Goal: Information Seeking & Learning: Learn about a topic

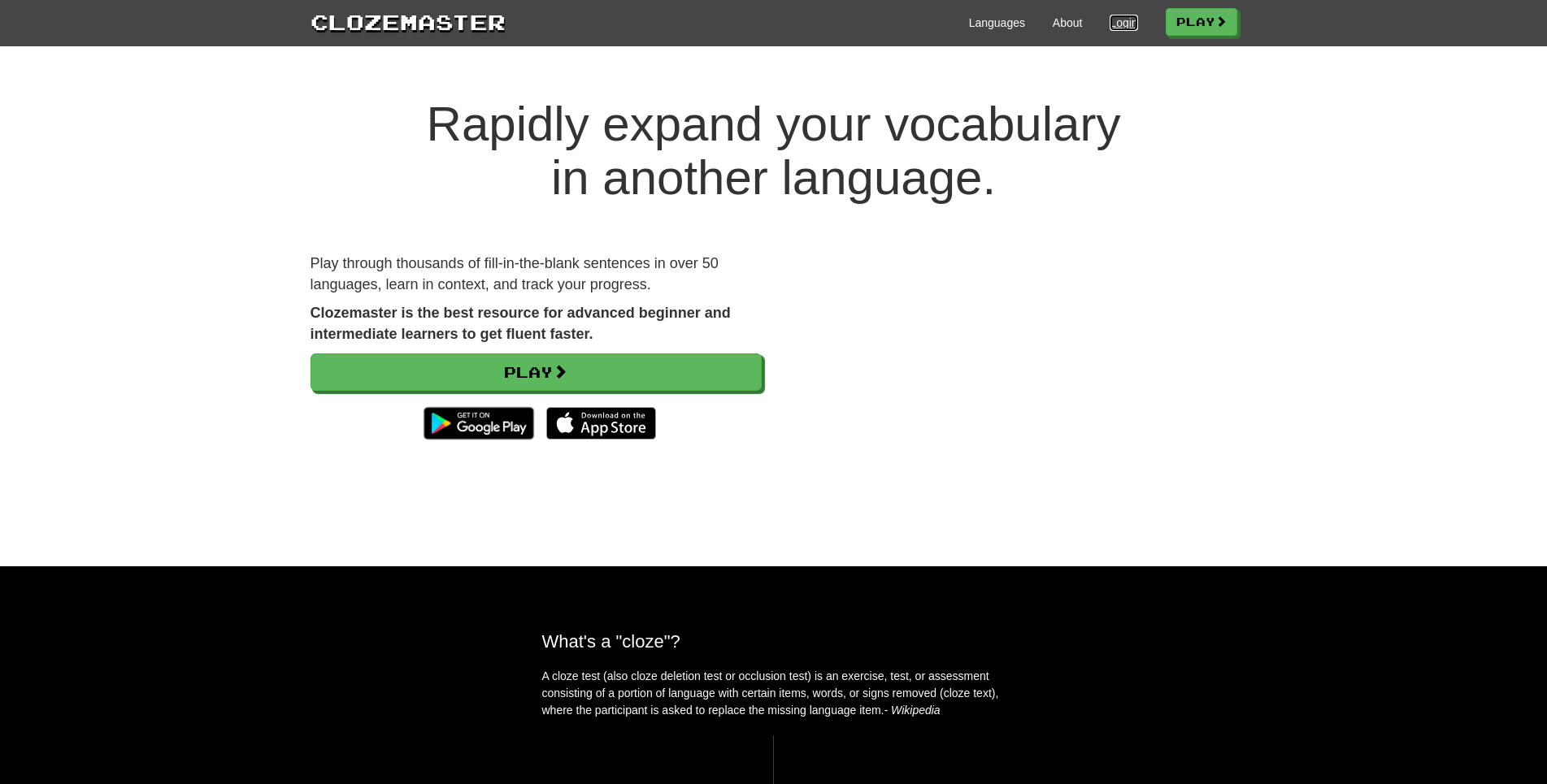
click at [1110, 17] on link "Login" at bounding box center [1124, 22] width 28 height 16
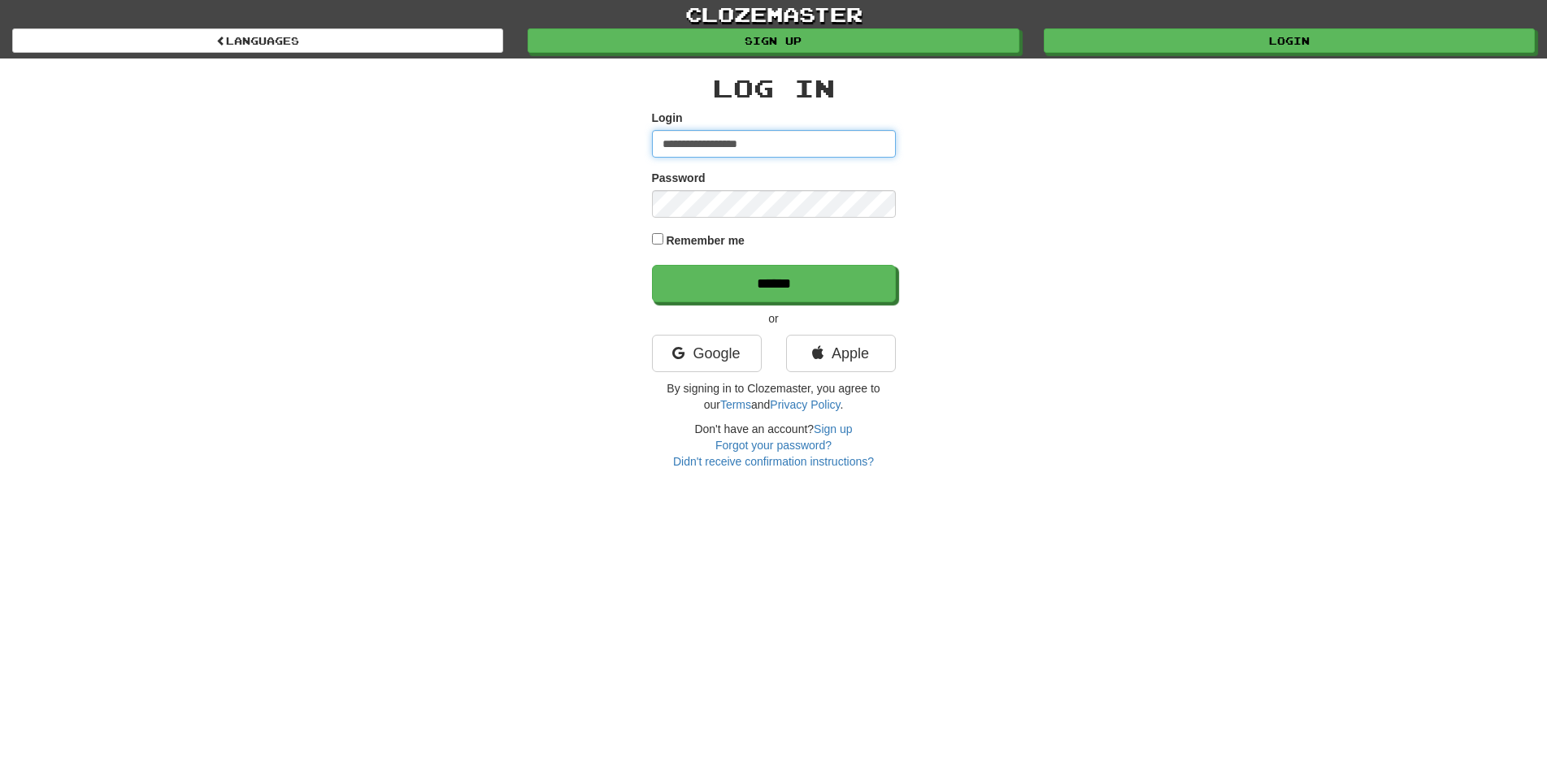
type input "**********"
click at [652, 265] on input "******" at bounding box center [774, 283] width 244 height 37
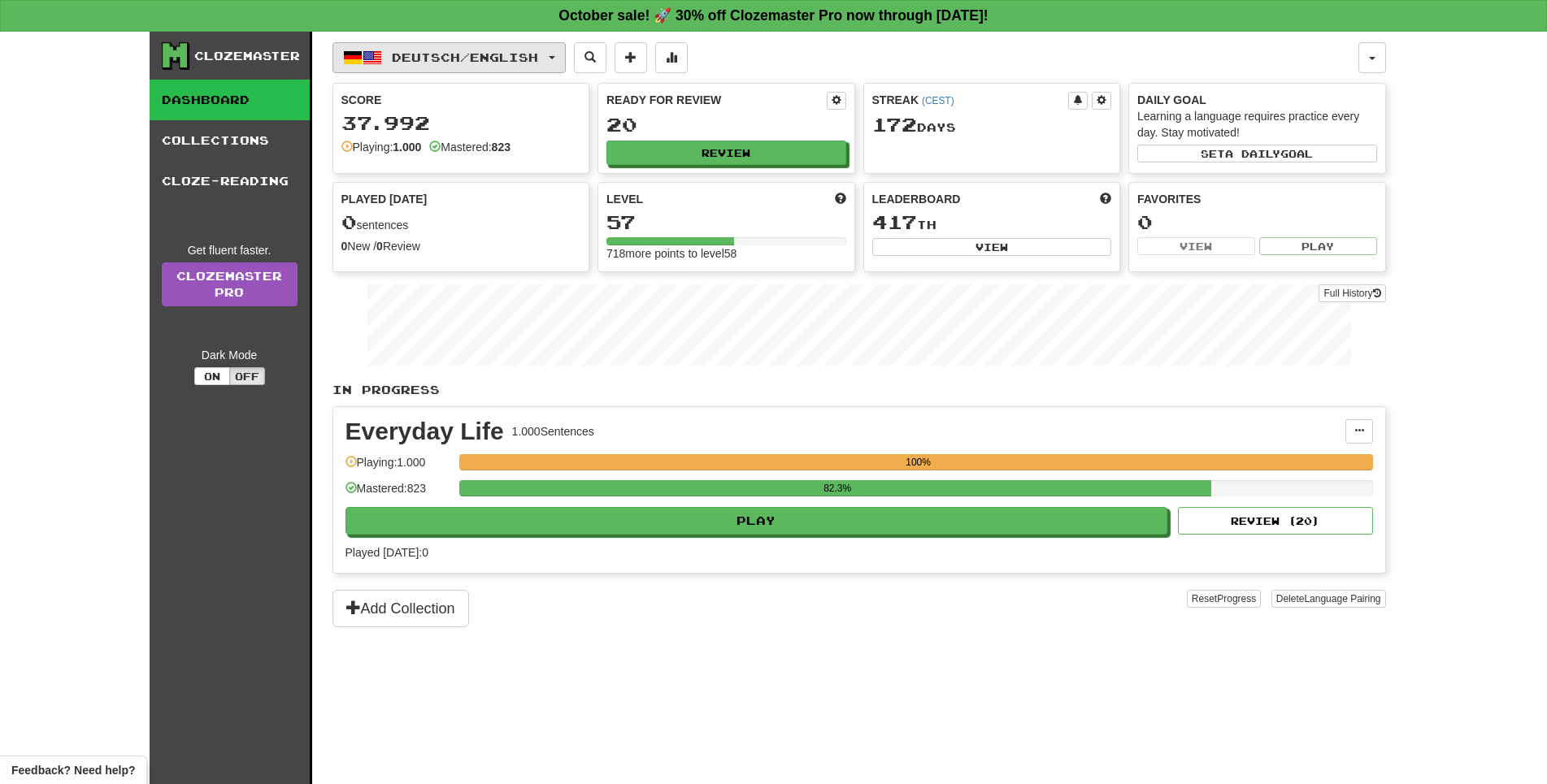
click at [543, 70] on button "Deutsch / English" at bounding box center [449, 58] width 233 height 31
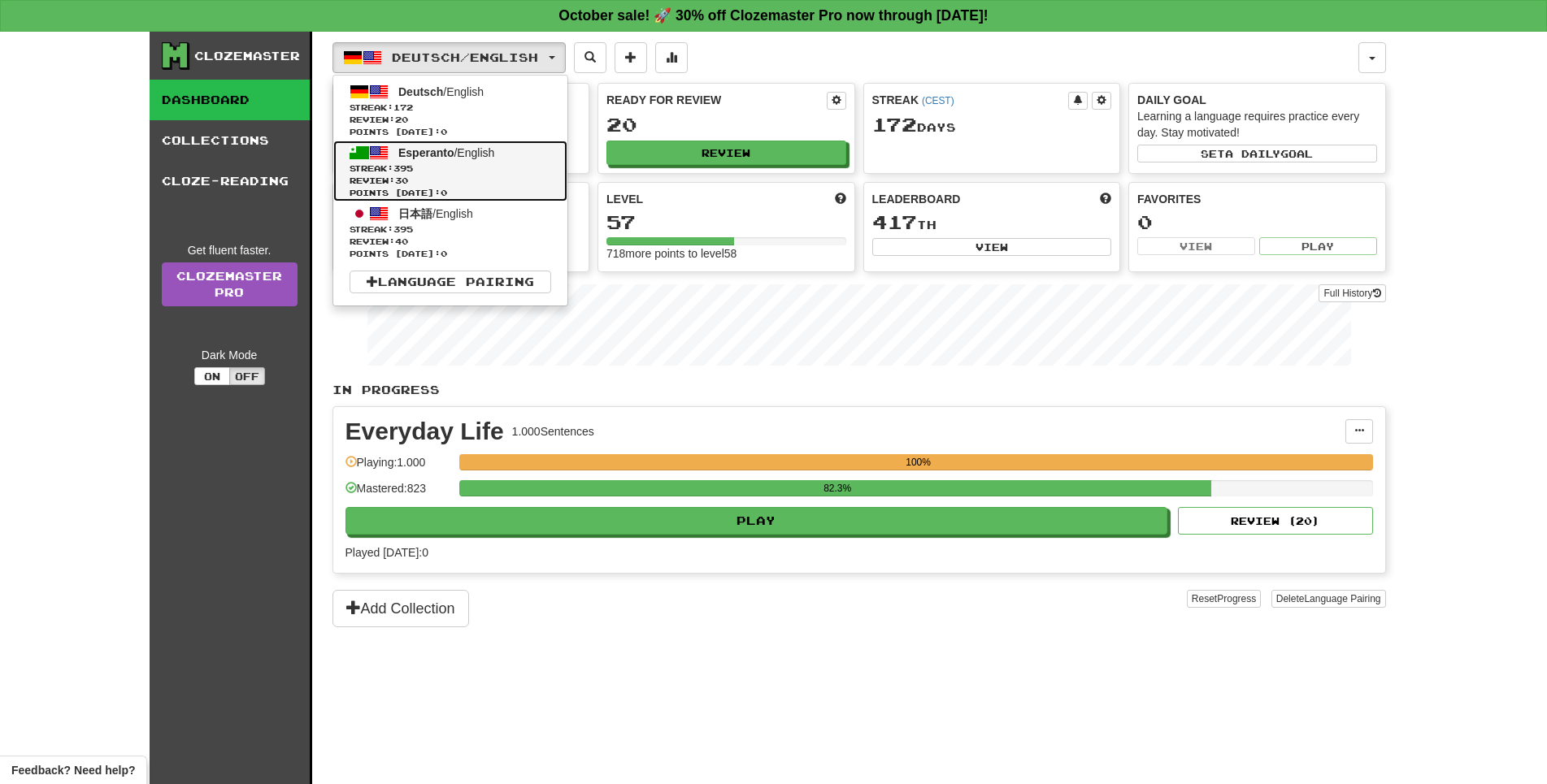
click at [491, 199] on span "Points today: 0" at bounding box center [450, 193] width 201 height 12
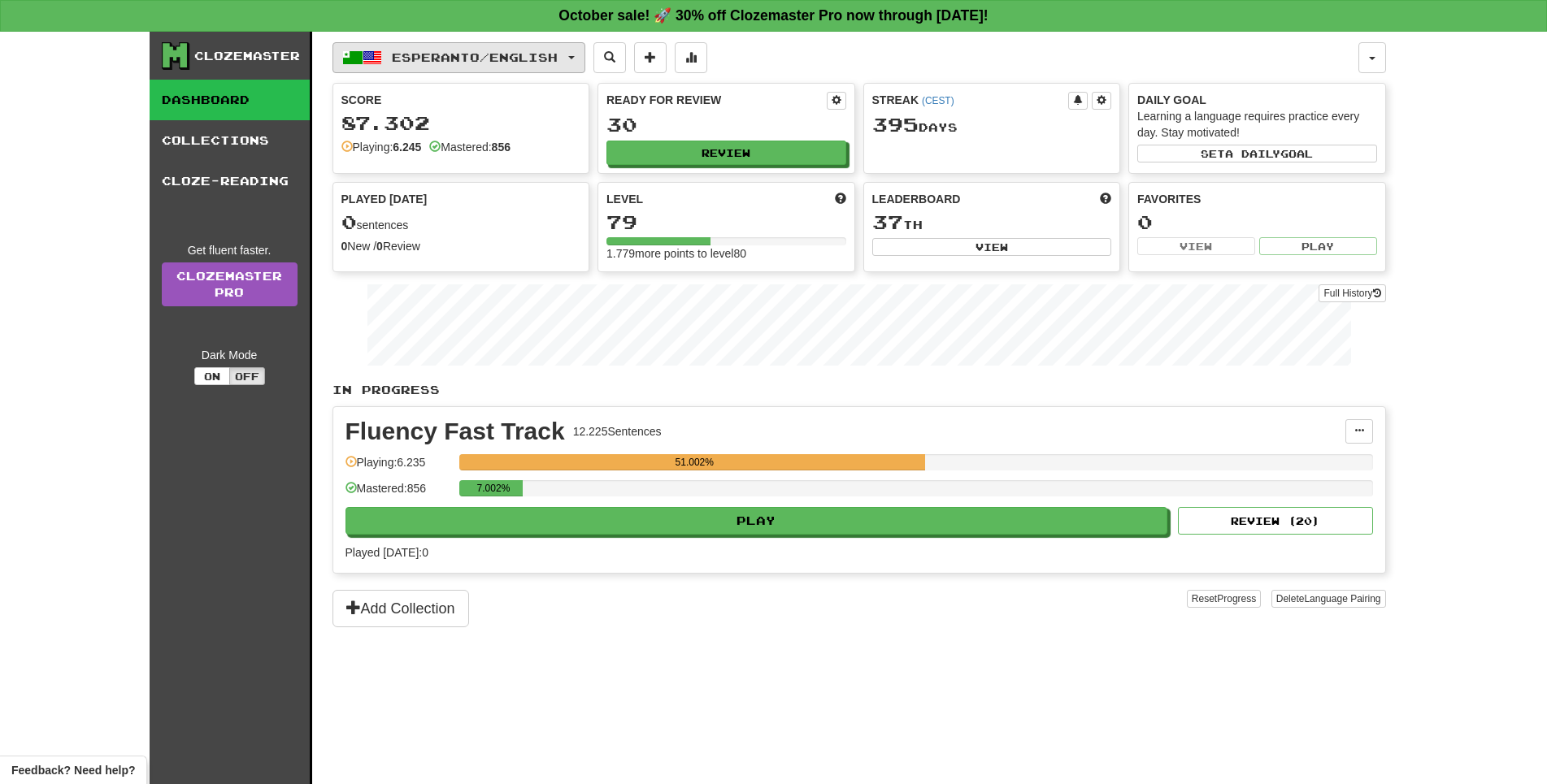
click at [479, 61] on span "Esperanto / English" at bounding box center [475, 57] width 166 height 14
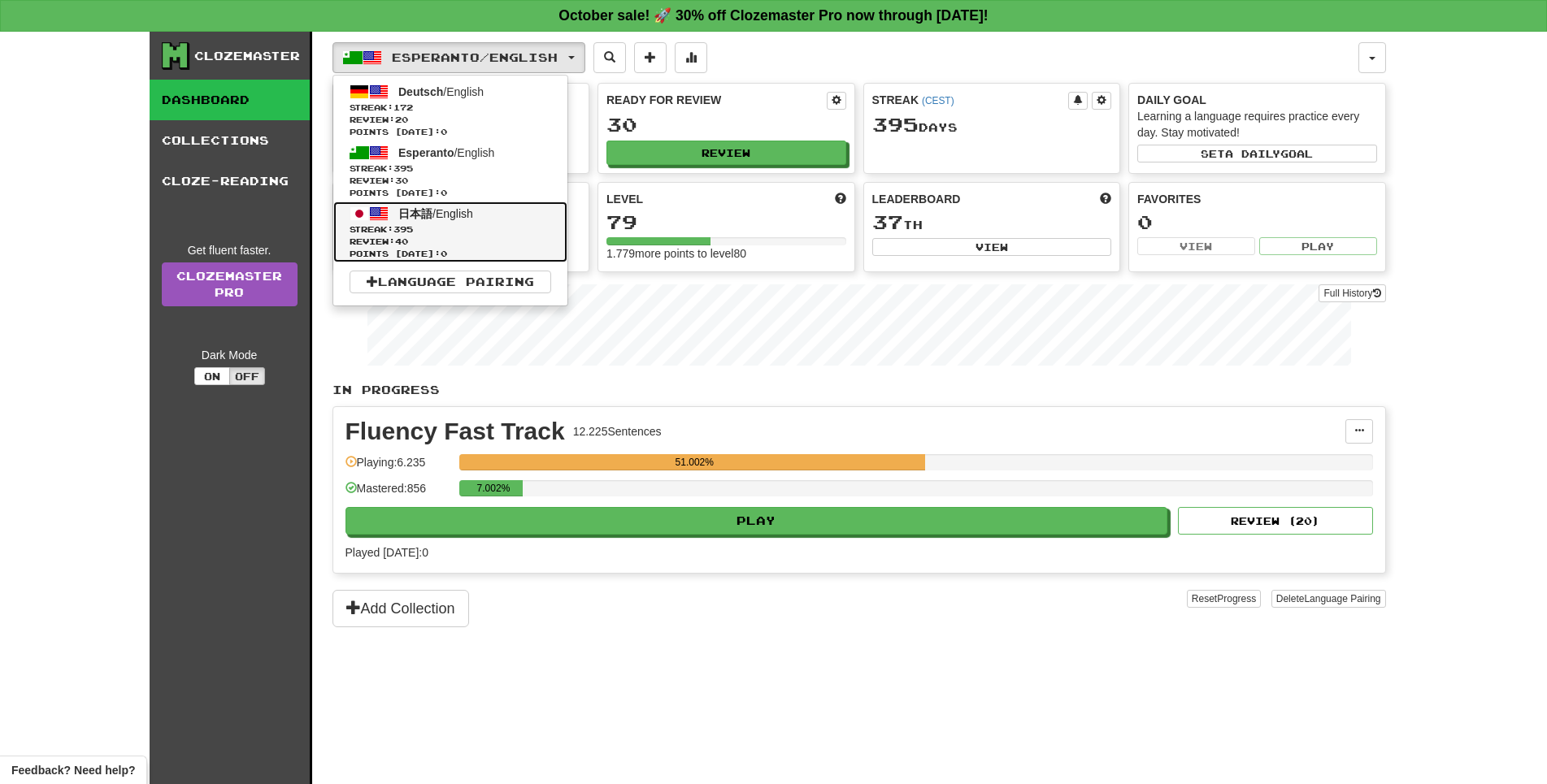
click at [414, 248] on span "Review: 40" at bounding box center [450, 242] width 201 height 12
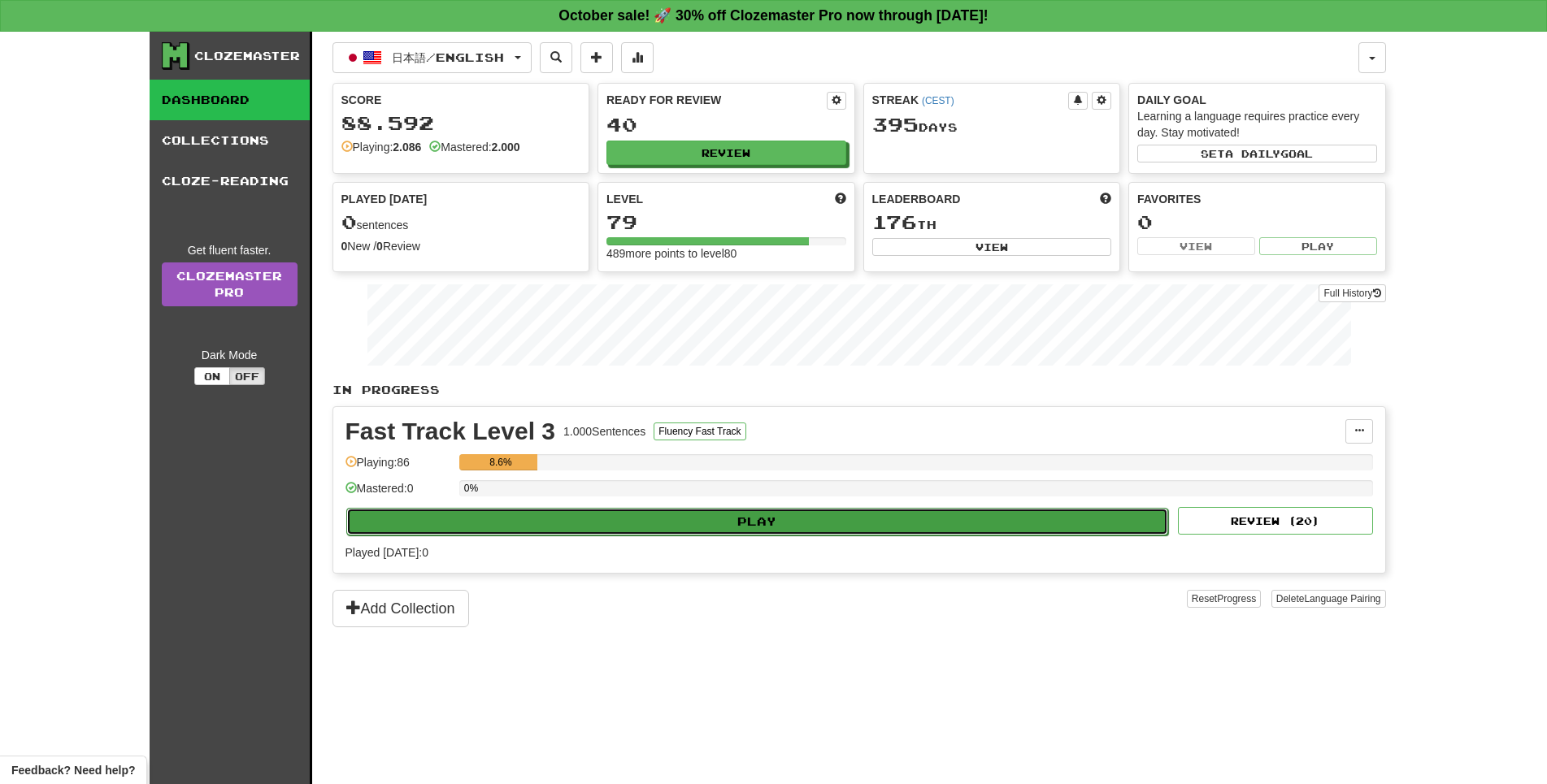
click at [798, 535] on button "Play" at bounding box center [758, 522] width 822 height 28
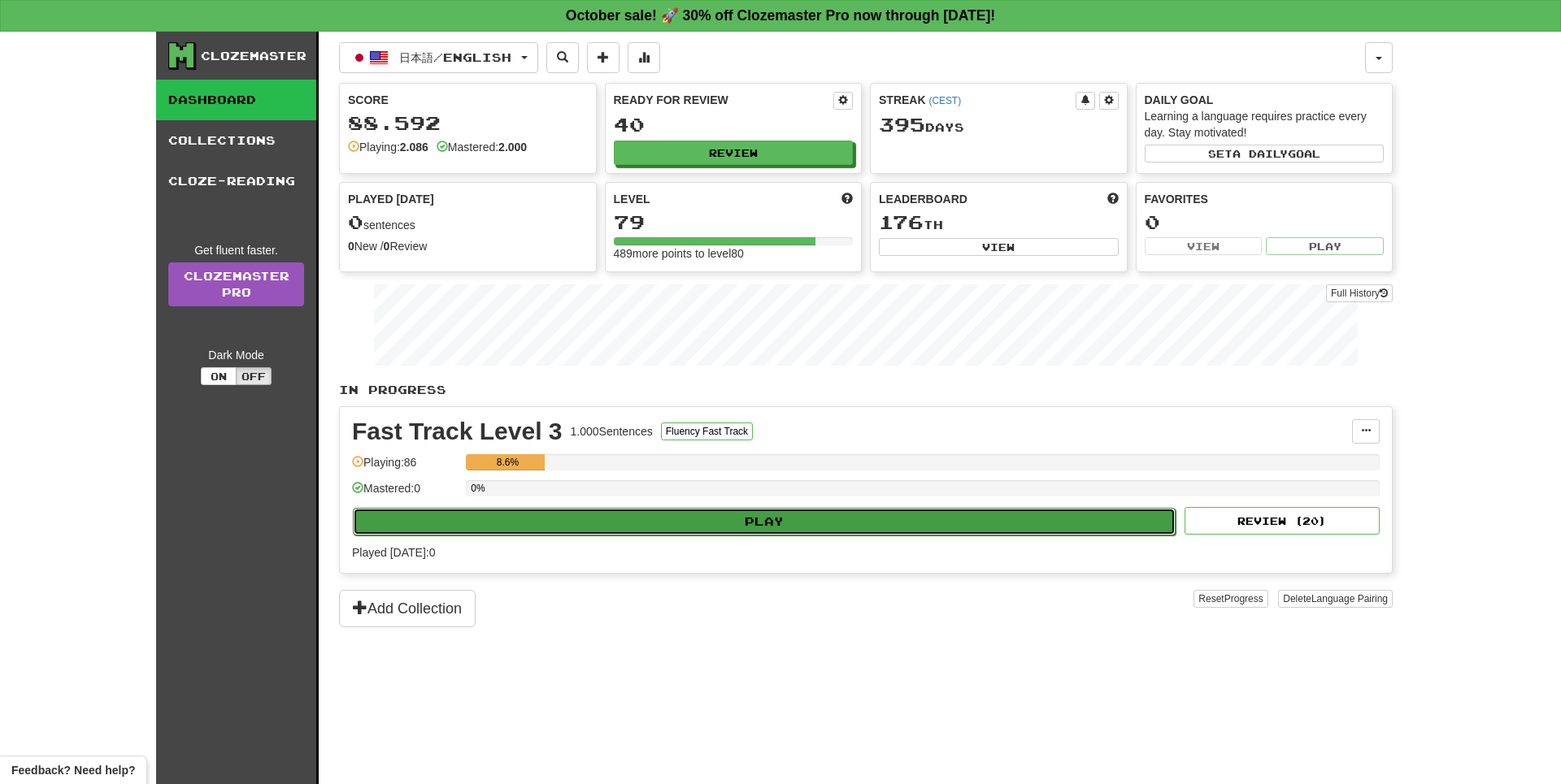
select select "**"
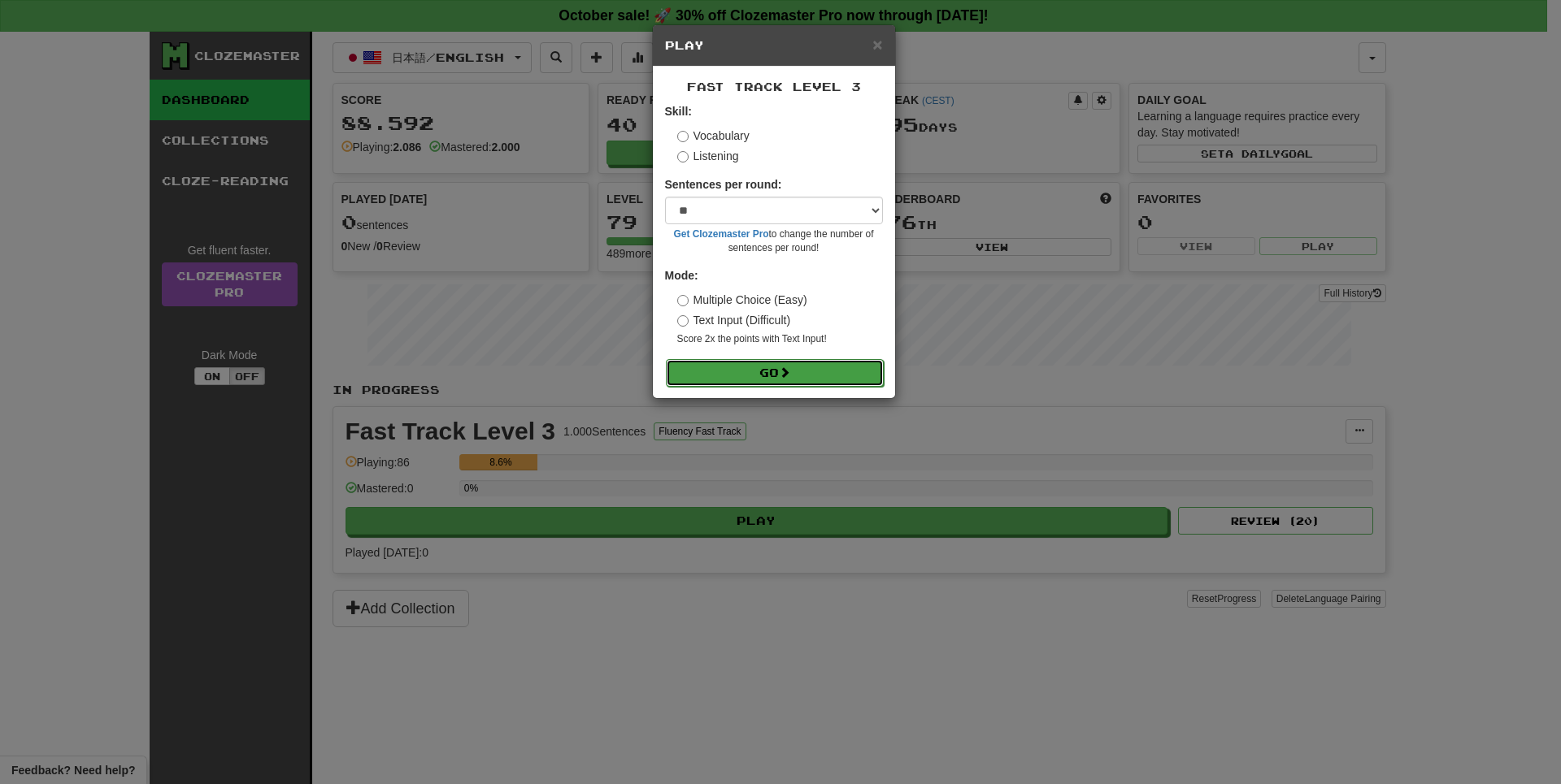
click at [774, 387] on button "Go" at bounding box center [775, 373] width 218 height 28
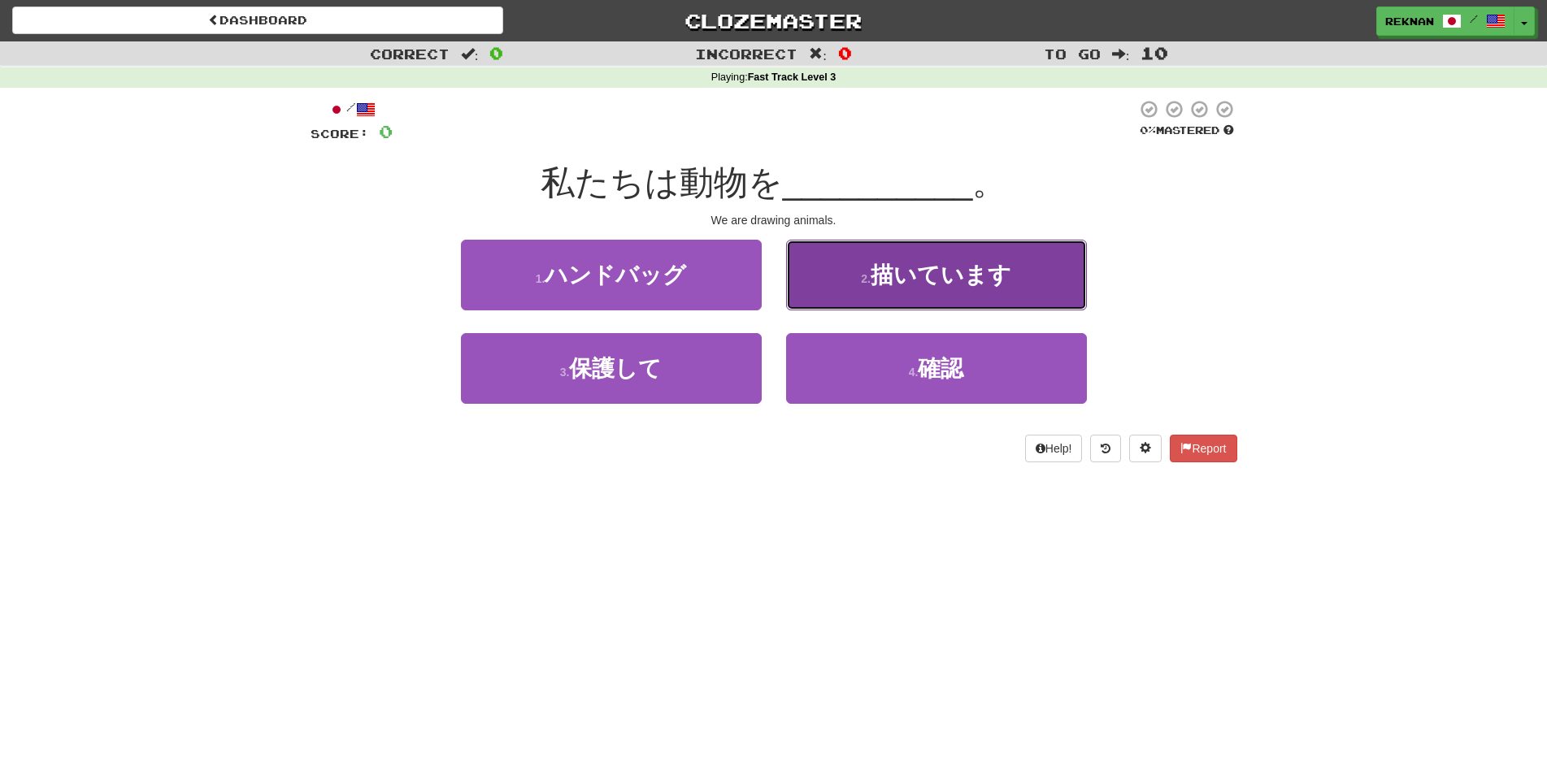
click at [1011, 288] on span "描いています" at bounding box center [941, 275] width 141 height 25
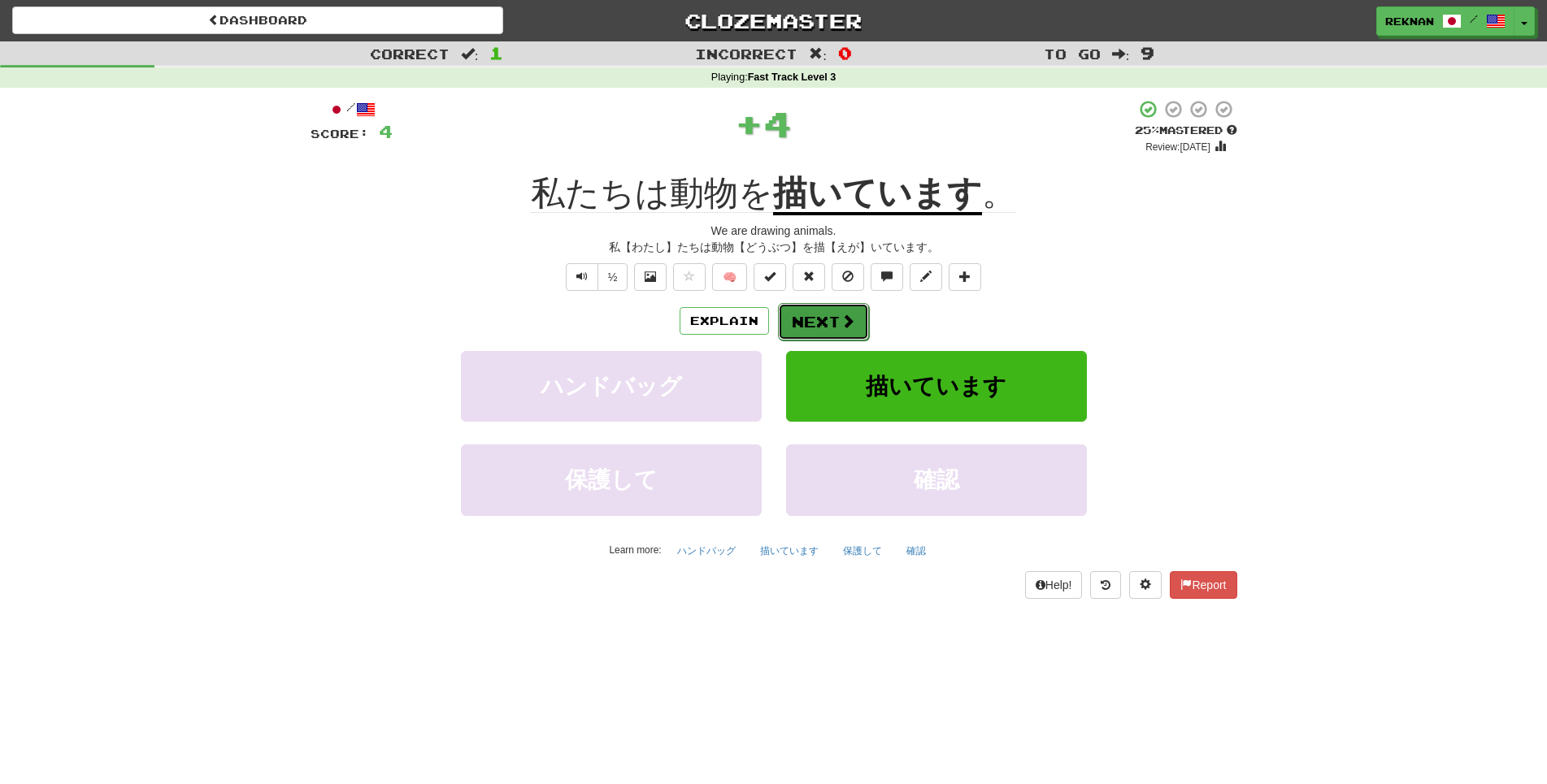
click at [834, 340] on button "Next" at bounding box center [823, 321] width 91 height 37
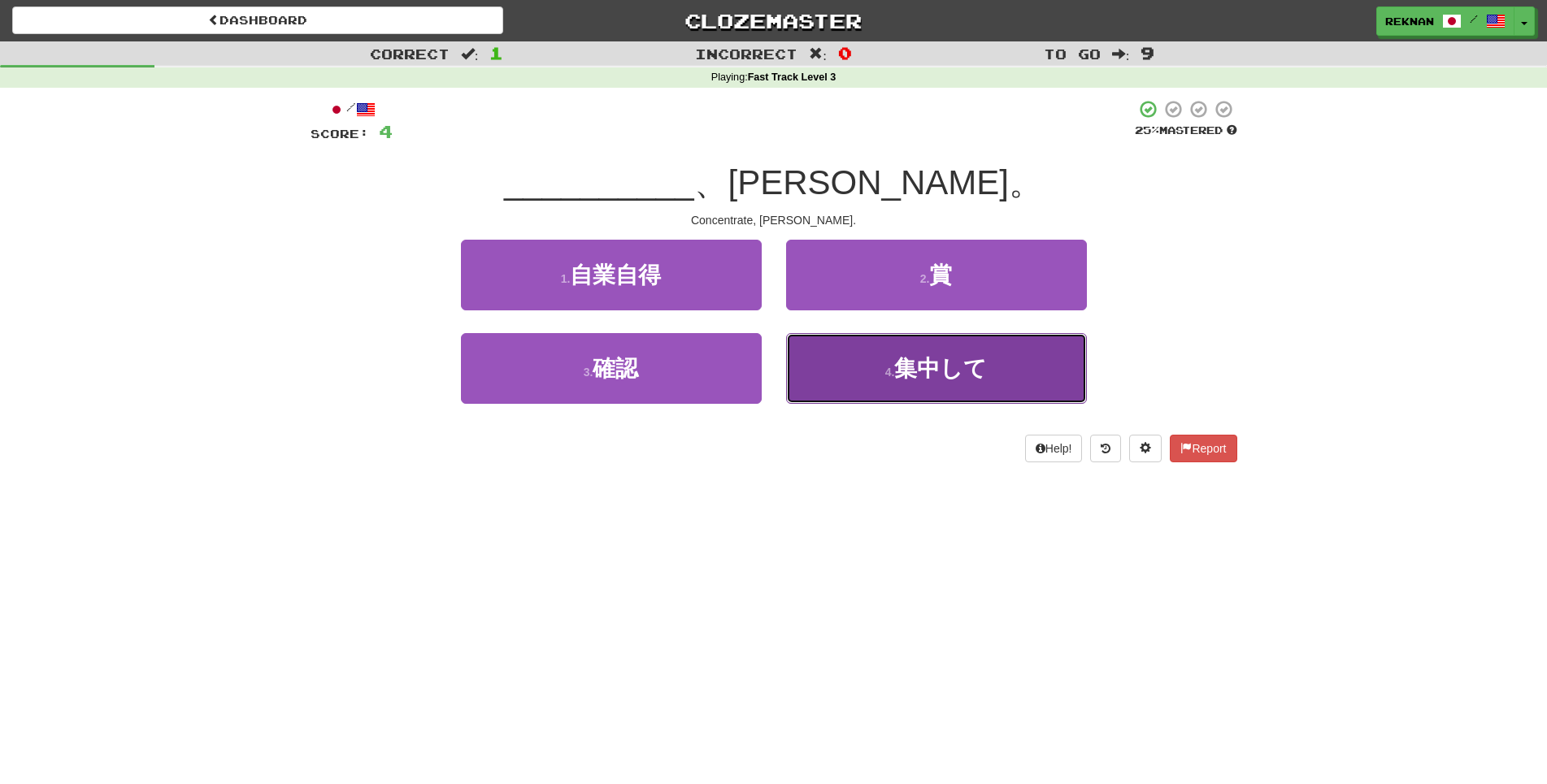
click at [838, 401] on button "4 . 集中して" at bounding box center [936, 369] width 301 height 71
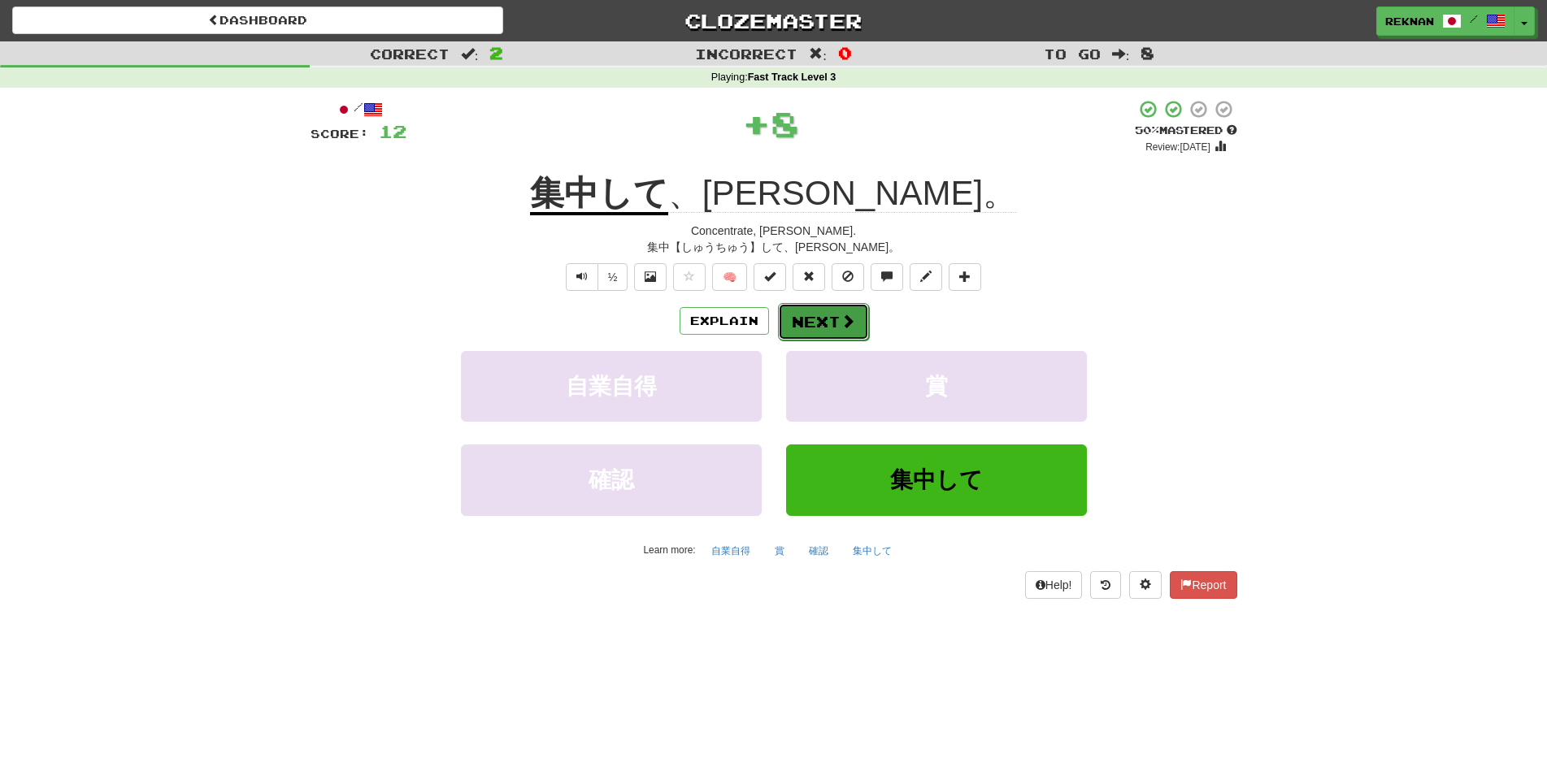
click at [854, 328] on span at bounding box center [847, 320] width 15 height 15
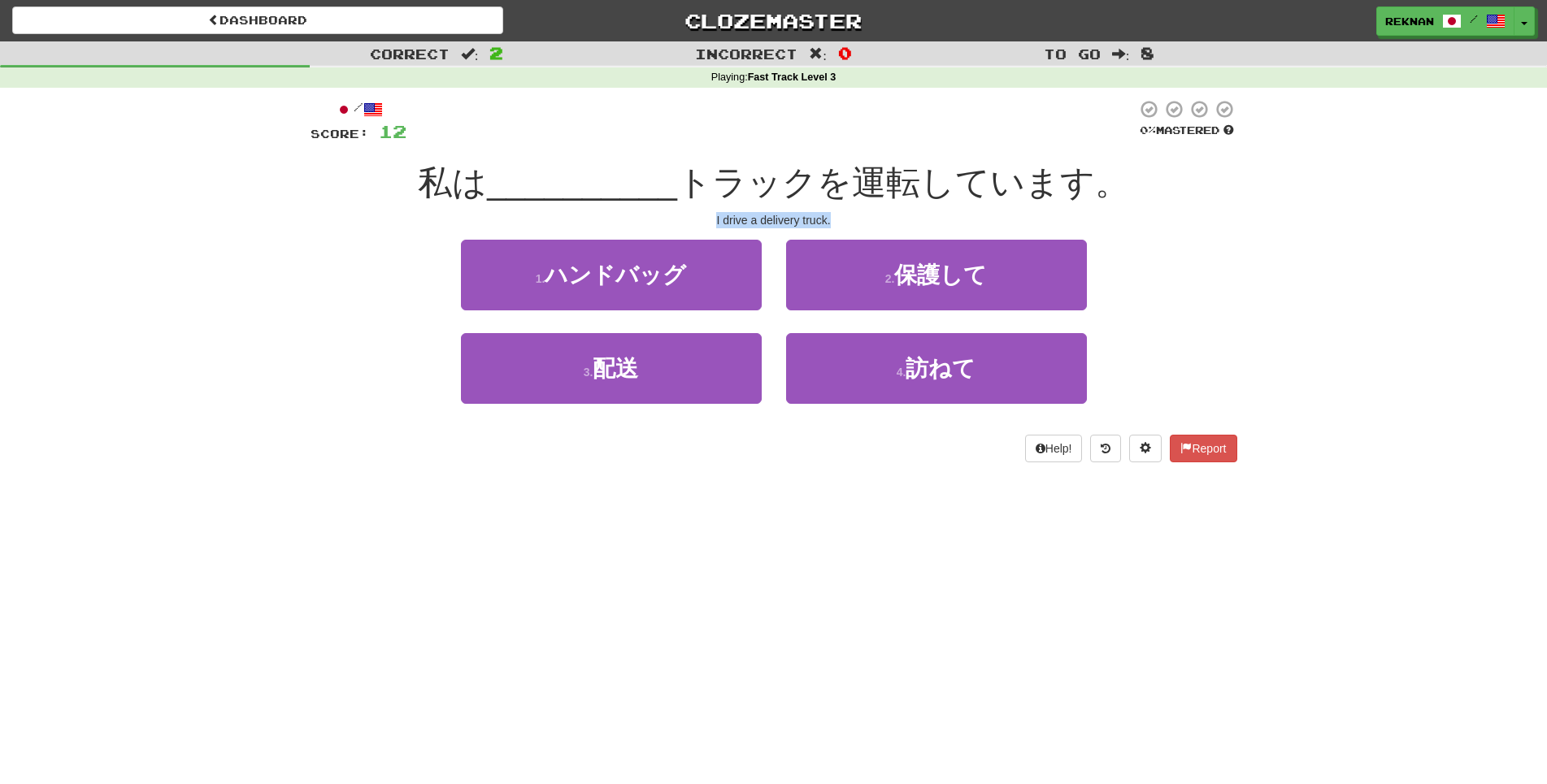
drag, startPoint x: 670, startPoint y: 240, endPoint x: 872, endPoint y: 237, distance: 202.0
click at [872, 228] on div "I drive a delivery truck." at bounding box center [774, 220] width 927 height 16
copy div "I drive a delivery truck."
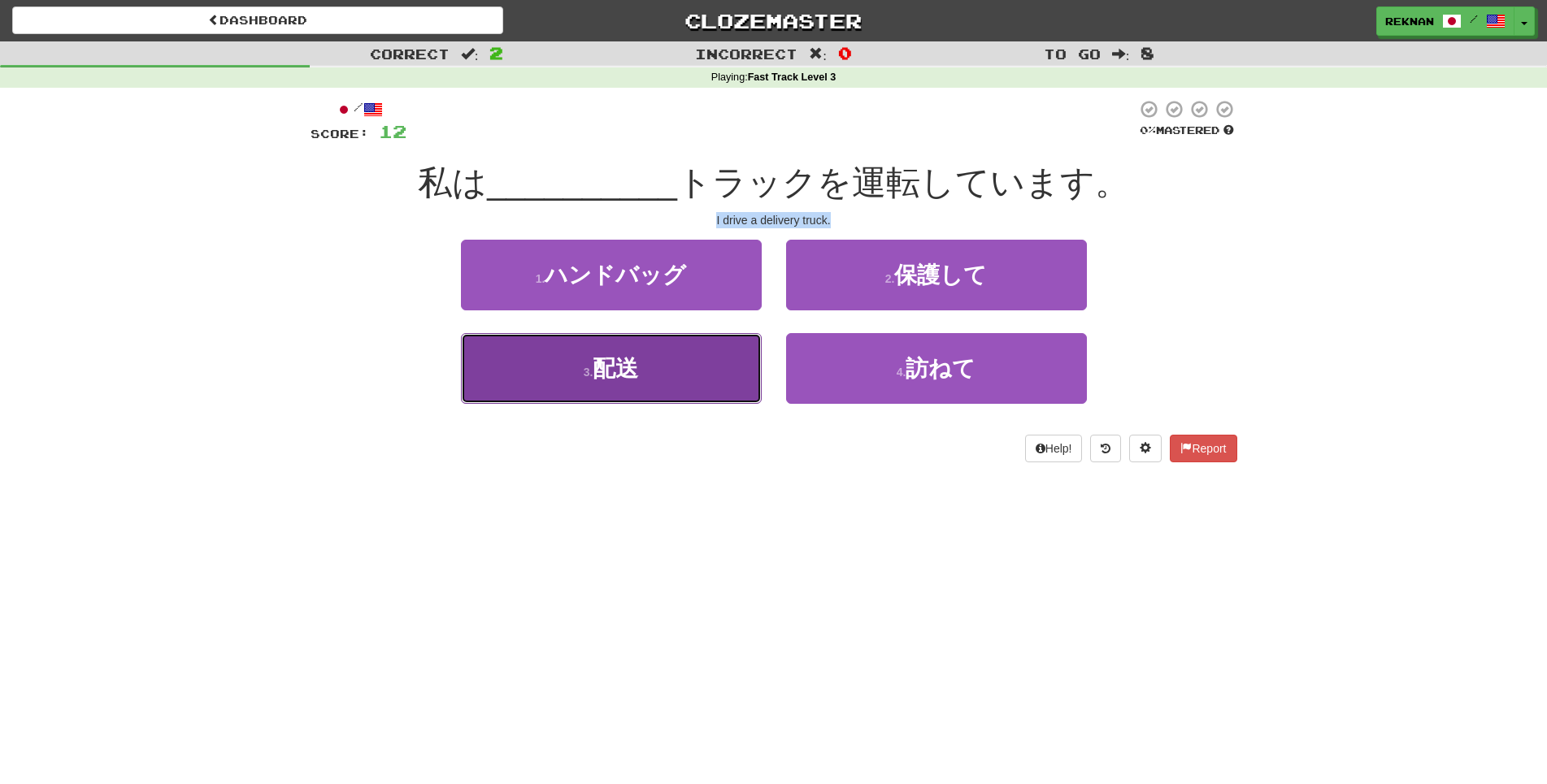
click at [677, 398] on button "3 . 配送" at bounding box center [612, 369] width 301 height 71
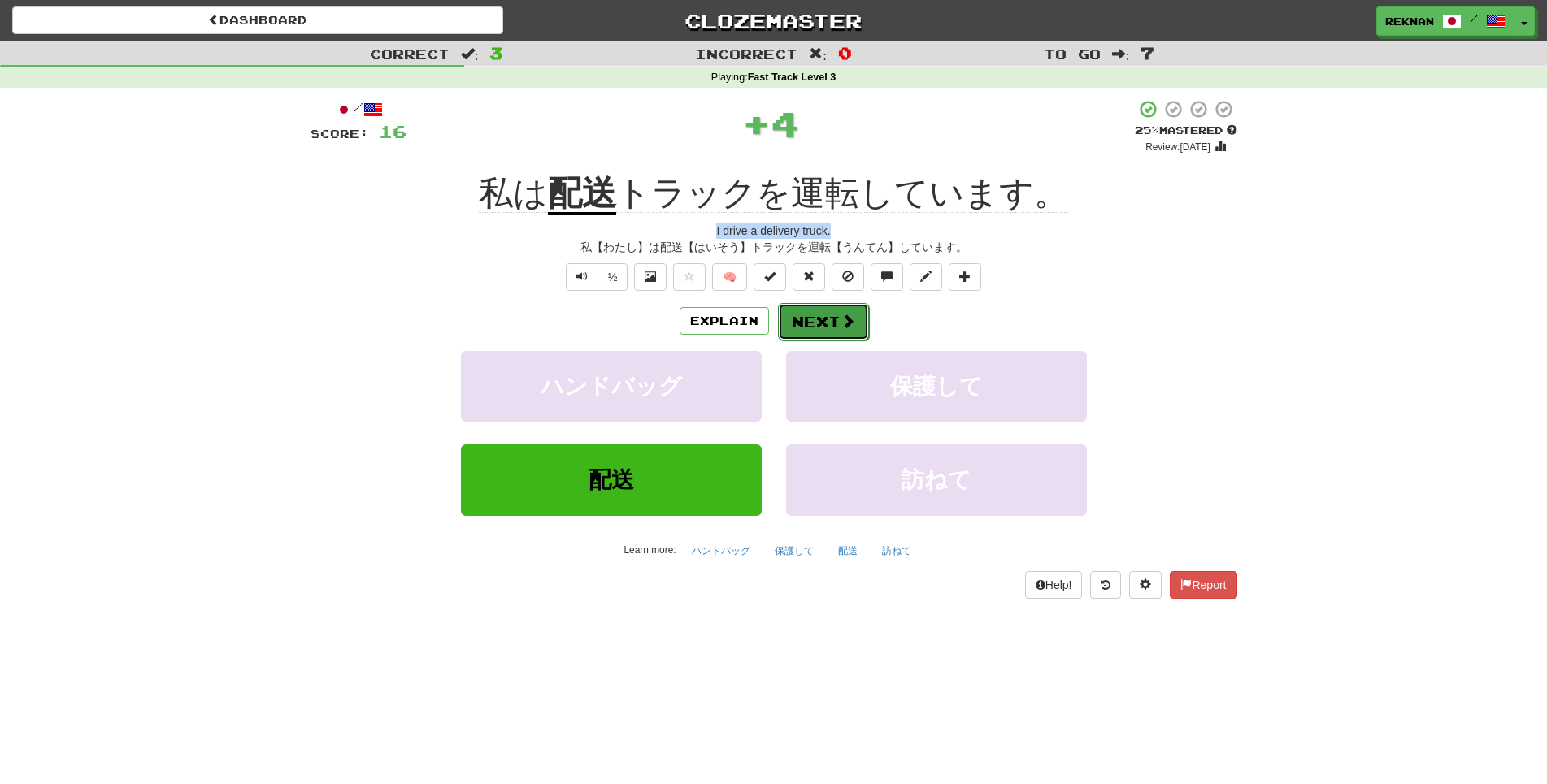
click at [792, 340] on button "Next" at bounding box center [823, 321] width 91 height 37
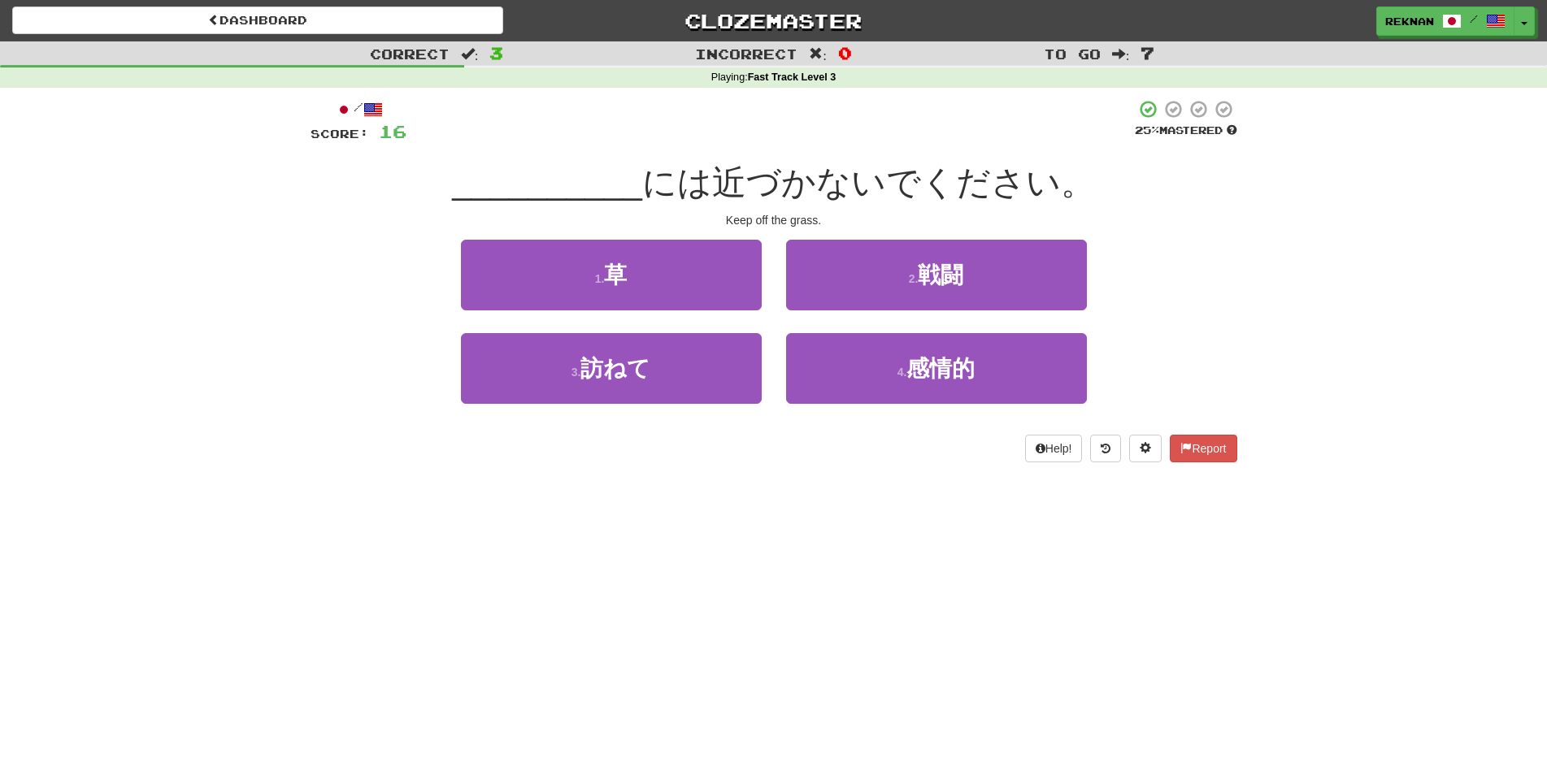
click at [582, 254] on div "/ Score: 16 25 % Mastered __________ には近づかないでください。 Keep off the grass. 1 . 草 2 …" at bounding box center [774, 281] width 927 height 364
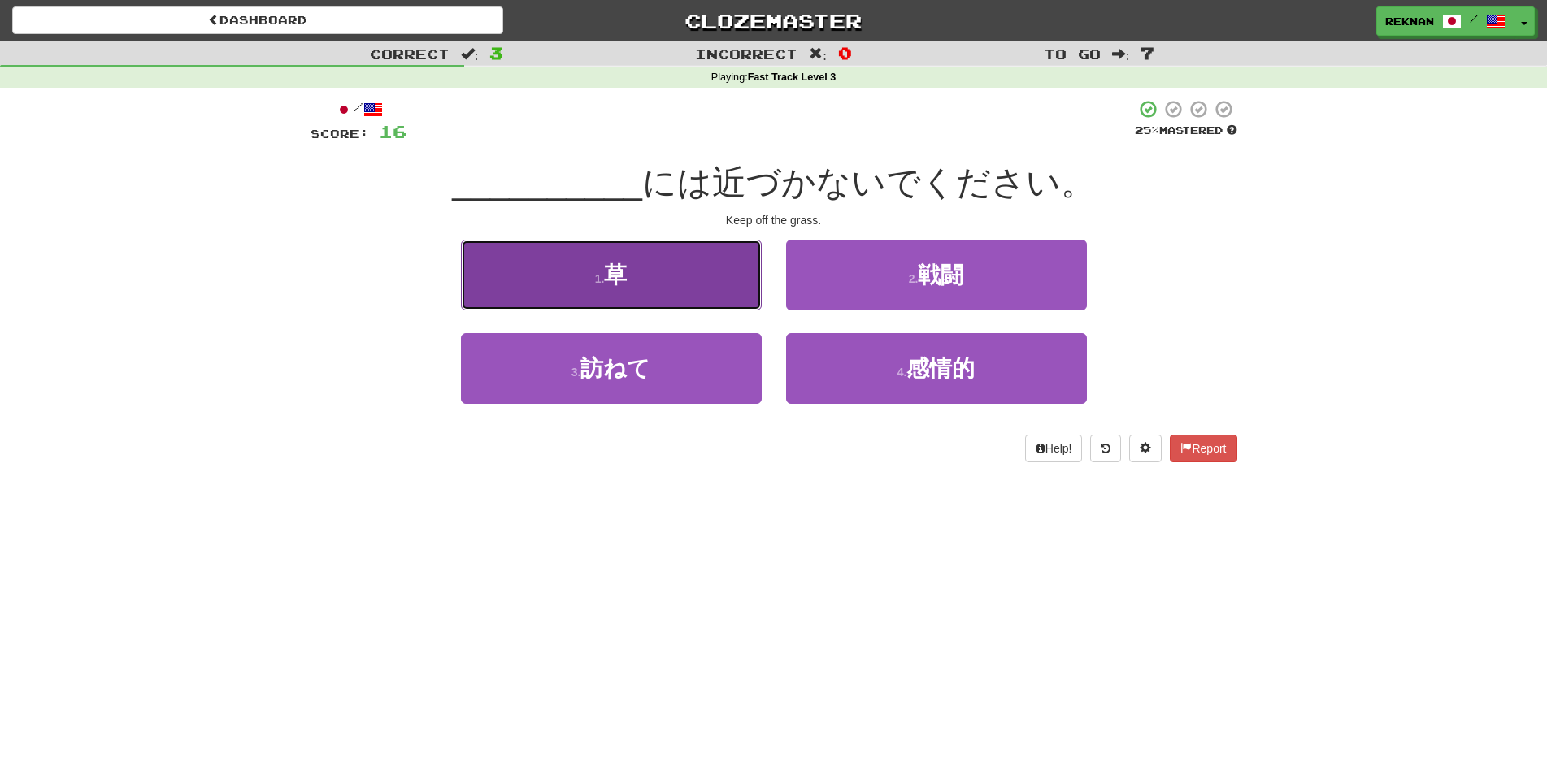
click at [643, 311] on button "1 . 草" at bounding box center [612, 275] width 301 height 71
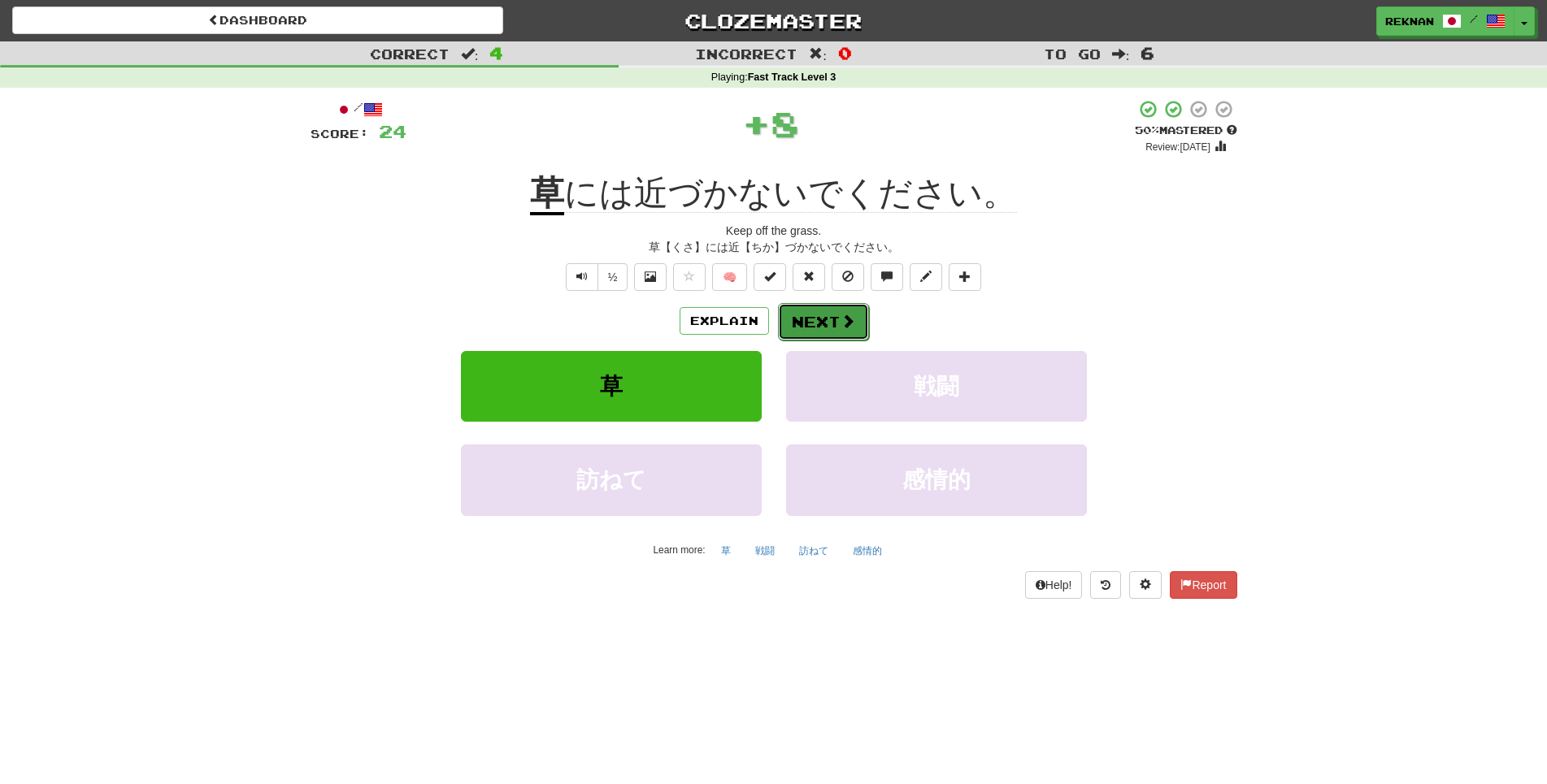
click at [850, 328] on span at bounding box center [847, 320] width 15 height 15
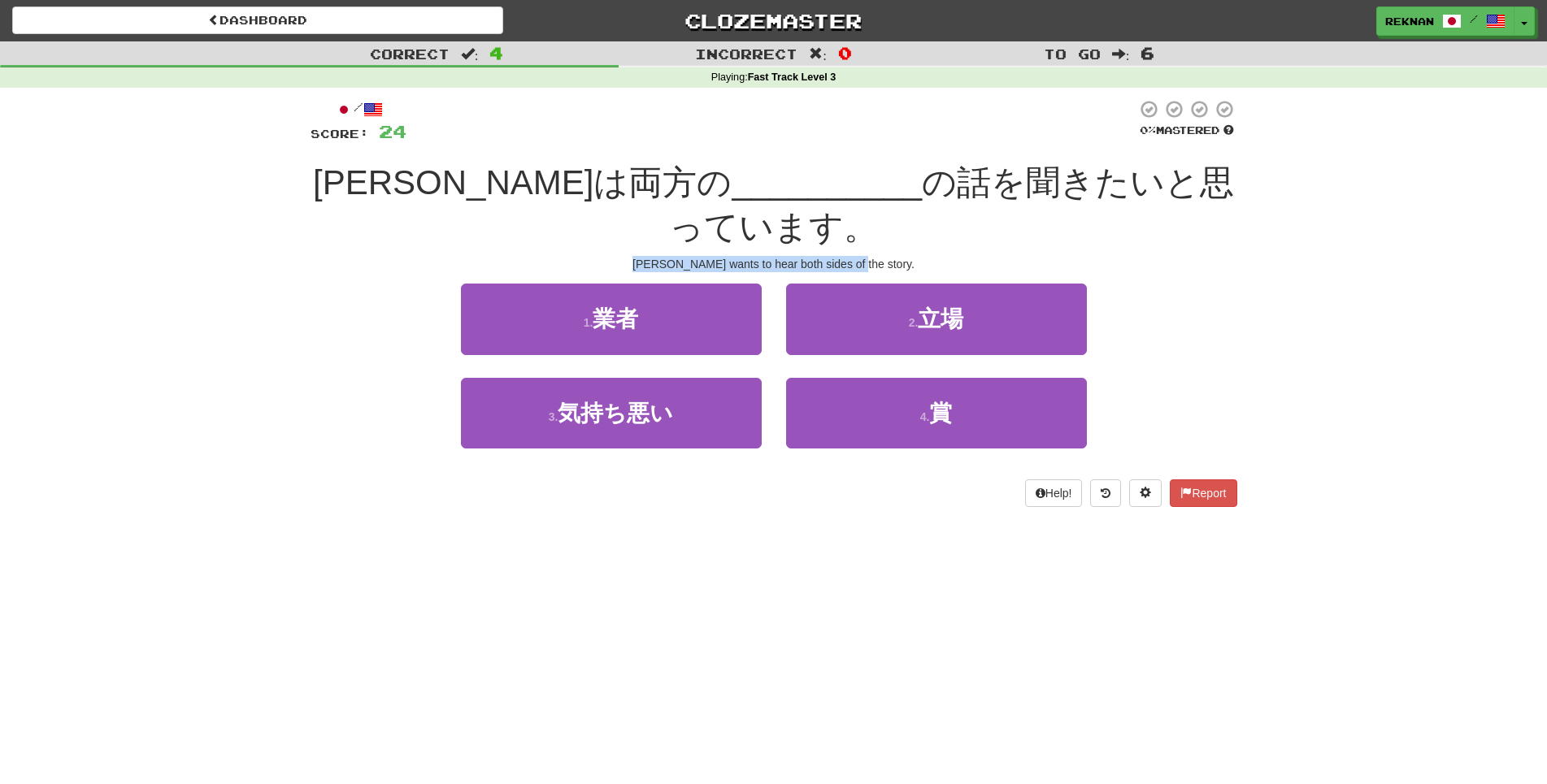
drag, startPoint x: 653, startPoint y: 280, endPoint x: 961, endPoint y: 295, distance: 308.4
click at [961, 272] on div "Tom wants to hear both sides of the story." at bounding box center [774, 263] width 927 height 16
copy div "Tom wants to hear both sides of the story."
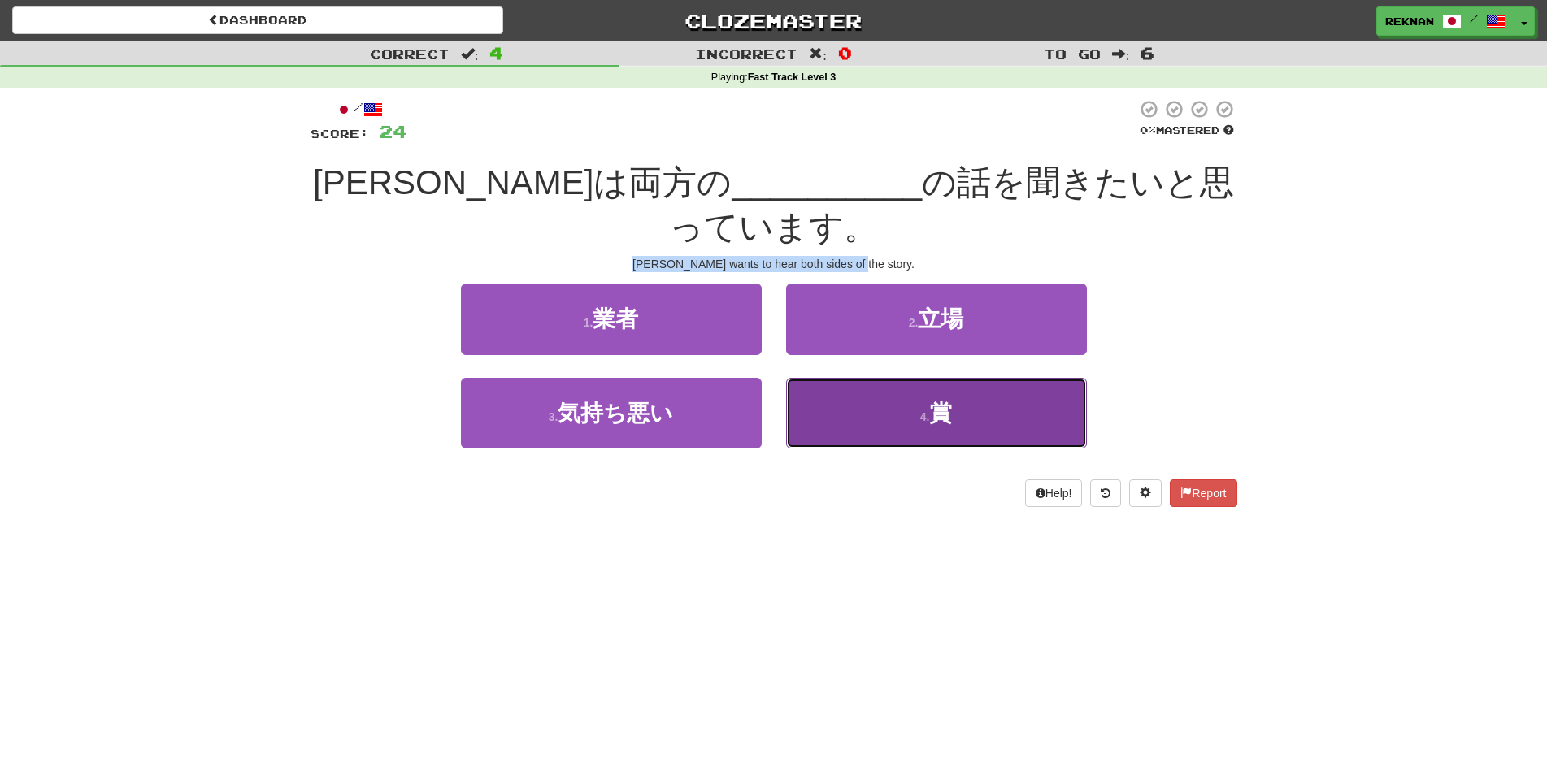
click at [869, 419] on button "4 . 賞" at bounding box center [936, 414] width 301 height 71
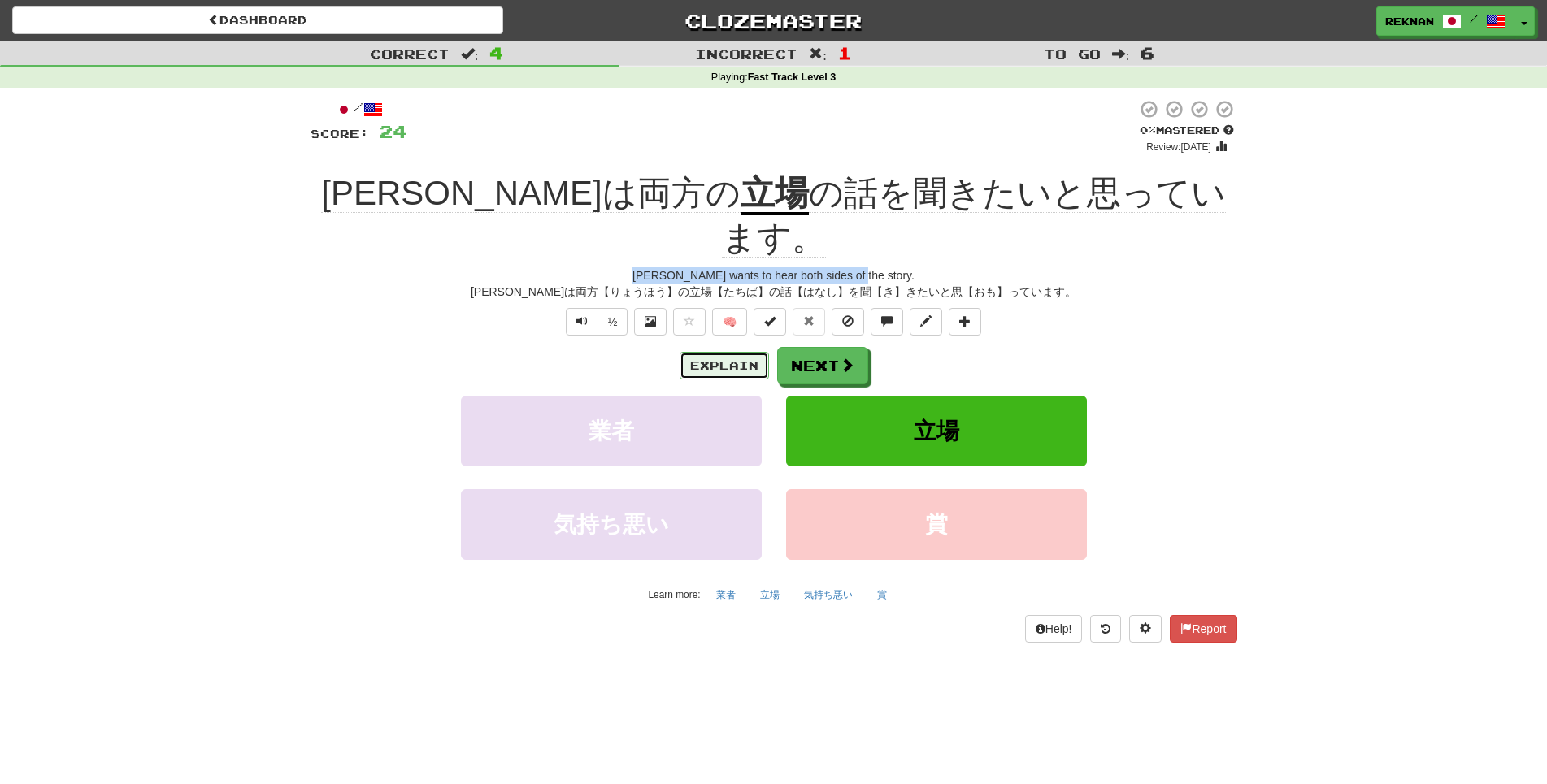
click at [726, 357] on button "Explain" at bounding box center [725, 366] width 90 height 28
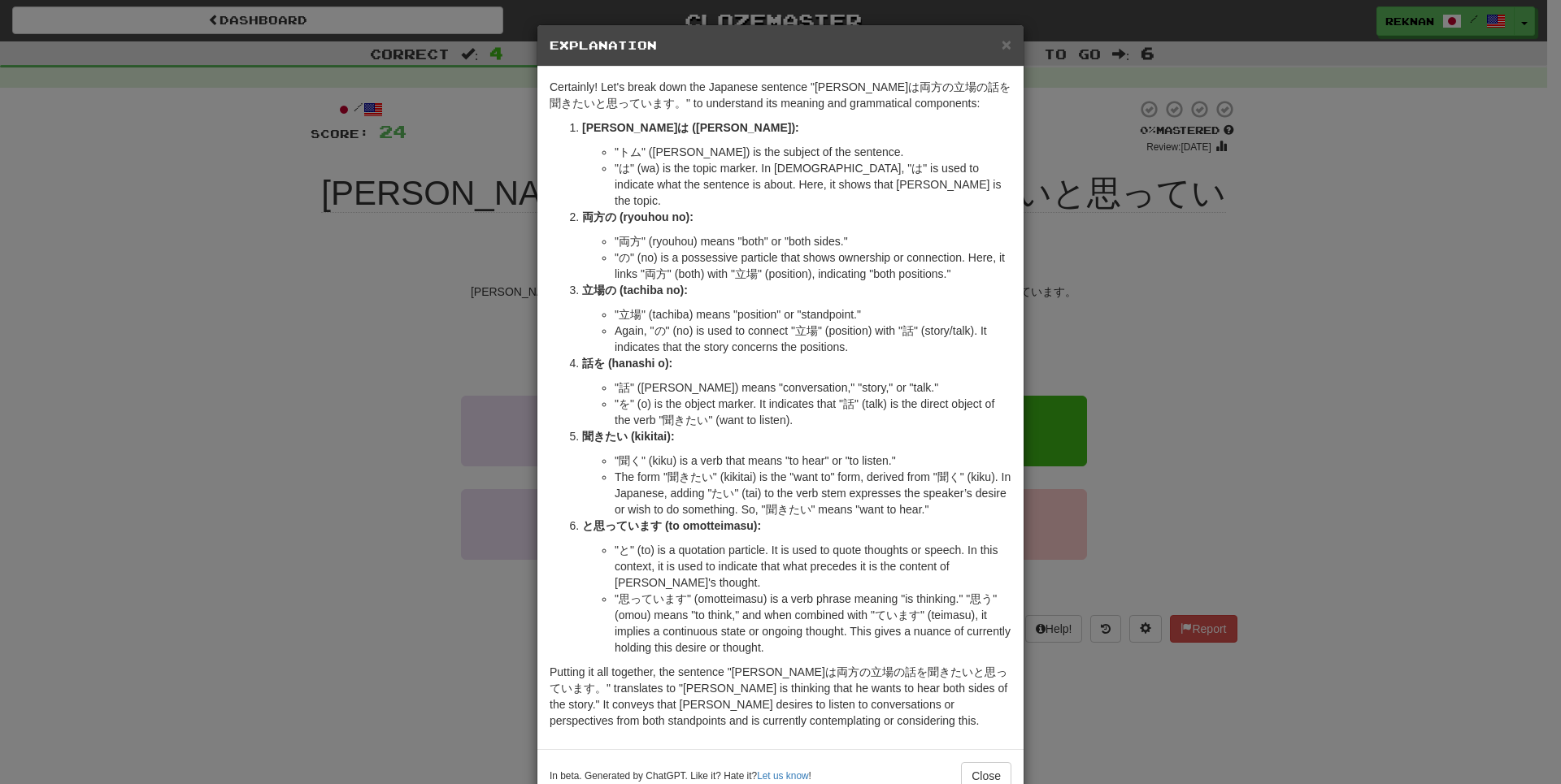
click at [295, 369] on div "× Explanation Certainly! Let's break down the Japanese sentence "トムは両方の立場の話を聞きた…" at bounding box center [780, 392] width 1561 height 784
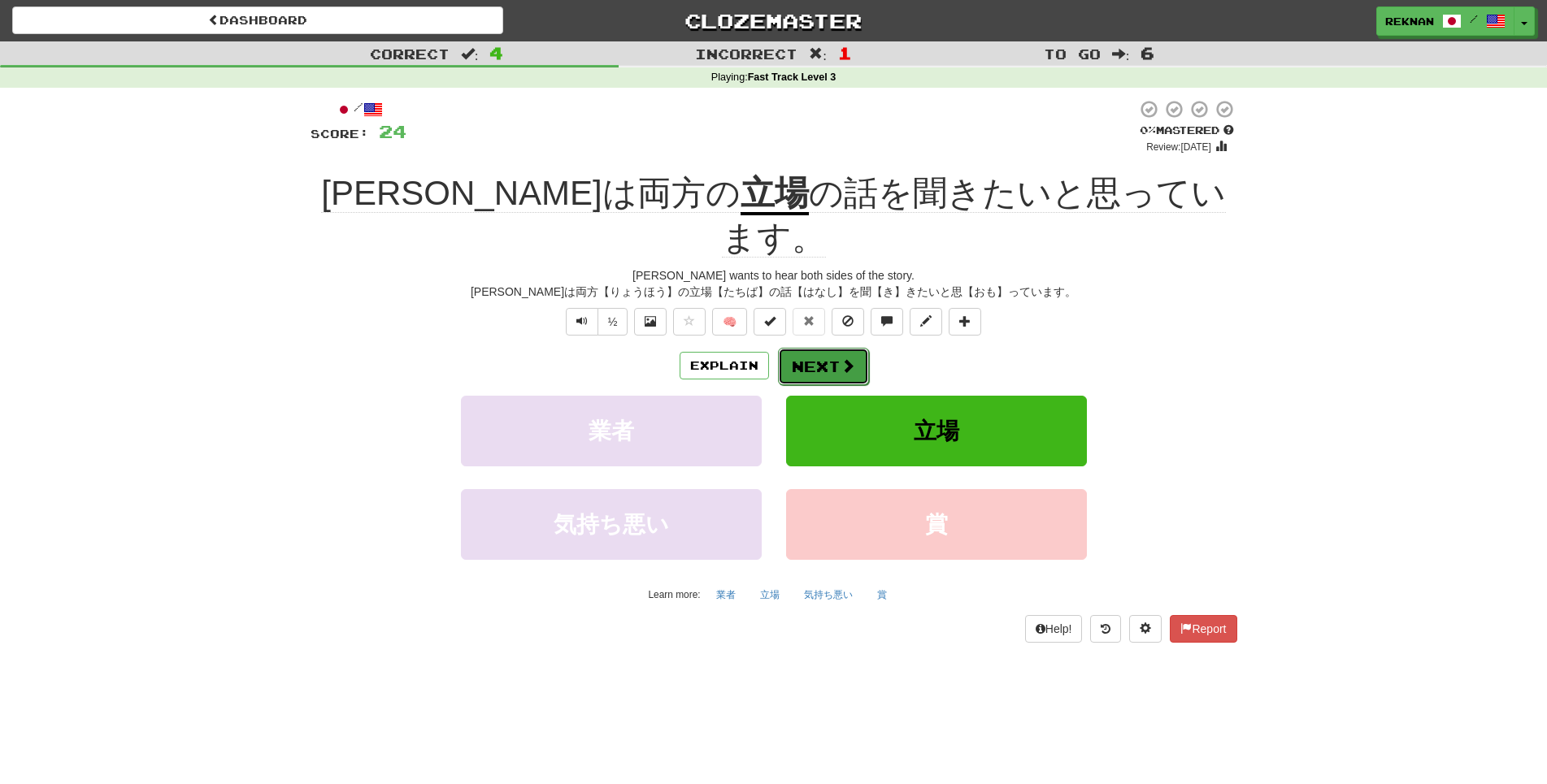
click at [822, 348] on button "Next" at bounding box center [823, 366] width 91 height 37
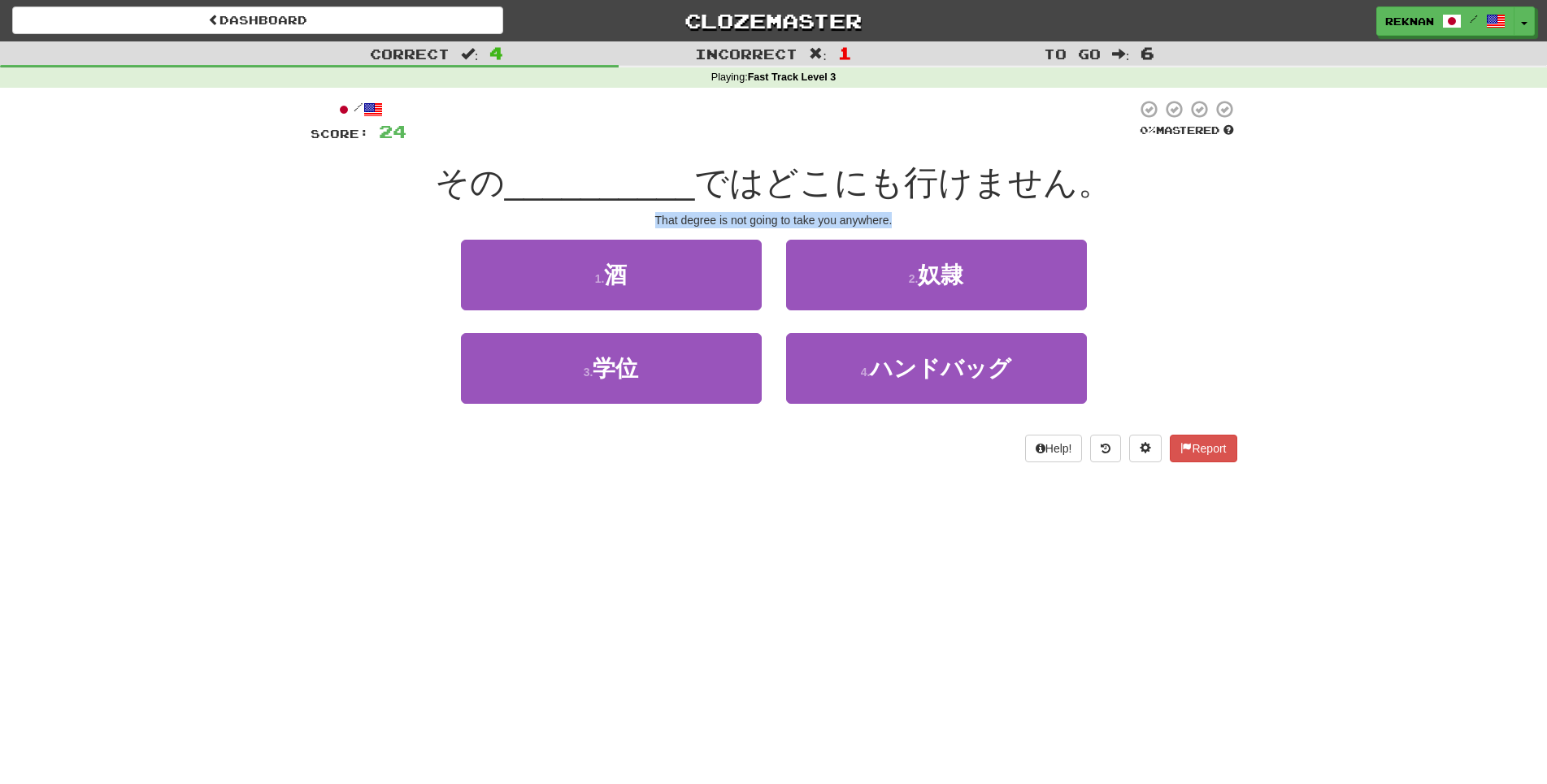
drag, startPoint x: 616, startPoint y: 234, endPoint x: 986, endPoint y: 253, distance: 370.5
click at [986, 253] on div "/ Score: 24 0 % Mastered その __________ ではどこにも行けません。 That degree is not going to…" at bounding box center [774, 281] width 927 height 364
copy div "That degree is not going to take you anywhere."
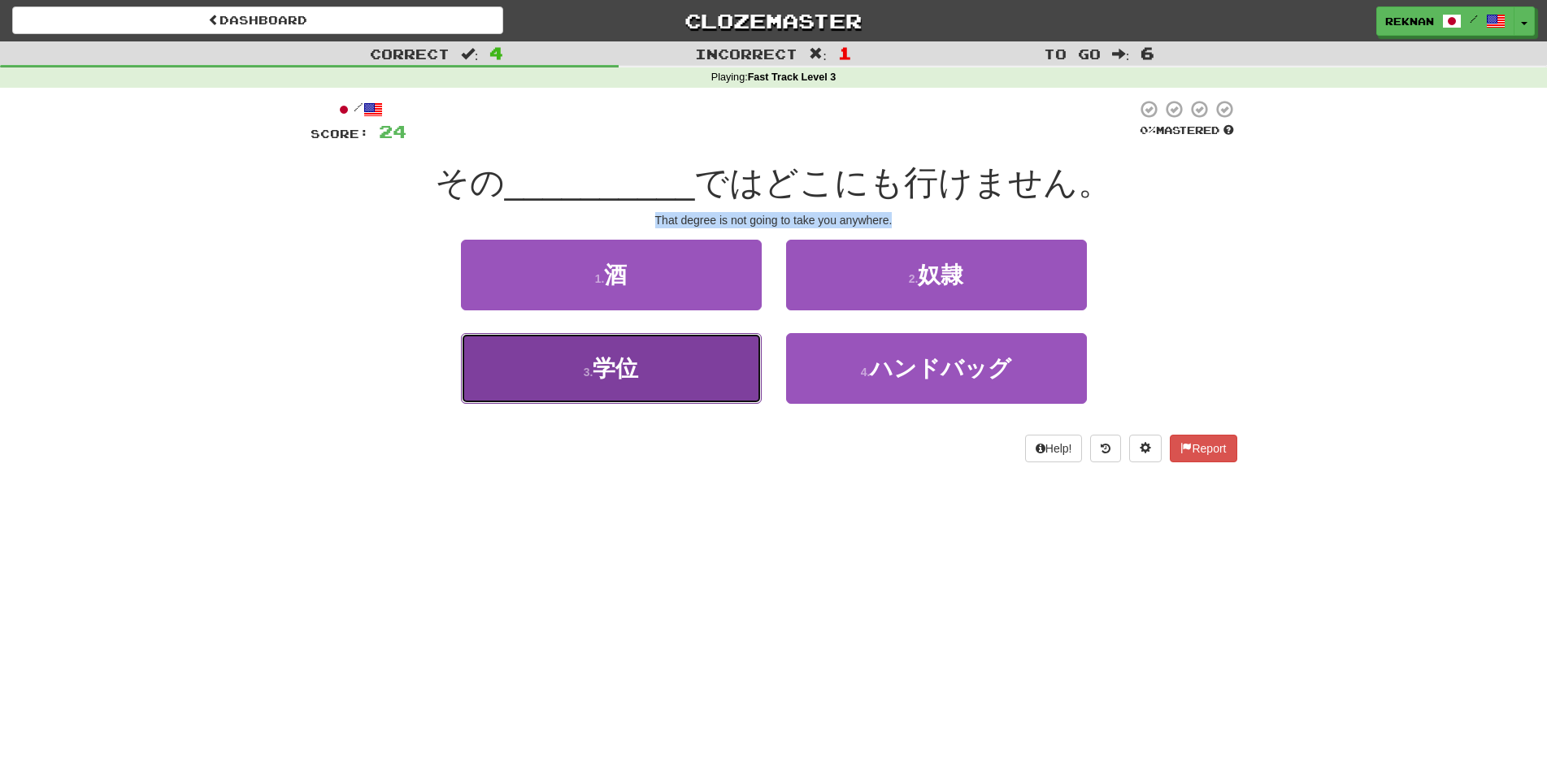
click at [700, 404] on button "3 . 学位" at bounding box center [612, 369] width 301 height 71
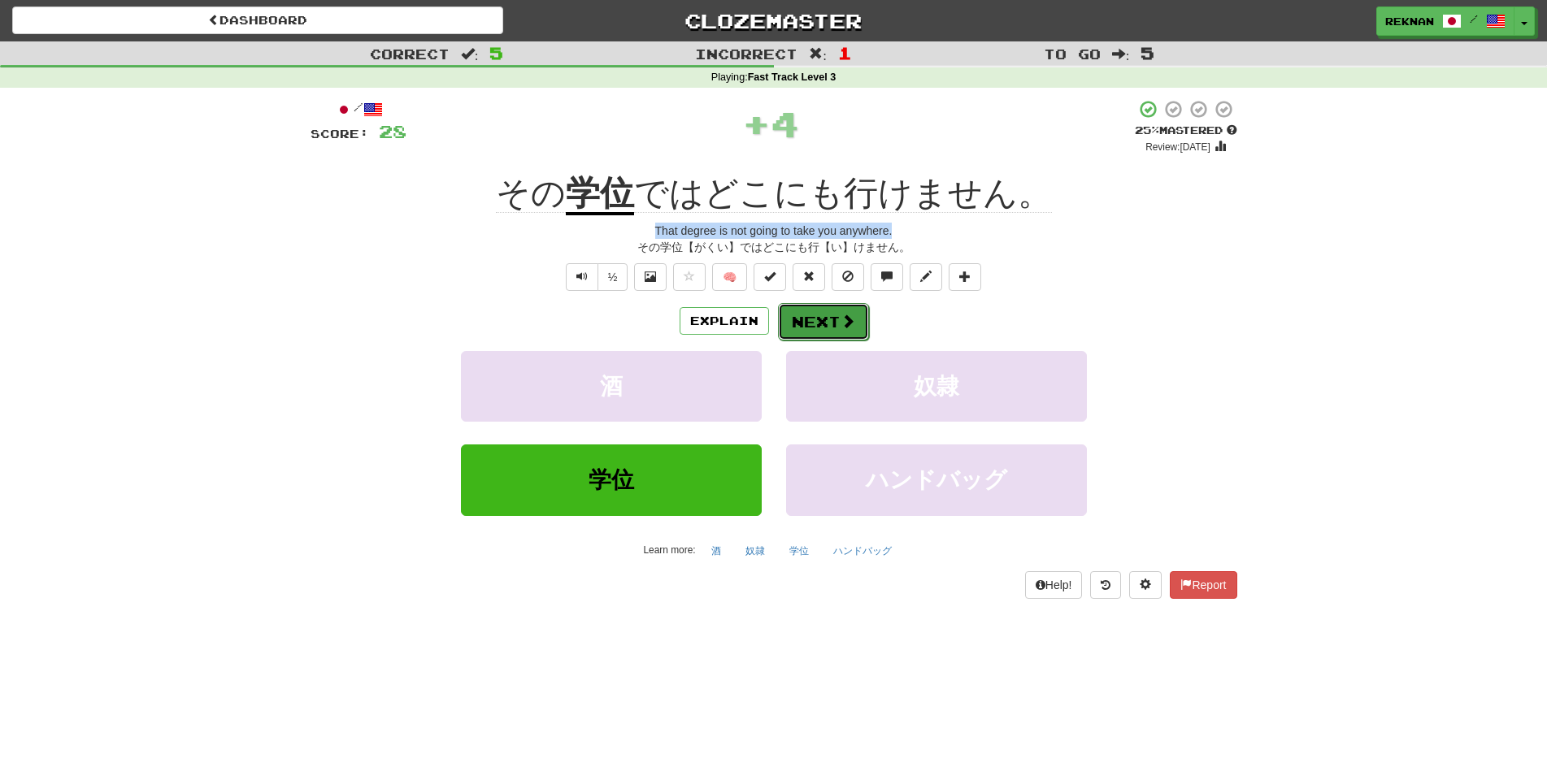
click at [828, 340] on button "Next" at bounding box center [823, 321] width 91 height 37
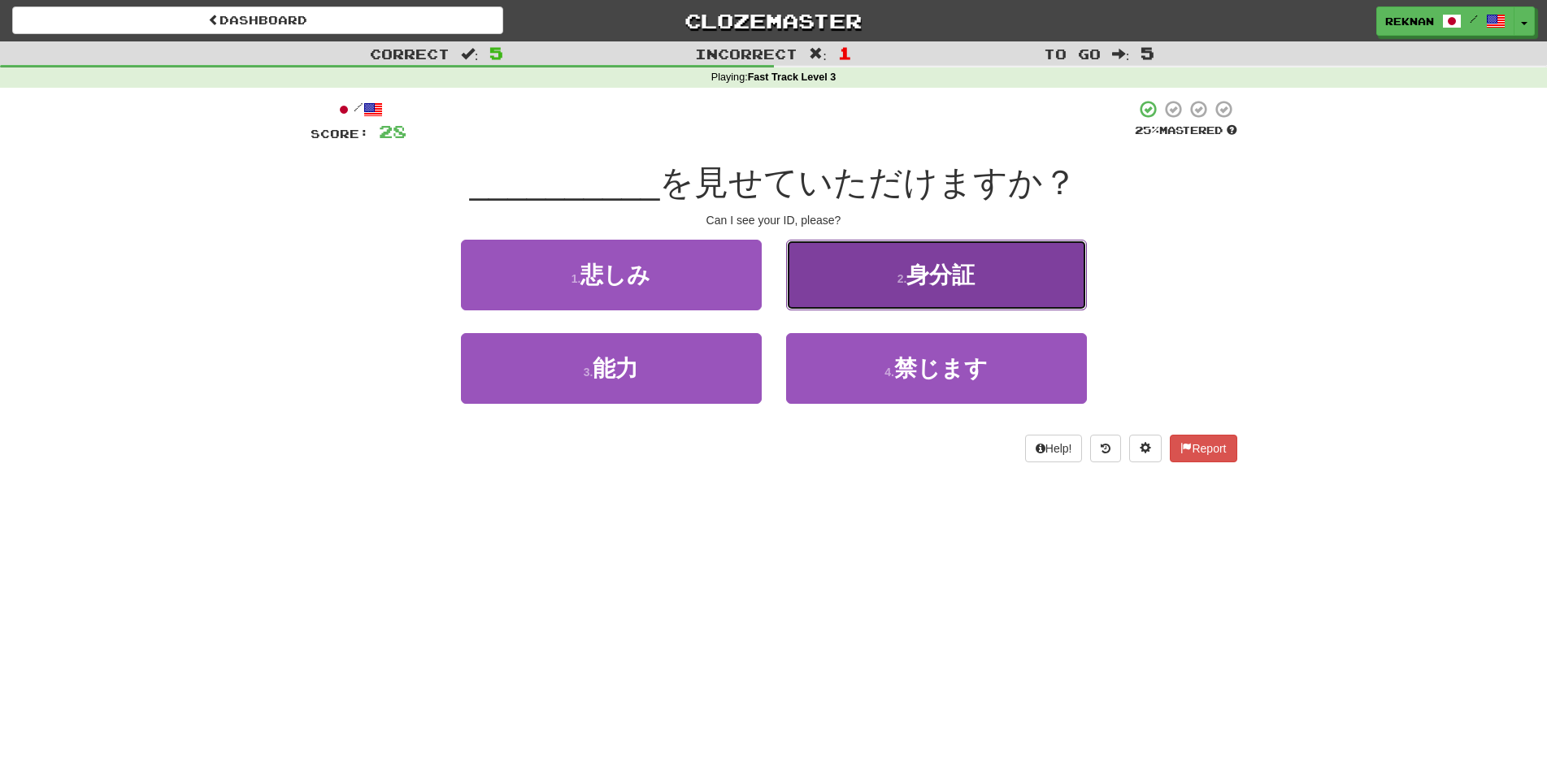
click at [808, 308] on button "2 . 身分証" at bounding box center [936, 275] width 301 height 71
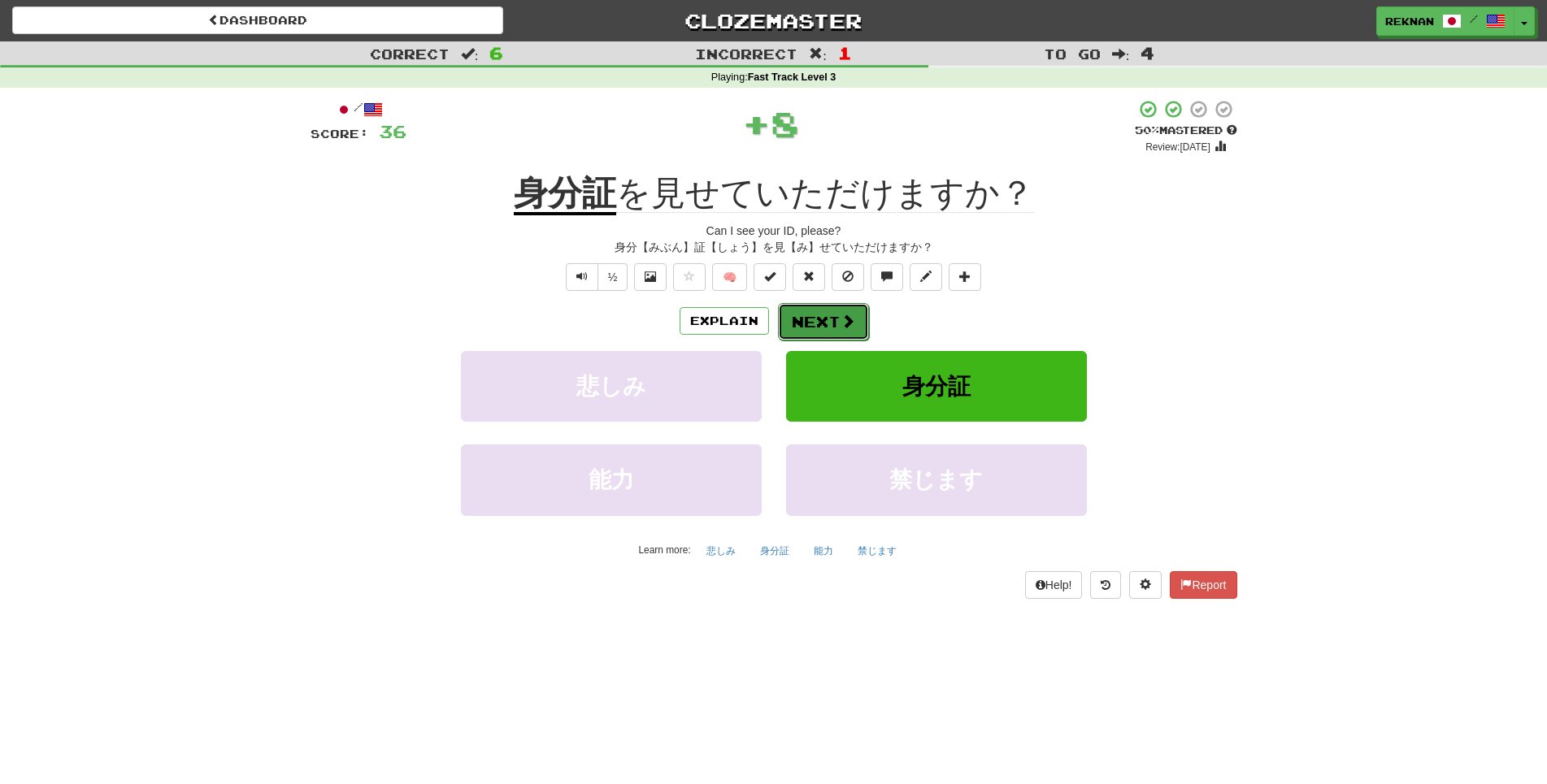
click at [792, 340] on button "Next" at bounding box center [823, 321] width 91 height 37
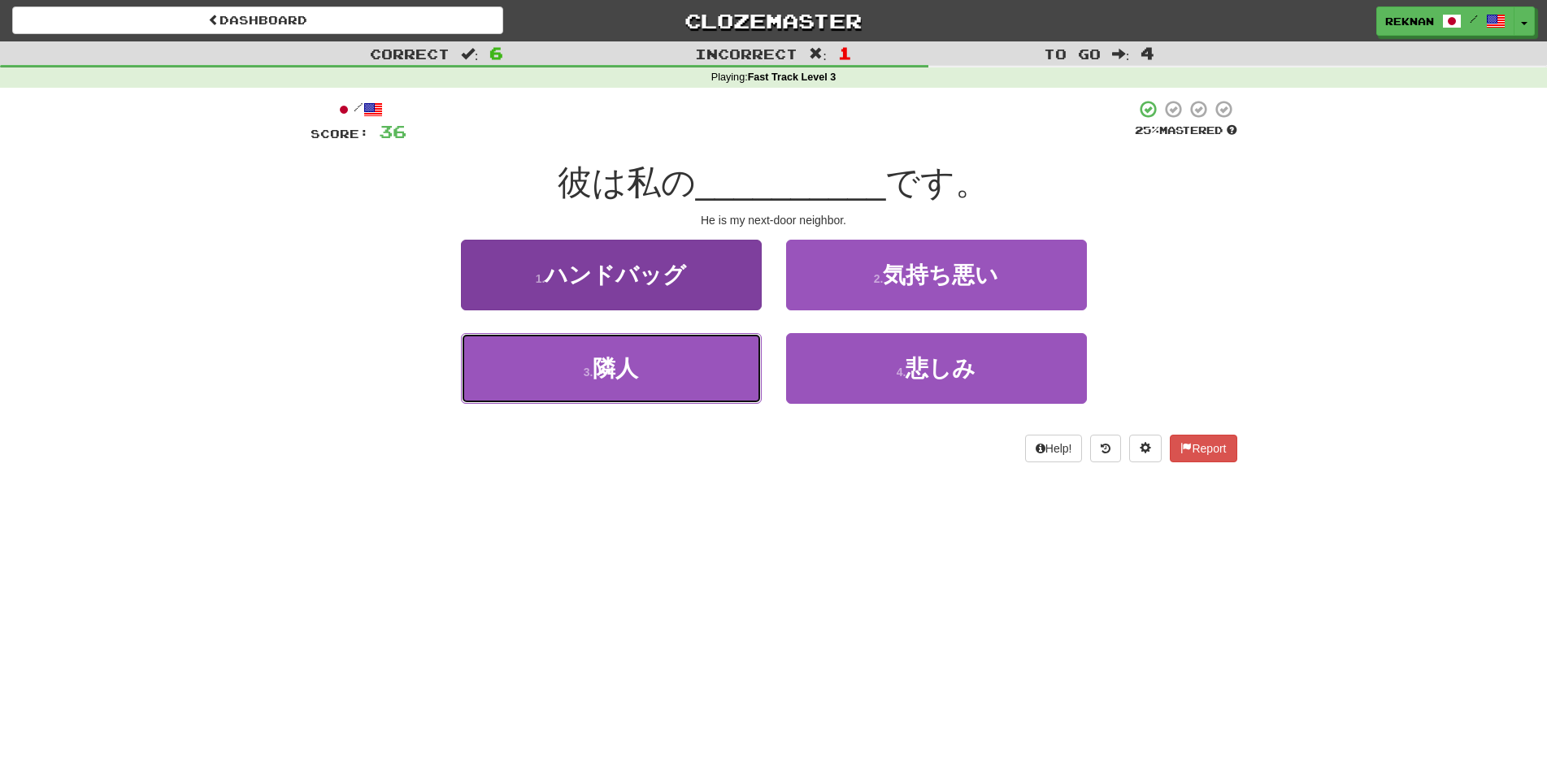
drag, startPoint x: 567, startPoint y: 403, endPoint x: 597, endPoint y: 417, distance: 33.1
click at [579, 404] on button "3 . 隣人" at bounding box center [612, 369] width 301 height 71
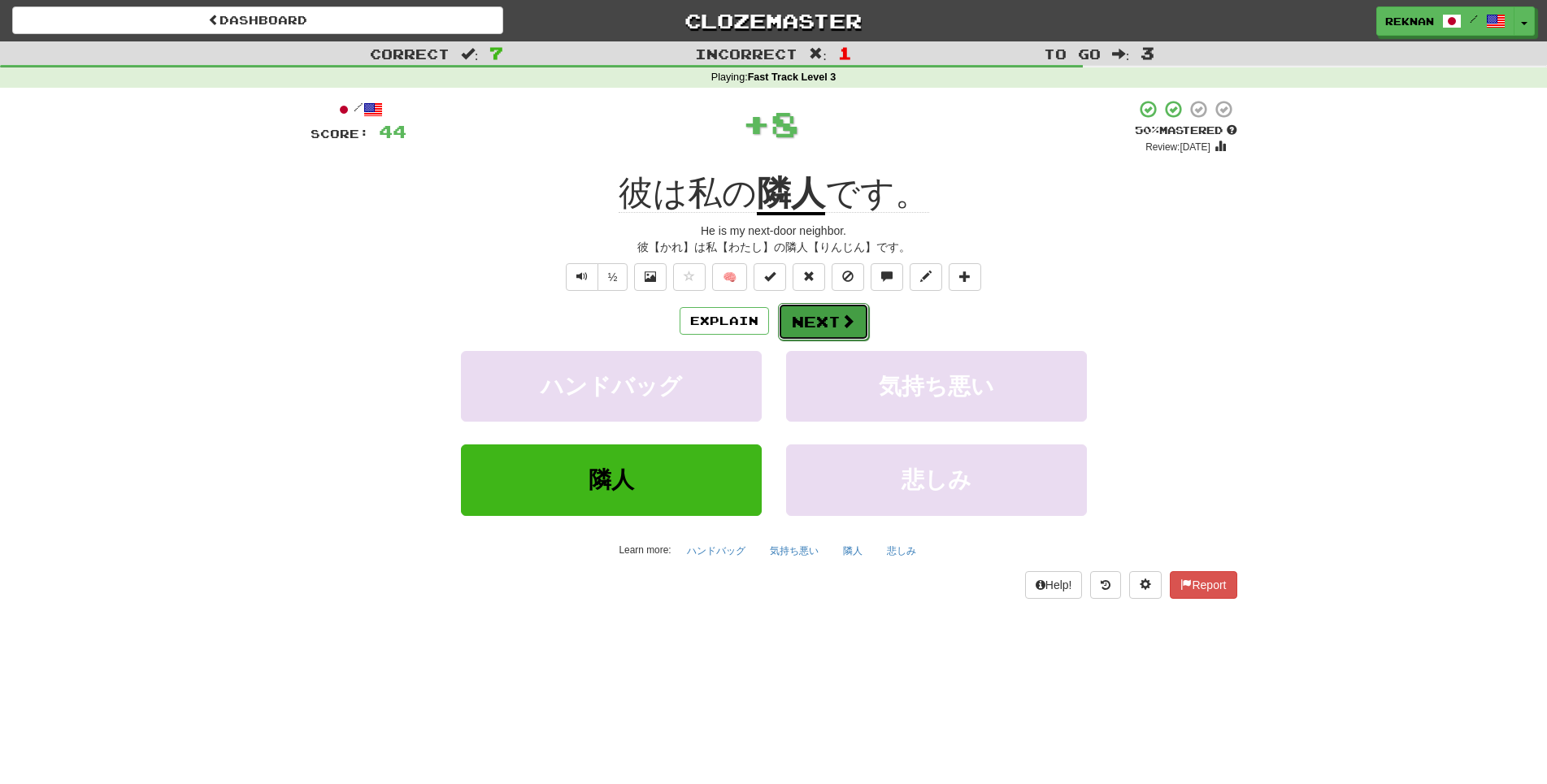
click at [814, 340] on button "Next" at bounding box center [823, 321] width 91 height 37
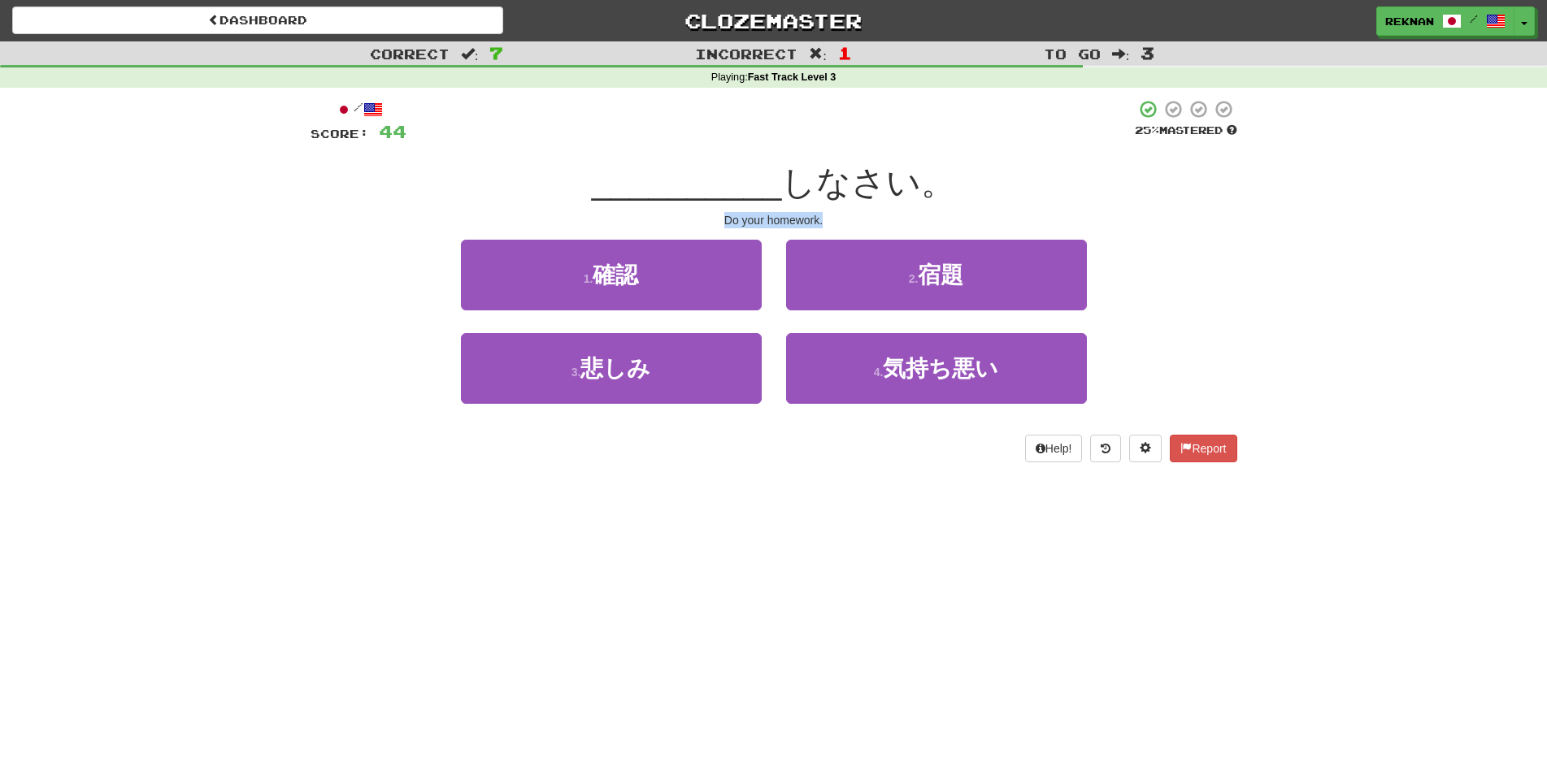
drag, startPoint x: 785, startPoint y: 250, endPoint x: 1078, endPoint y: 241, distance: 293.1
click at [1081, 228] on div "Do your homework." at bounding box center [774, 220] width 927 height 16
copy div "Do your homework."
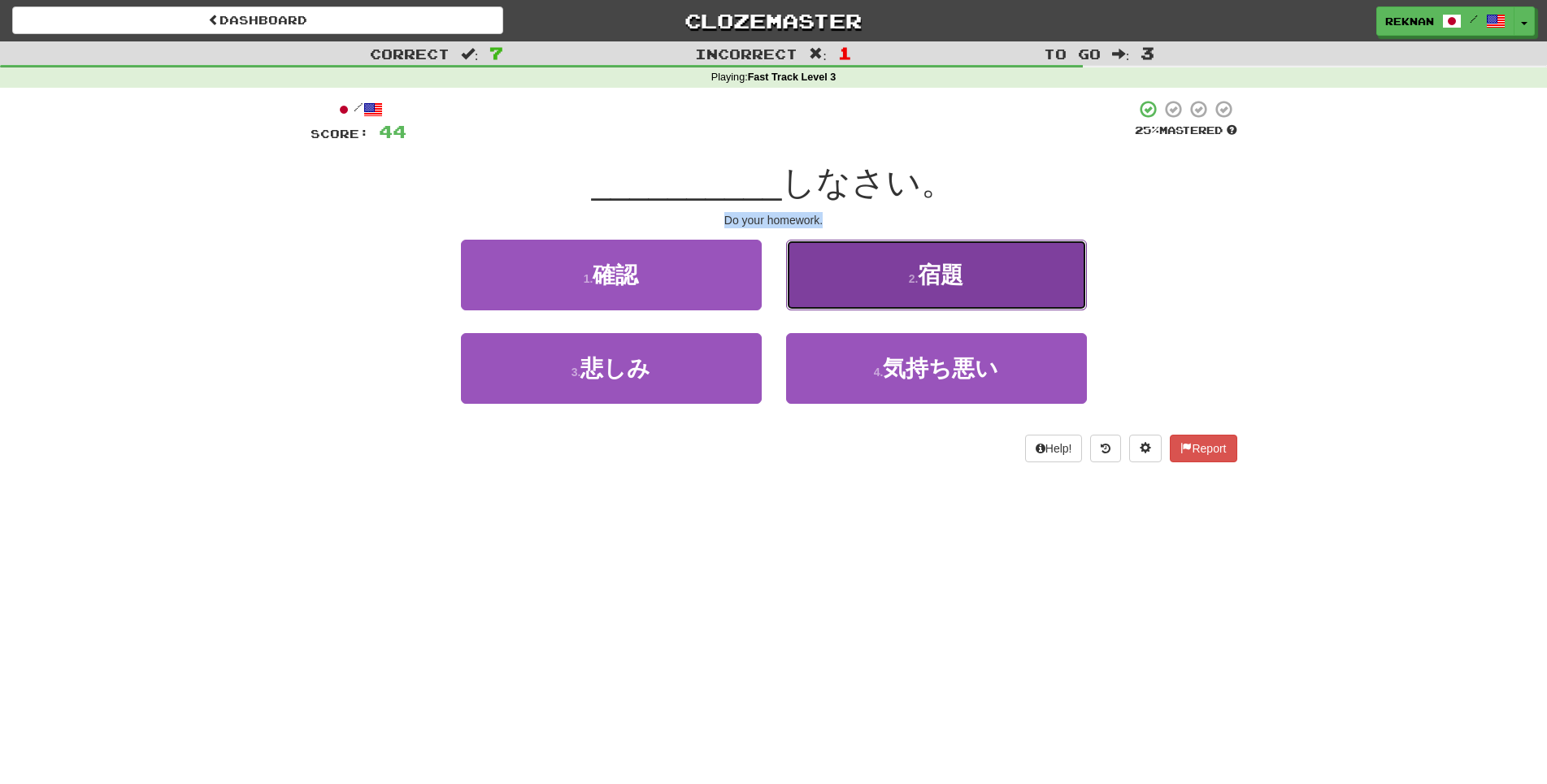
click at [864, 311] on button "2 . 宿題" at bounding box center [936, 275] width 301 height 71
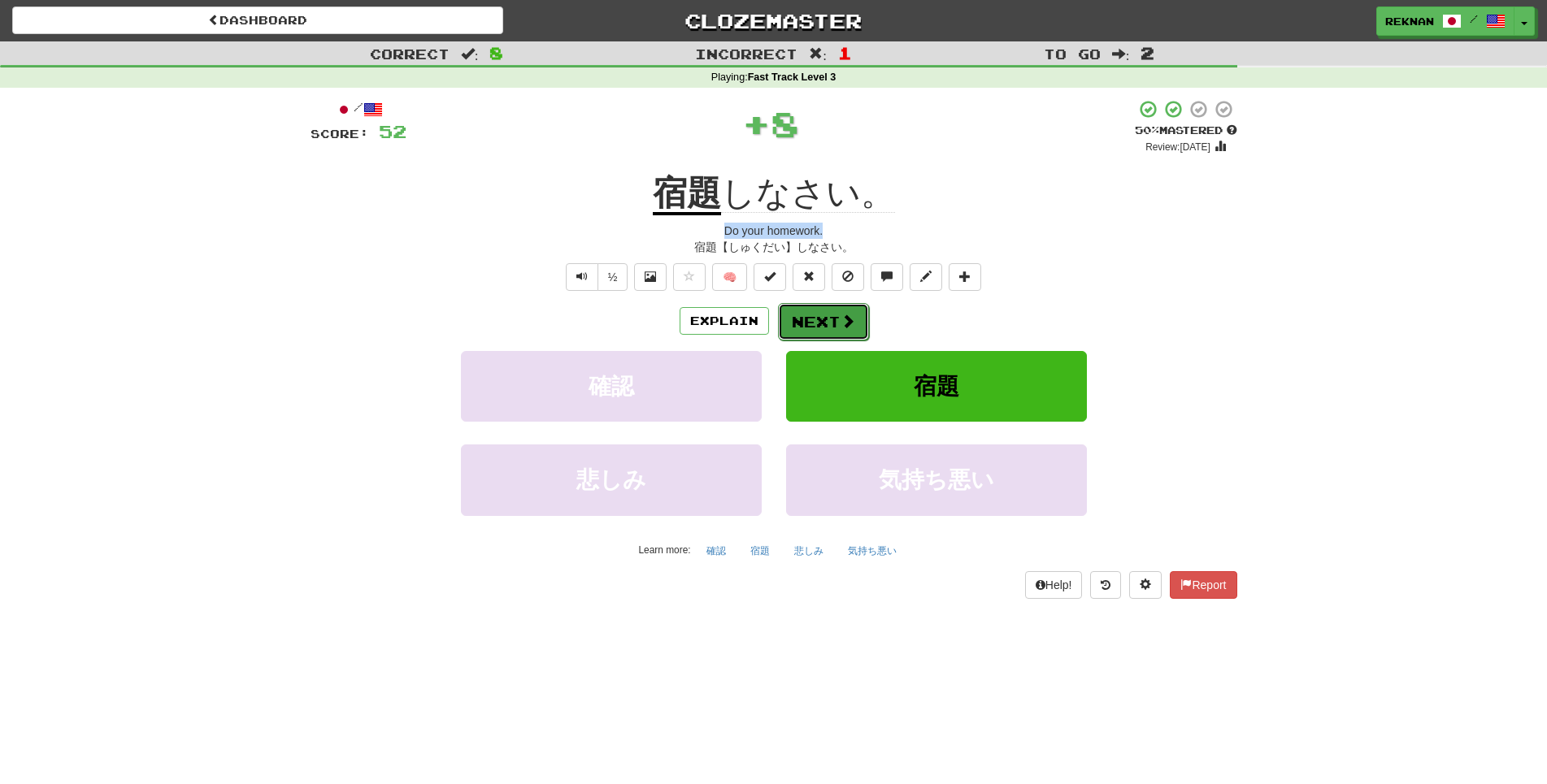
click at [831, 340] on button "Next" at bounding box center [823, 321] width 91 height 37
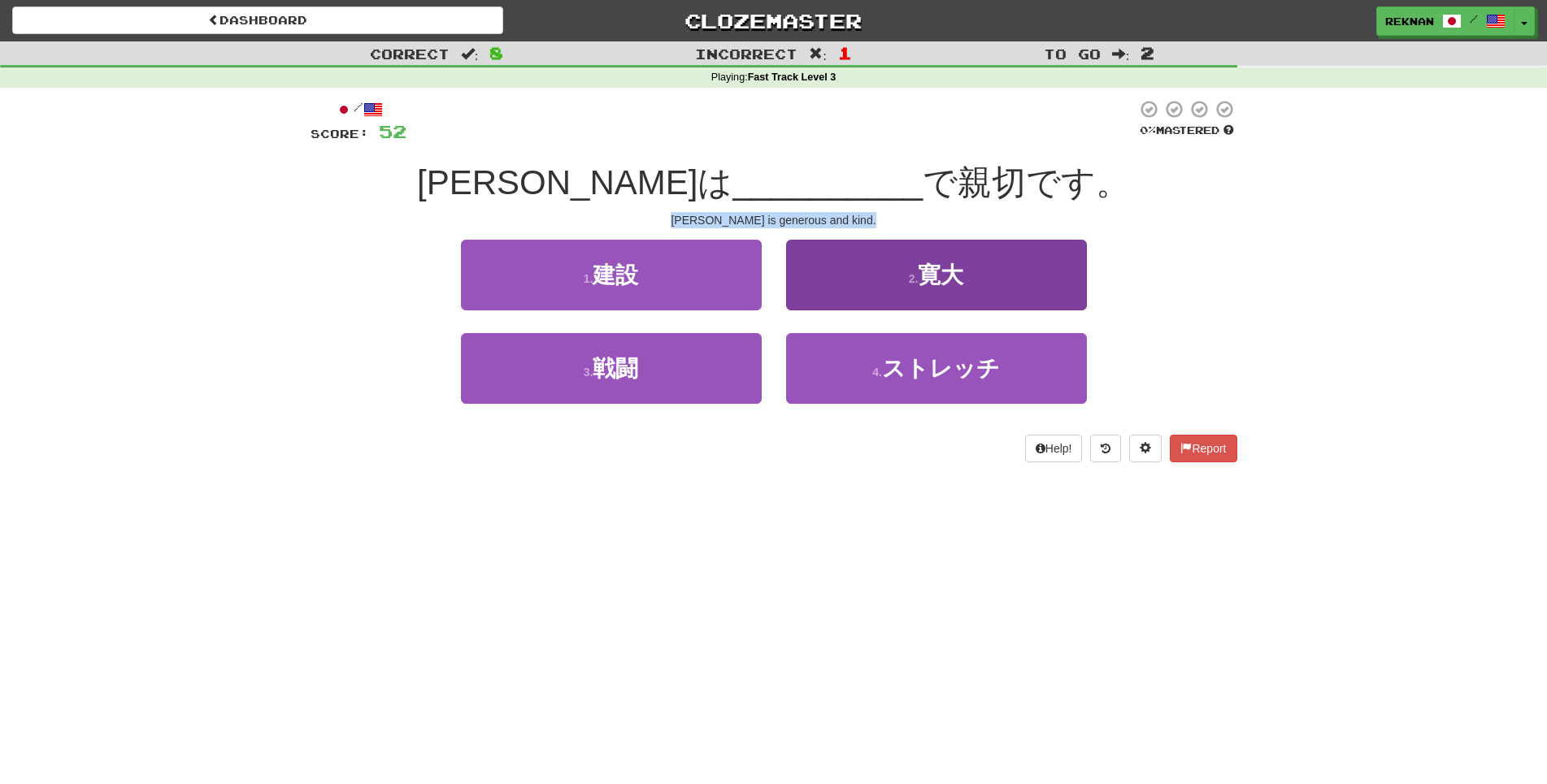
drag, startPoint x: 675, startPoint y: 239, endPoint x: 995, endPoint y: 264, distance: 321.0
click at [995, 264] on div "/ Score: 52 0 % Mastered トムは __________ で親切です。 Tom is generous and kind. 1 . 建設…" at bounding box center [774, 281] width 927 height 364
copy div "Tom is generous and kind."
click at [872, 279] on button "2 . 寛大" at bounding box center [936, 275] width 301 height 71
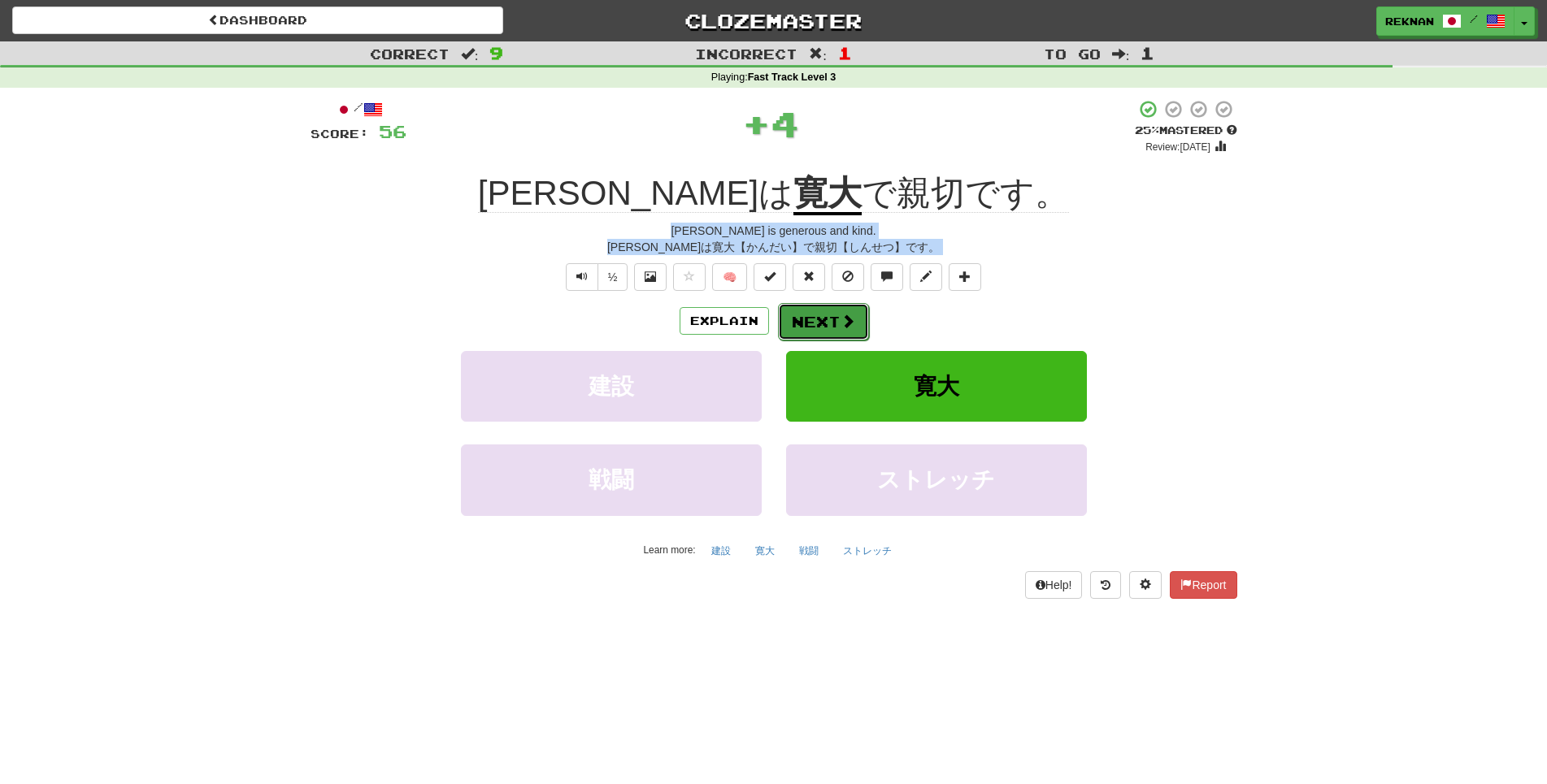
click at [813, 340] on button "Next" at bounding box center [823, 321] width 91 height 37
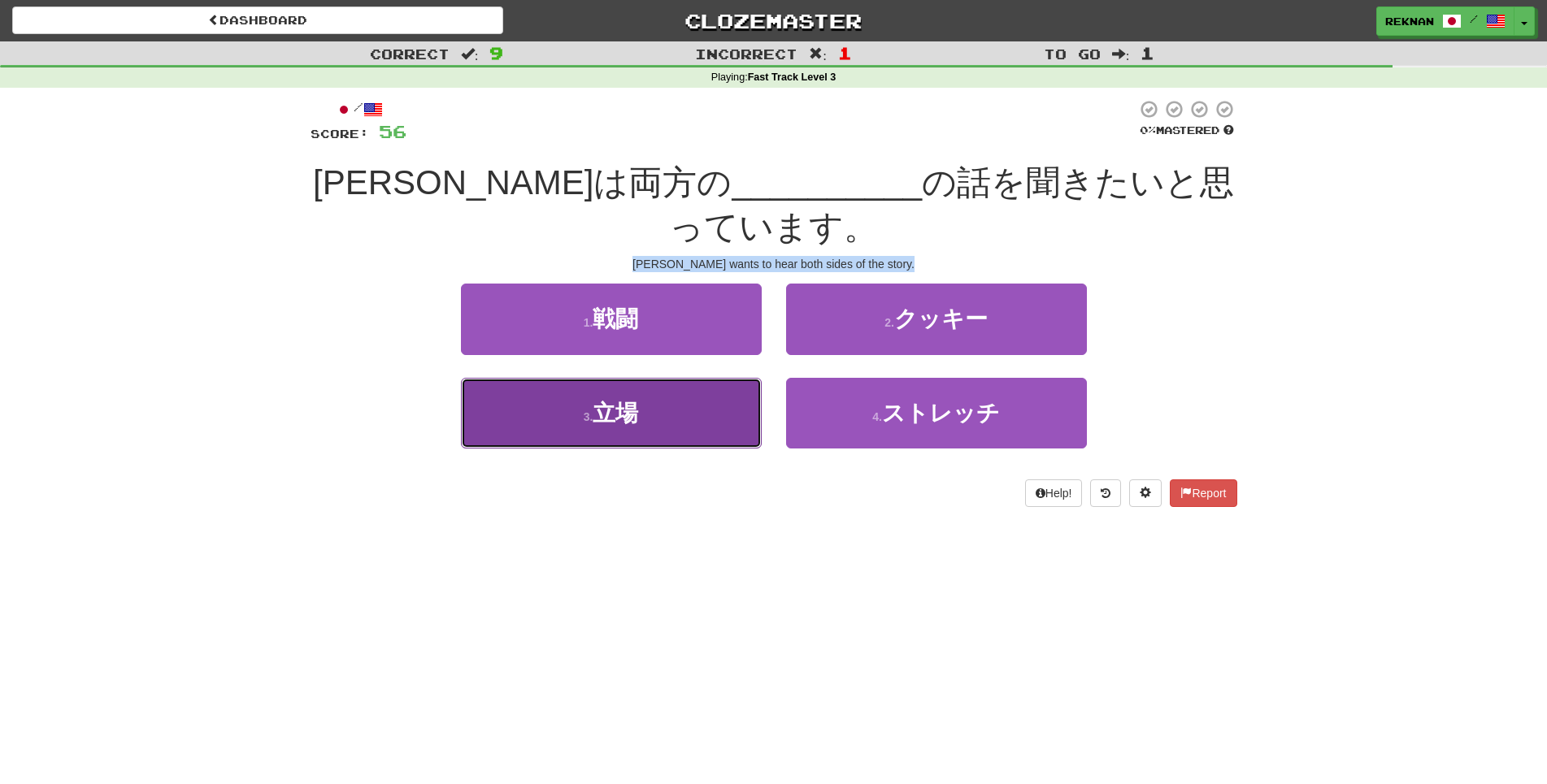
click at [726, 434] on button "3 . 立場" at bounding box center [612, 414] width 301 height 71
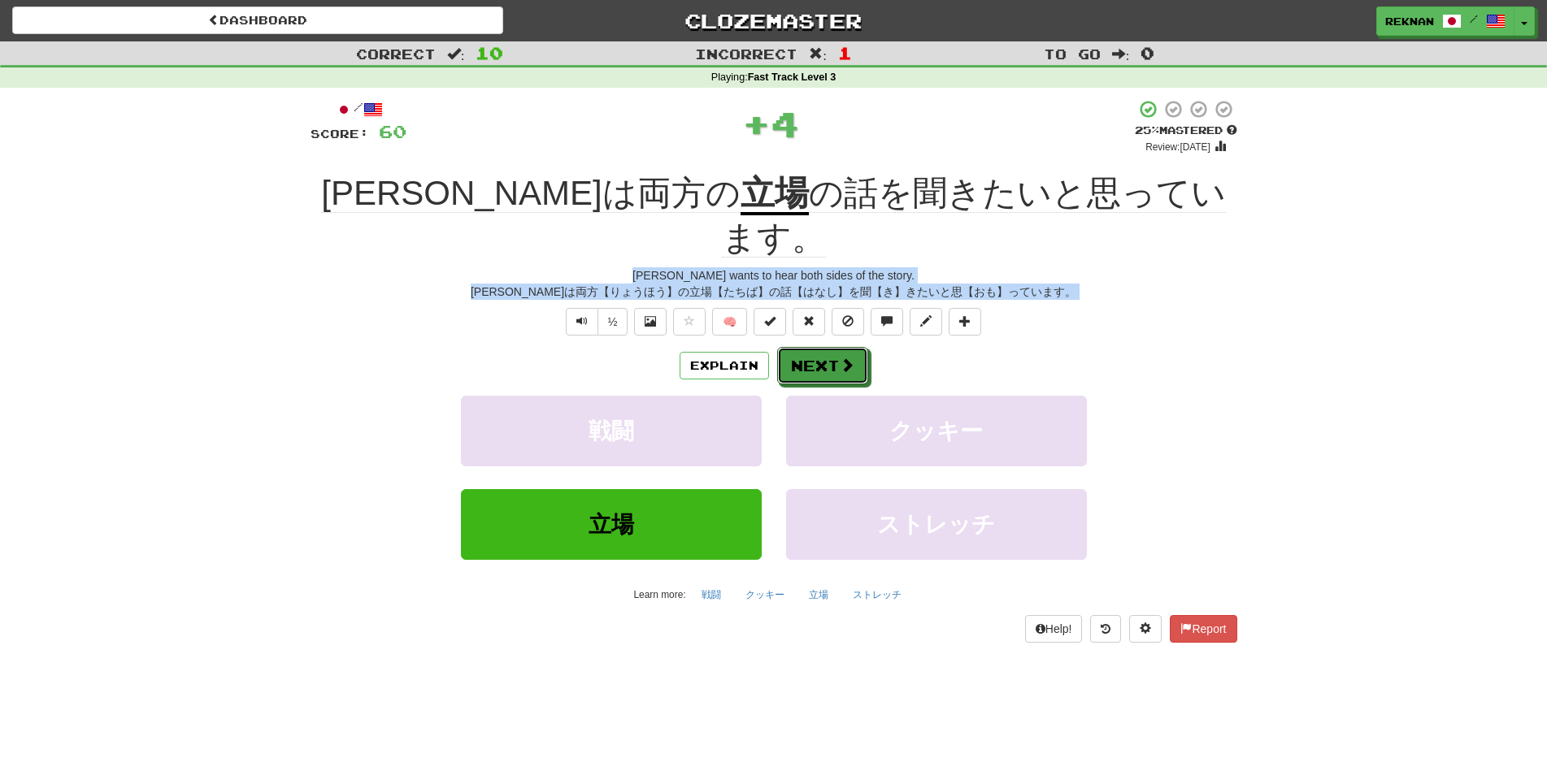
click at [831, 347] on button "Next" at bounding box center [822, 365] width 91 height 37
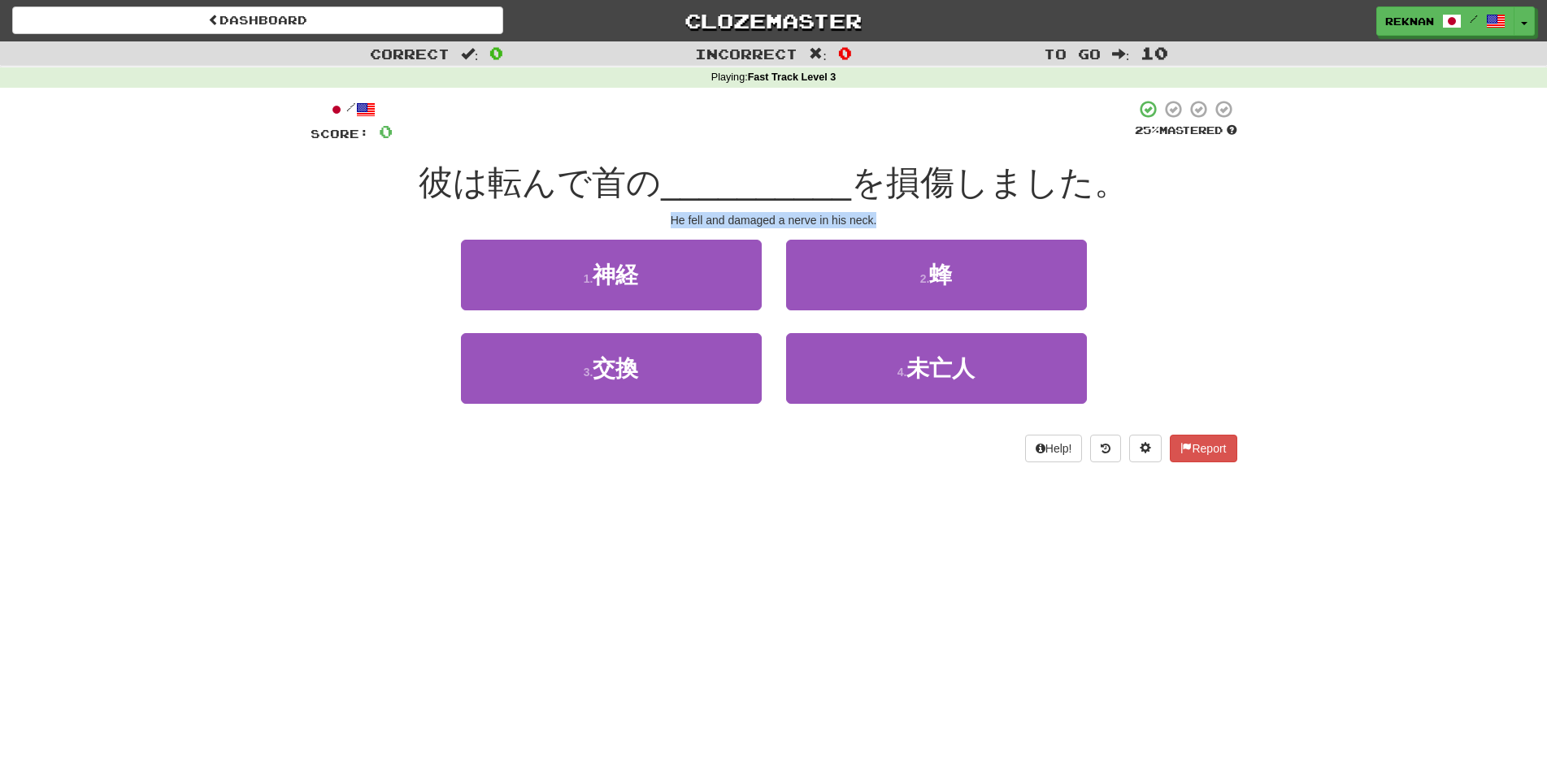
drag, startPoint x: 685, startPoint y: 232, endPoint x: 1128, endPoint y: 272, distance: 444.8
click at [1128, 272] on div "/ Score: 0 25 % Mastered 彼は転んで首の __________ を損傷しました。 He fell and damaged a nerv…" at bounding box center [774, 281] width 927 height 364
copy div "He fell and damaged a nerve in his neck."
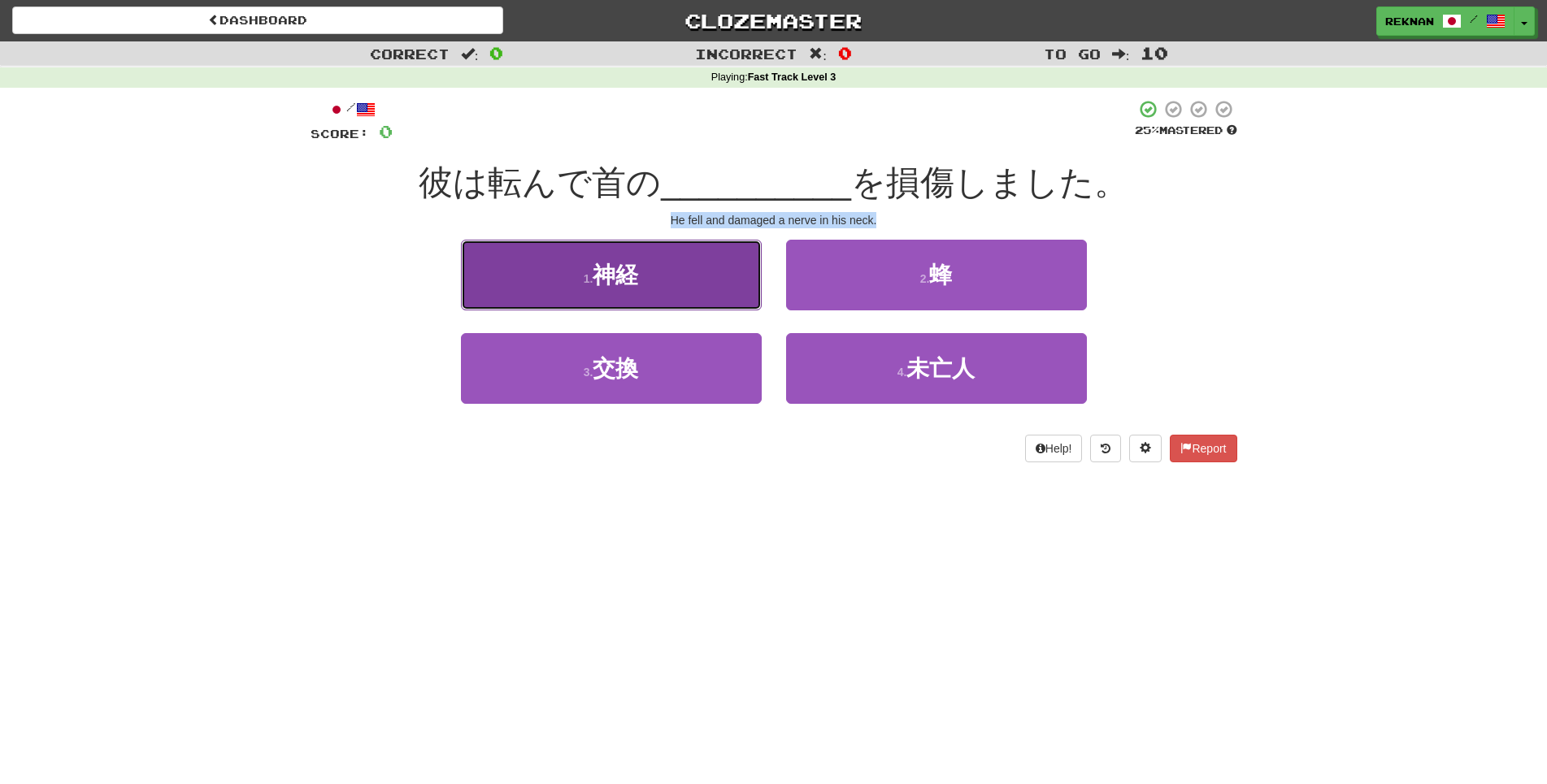
click at [701, 311] on button "1 . 神経" at bounding box center [612, 275] width 301 height 71
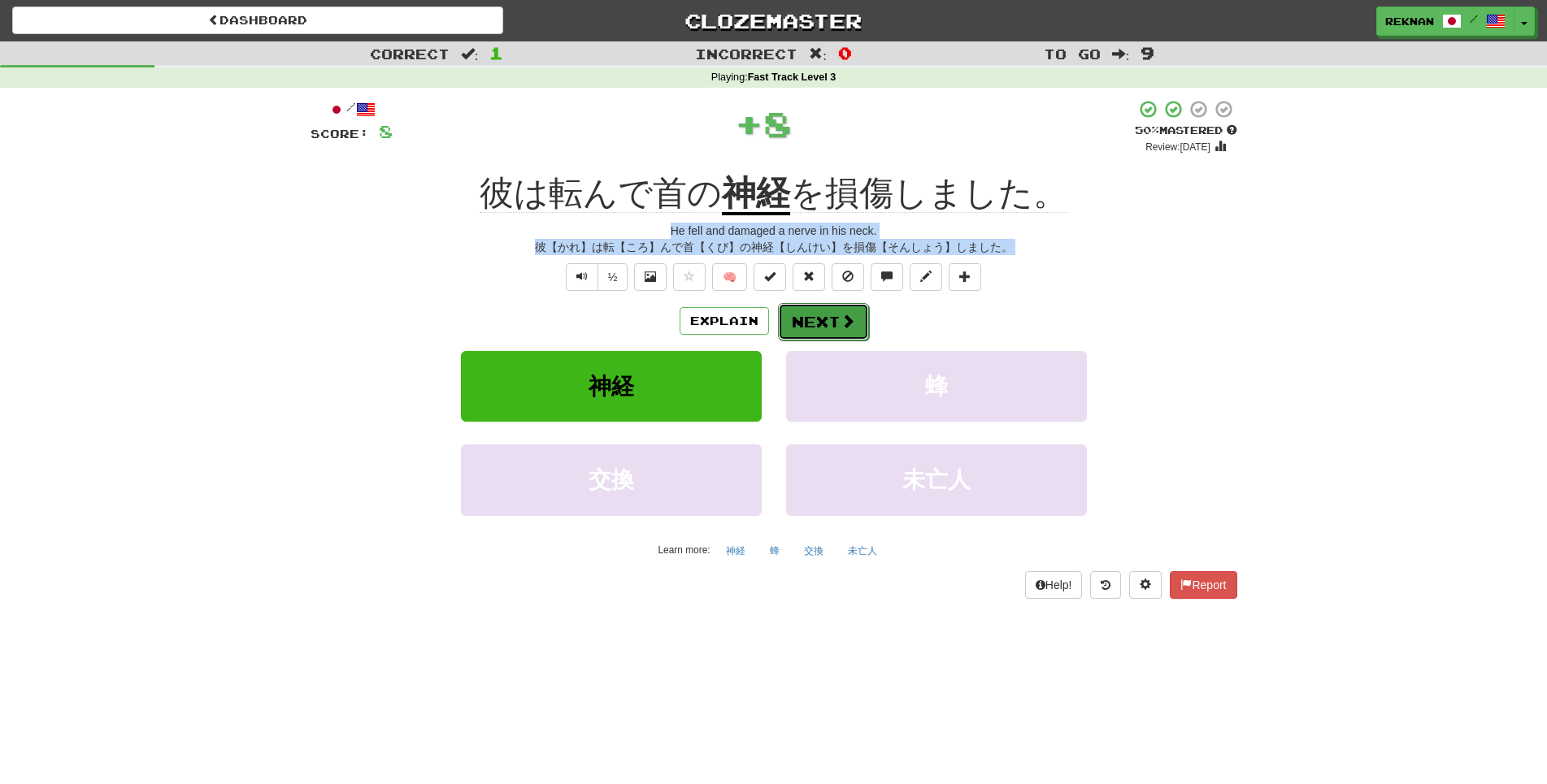
click at [865, 340] on button "Next" at bounding box center [823, 321] width 91 height 37
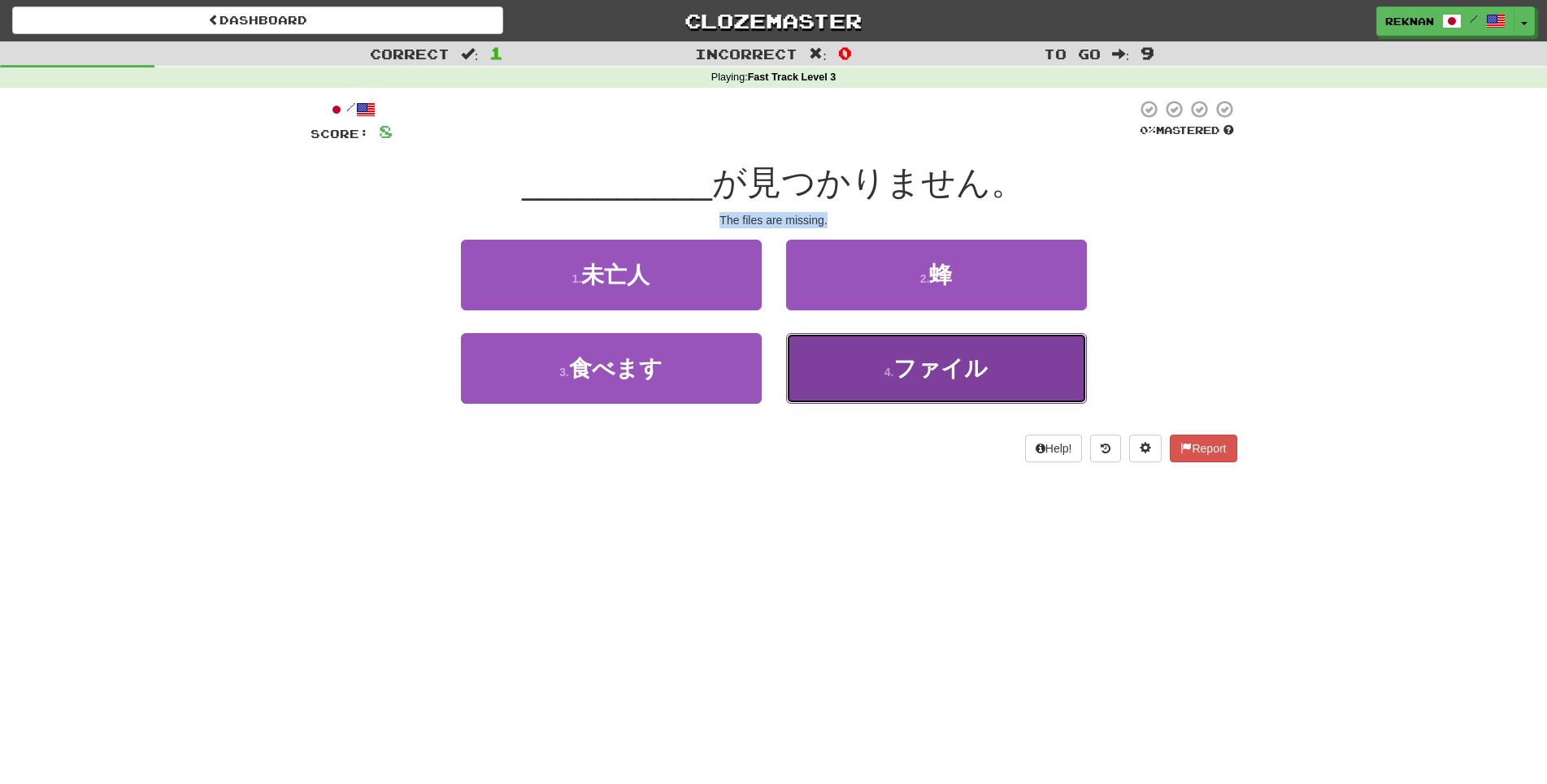
click at [893, 381] on span "ファイル" at bounding box center [940, 368] width 94 height 25
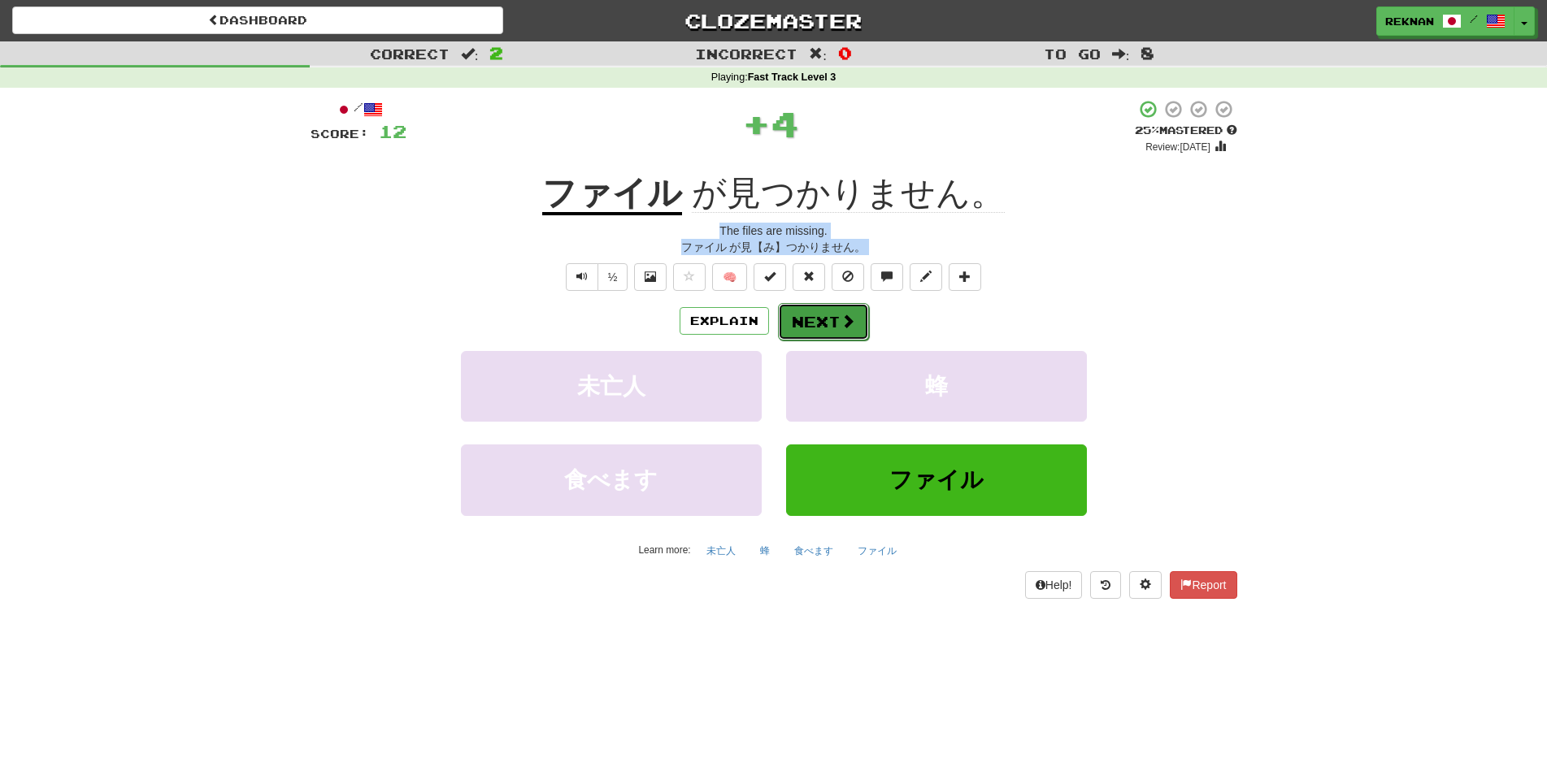
click at [846, 332] on button "Next" at bounding box center [823, 321] width 91 height 37
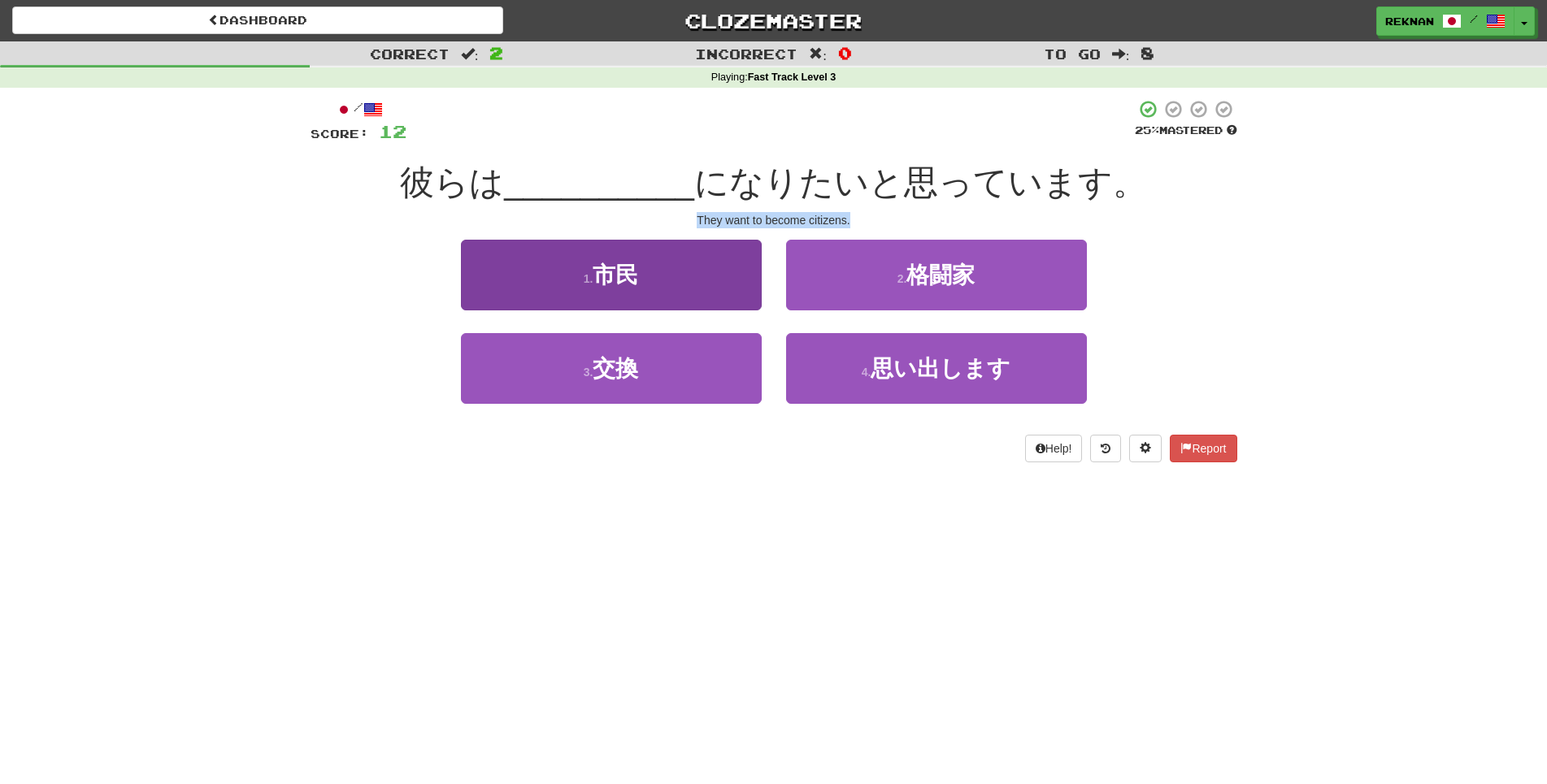
copy div "He fell and damaged a nerve in his neck. 彼【かれ】は転【ころ】んで首【くび】の神経【しんけい】を損傷【そんしょう】し…"
click at [719, 302] on button "1 . 市民" at bounding box center [612, 275] width 301 height 71
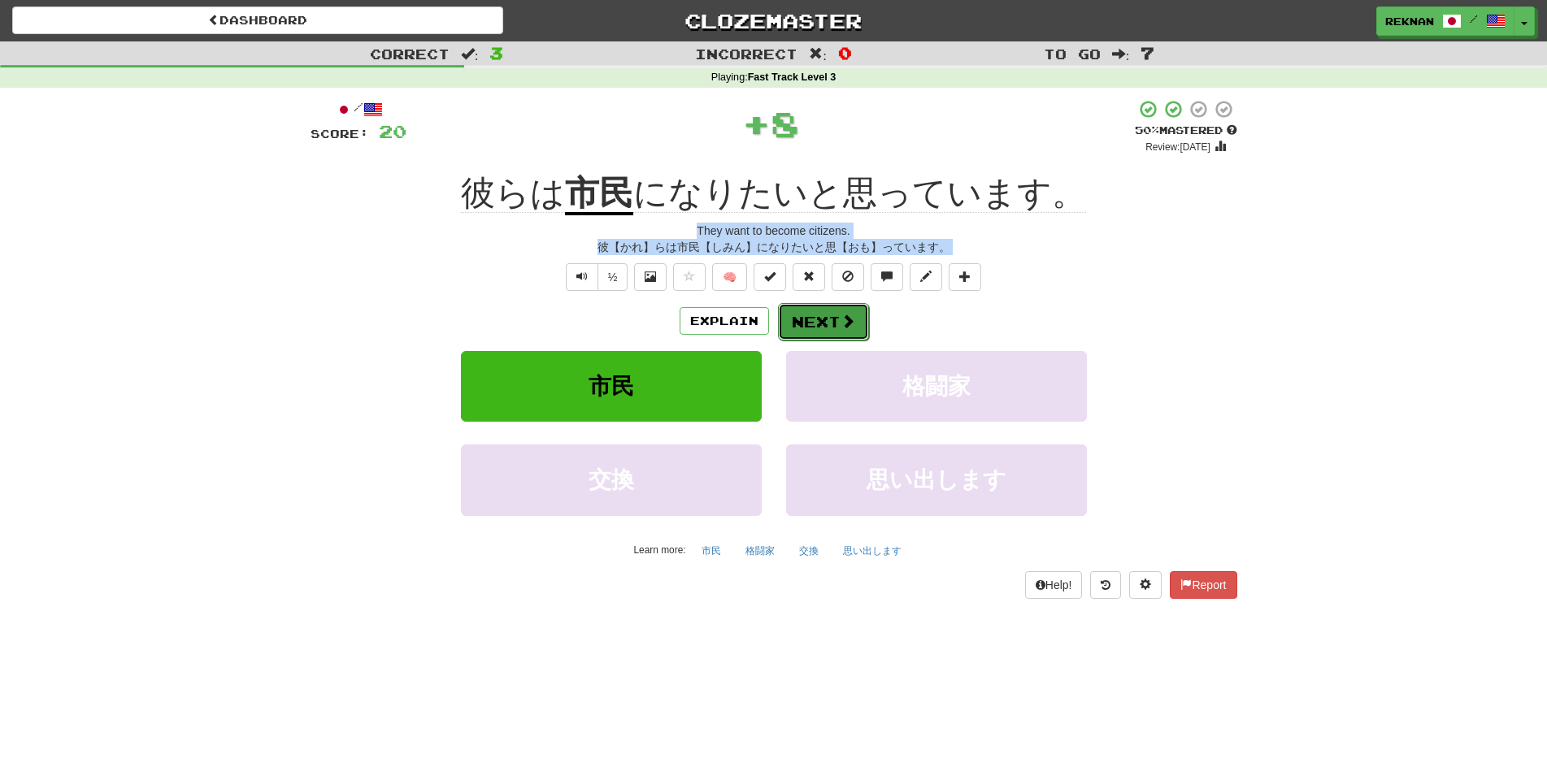
click at [846, 328] on span at bounding box center [847, 320] width 15 height 15
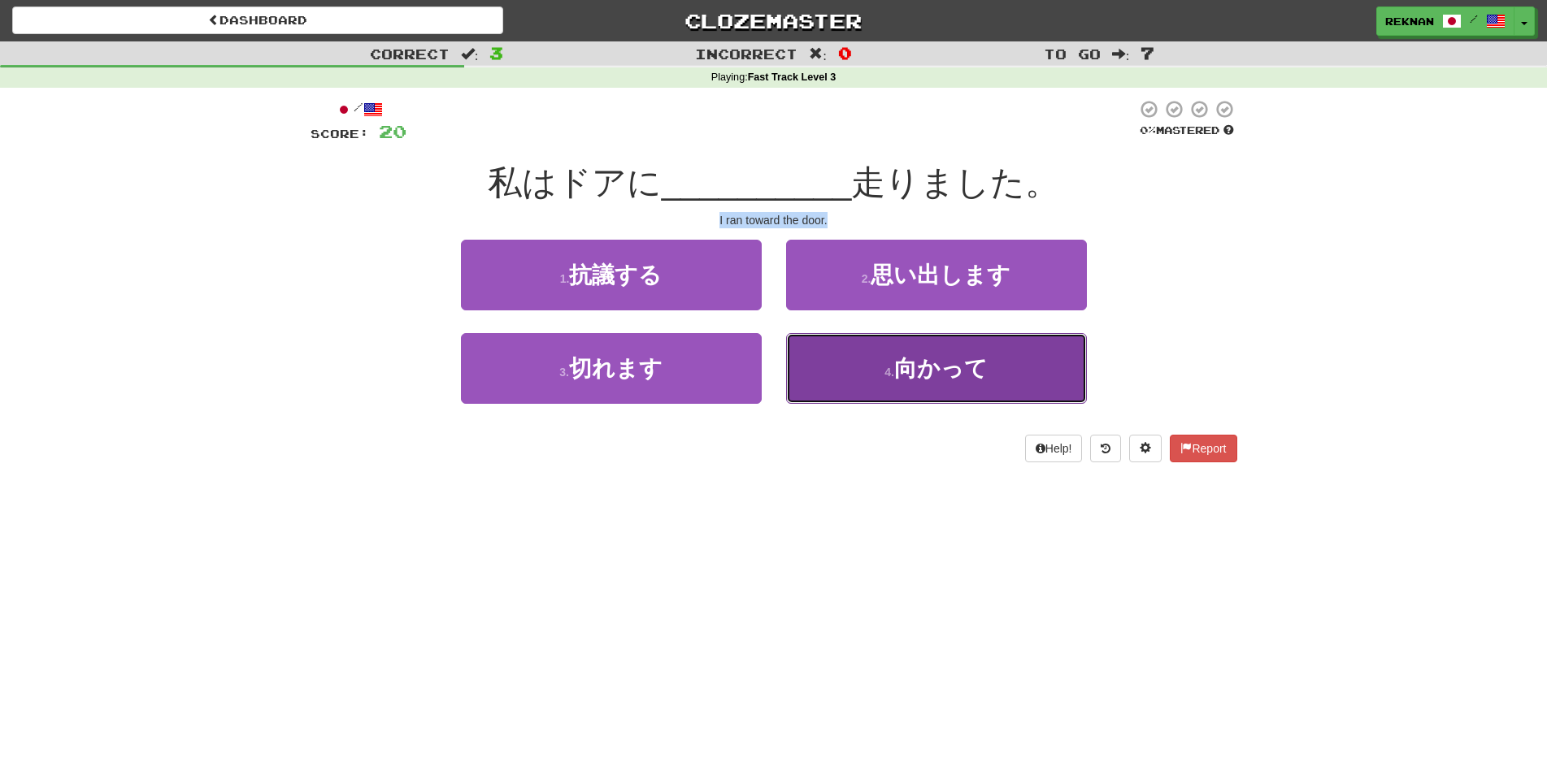
click at [891, 376] on button "4 . 向かって" at bounding box center [936, 369] width 301 height 71
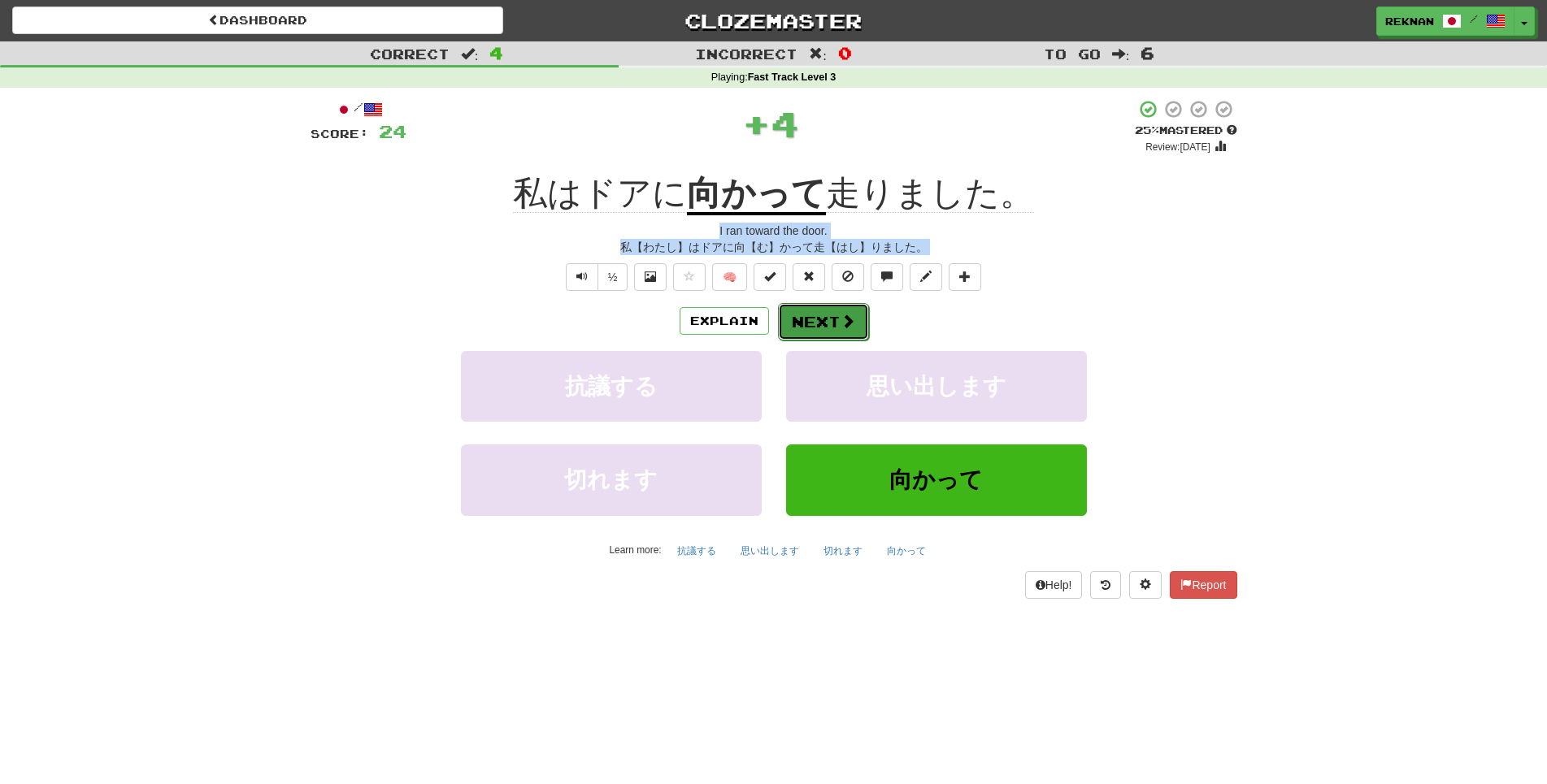
click at [867, 340] on button "Next" at bounding box center [823, 321] width 91 height 37
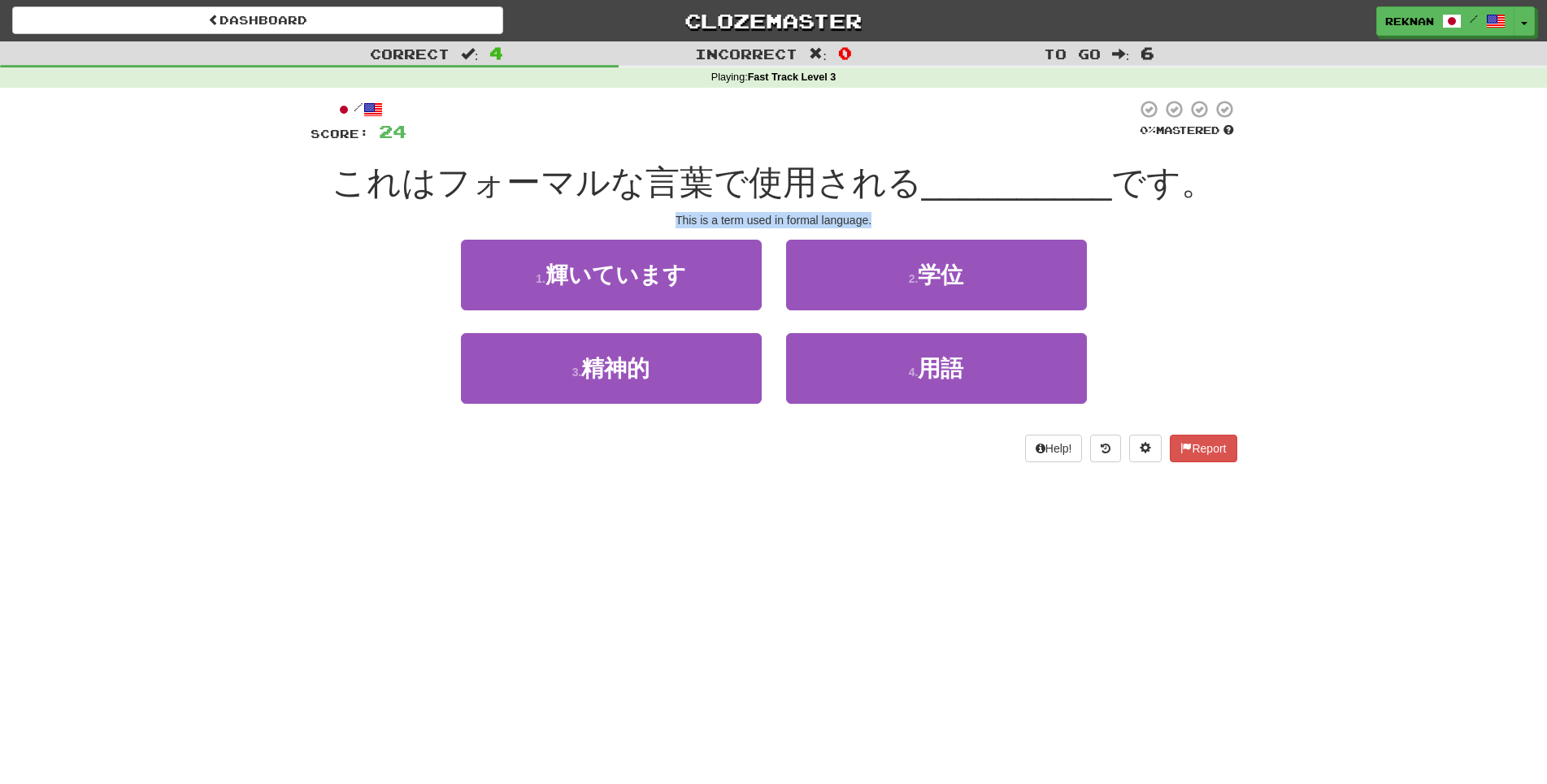
copy div "He fell and damaged a nerve in his neck. 彼【かれ】は転【ころ】んで首【くび】の神経【しんけい】を損傷【そんしょう】し…"
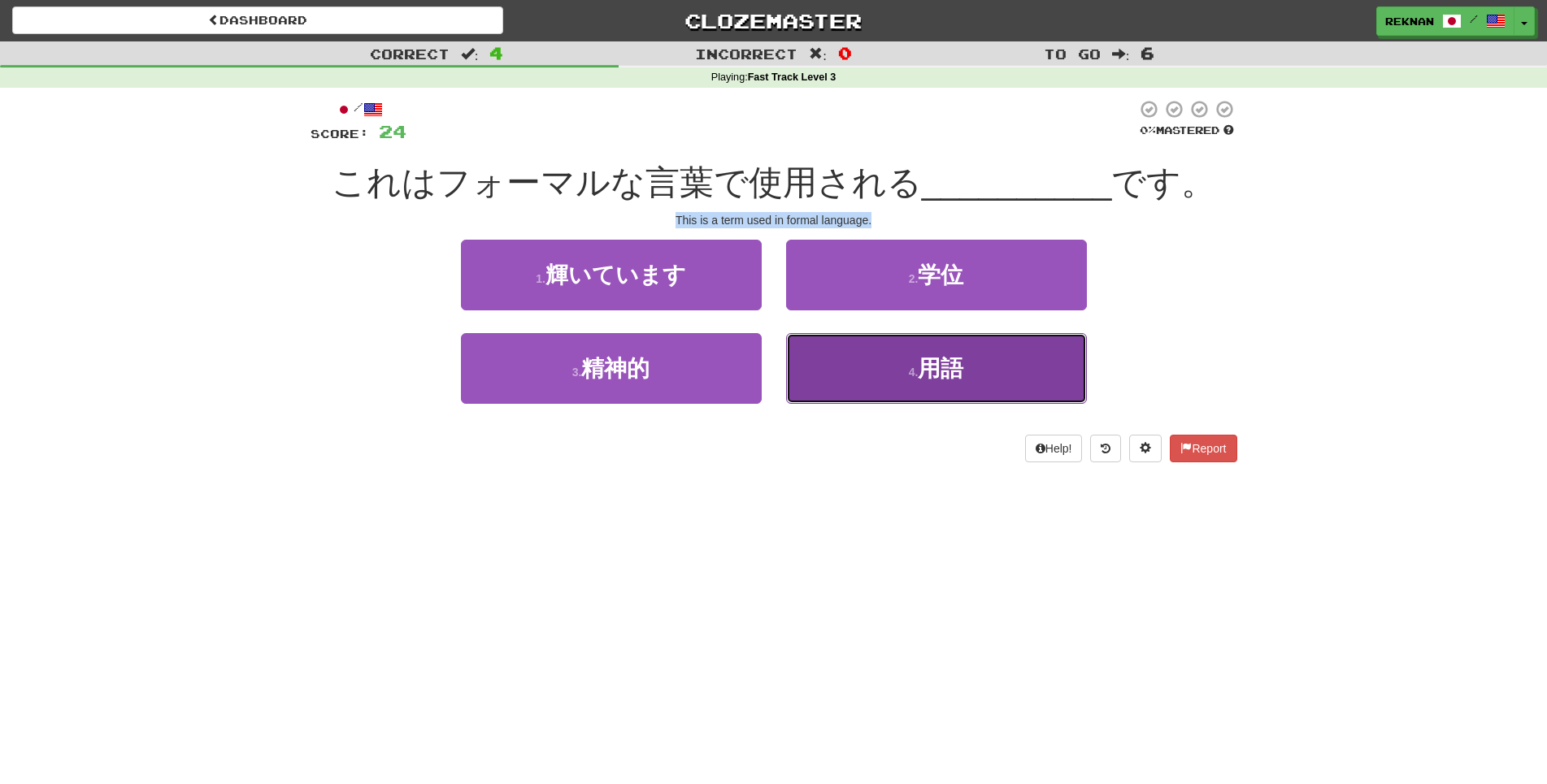
click at [976, 404] on button "4 . 用語" at bounding box center [936, 369] width 301 height 71
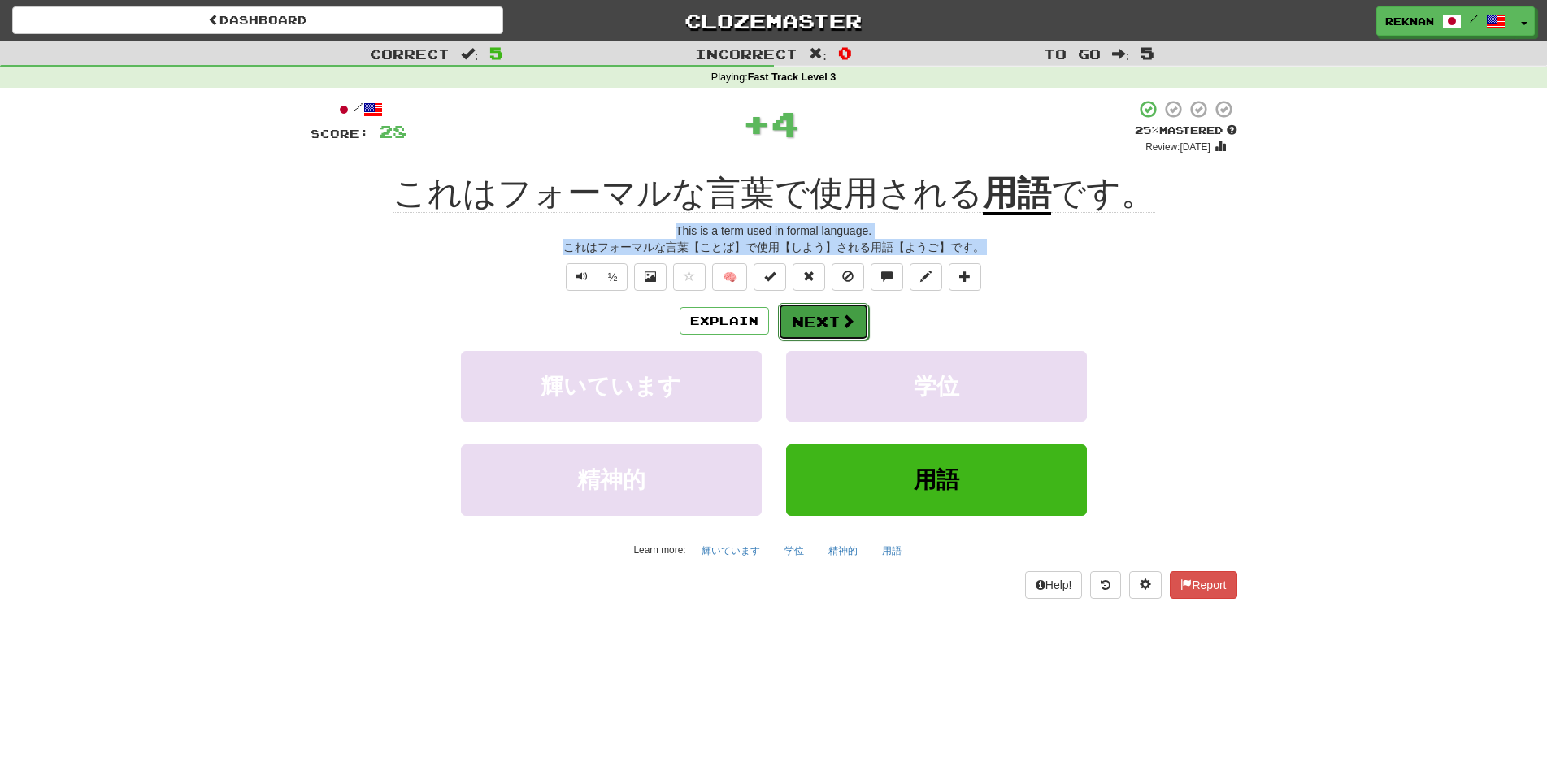
click at [799, 340] on button "Next" at bounding box center [823, 321] width 91 height 37
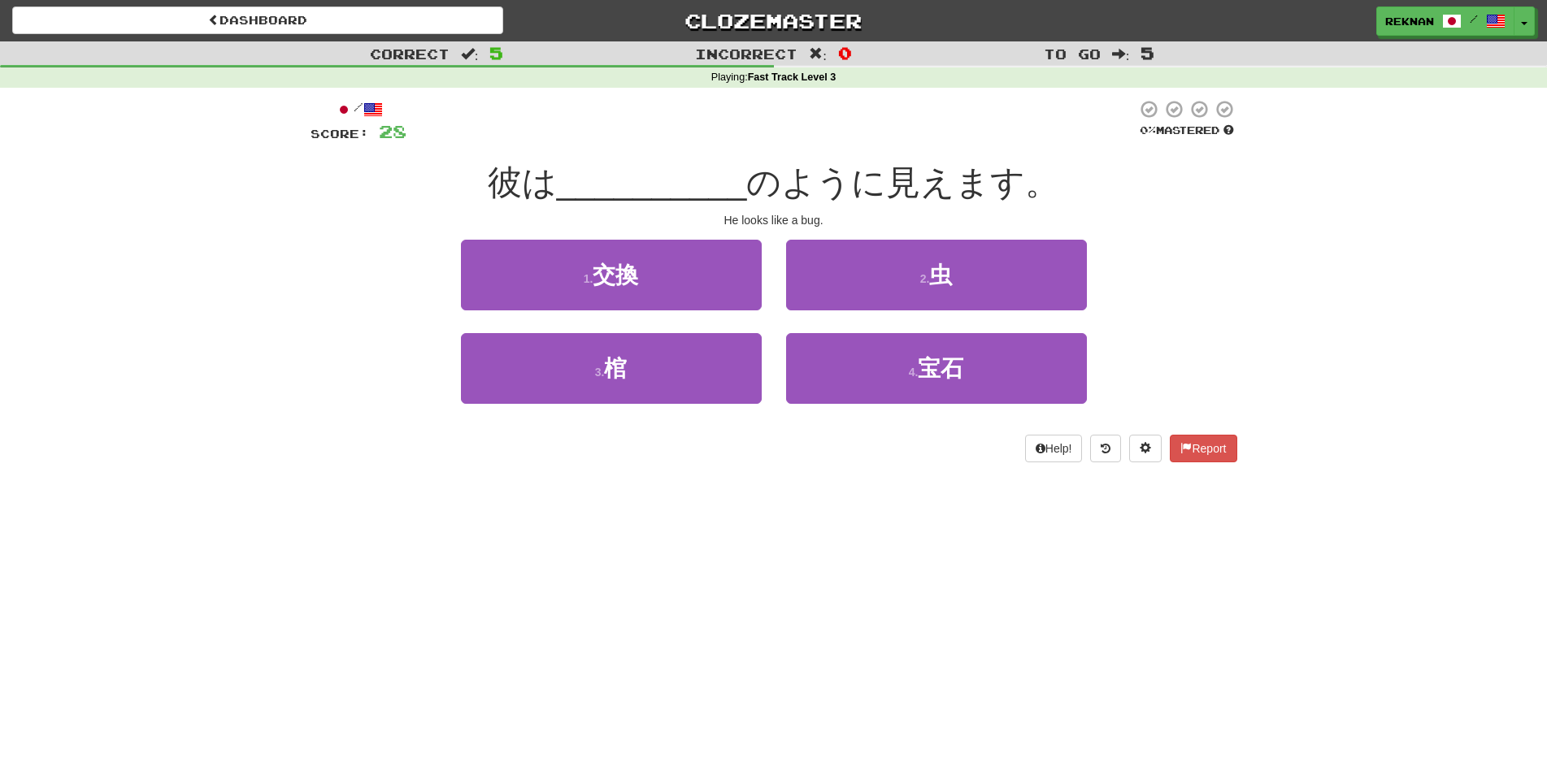
click at [873, 333] on div "2 . 虫" at bounding box center [936, 287] width 325 height 93
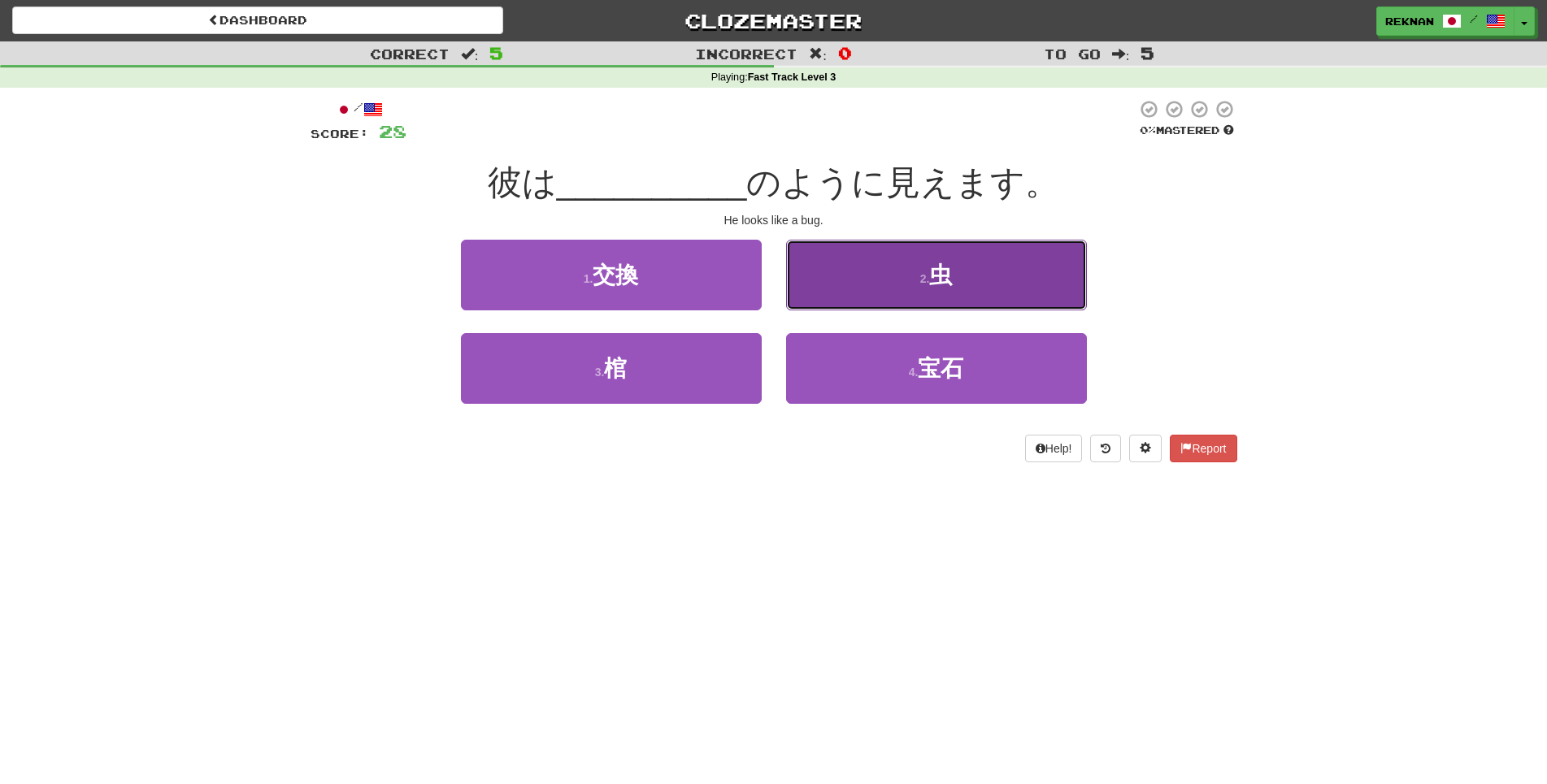
click at [888, 311] on button "2 . 虫" at bounding box center [936, 275] width 301 height 71
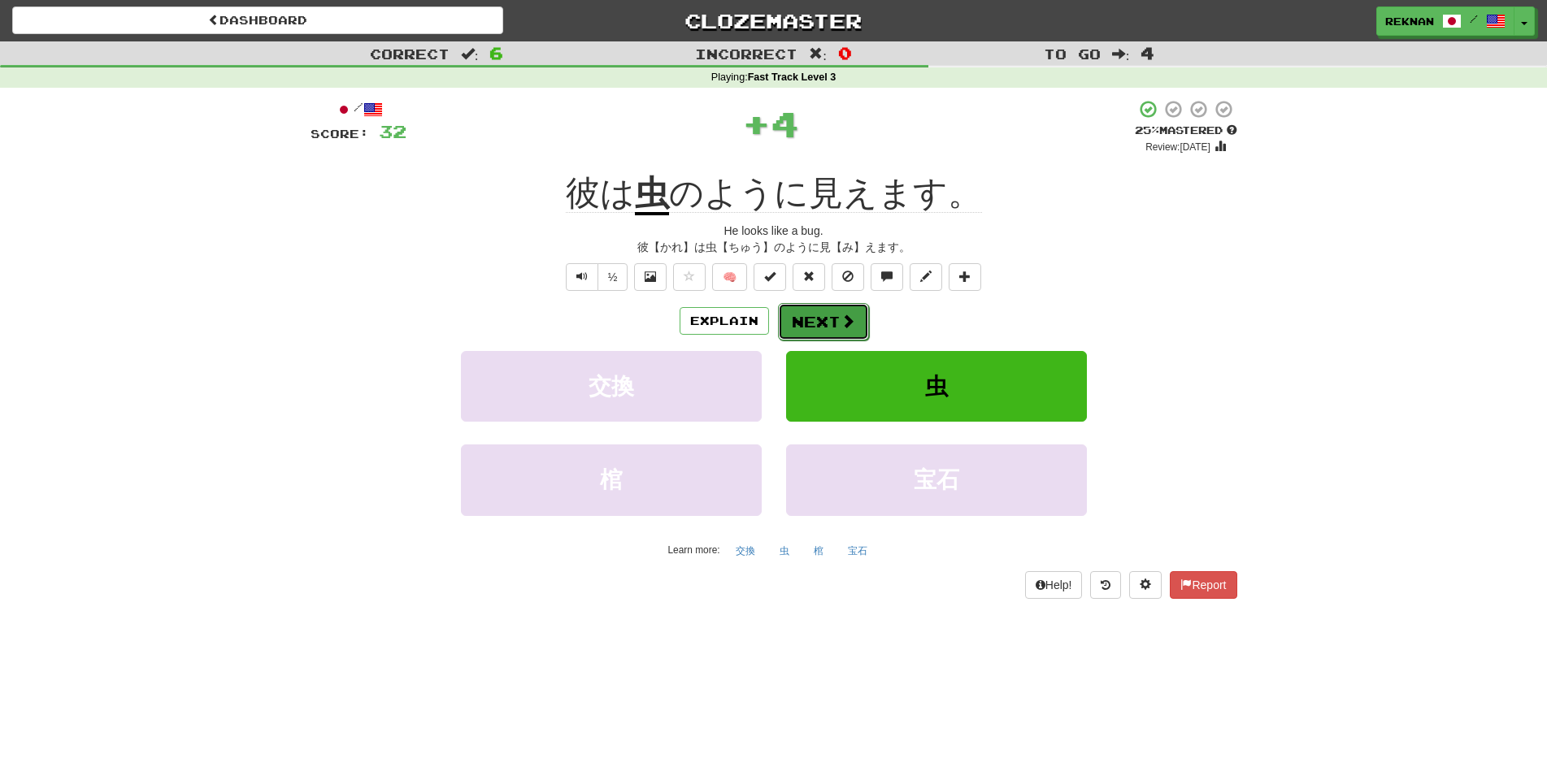
click at [869, 340] on button "Next" at bounding box center [823, 321] width 91 height 37
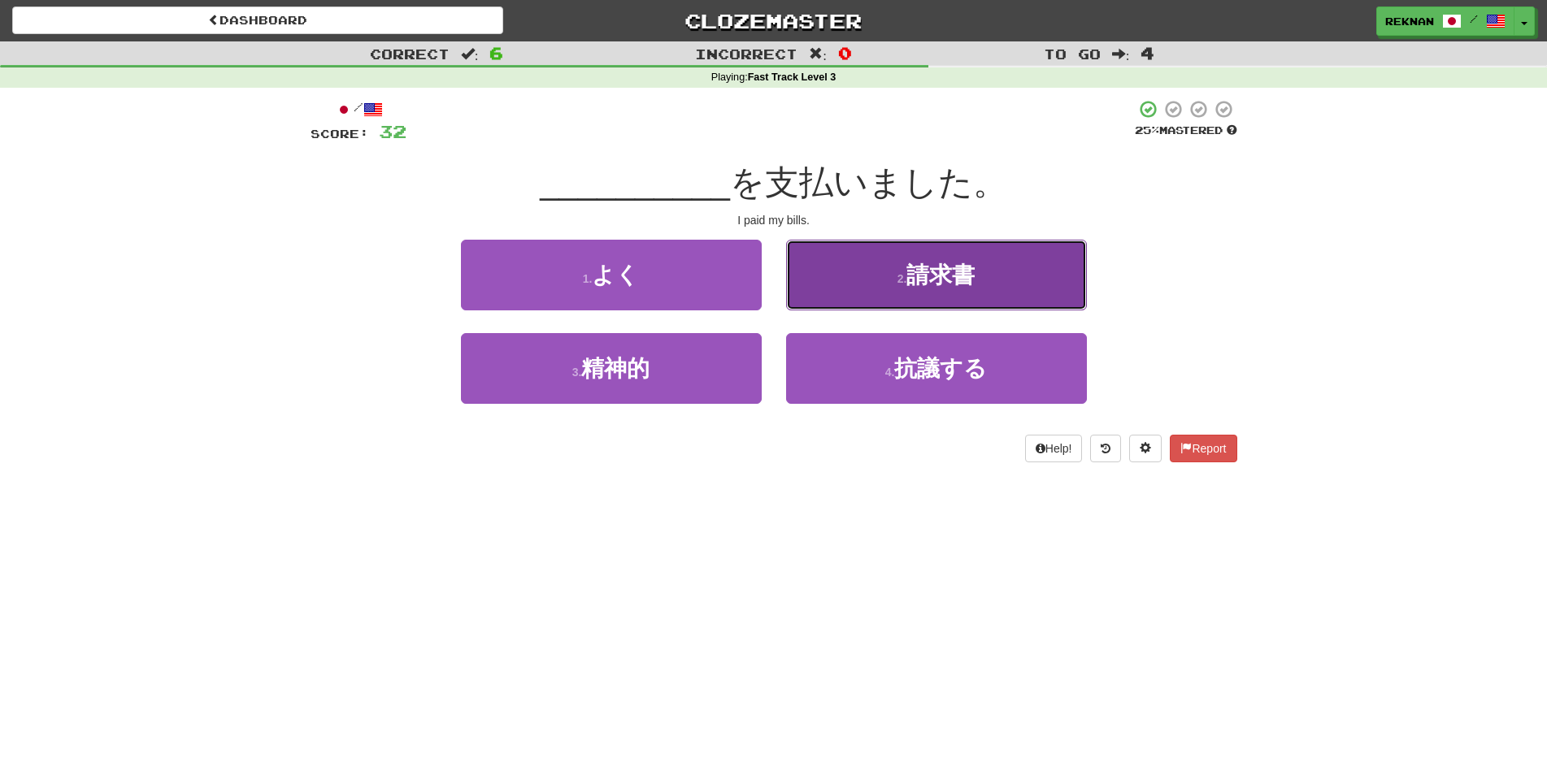
click at [880, 304] on button "2 . 請求書" at bounding box center [936, 275] width 301 height 71
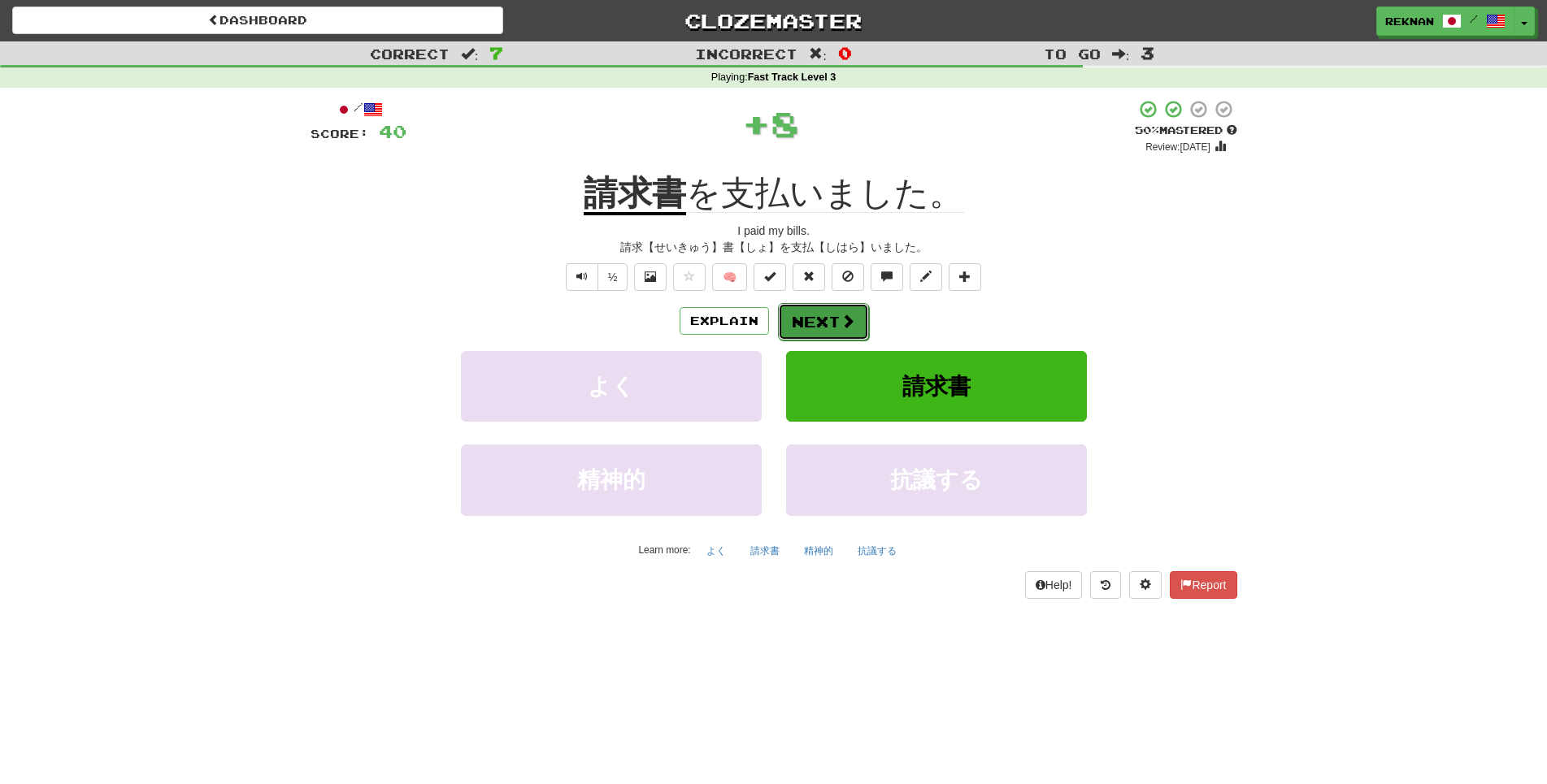
click at [789, 340] on button "Next" at bounding box center [823, 321] width 91 height 37
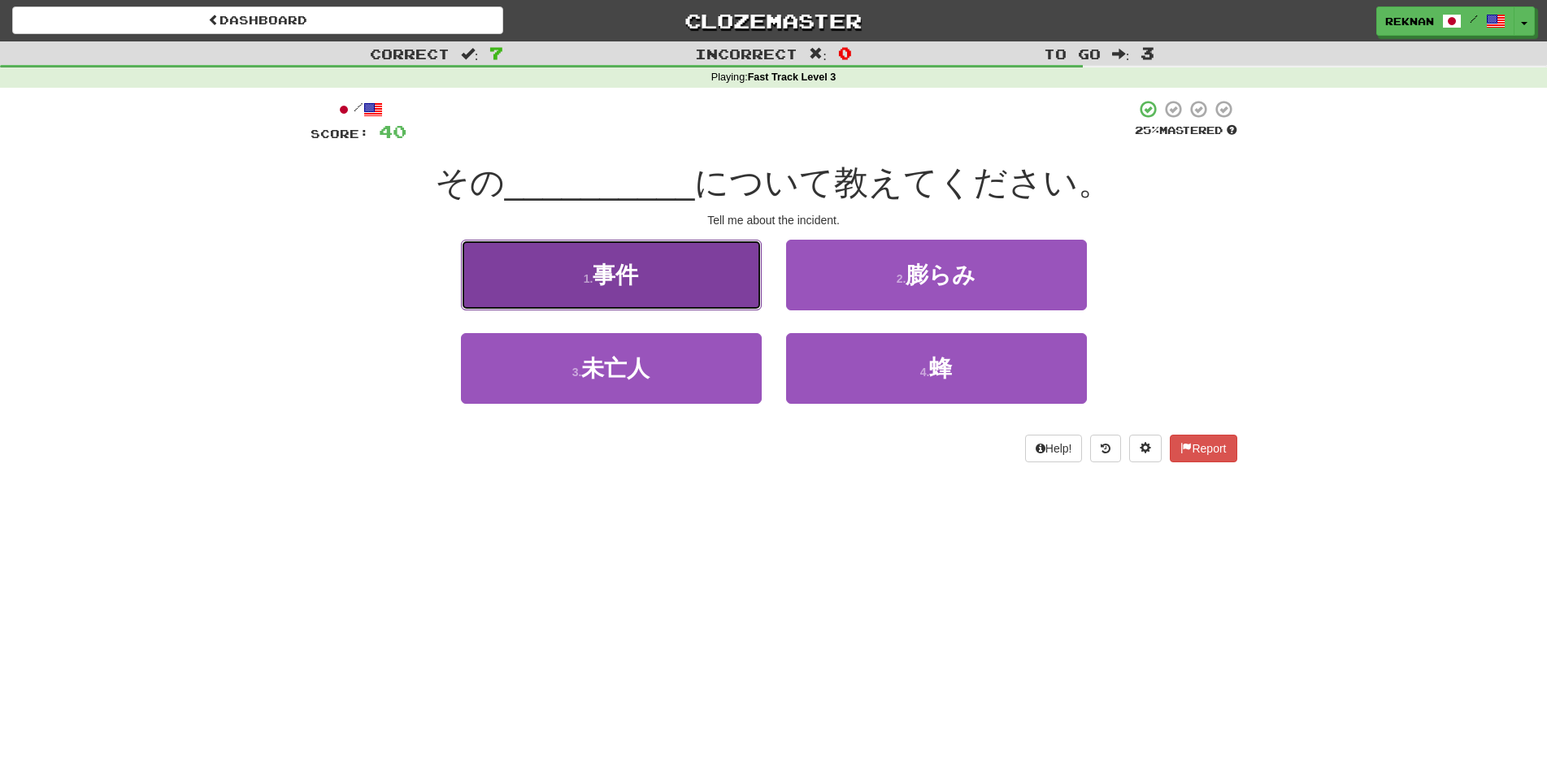
click at [671, 297] on button "1 . 事件" at bounding box center [612, 275] width 301 height 71
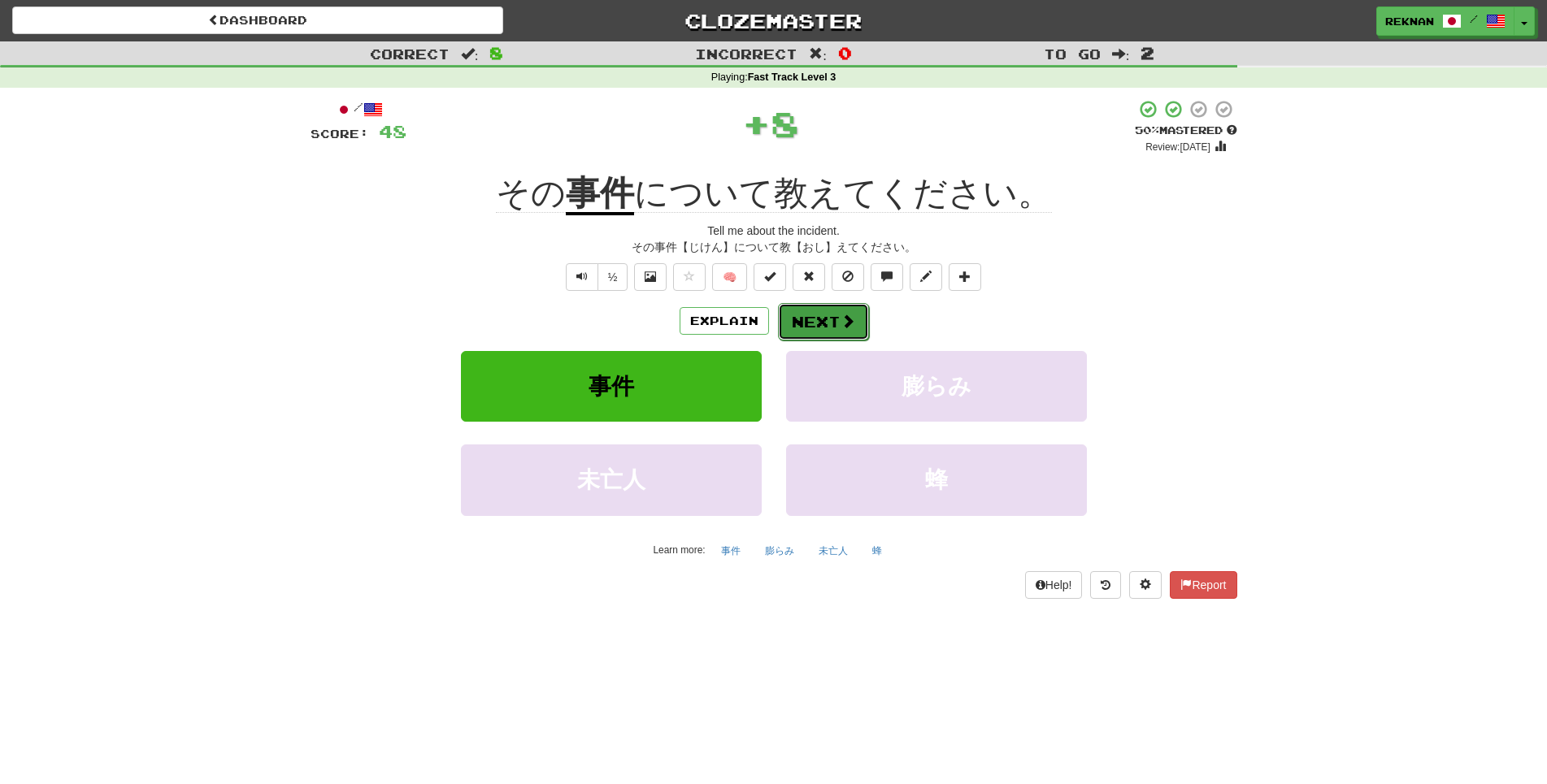
click at [816, 340] on button "Next" at bounding box center [823, 321] width 91 height 37
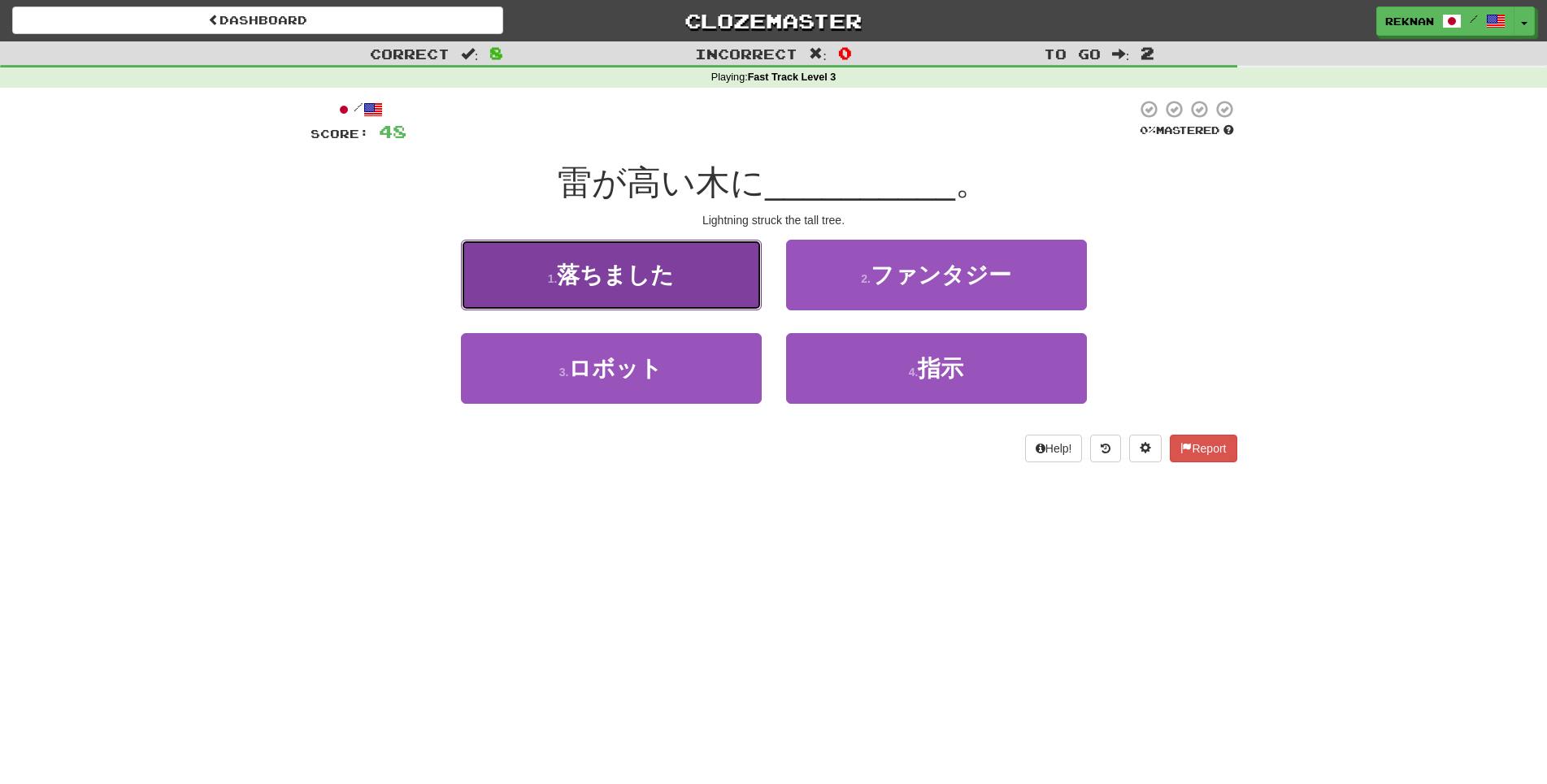
click at [601, 288] on span "落ちました" at bounding box center [616, 275] width 117 height 25
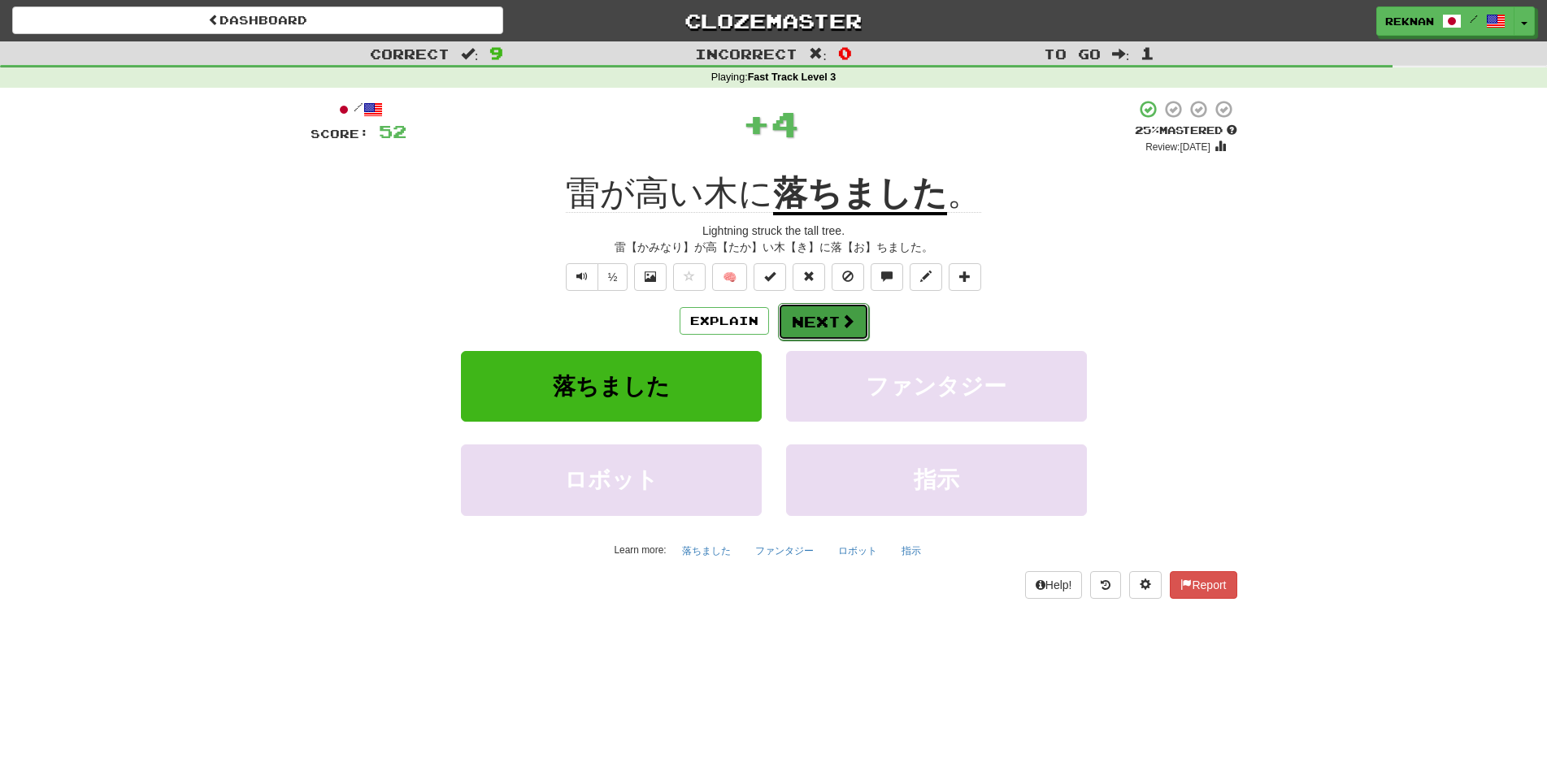
click at [851, 340] on button "Next" at bounding box center [823, 321] width 91 height 37
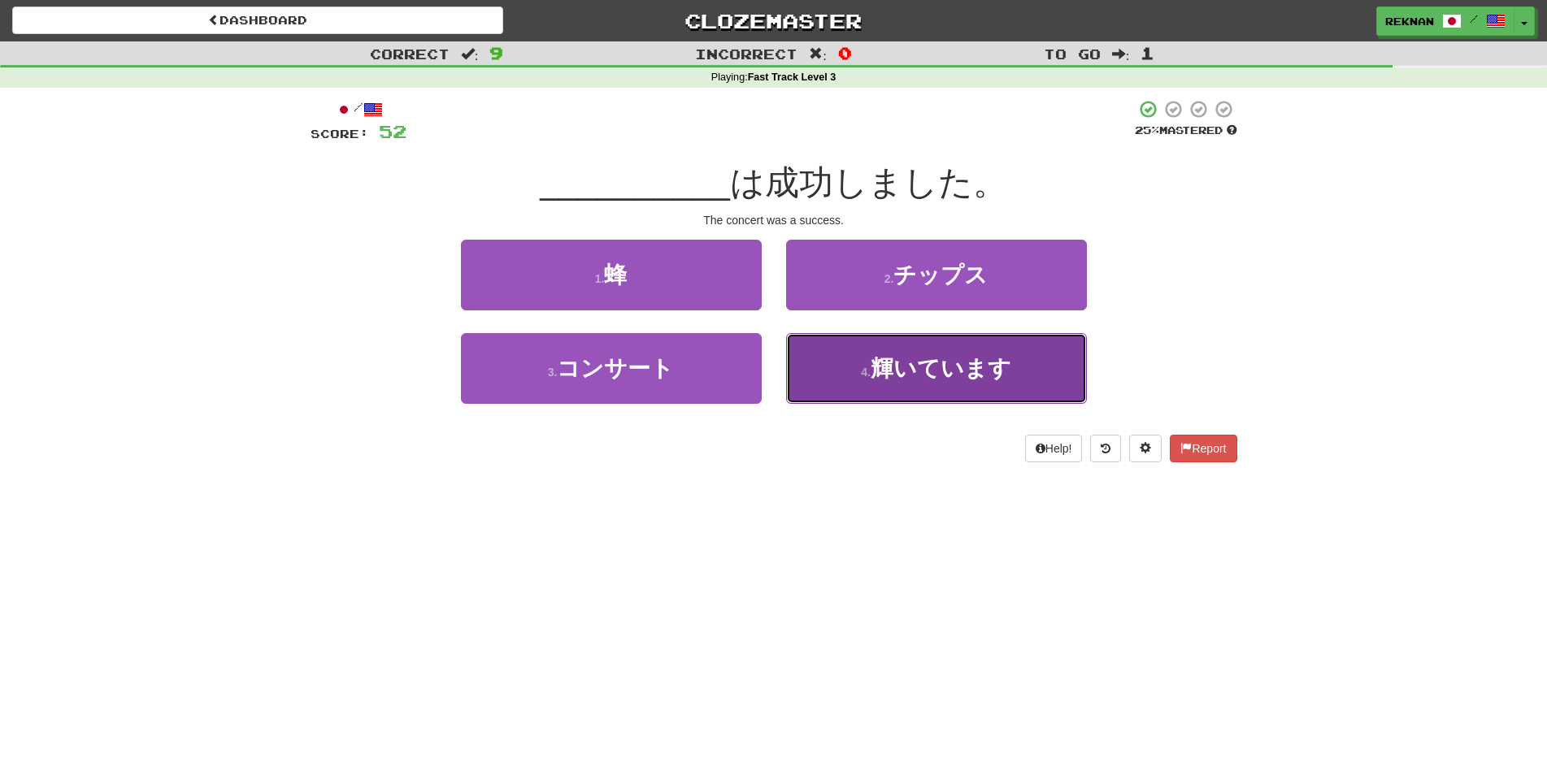
click at [804, 403] on button "4 . 輝いています" at bounding box center [936, 369] width 301 height 71
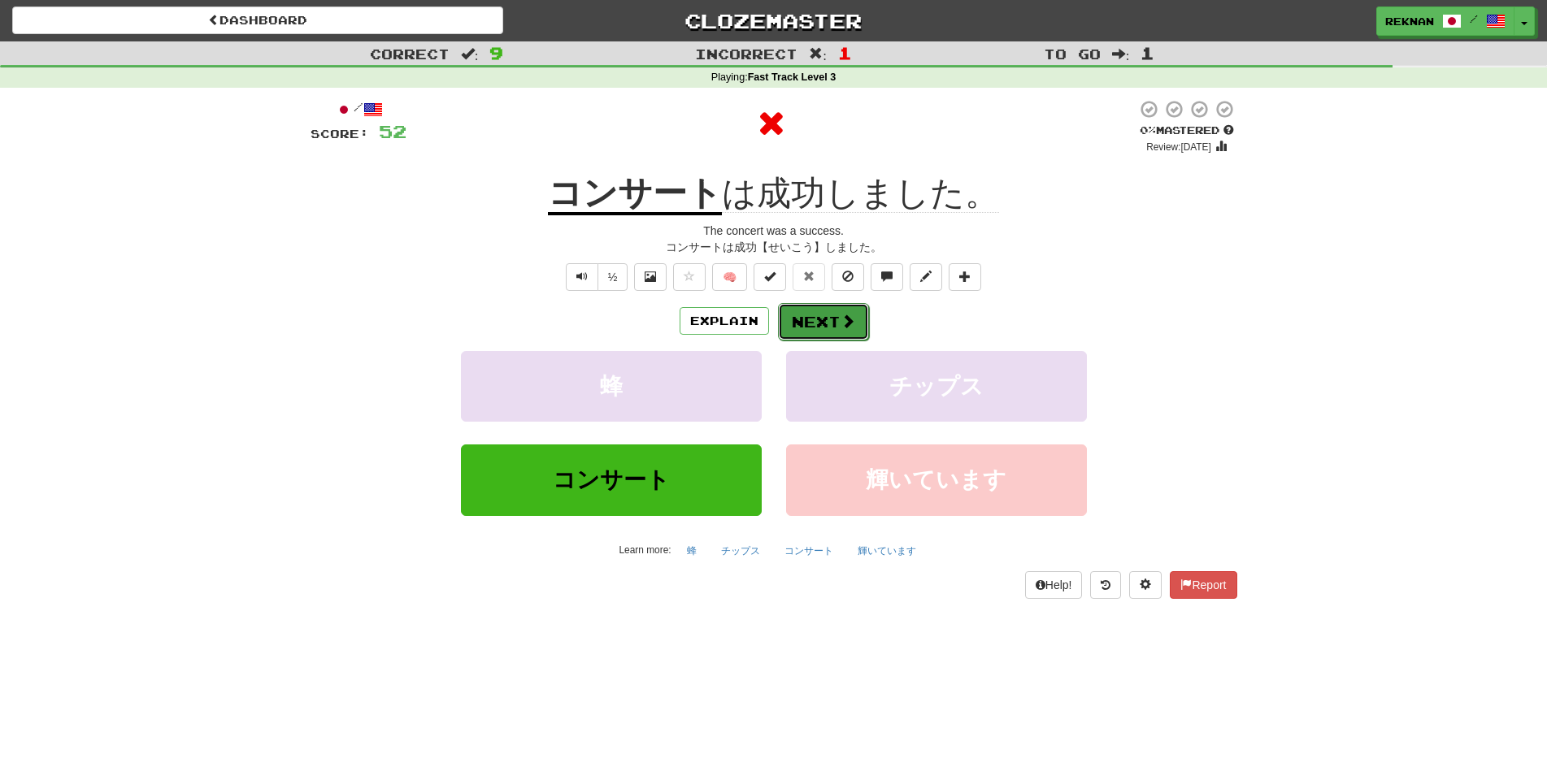
click at [820, 340] on button "Next" at bounding box center [823, 321] width 91 height 37
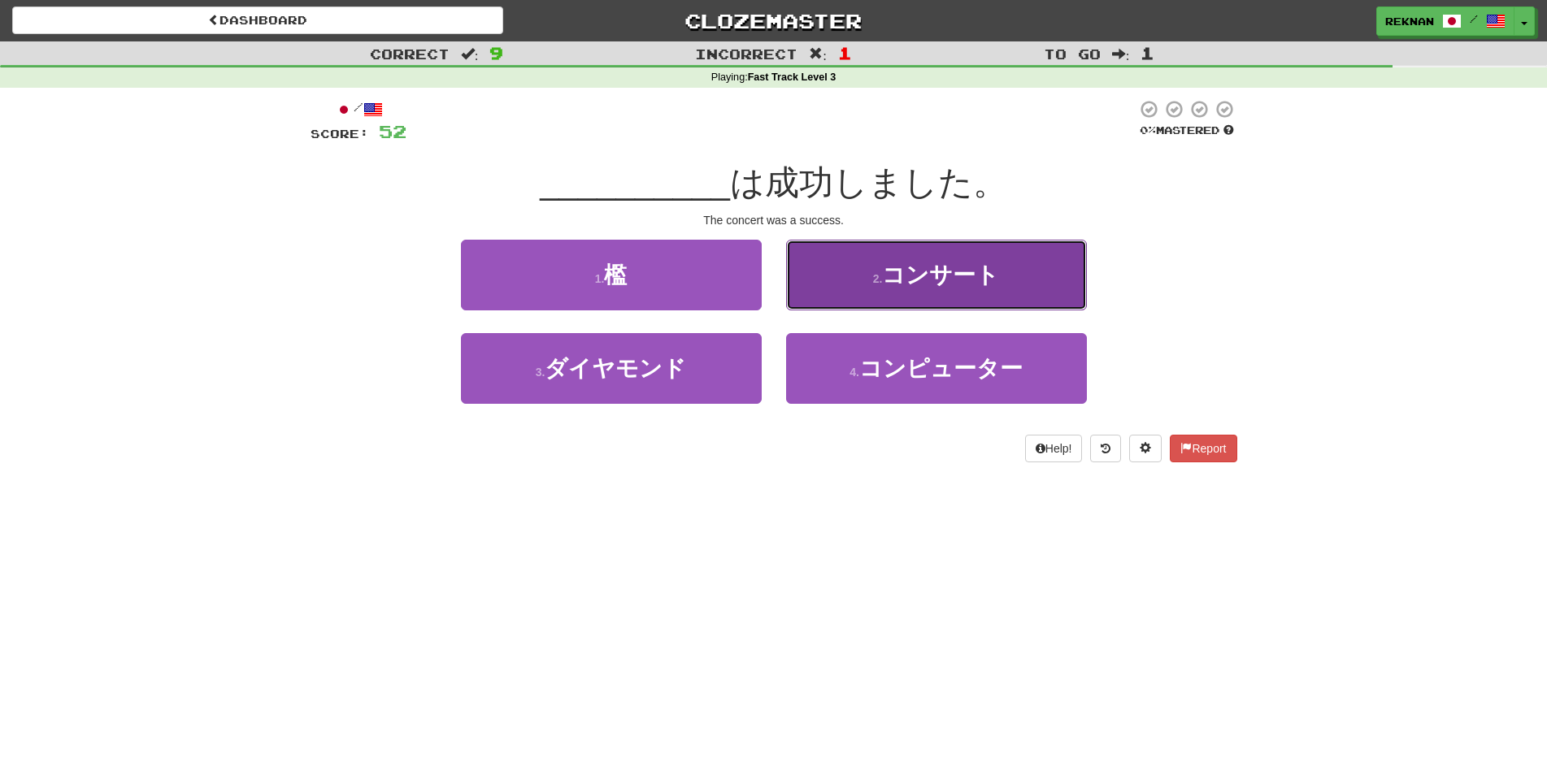
click at [863, 303] on button "2 . コンサート" at bounding box center [936, 275] width 301 height 71
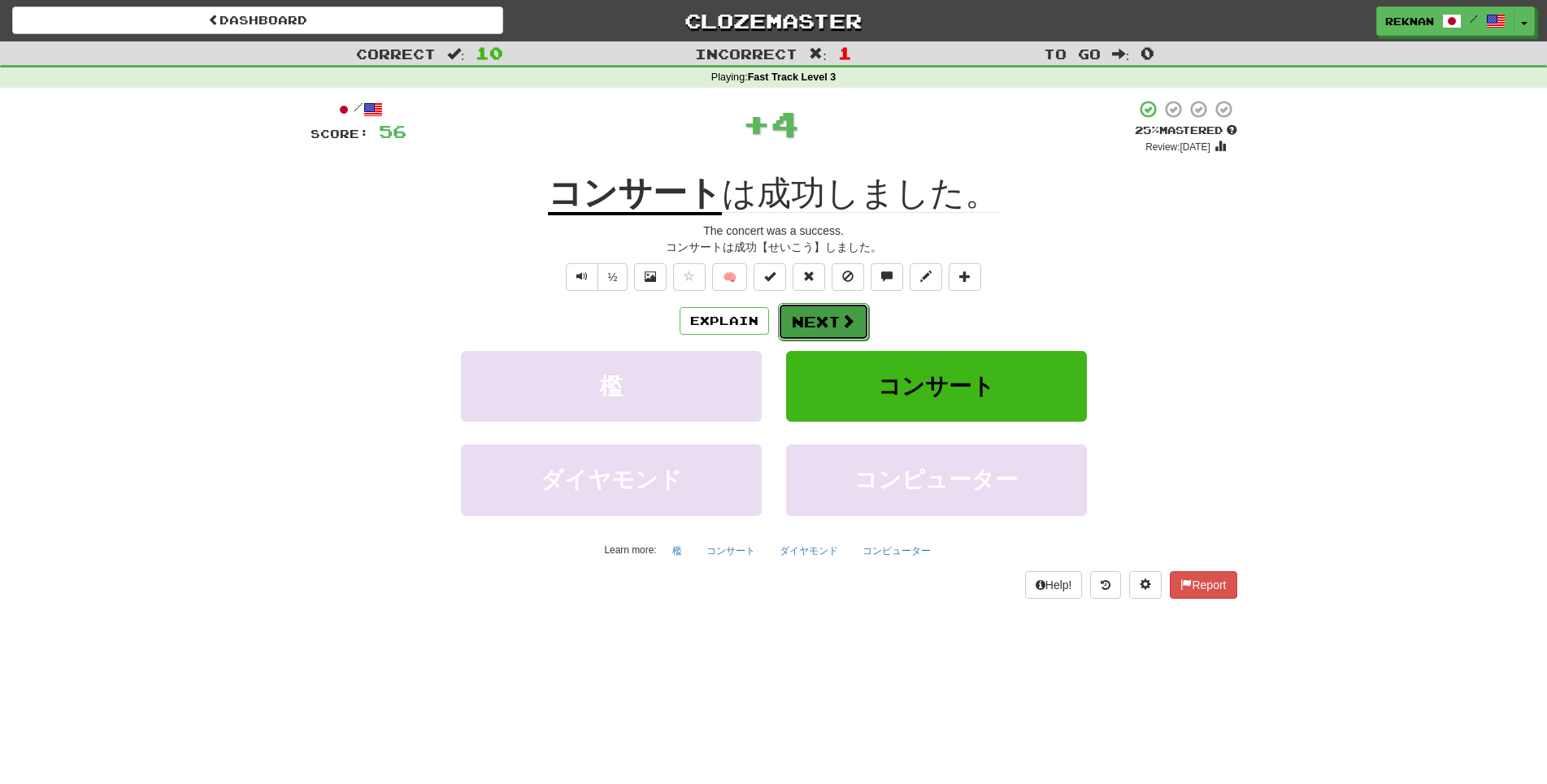
click at [856, 338] on button "Next" at bounding box center [823, 321] width 91 height 37
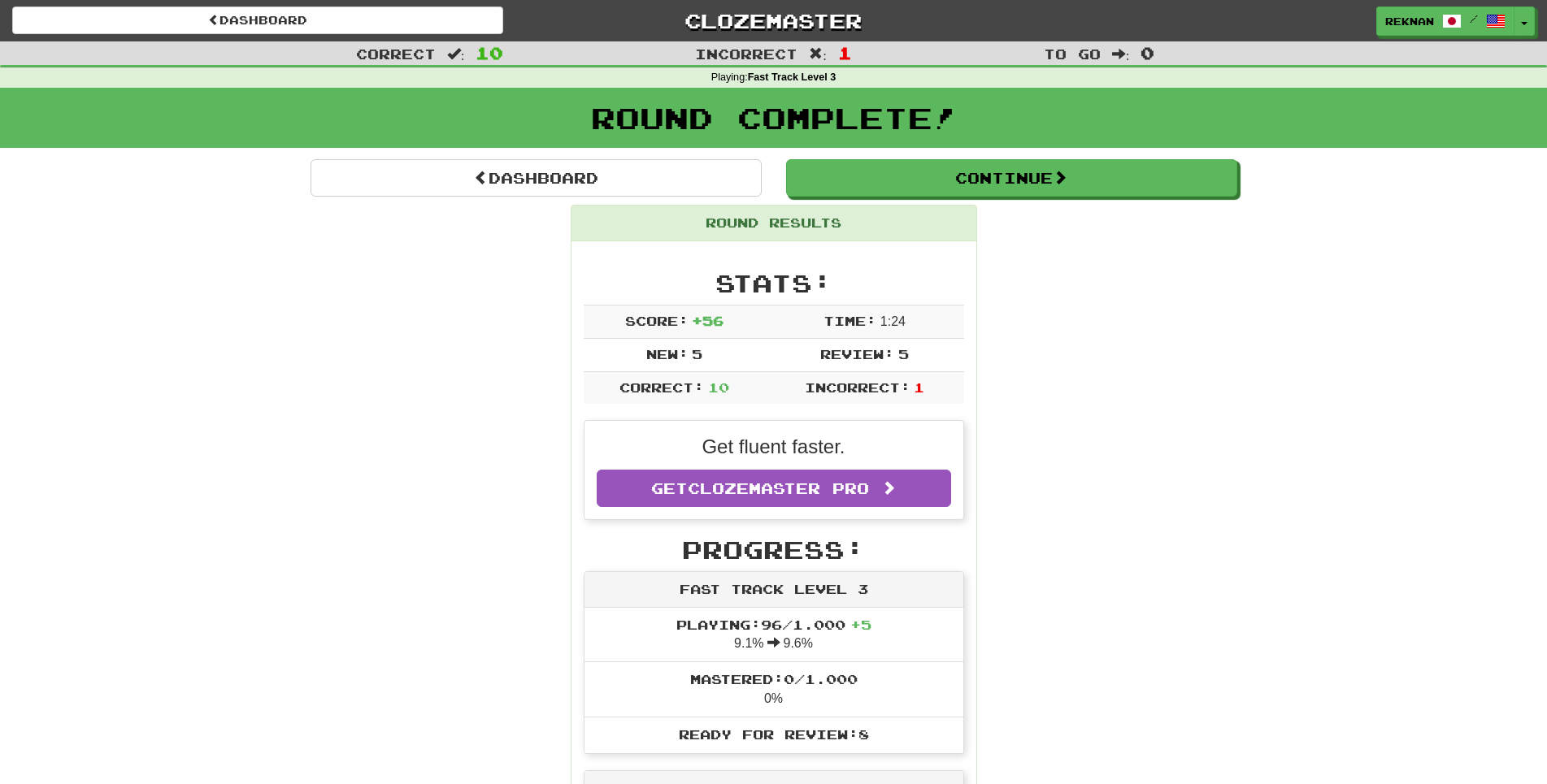
drag, startPoint x: 1027, startPoint y: 221, endPoint x: 1032, endPoint y: 213, distance: 9.4
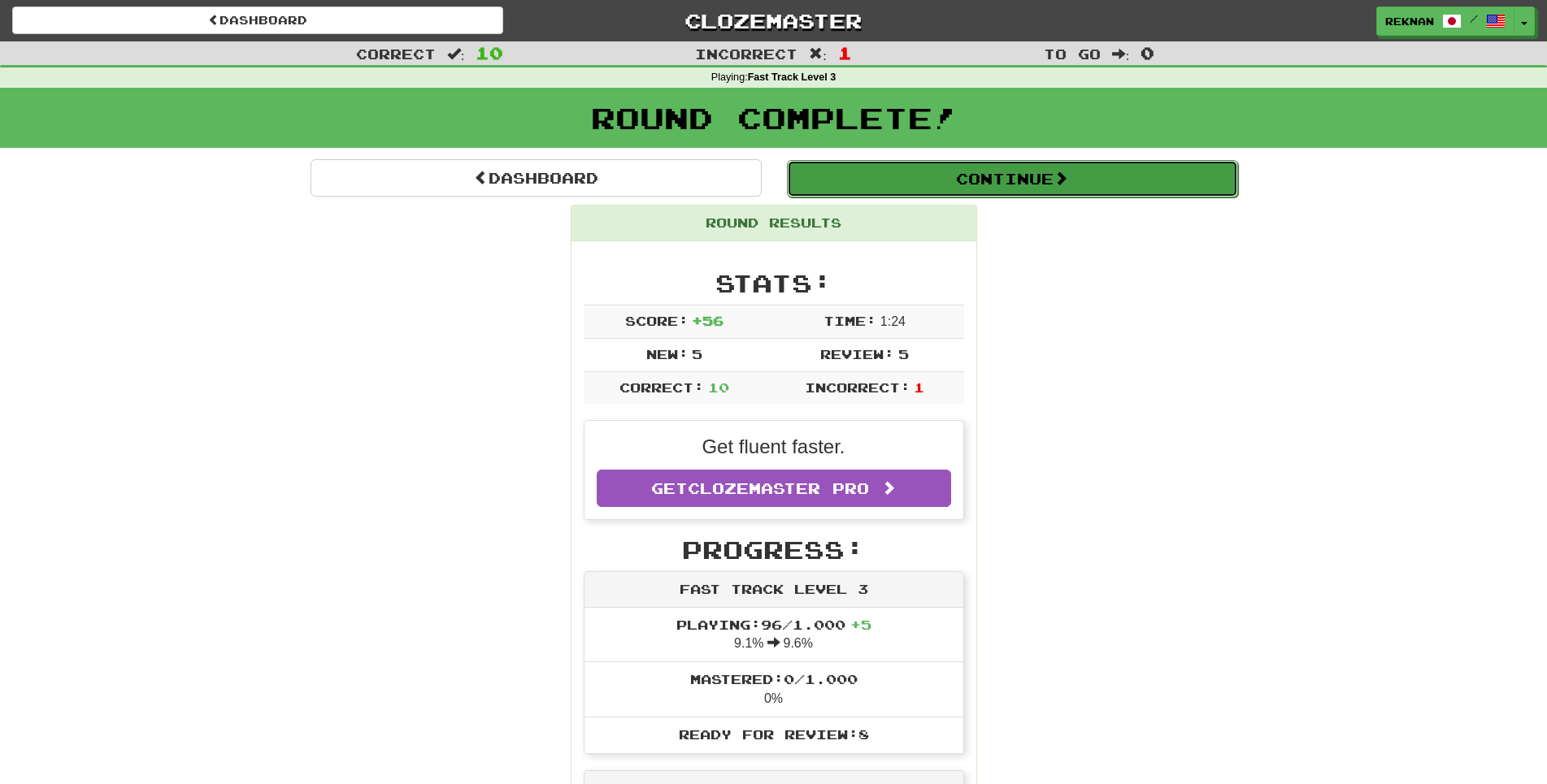
click at [1042, 198] on button "Continue" at bounding box center [1012, 178] width 451 height 37
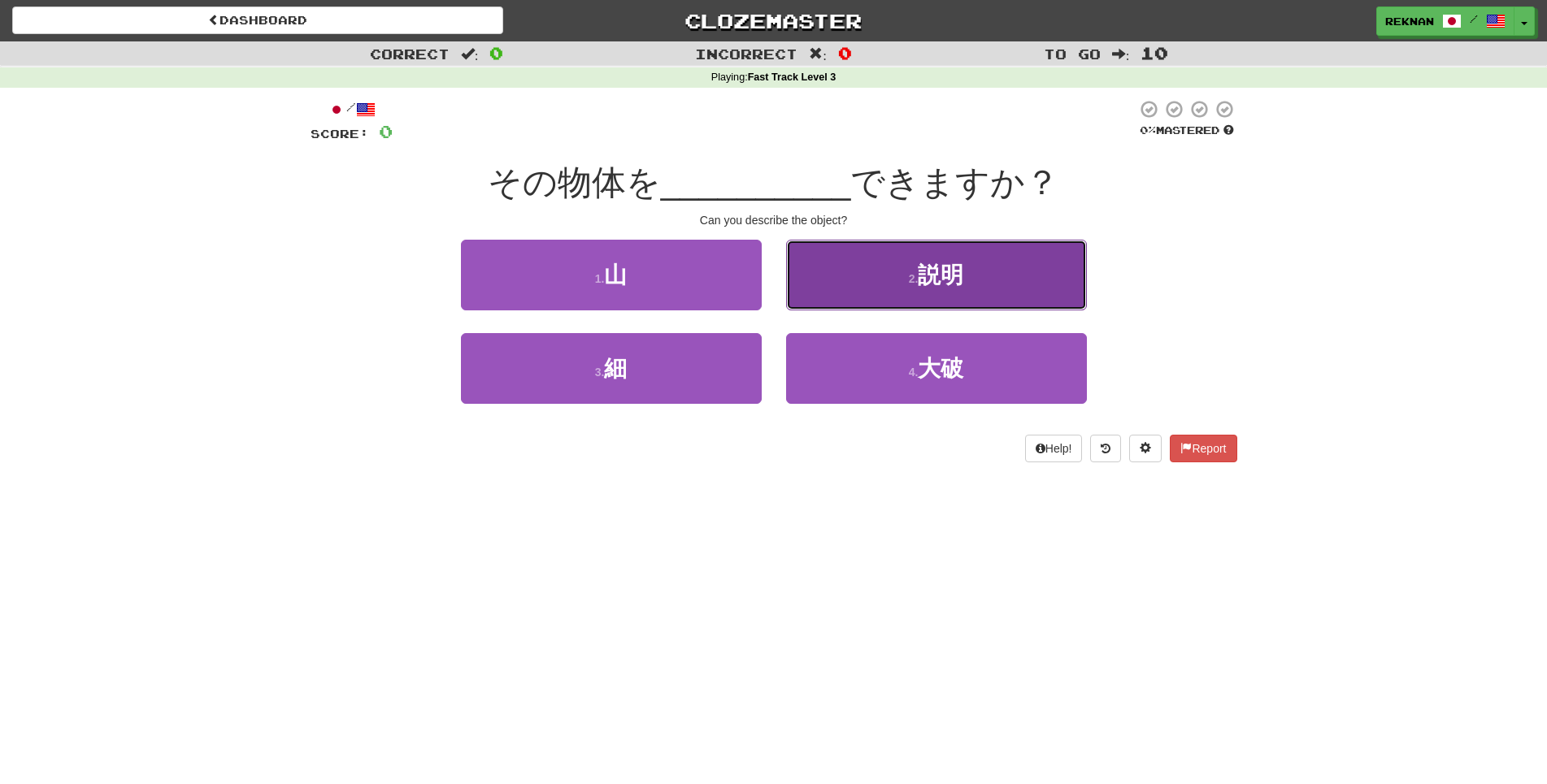
click at [907, 310] on button "2 . 説明" at bounding box center [936, 275] width 301 height 71
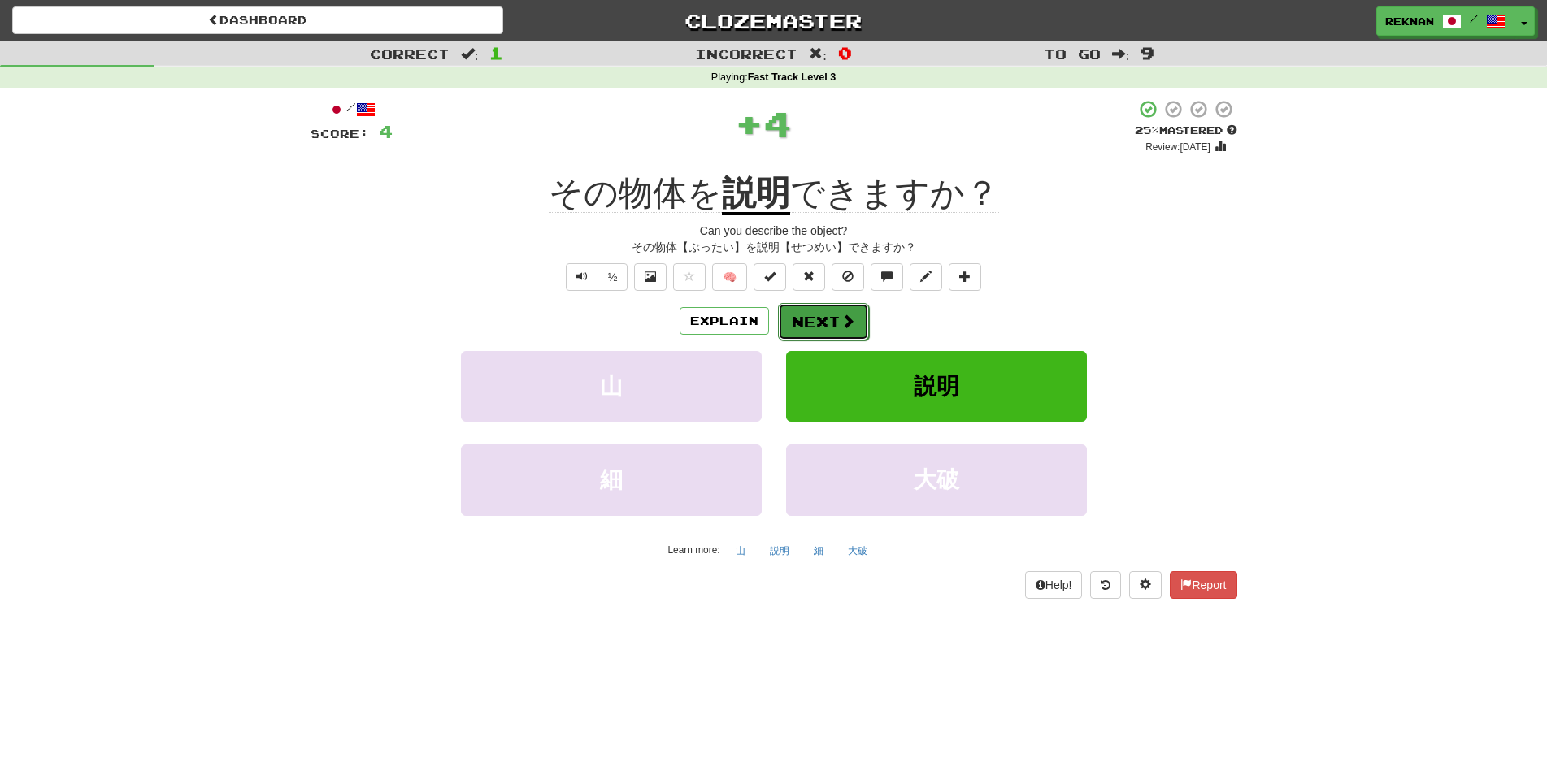
click at [861, 340] on button "Next" at bounding box center [823, 321] width 91 height 37
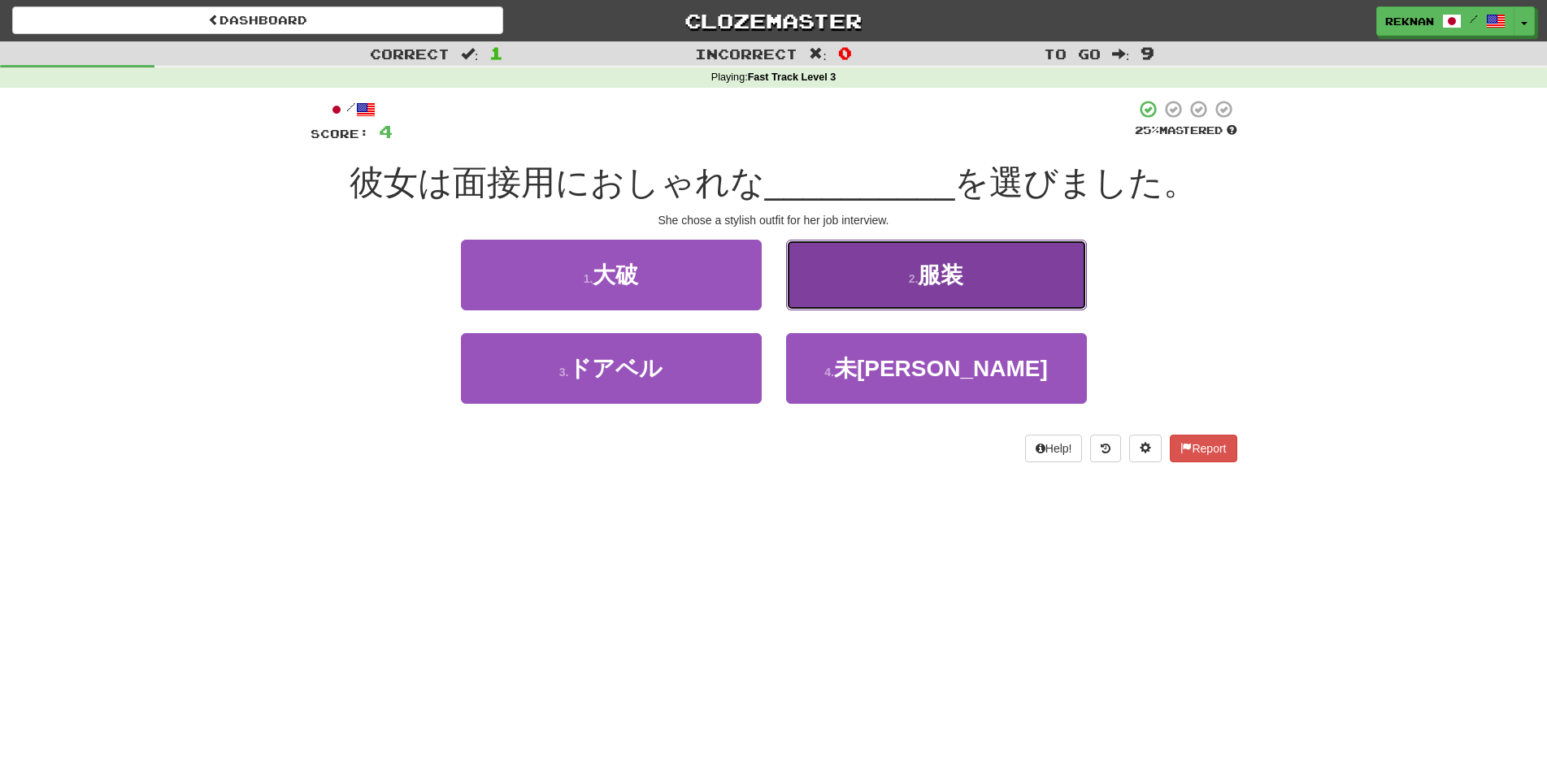
click at [958, 311] on button "2 . 服装" at bounding box center [936, 275] width 301 height 71
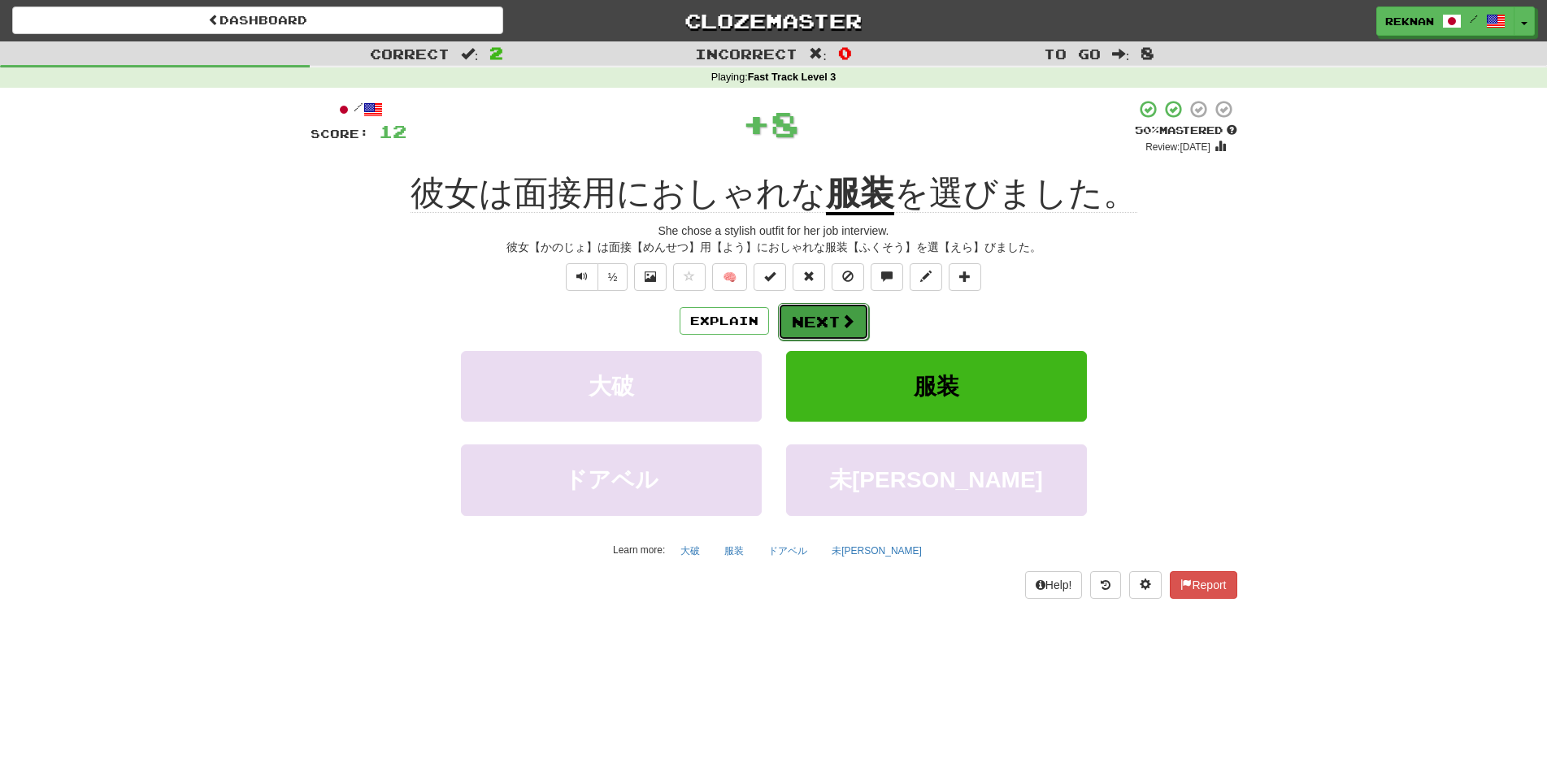
click at [825, 340] on button "Next" at bounding box center [823, 321] width 91 height 37
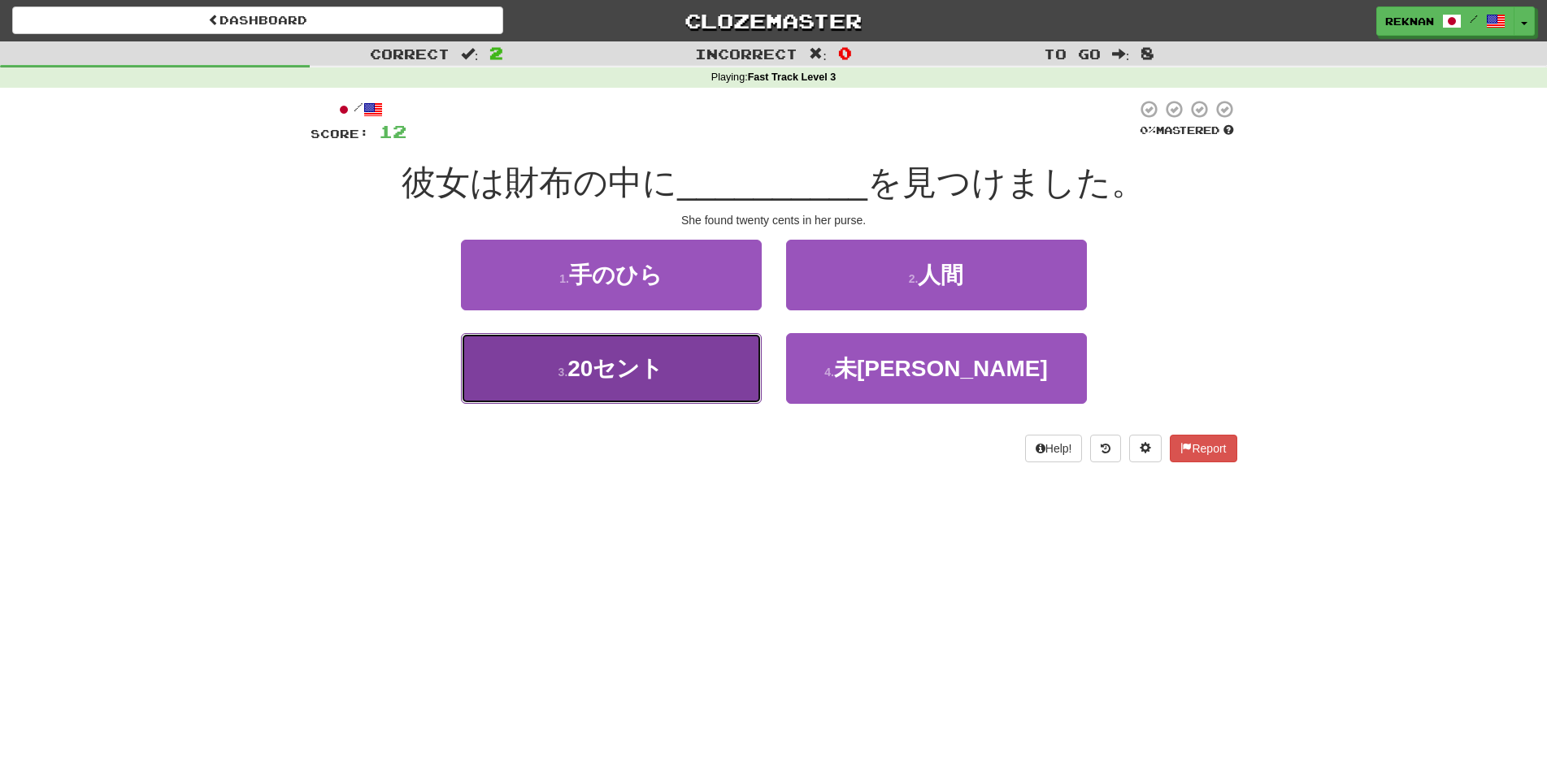
click at [588, 404] on button "3 . 20セント" at bounding box center [612, 369] width 301 height 71
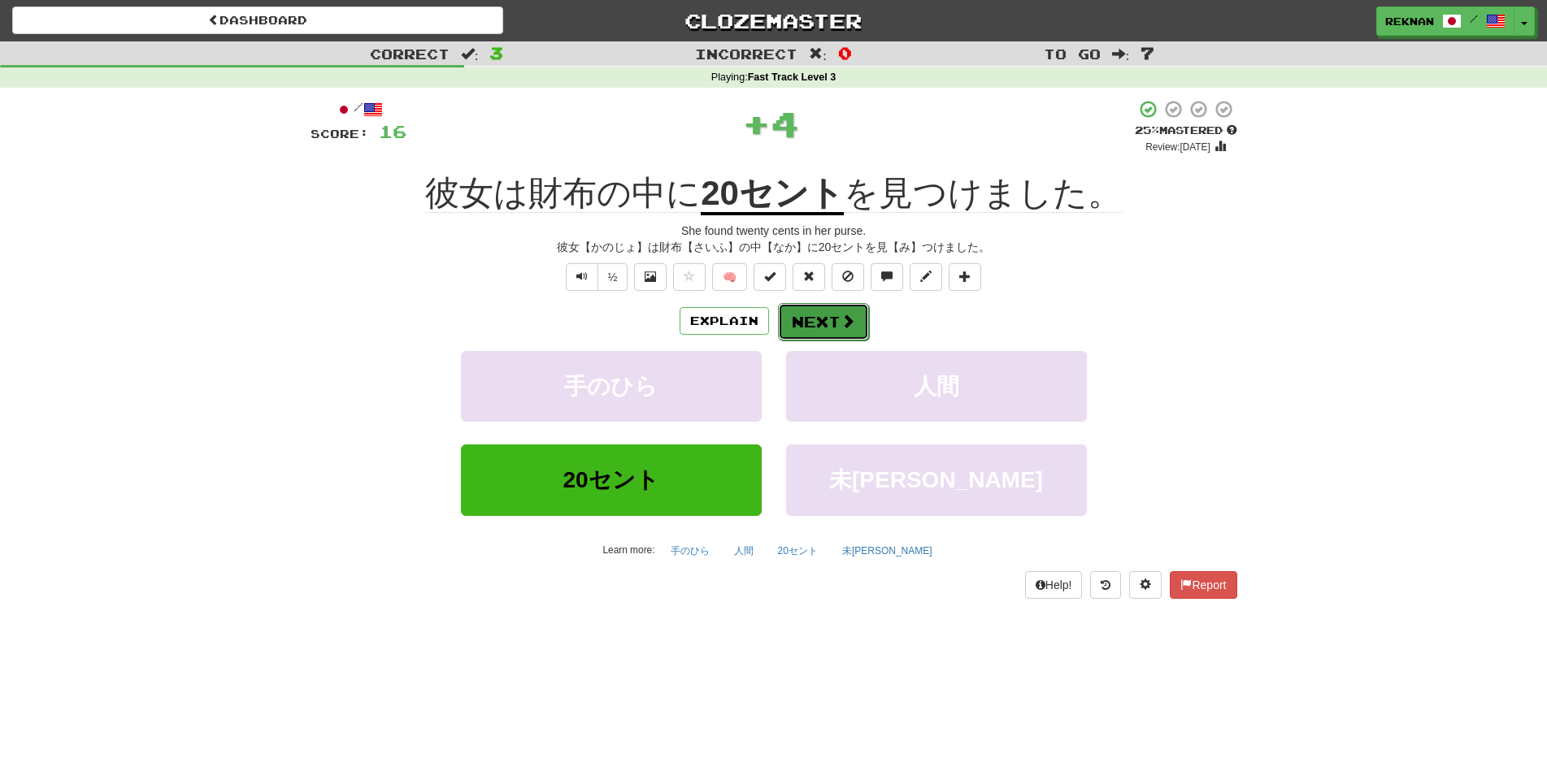
click at [823, 339] on button "Next" at bounding box center [823, 321] width 91 height 37
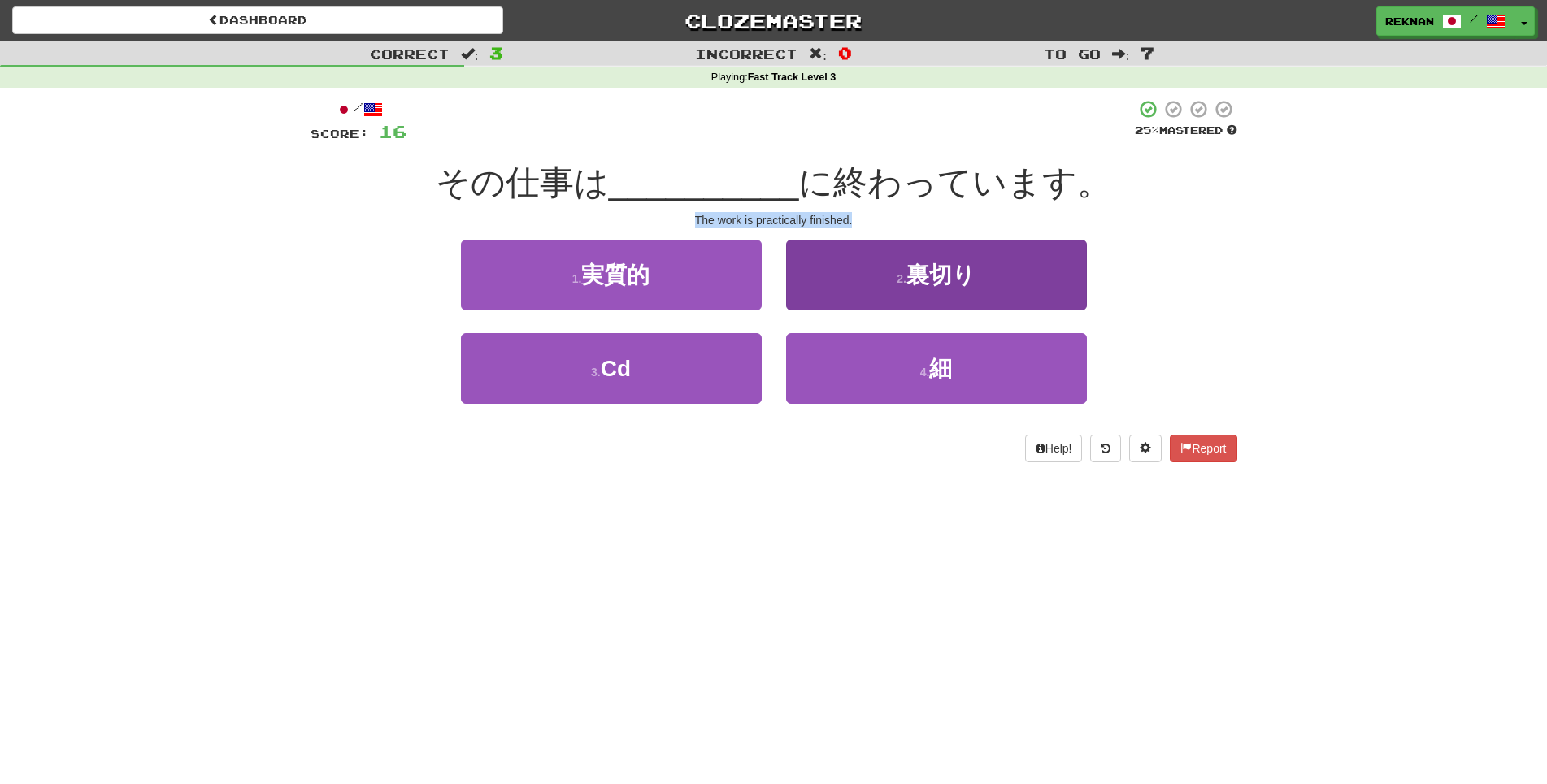
drag, startPoint x: 650, startPoint y: 238, endPoint x: 1077, endPoint y: 264, distance: 427.8
click at [1077, 264] on div "/ Score: 16 25 % Mastered その仕事は __________ に終わっています。 The work is practically fi…" at bounding box center [774, 281] width 927 height 364
copy div "The work is practically finished."
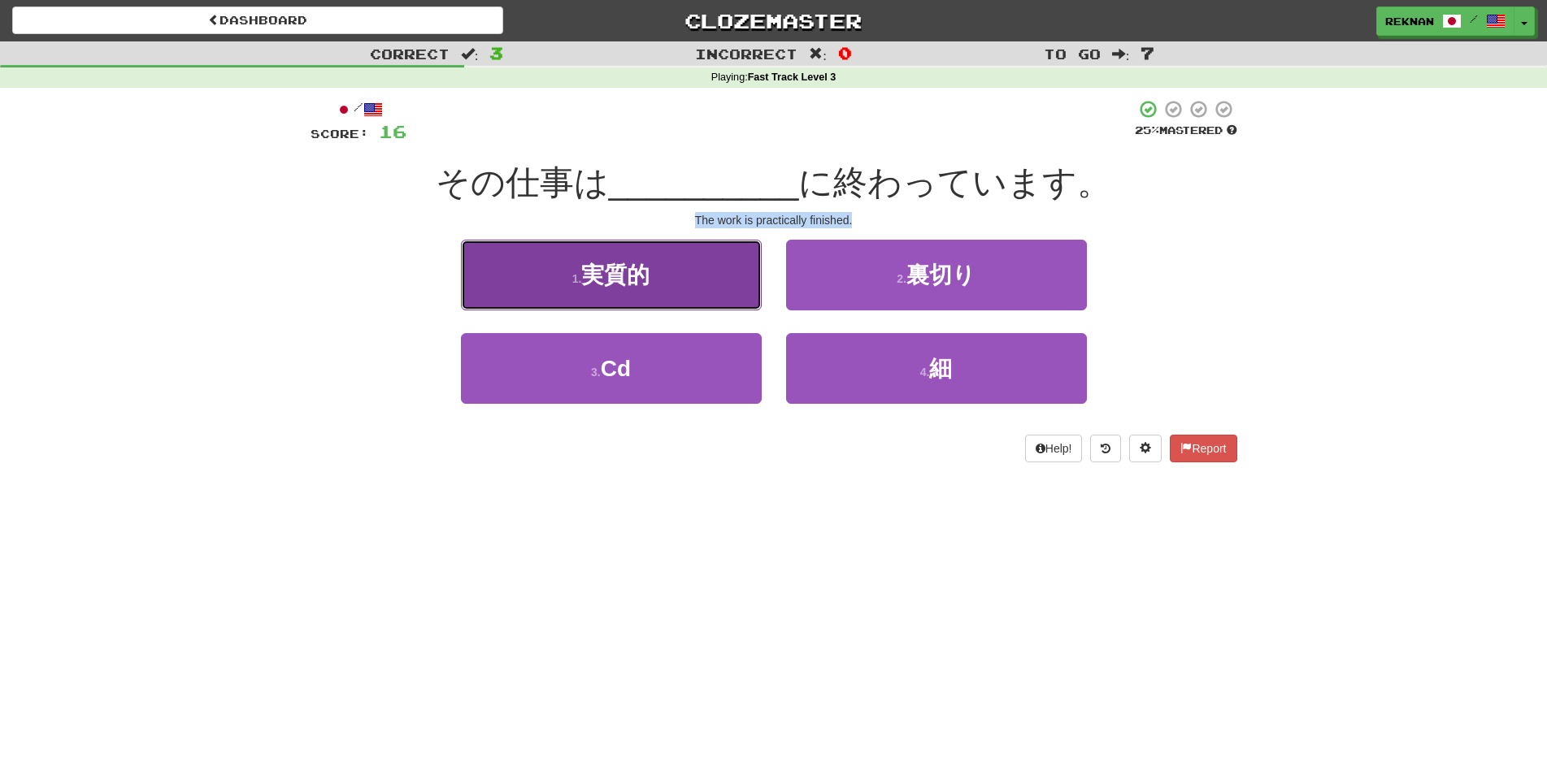
click at [720, 311] on button "1 . 実質的" at bounding box center [612, 275] width 301 height 71
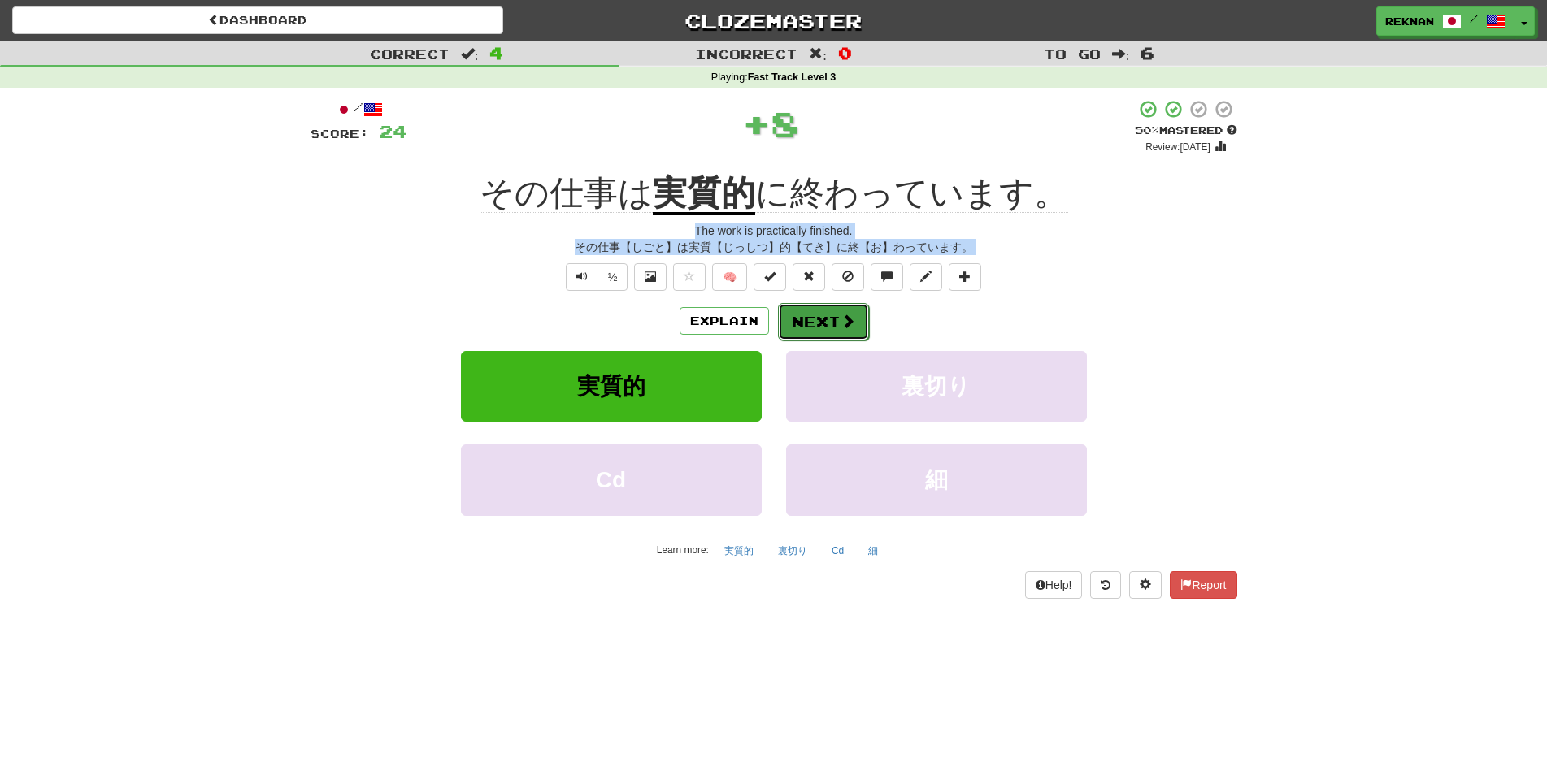
click at [819, 340] on button "Next" at bounding box center [823, 321] width 91 height 37
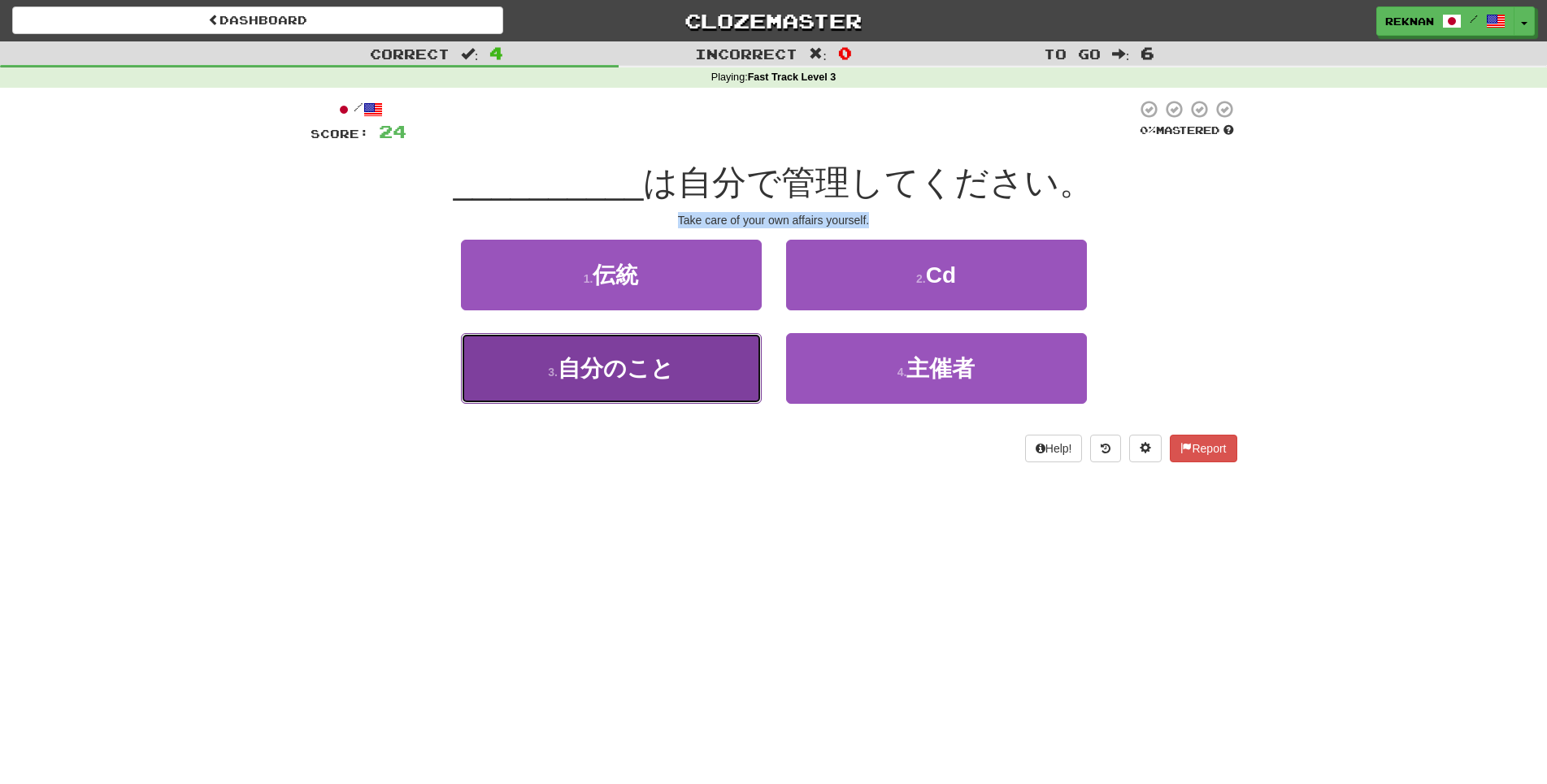
click at [645, 381] on span "自分のこと" at bounding box center [616, 368] width 117 height 25
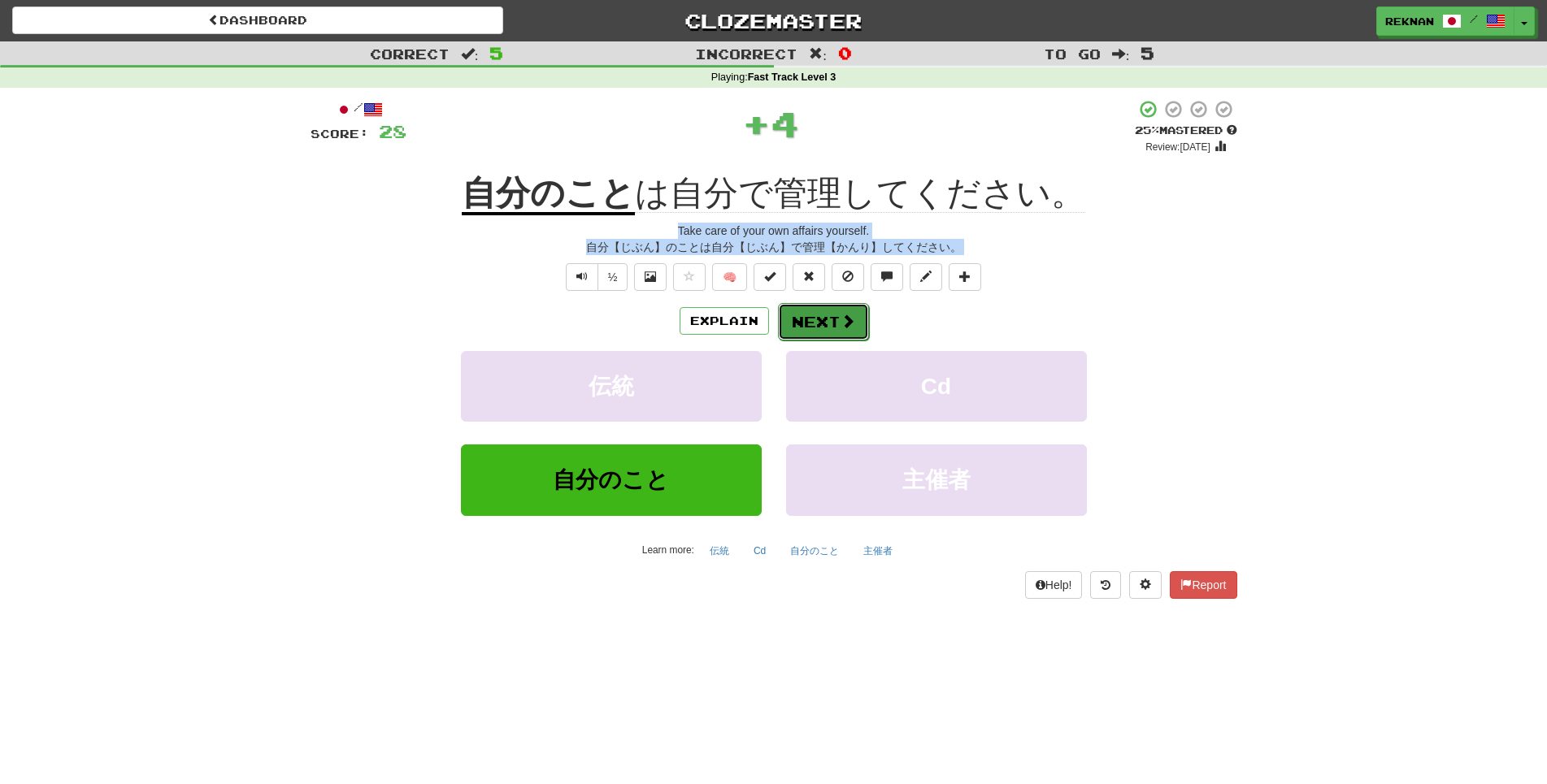
click at [805, 340] on button "Next" at bounding box center [823, 321] width 91 height 37
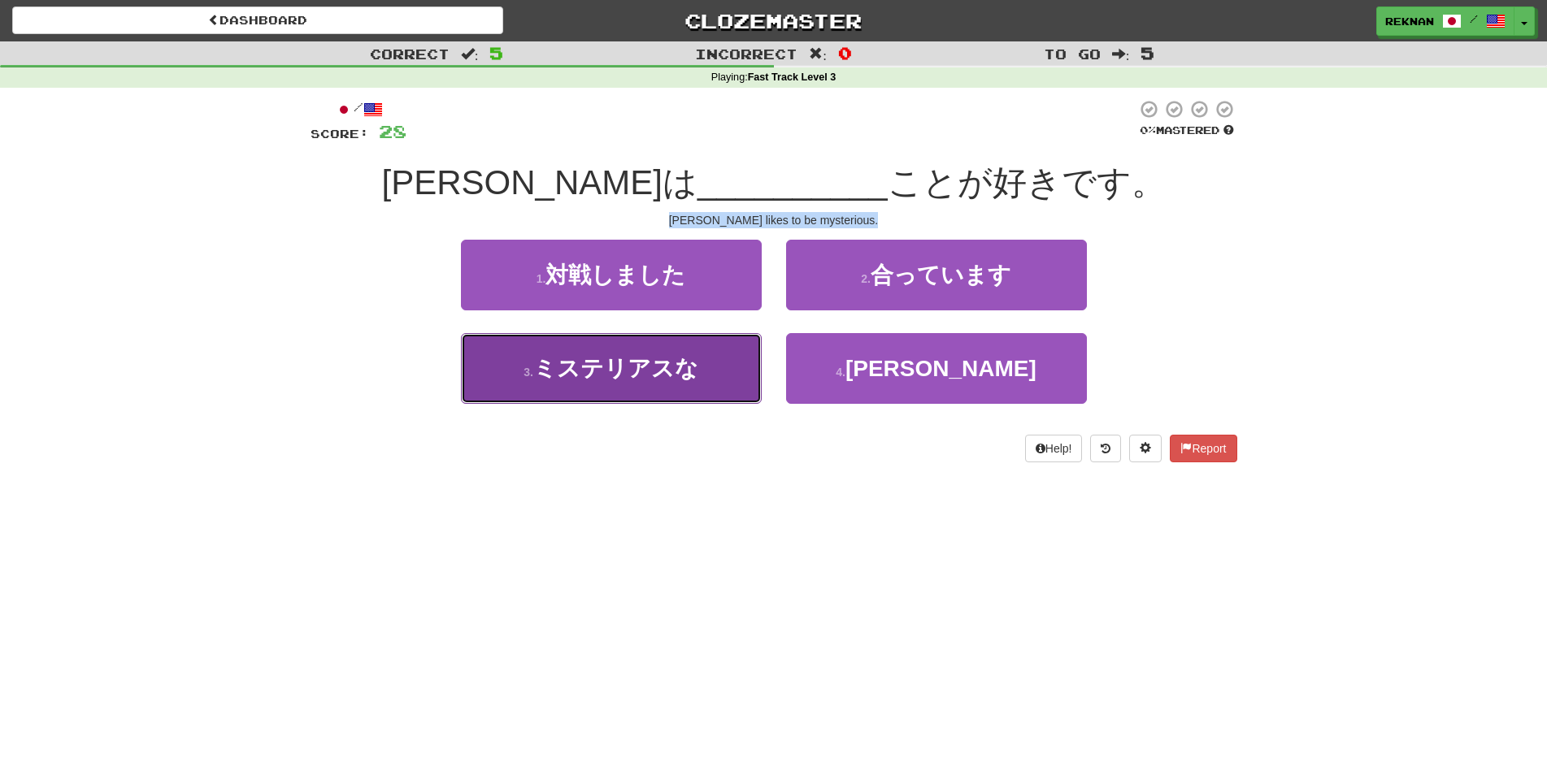
click at [739, 384] on button "3 . ミステリアスな" at bounding box center [612, 369] width 301 height 71
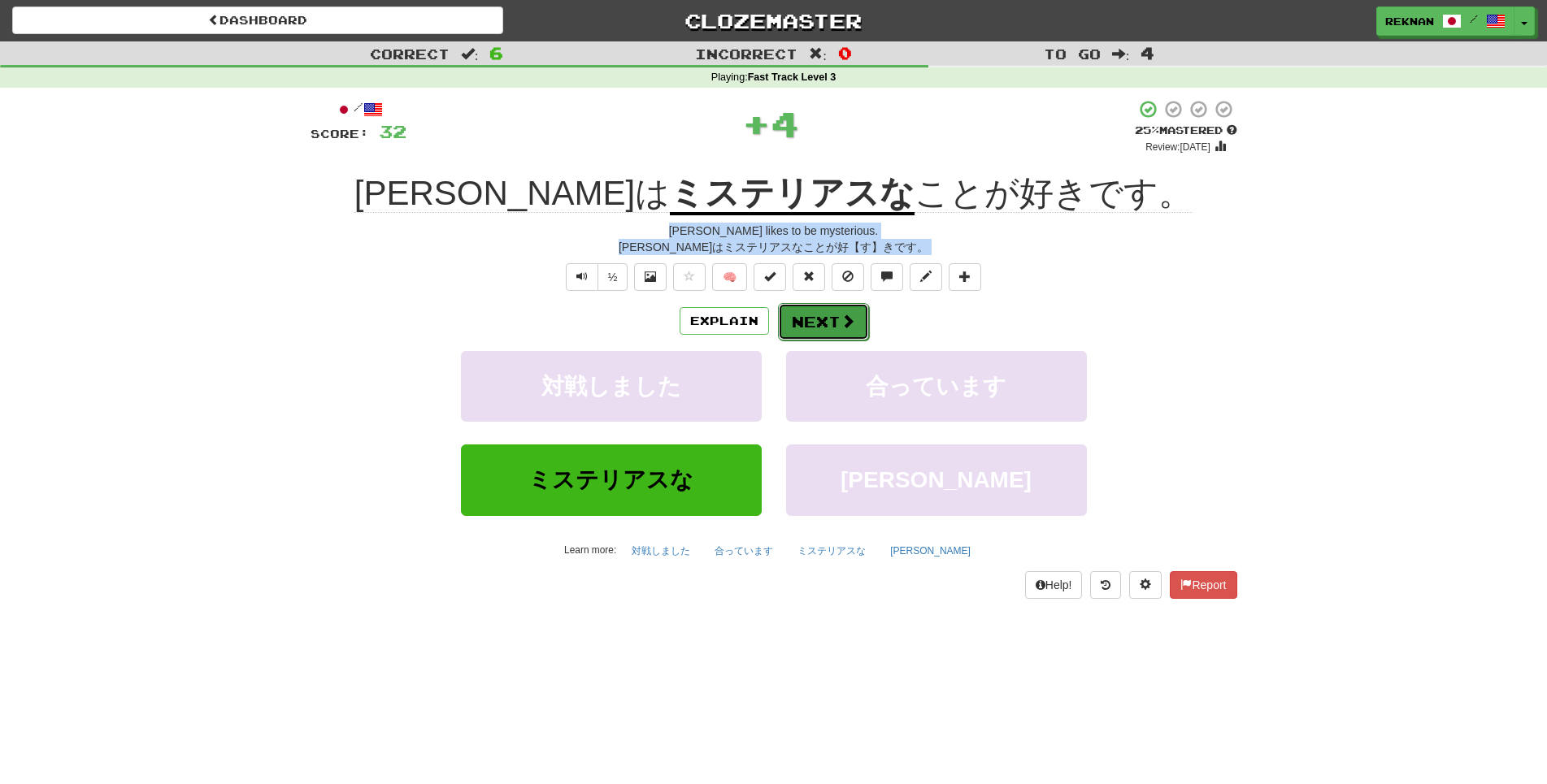
click at [805, 340] on button "Next" at bounding box center [823, 321] width 91 height 37
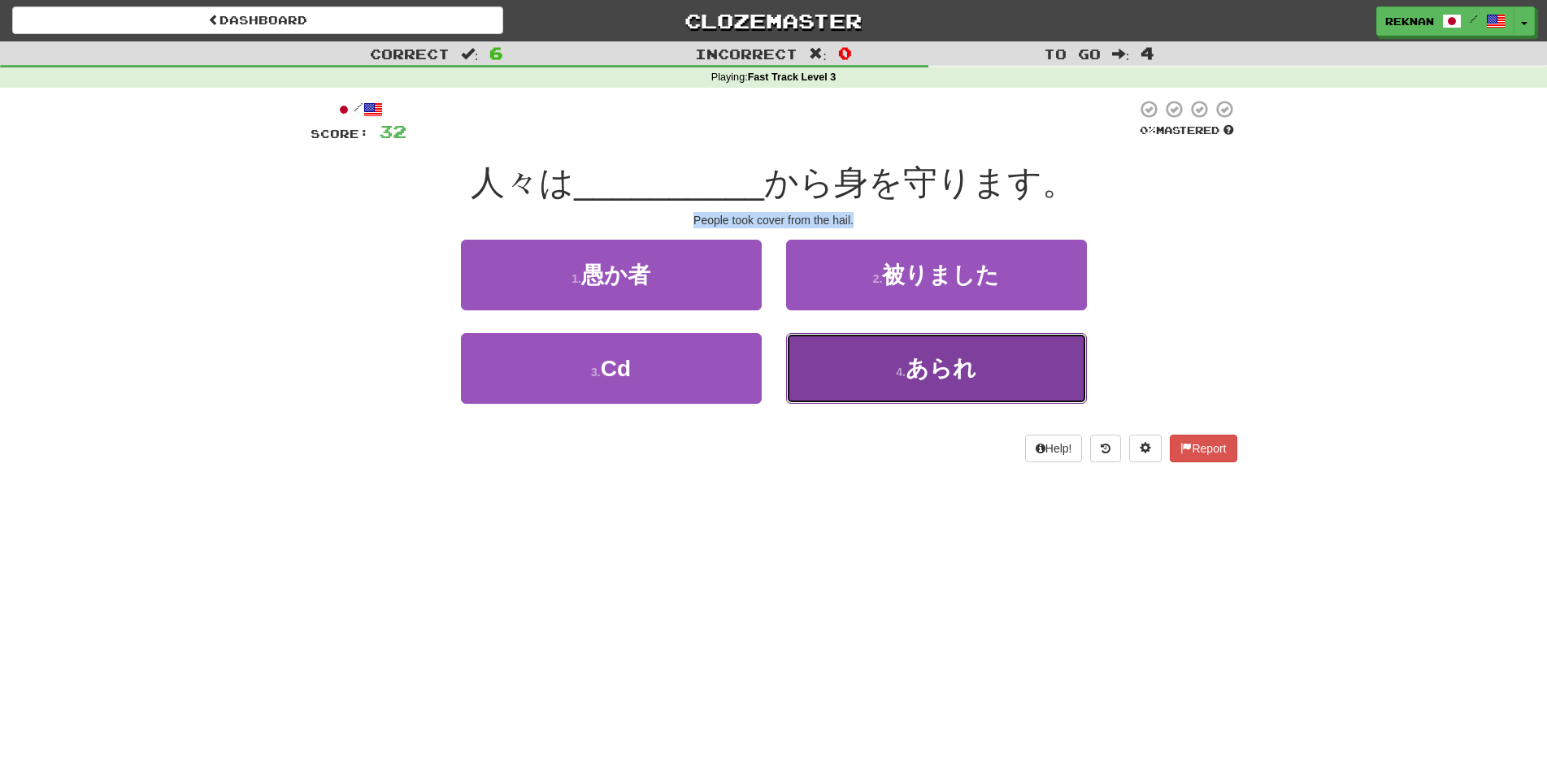
click at [882, 393] on button "4 . あられ" at bounding box center [936, 369] width 301 height 71
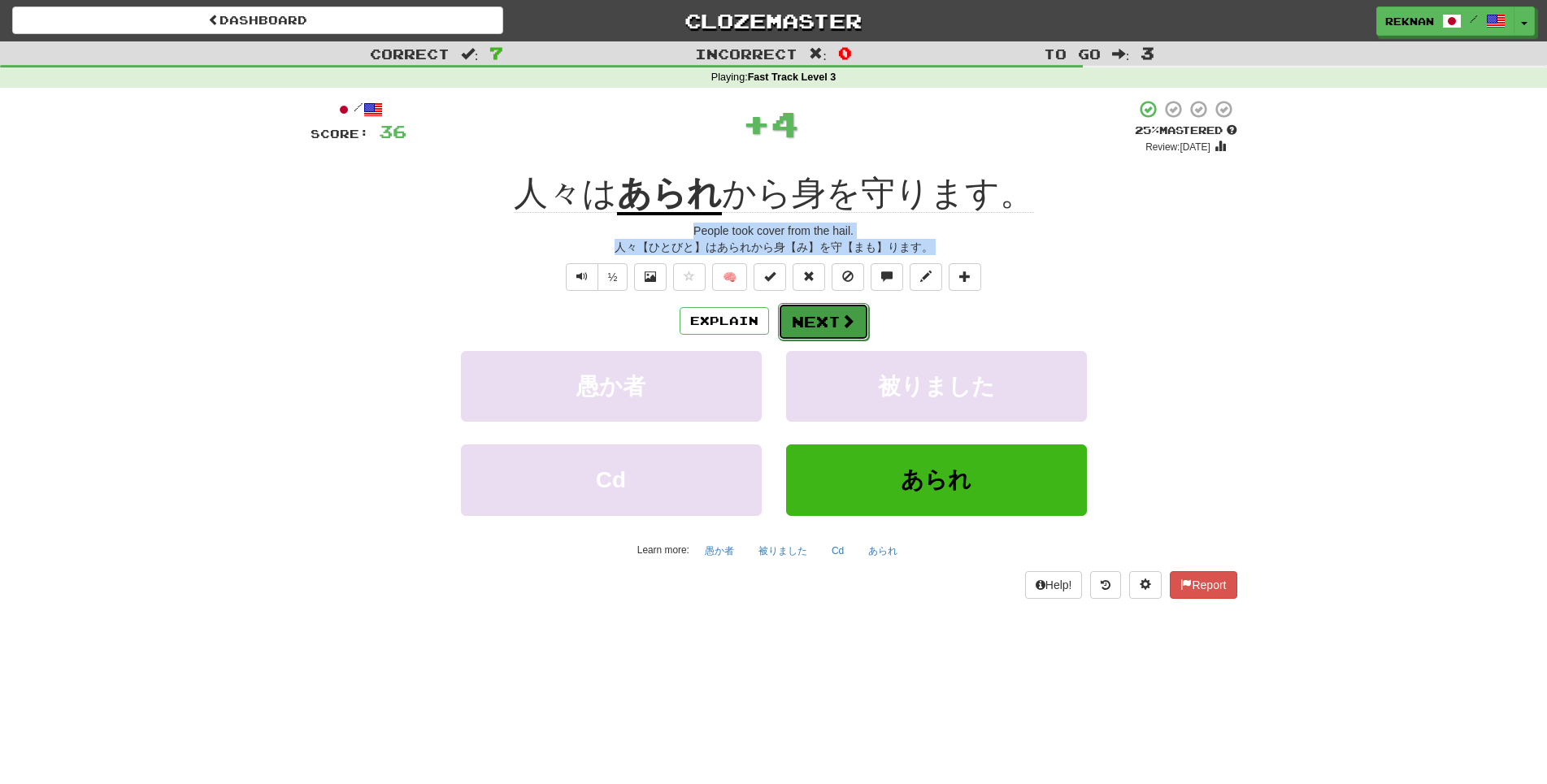
click at [849, 340] on button "Next" at bounding box center [823, 321] width 91 height 37
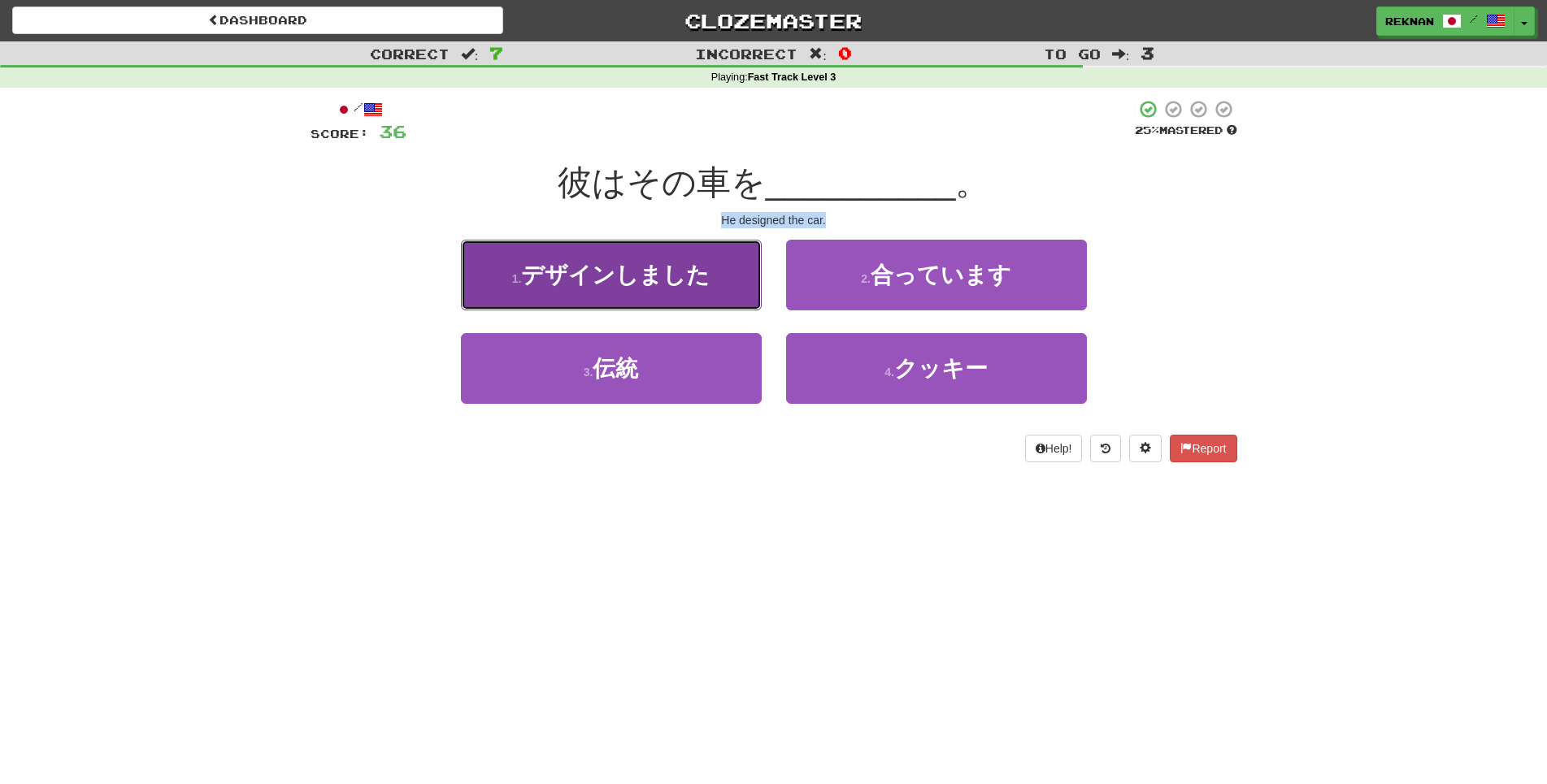
click at [675, 288] on span "デザインしました" at bounding box center [615, 275] width 188 height 25
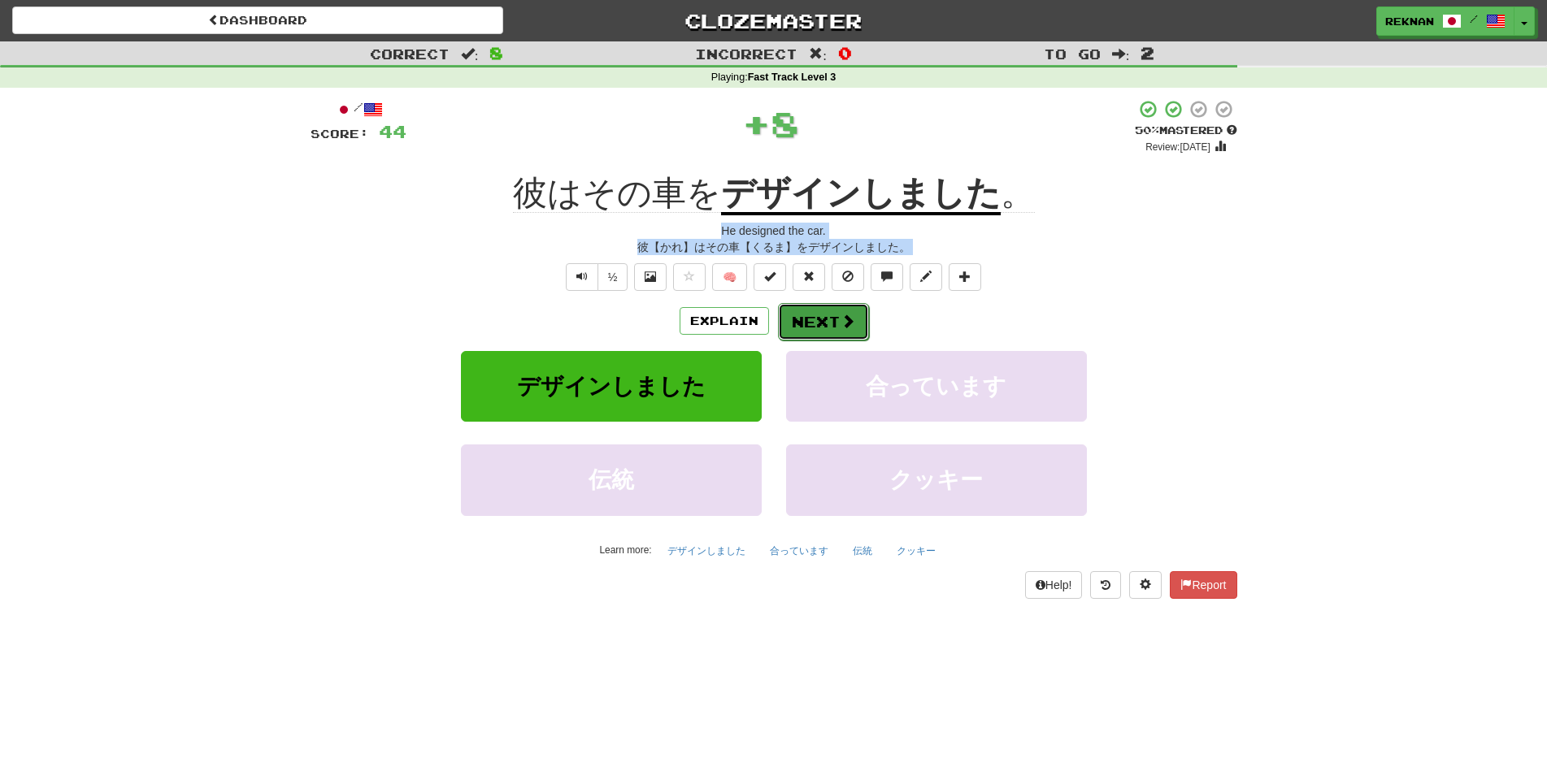
click at [834, 338] on button "Next" at bounding box center [823, 321] width 91 height 37
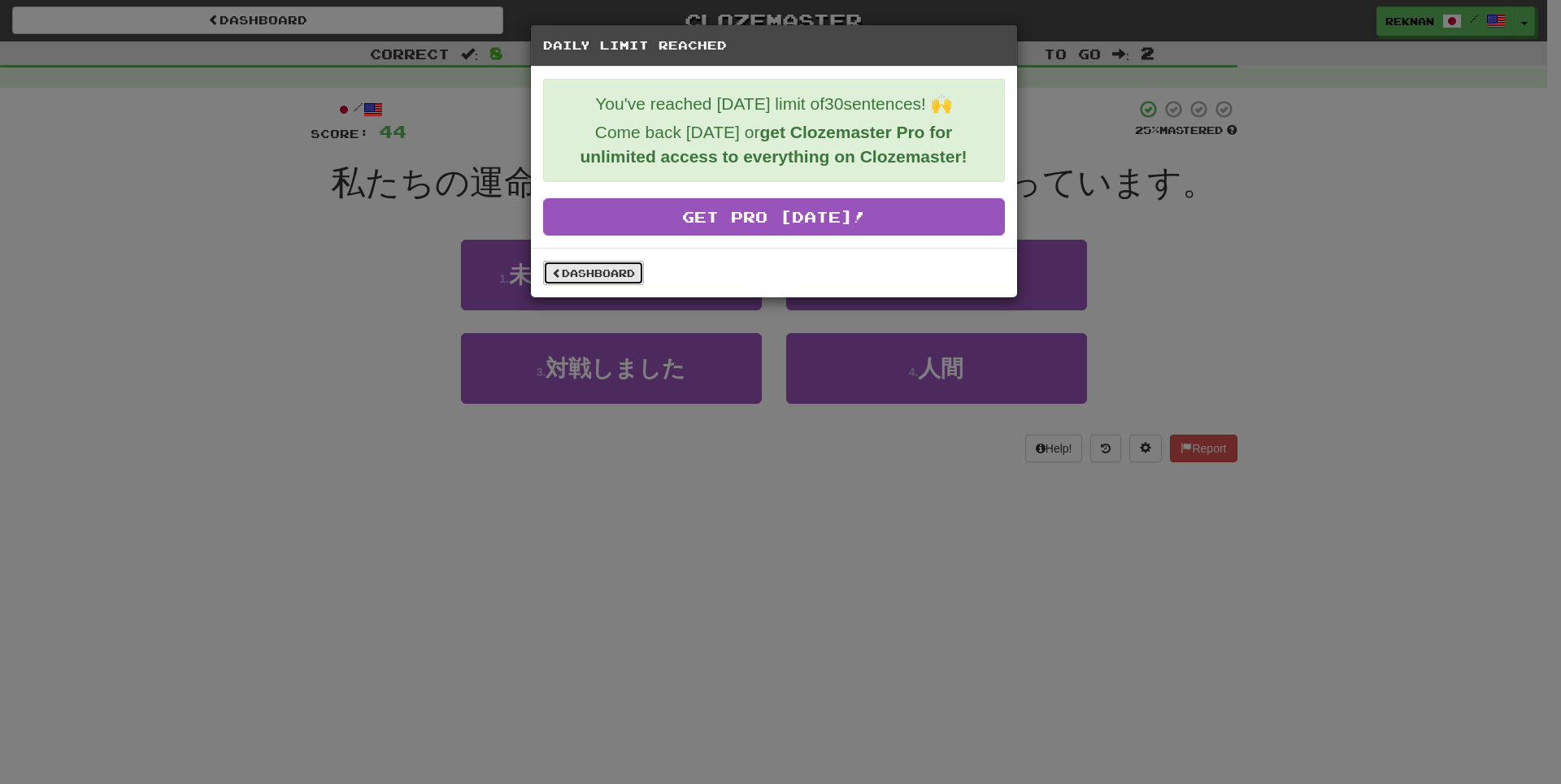
click at [574, 283] on link "Dashboard" at bounding box center [593, 273] width 101 height 24
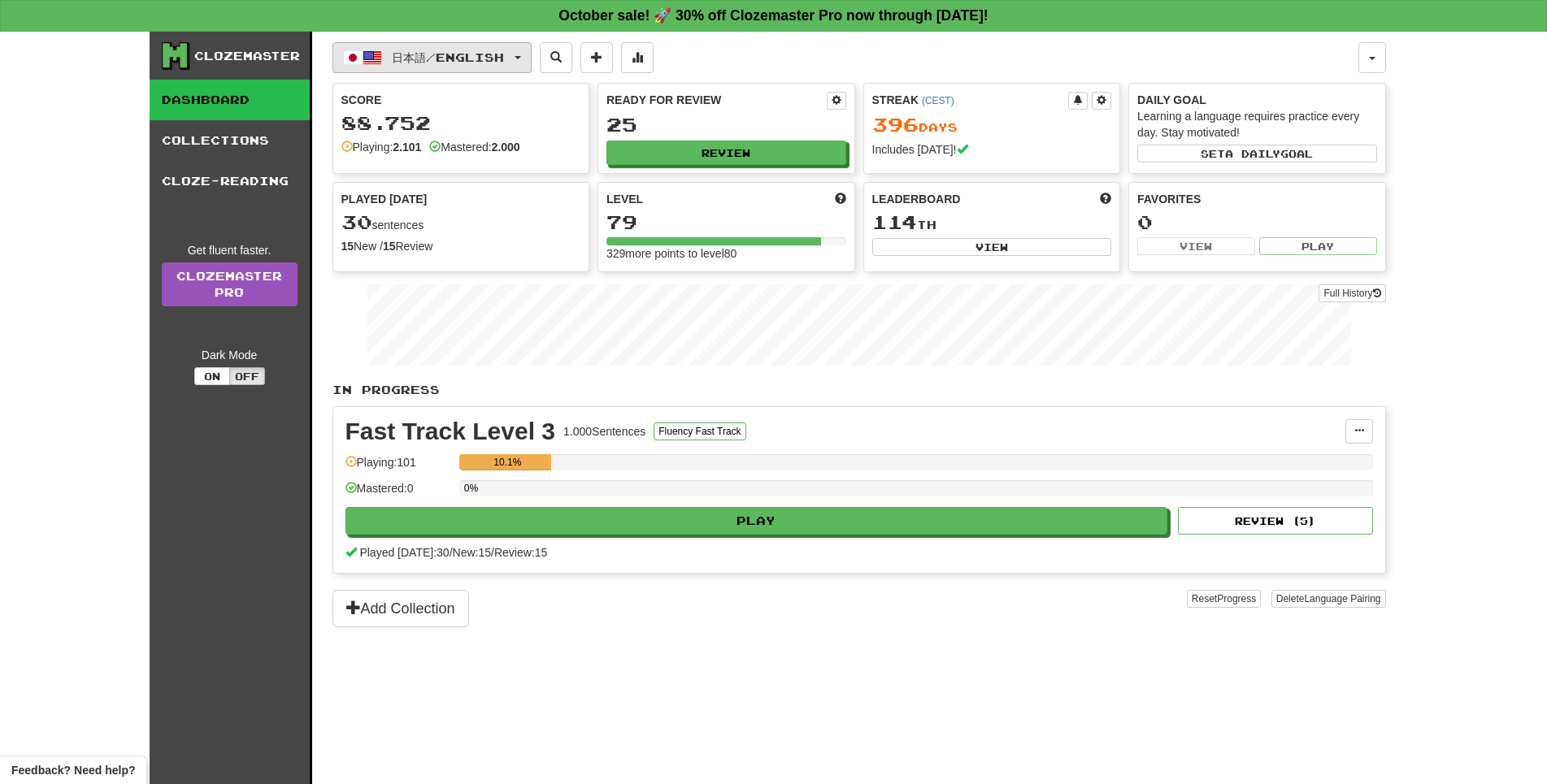
click at [485, 62] on span "日本語 / English" at bounding box center [448, 57] width 112 height 14
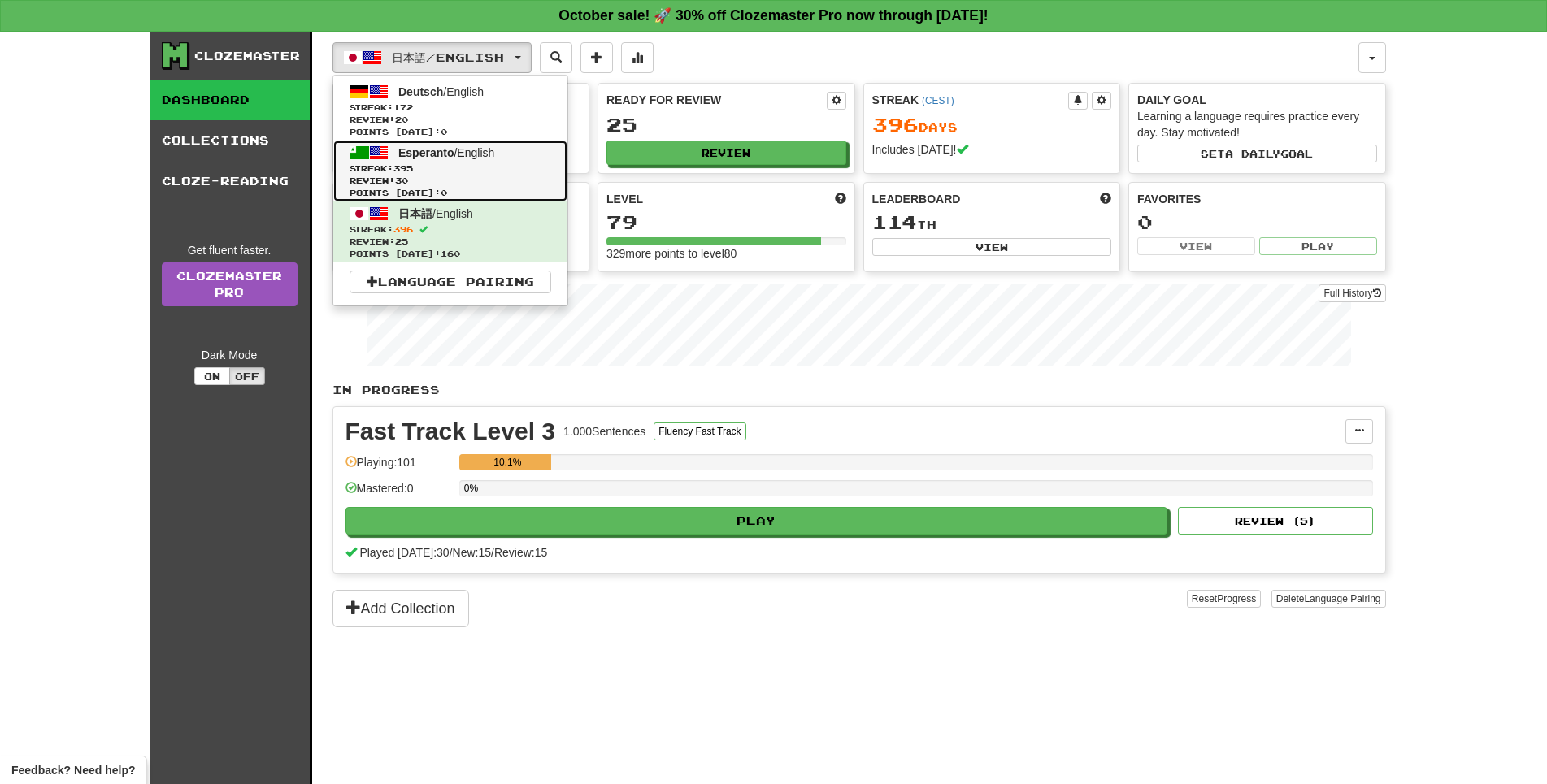
click at [492, 174] on span "Streak: 395" at bounding box center [450, 168] width 201 height 12
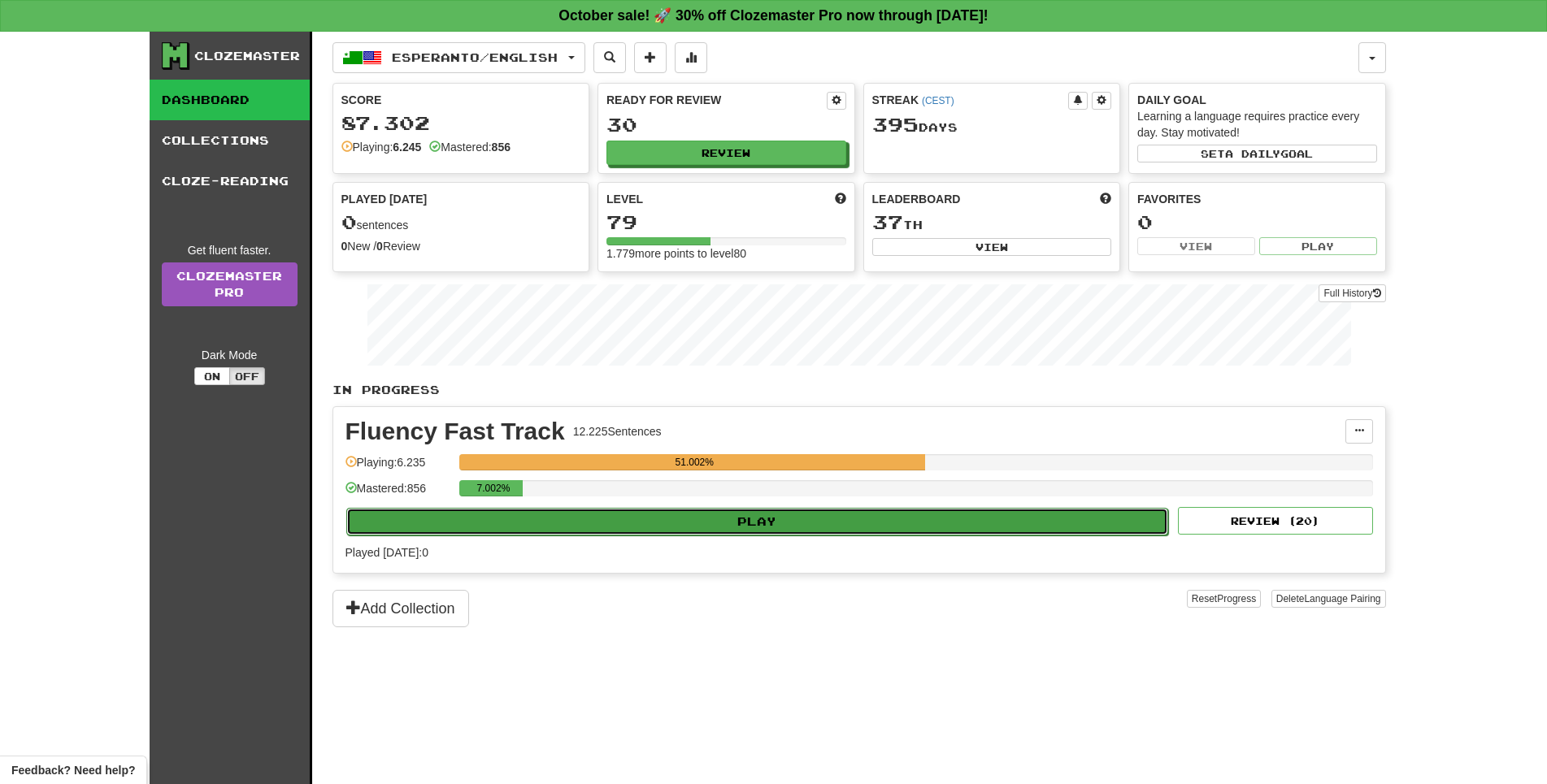
click at [876, 535] on button "Play" at bounding box center [758, 522] width 822 height 28
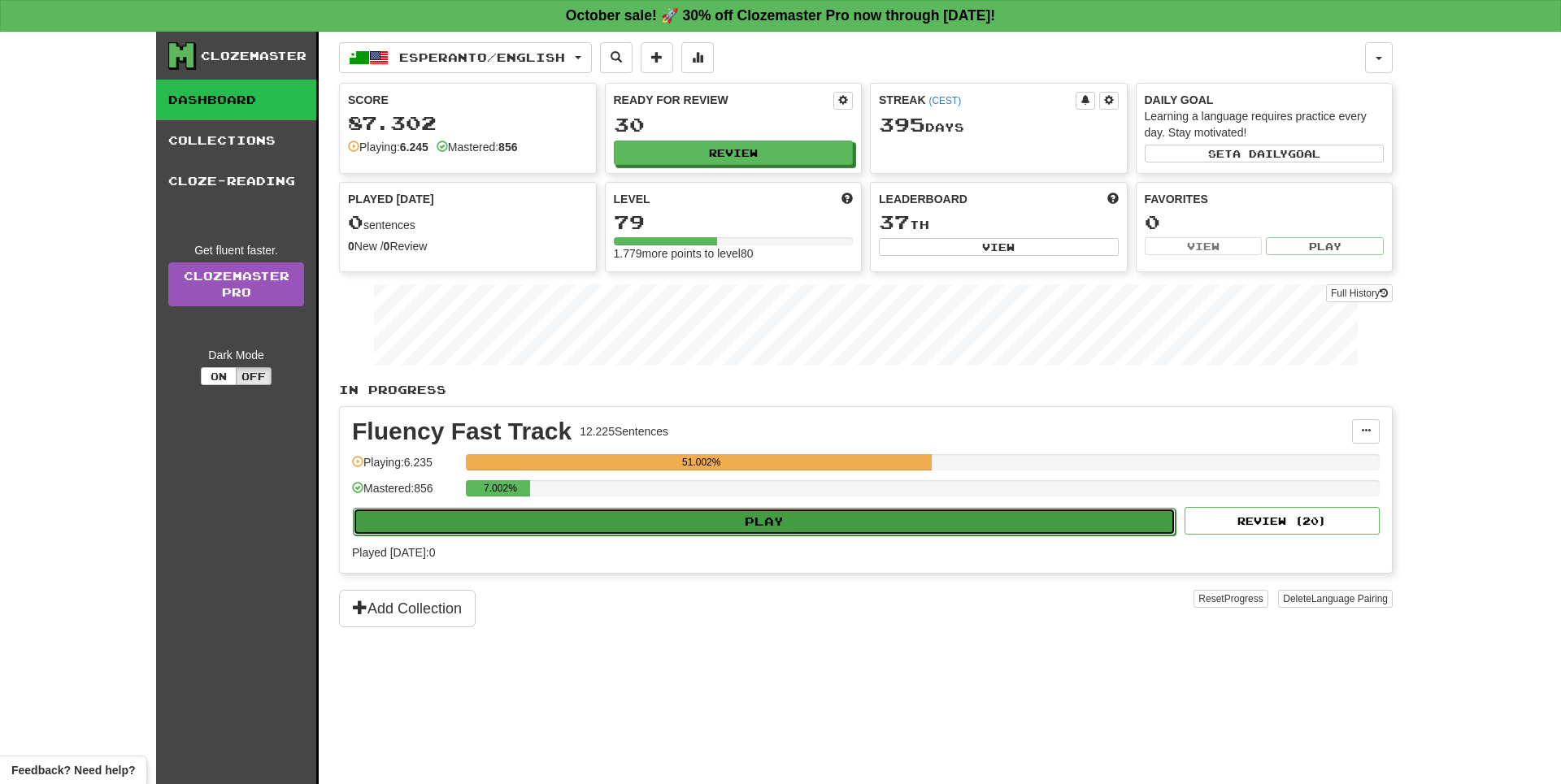
select select "**"
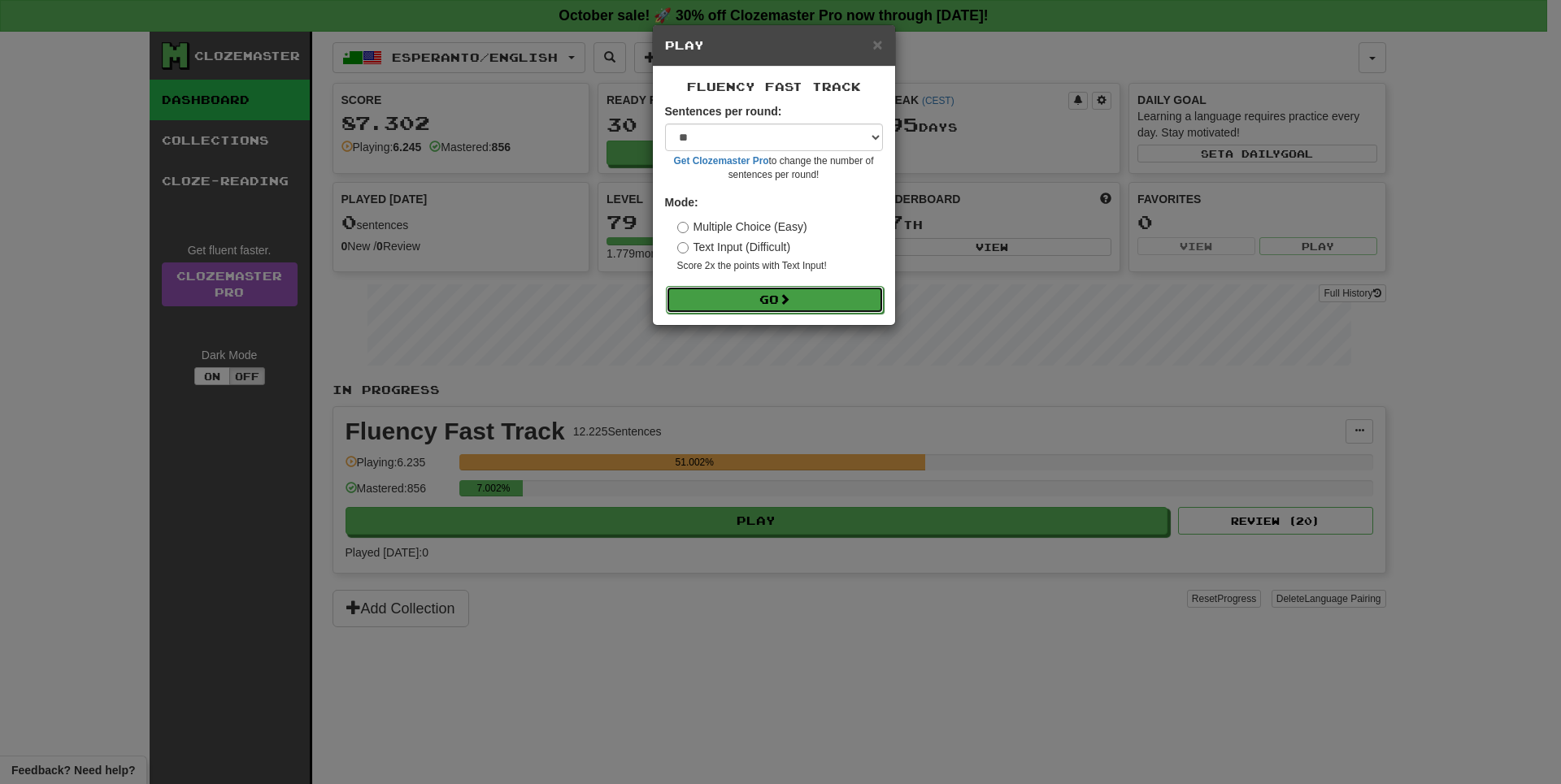
click at [797, 313] on button "Go" at bounding box center [775, 300] width 218 height 28
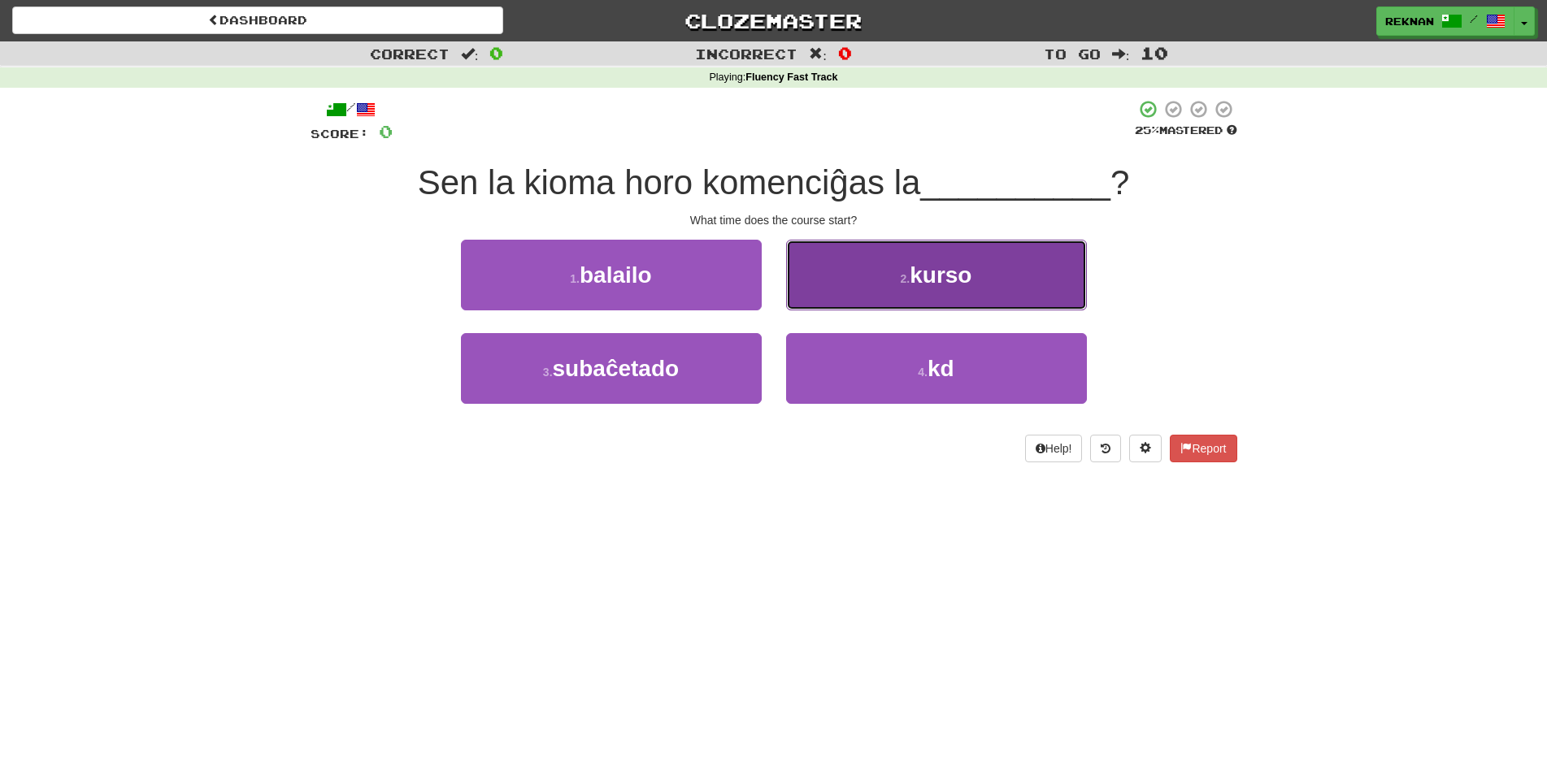
click at [926, 288] on span "kurso" at bounding box center [941, 275] width 62 height 25
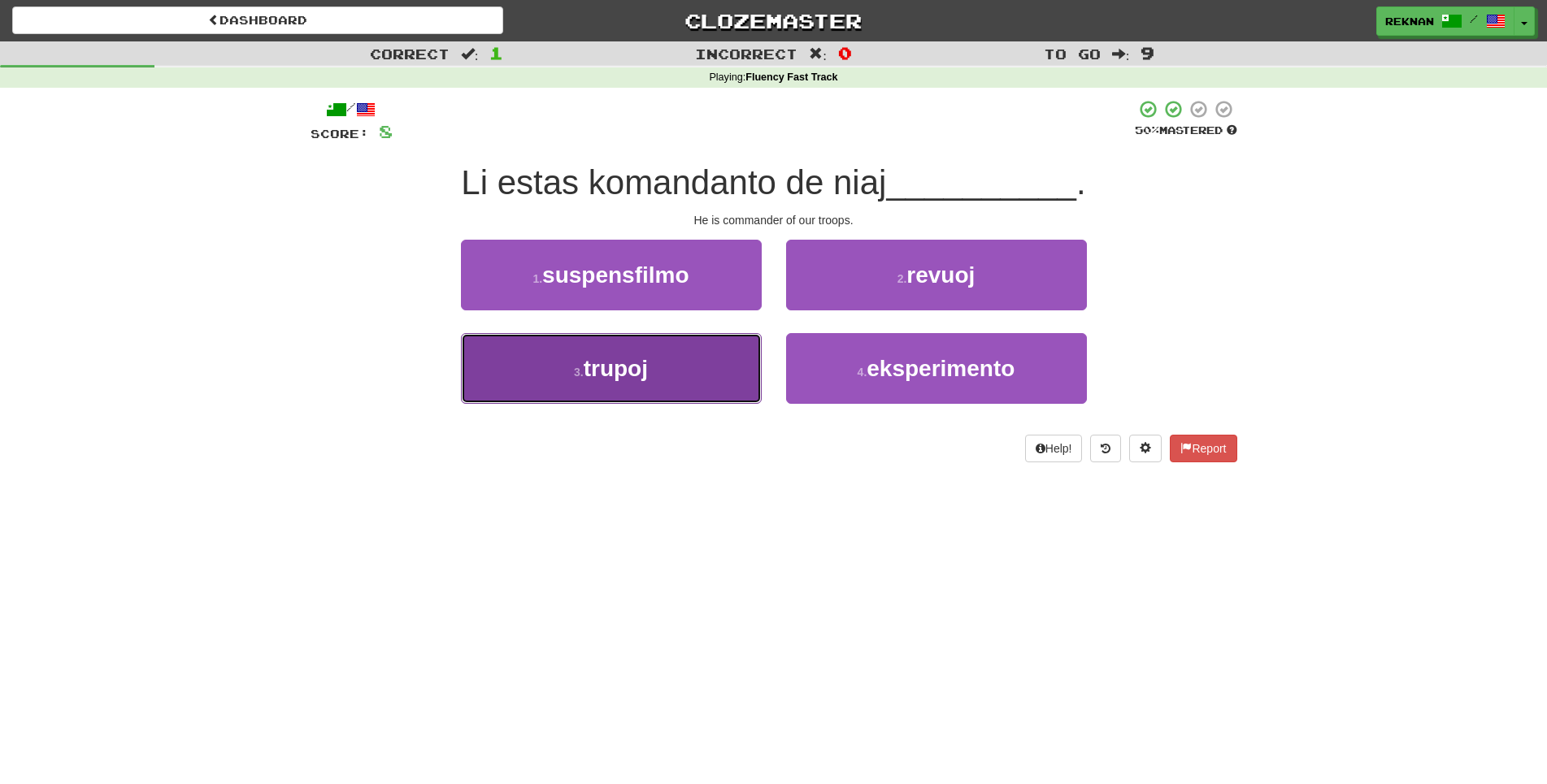
click at [693, 404] on button "3 . trupoj" at bounding box center [612, 369] width 301 height 71
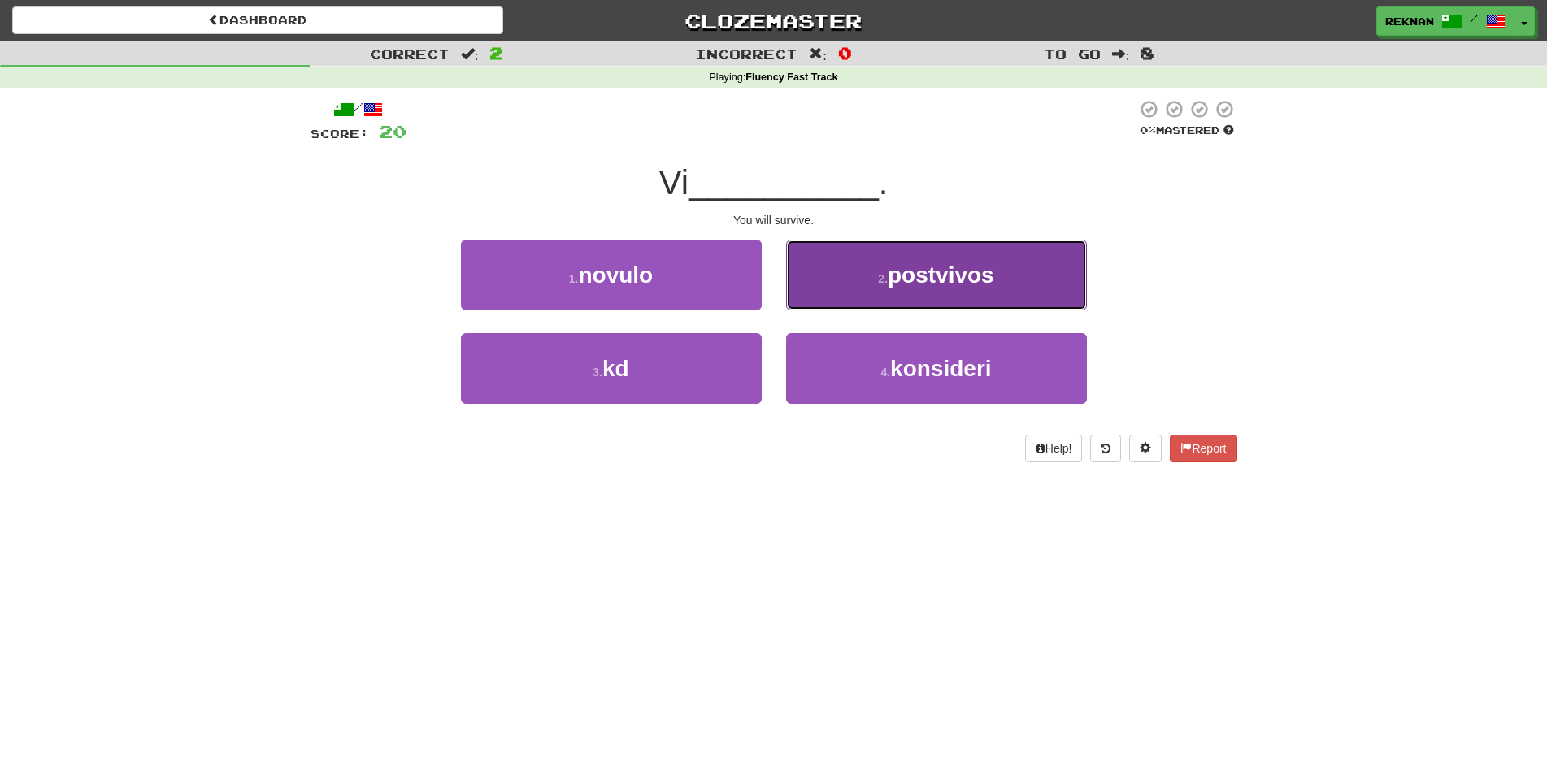
click at [896, 311] on button "2 . postvivos" at bounding box center [936, 275] width 301 height 71
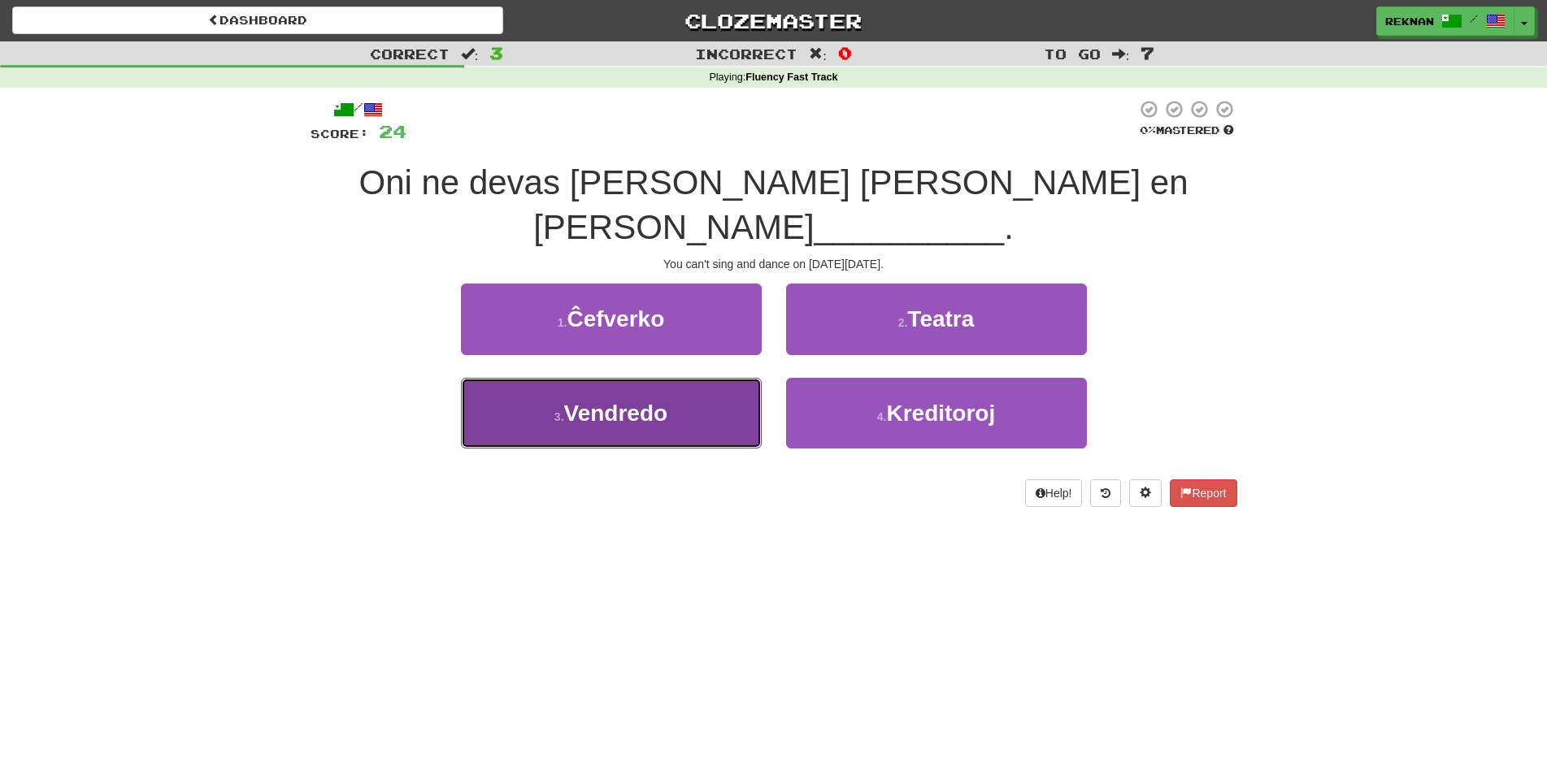
click at [668, 426] on span "Vendredo" at bounding box center [616, 413] width 104 height 25
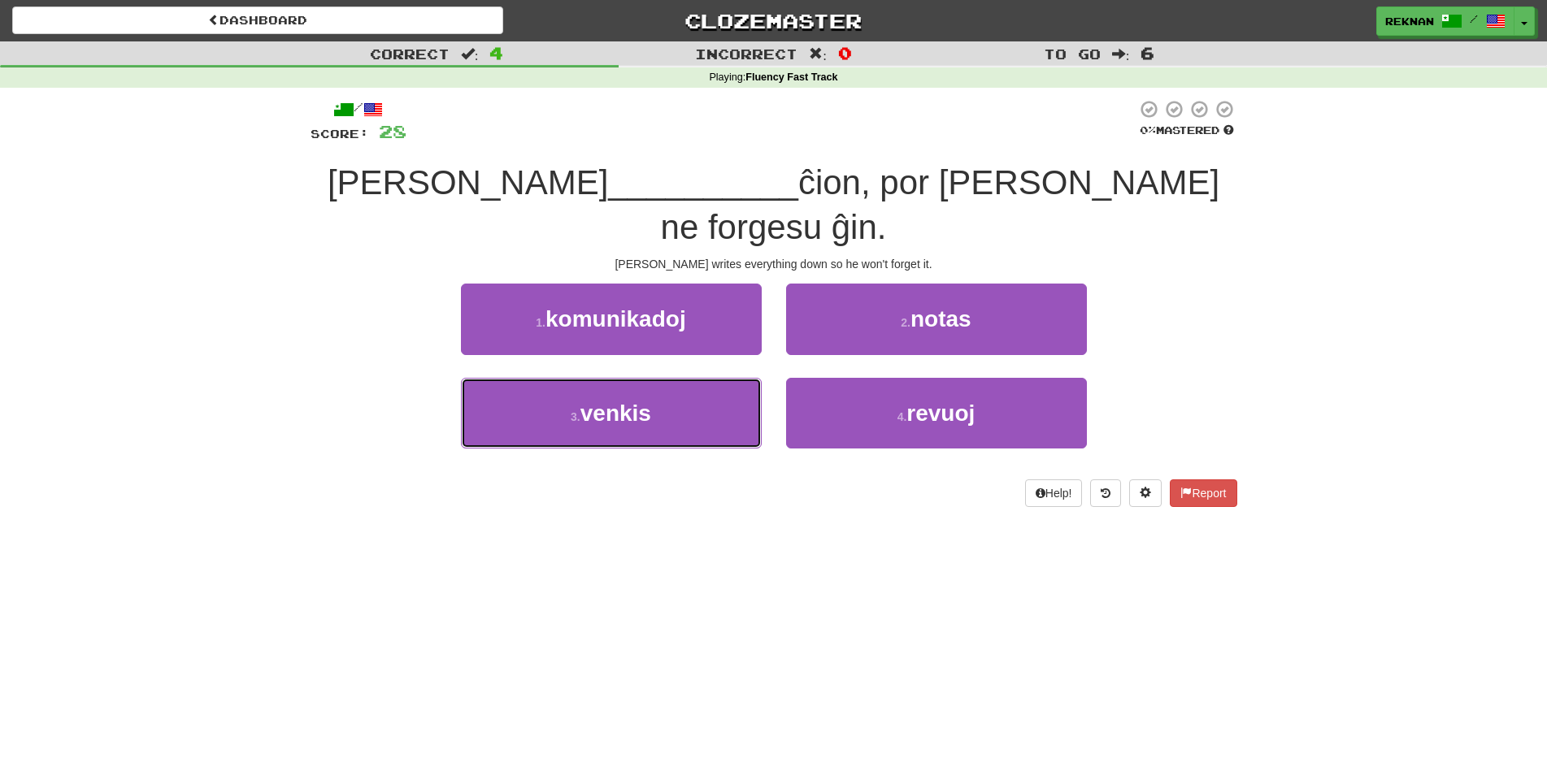
drag, startPoint x: 670, startPoint y: 411, endPoint x: 764, endPoint y: 642, distance: 249.4
click at [764, 642] on div "Dashboard Clozemaster Reknan / Toggle Dropdown Dashboard Leaderboard Activity F…" at bounding box center [773, 392] width 1547 height 784
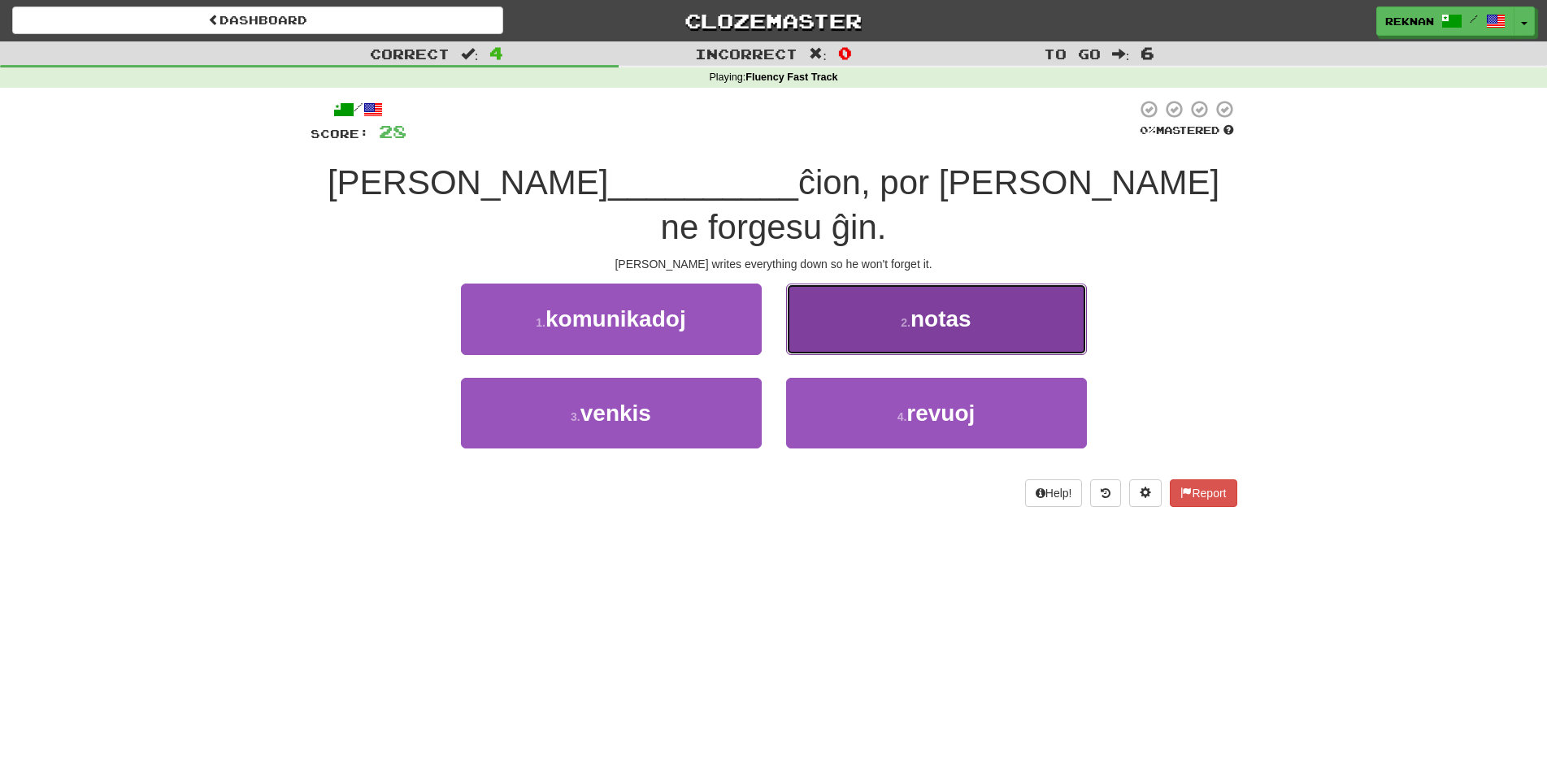
click at [891, 311] on button "2 . notas" at bounding box center [936, 319] width 301 height 71
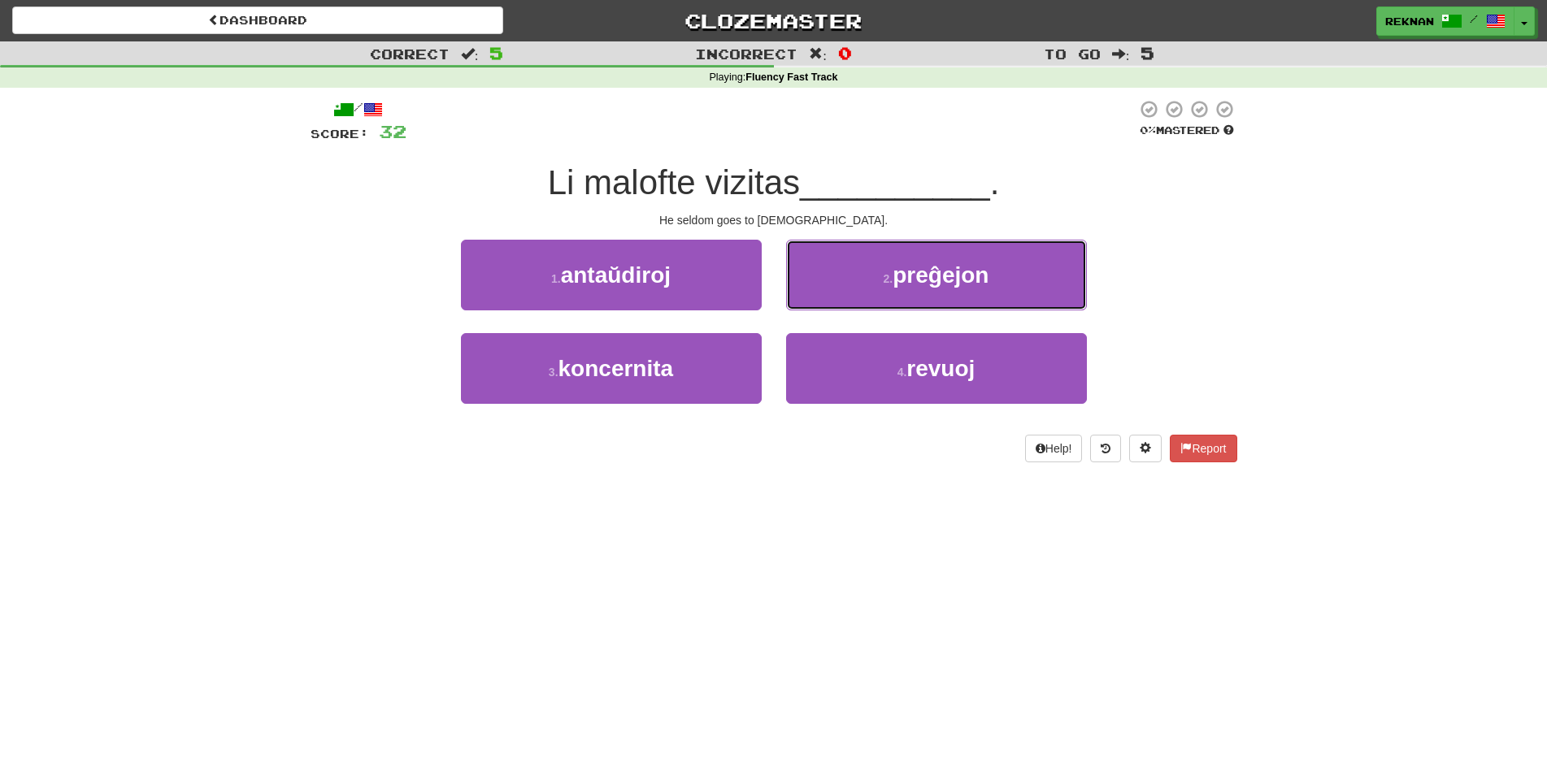
click at [892, 288] on span "preĝejon" at bounding box center [940, 275] width 96 height 25
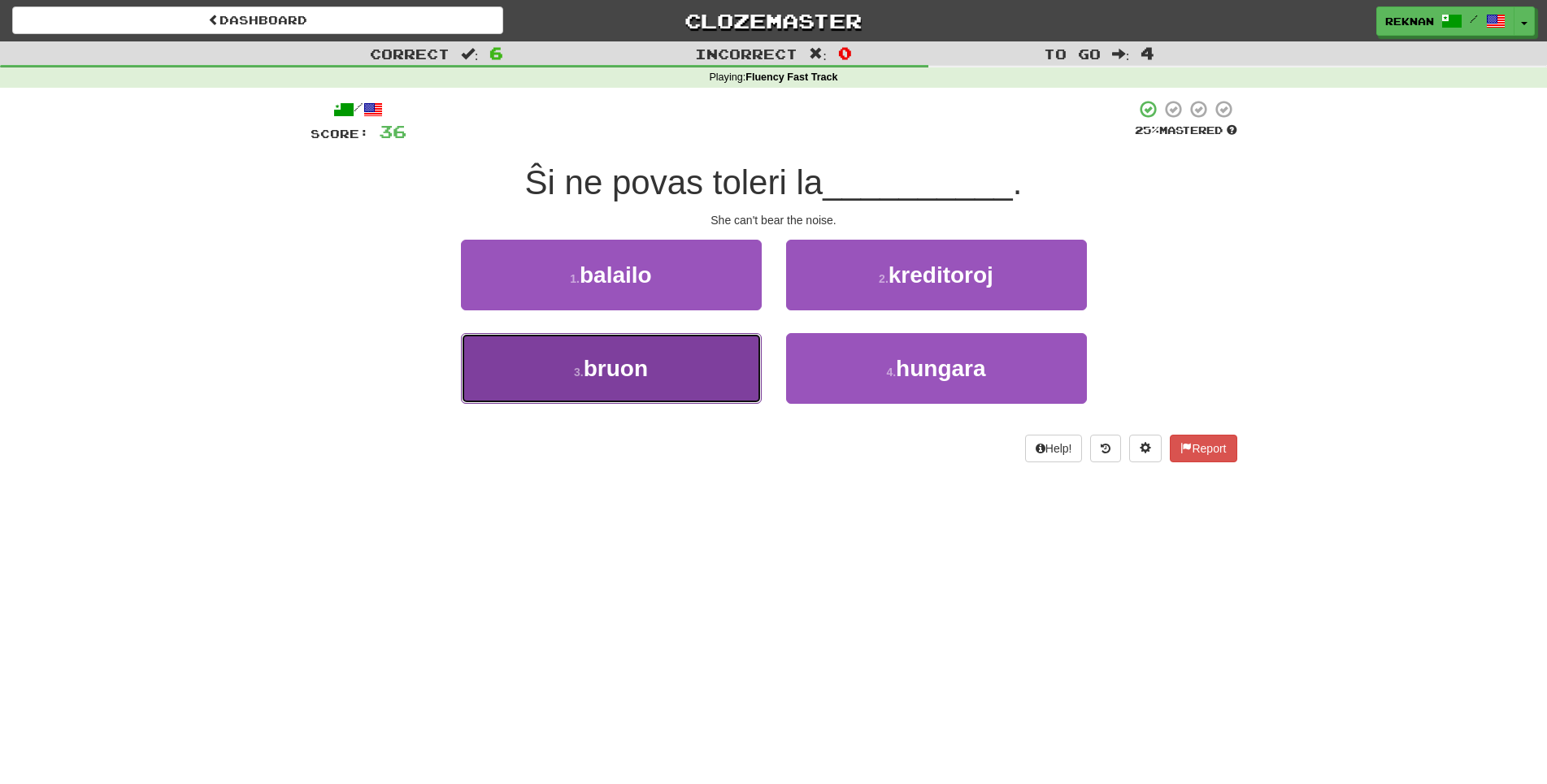
click at [592, 381] on span "bruon" at bounding box center [616, 368] width 64 height 25
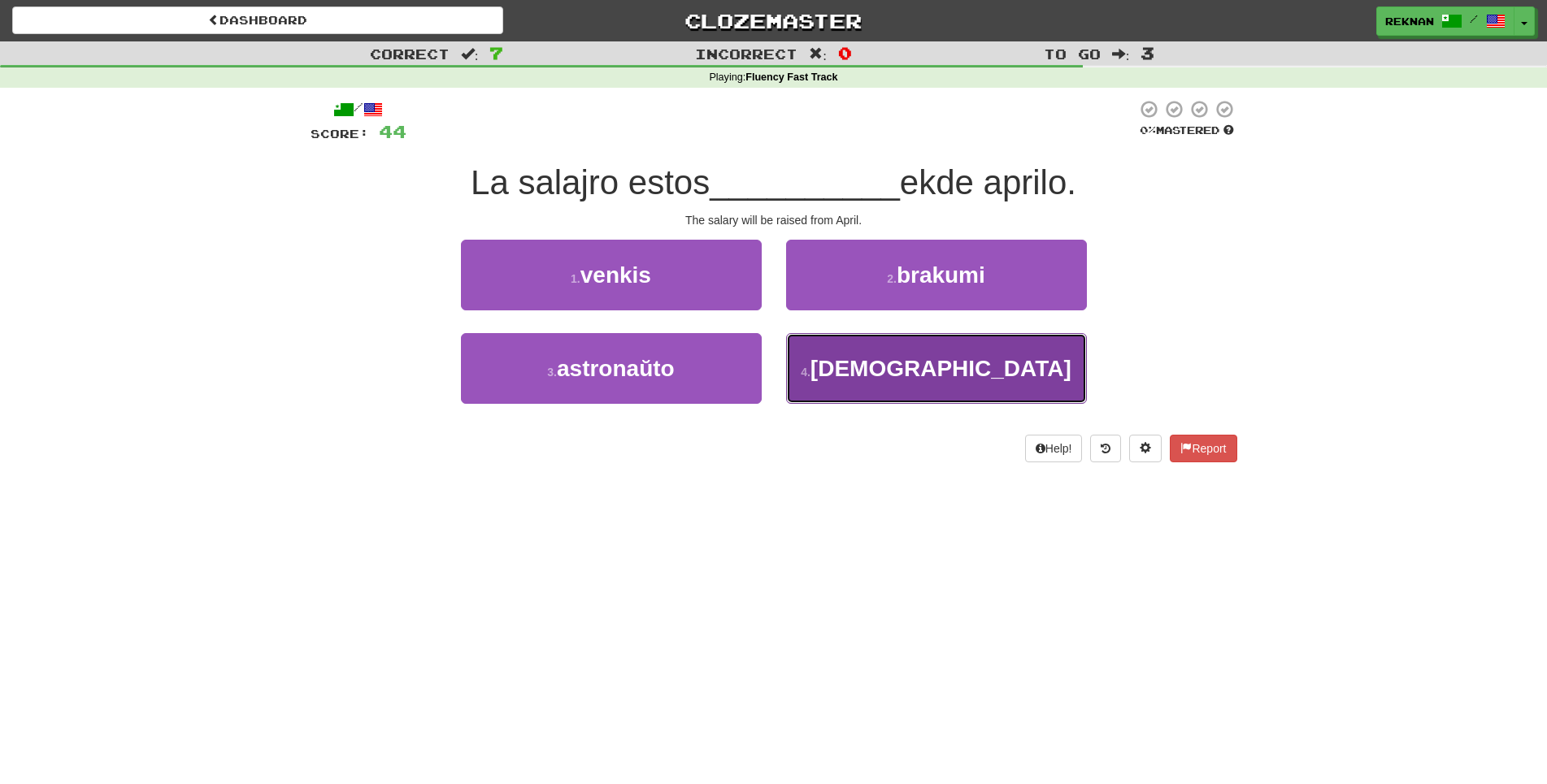
click at [848, 393] on button "4 . levita" at bounding box center [936, 369] width 301 height 71
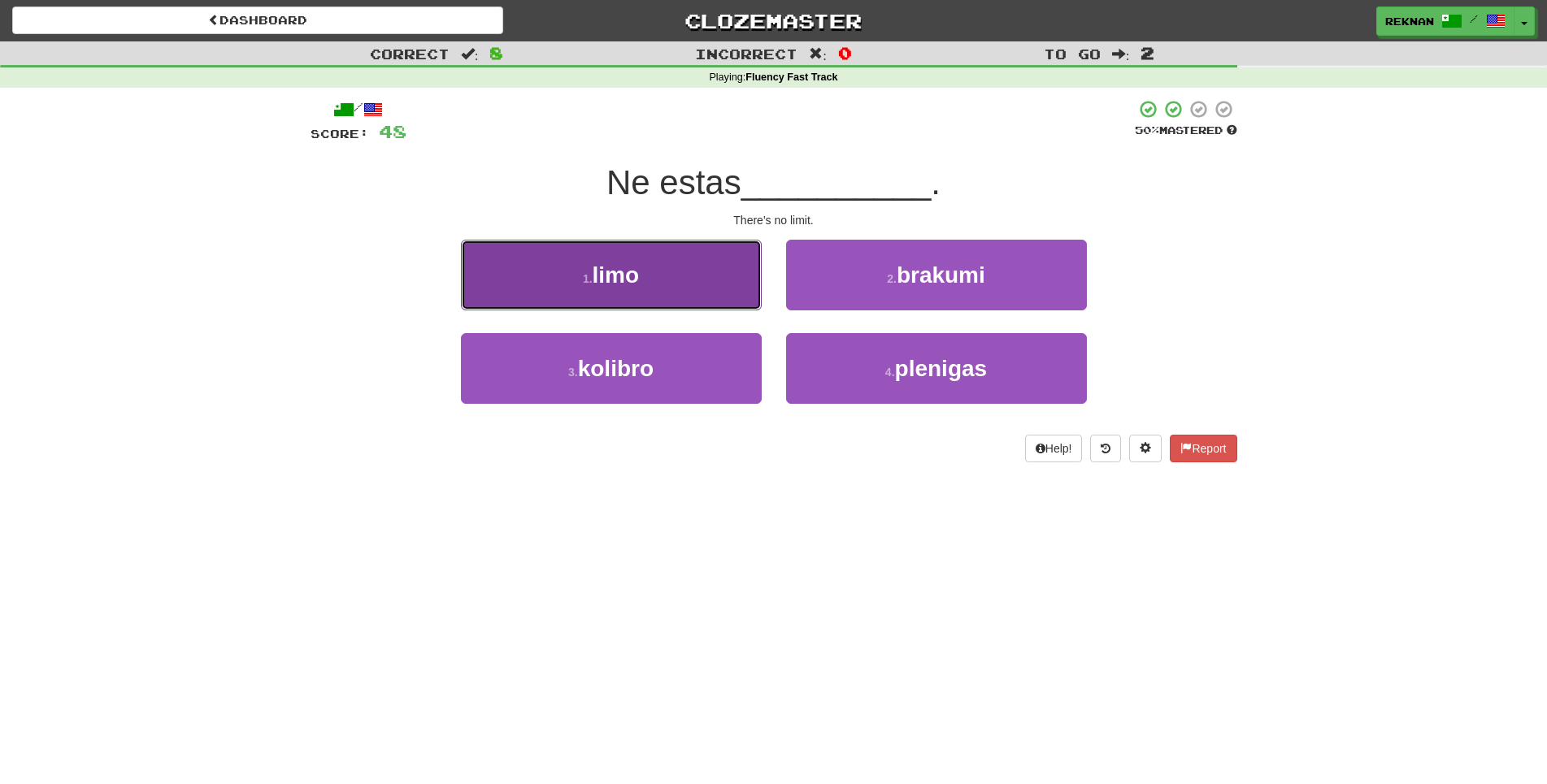
click at [729, 311] on button "1 . limo" at bounding box center [612, 275] width 301 height 71
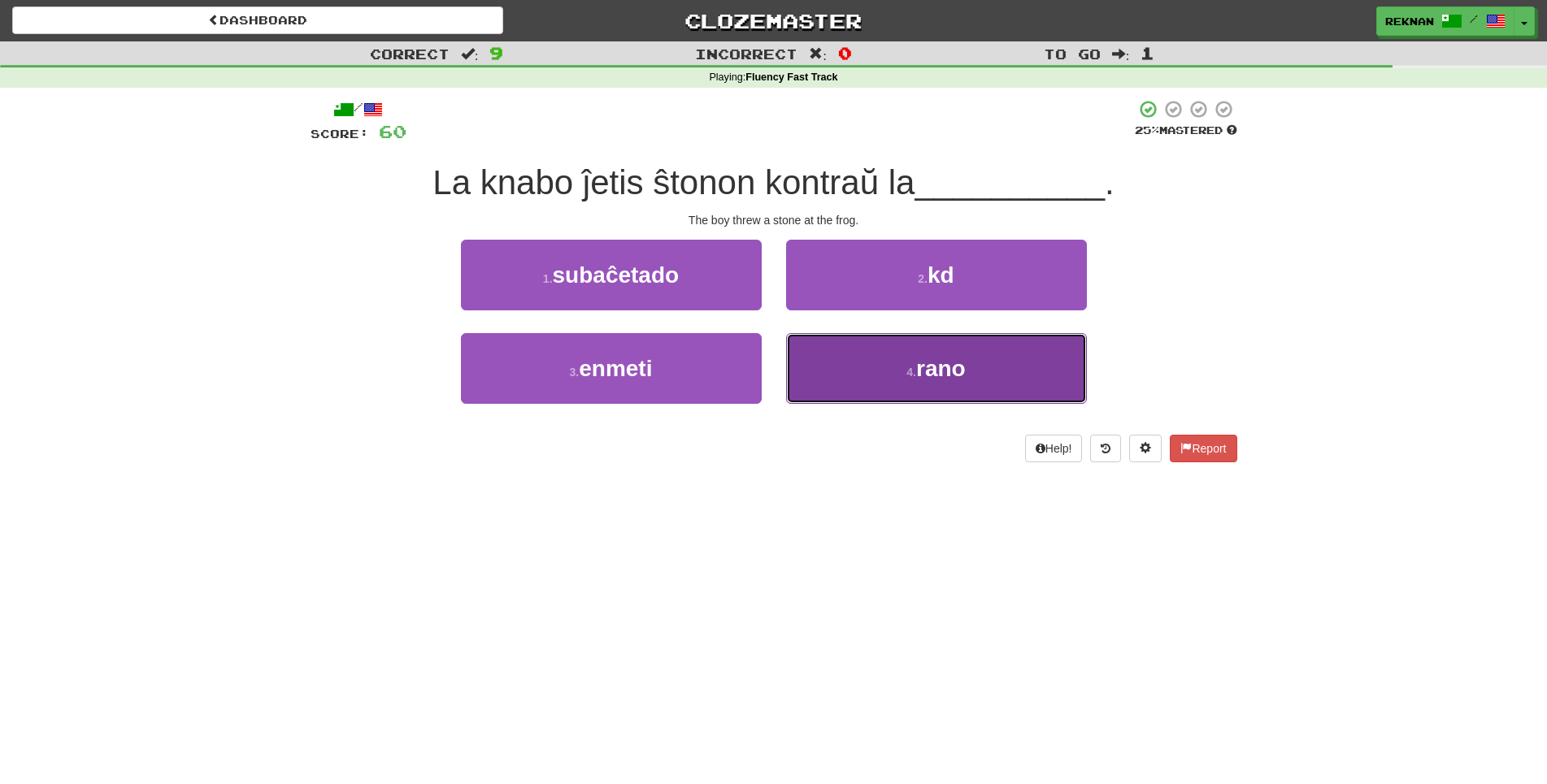
click at [896, 388] on button "4 . rano" at bounding box center [936, 369] width 301 height 71
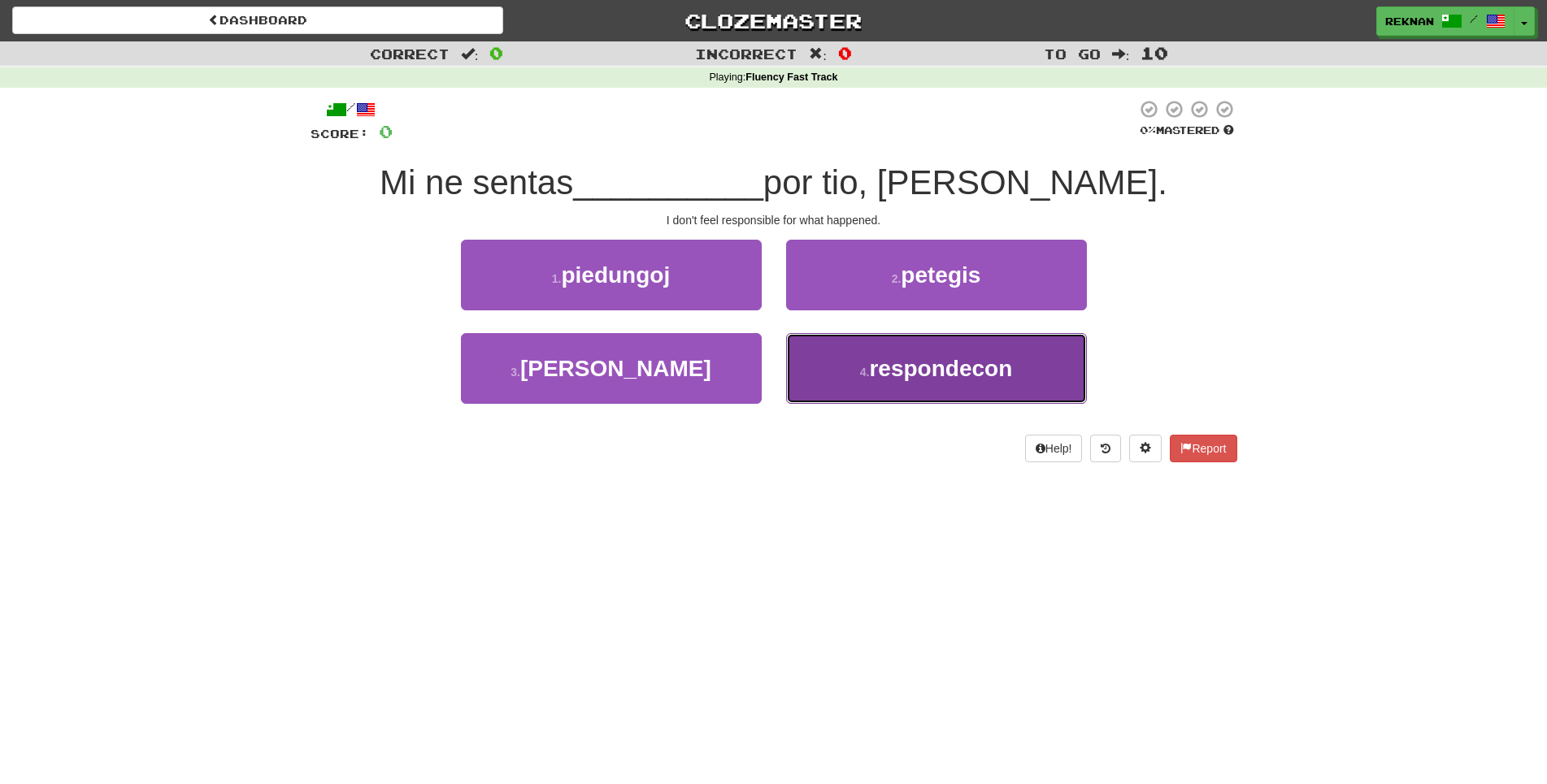
click at [891, 381] on span "respondecon" at bounding box center [941, 368] width 143 height 25
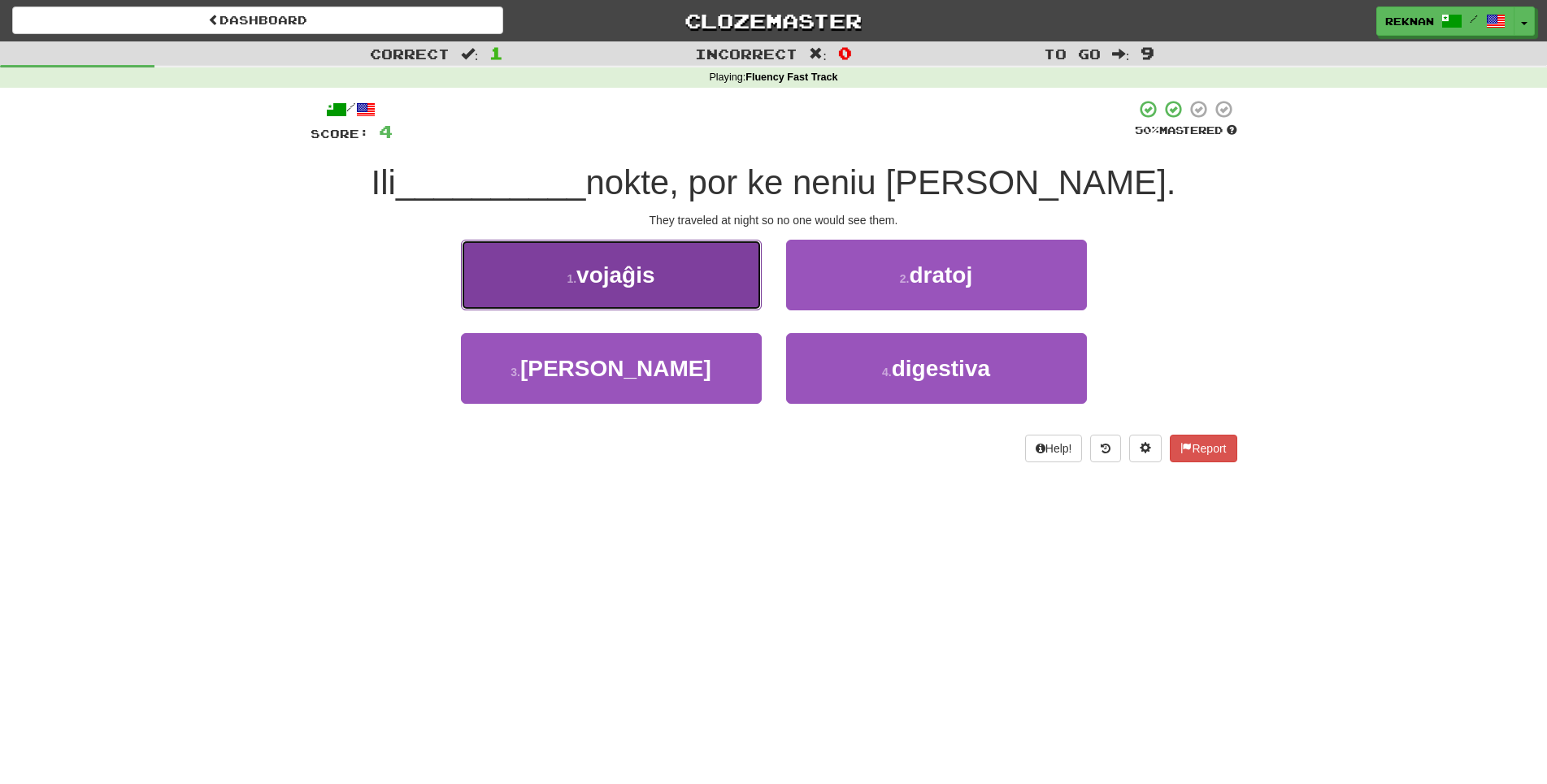
click at [707, 311] on button "1 . vojaĝis" at bounding box center [612, 275] width 301 height 71
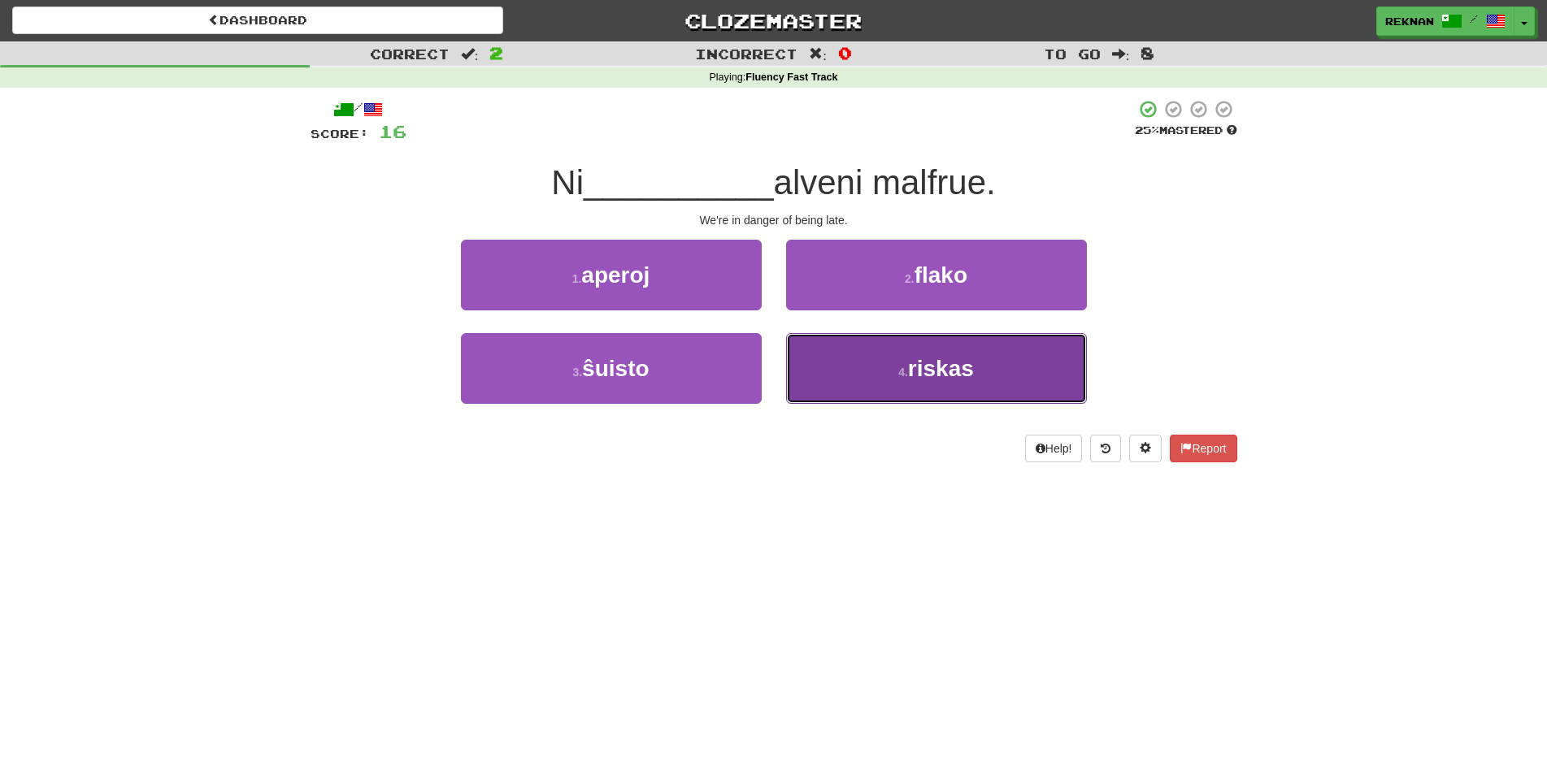
click at [848, 404] on button "4 . riskas" at bounding box center [936, 369] width 301 height 71
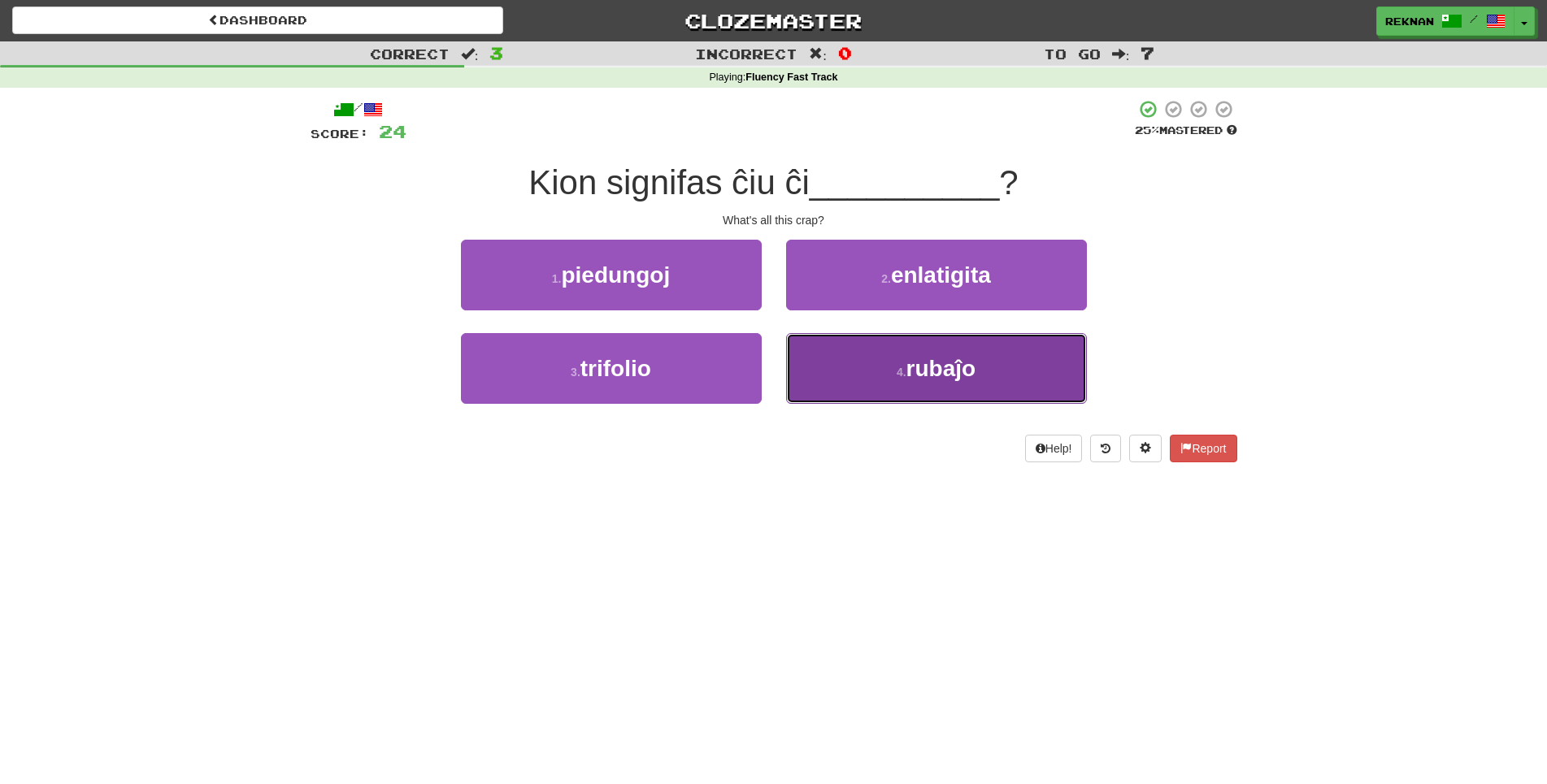
click at [815, 404] on button "4 . rubaĵo" at bounding box center [936, 369] width 301 height 71
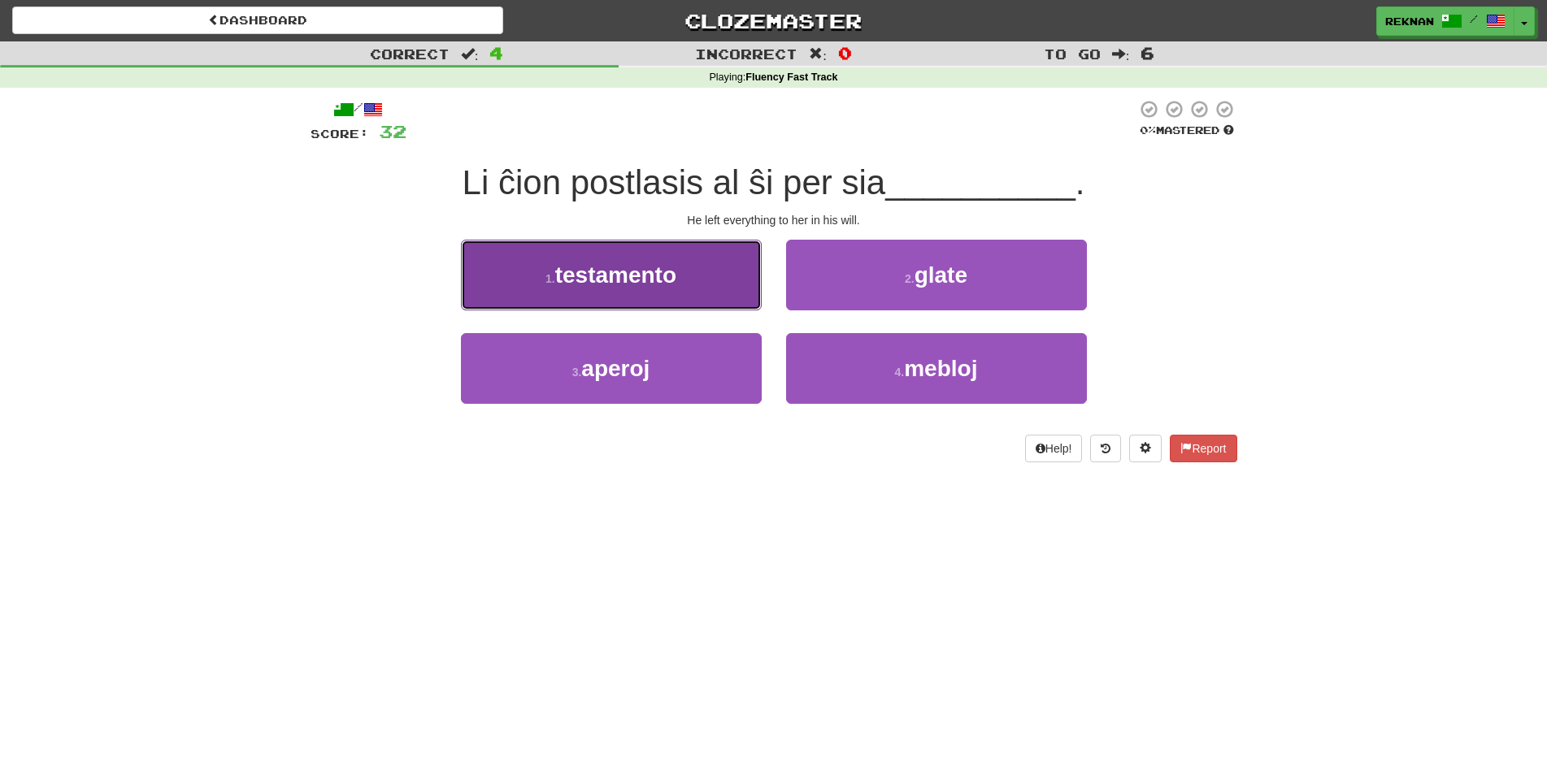
click at [638, 288] on span "testamento" at bounding box center [616, 275] width 121 height 25
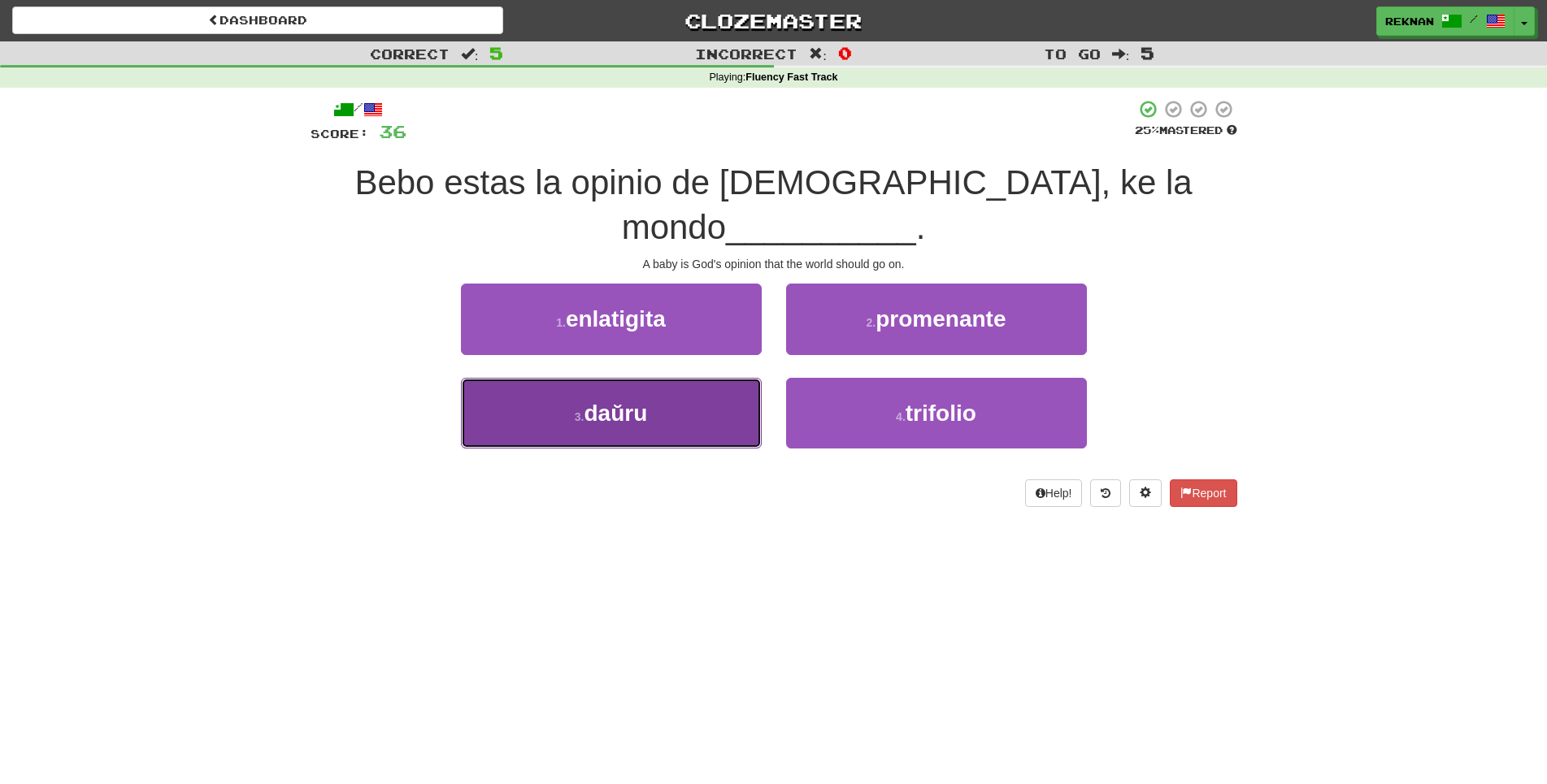
click at [687, 414] on button "3 . daŭru" at bounding box center [612, 414] width 301 height 71
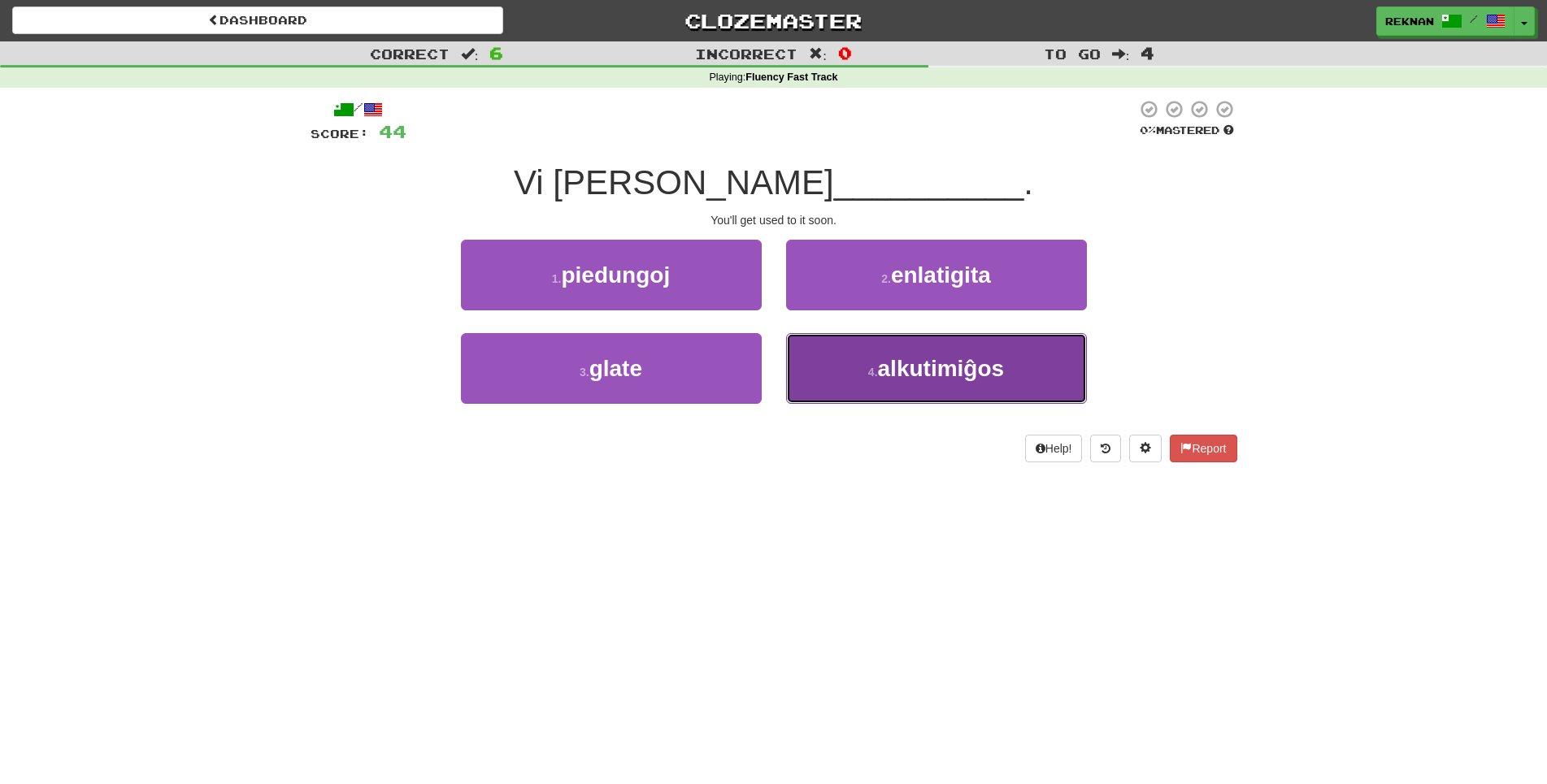
click at [863, 369] on button "4 . alkutimiĝos" at bounding box center [936, 369] width 301 height 71
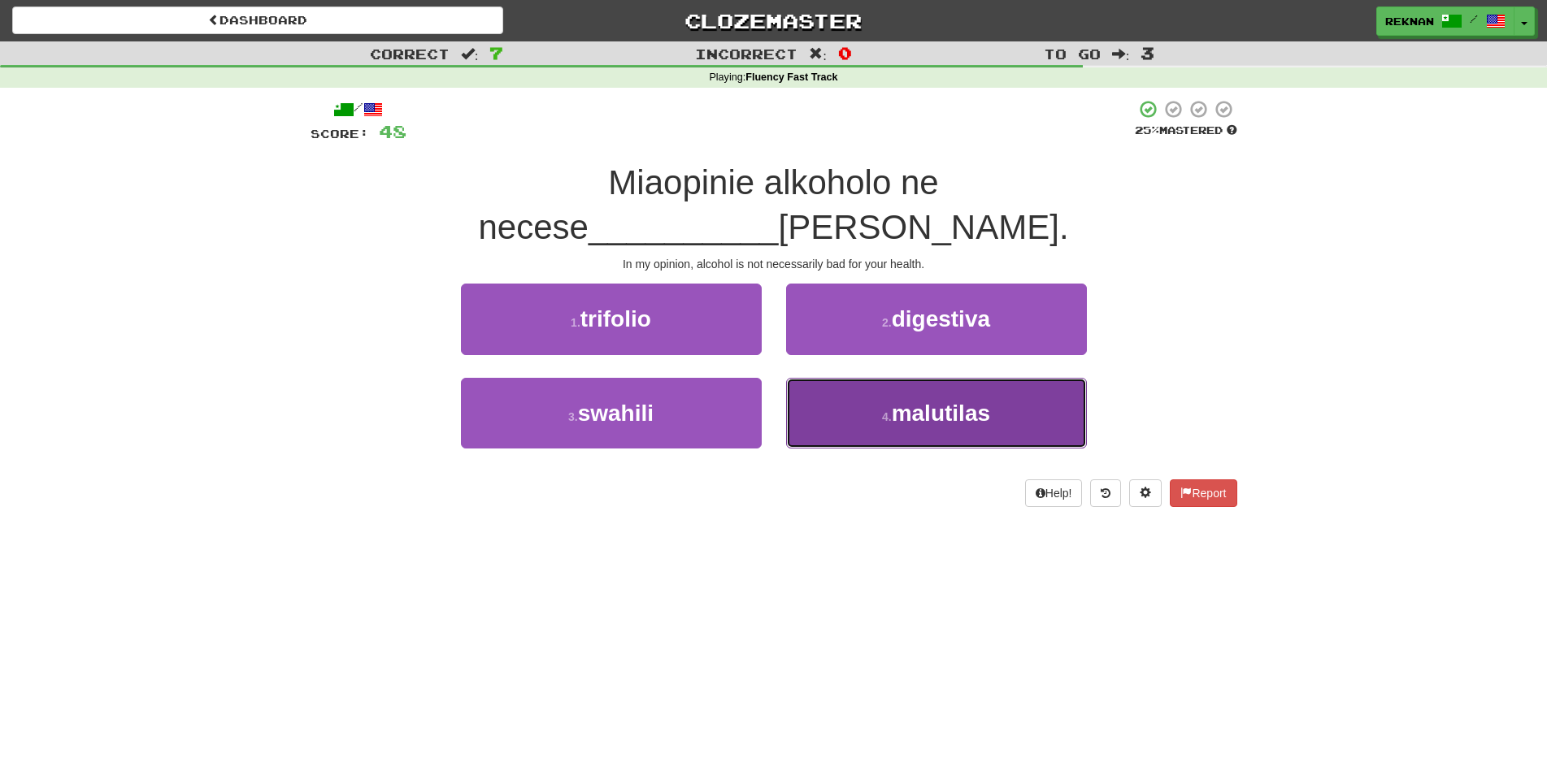
click at [855, 409] on button "4 . malutilas" at bounding box center [936, 414] width 301 height 71
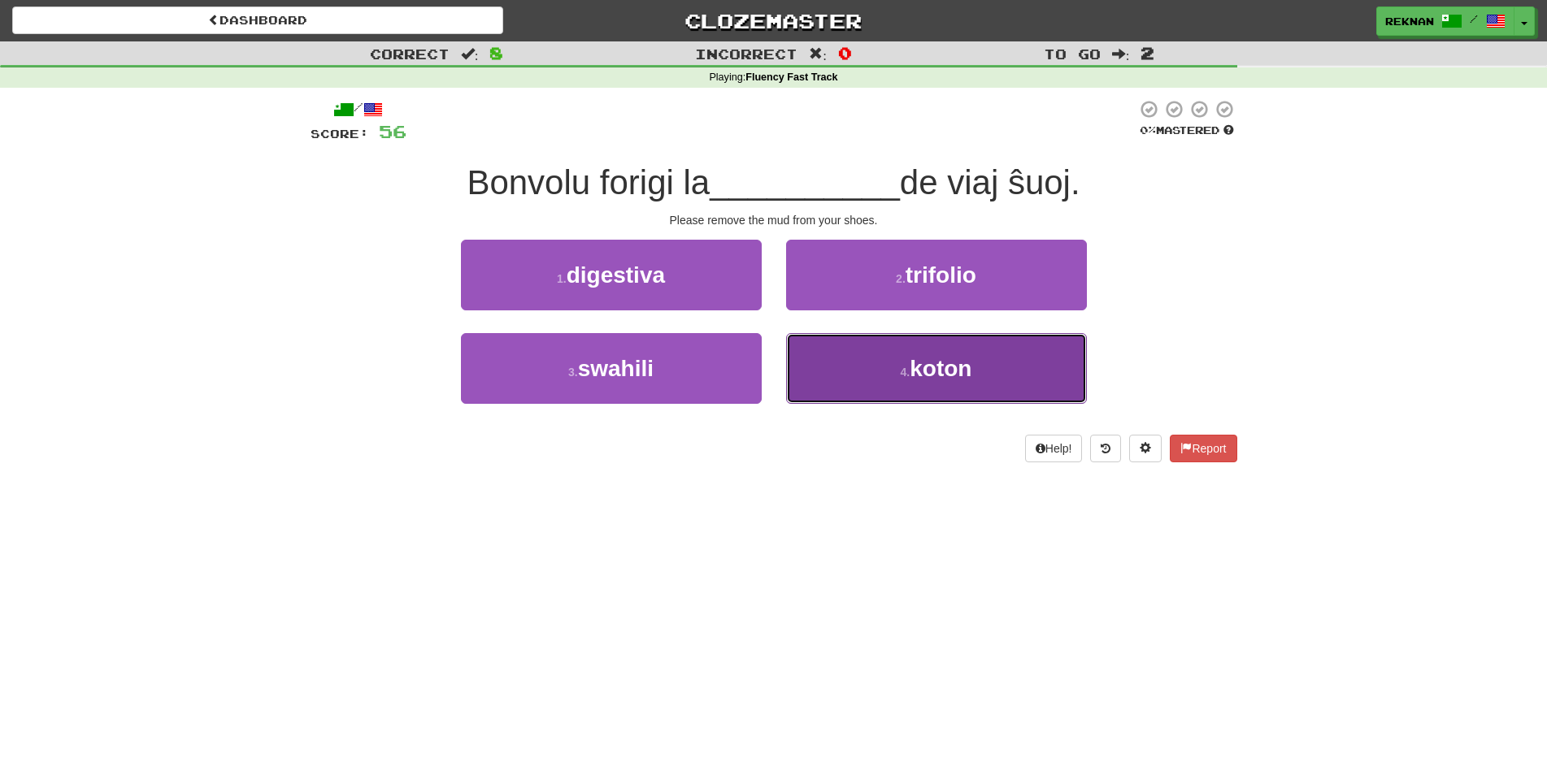
click at [888, 404] on button "4 . koton" at bounding box center [936, 369] width 301 height 71
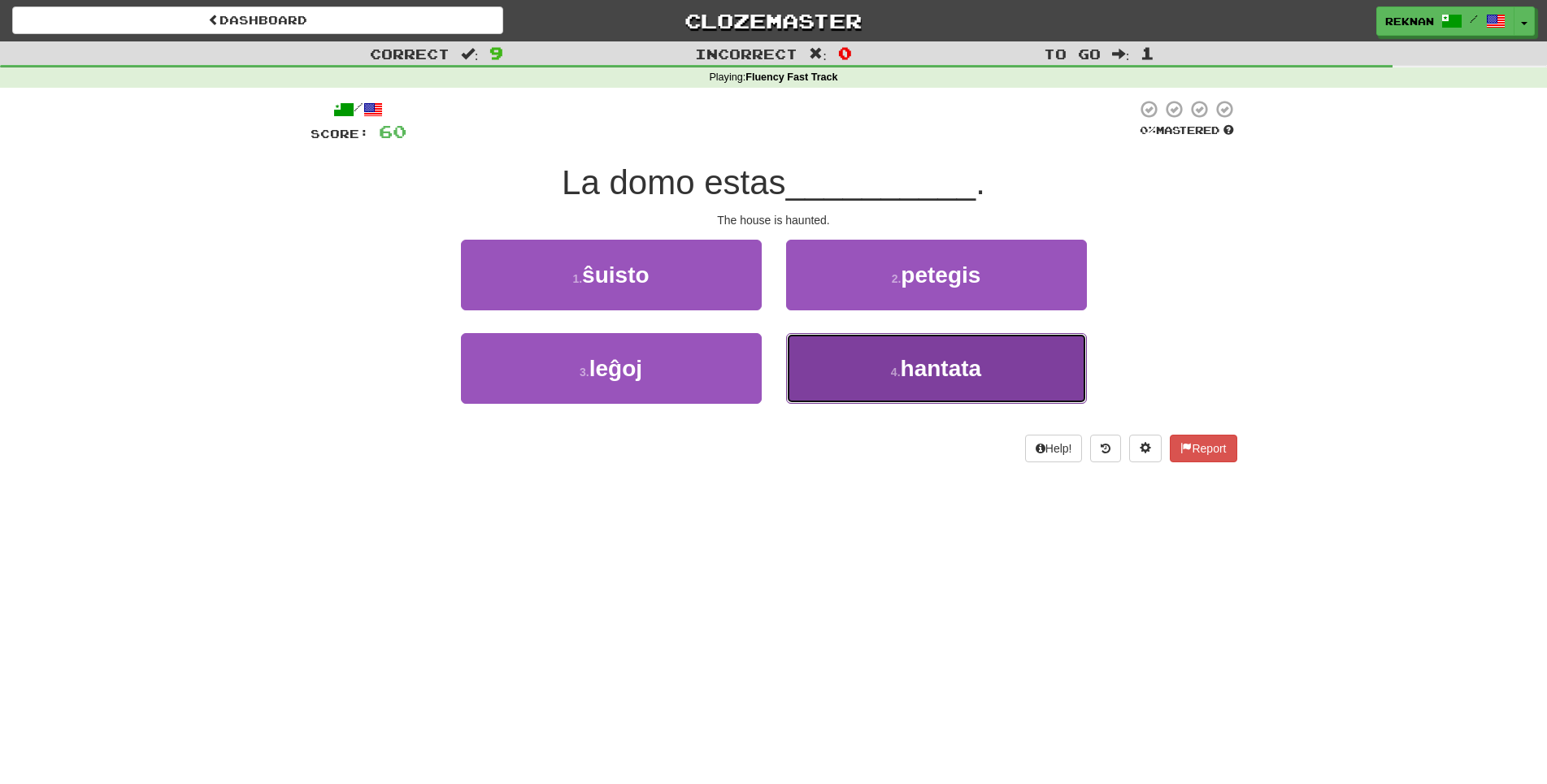
click at [895, 379] on small "4 ." at bounding box center [895, 372] width 10 height 13
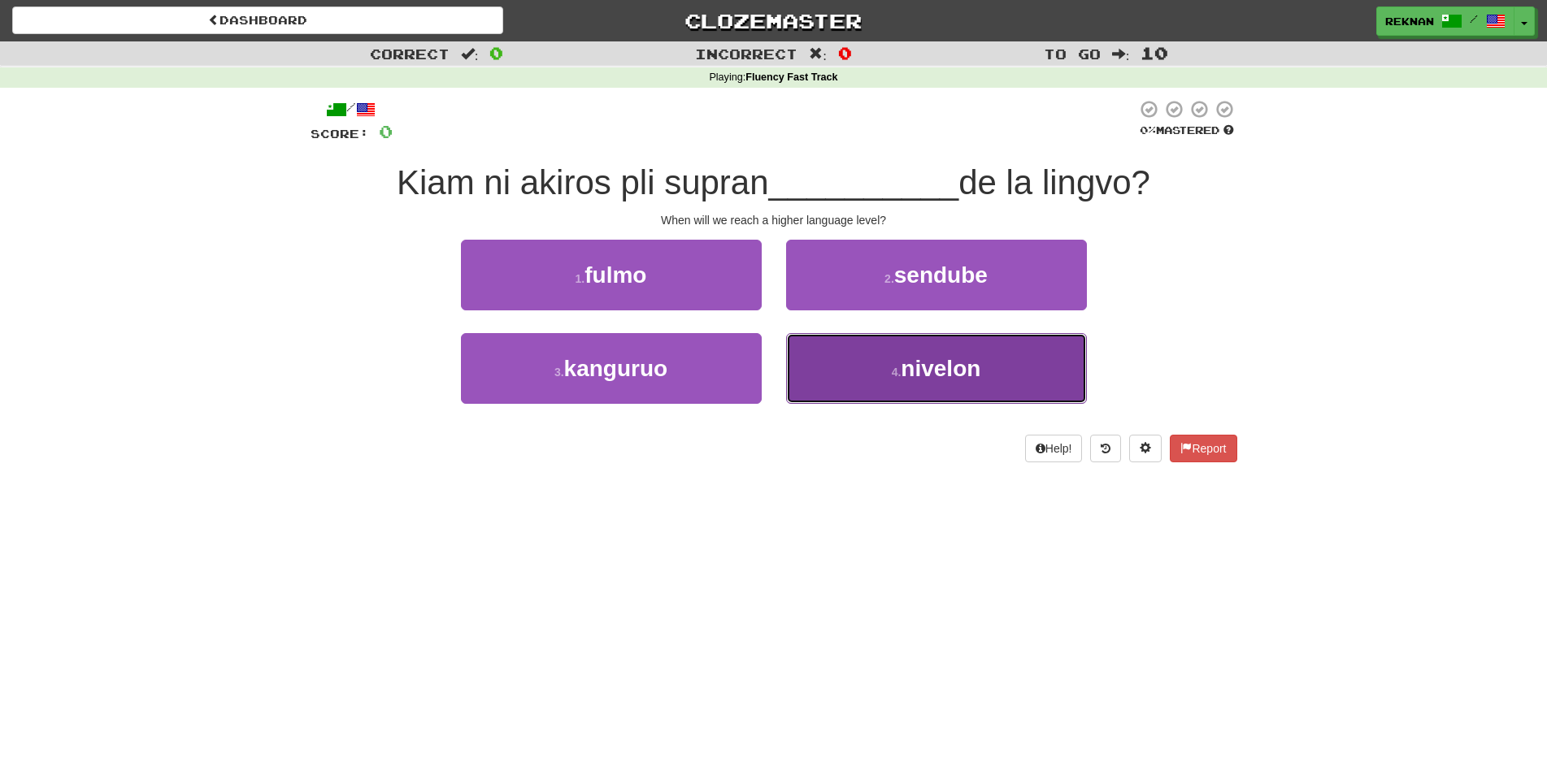
click at [834, 388] on button "4 . nivelon" at bounding box center [936, 369] width 301 height 71
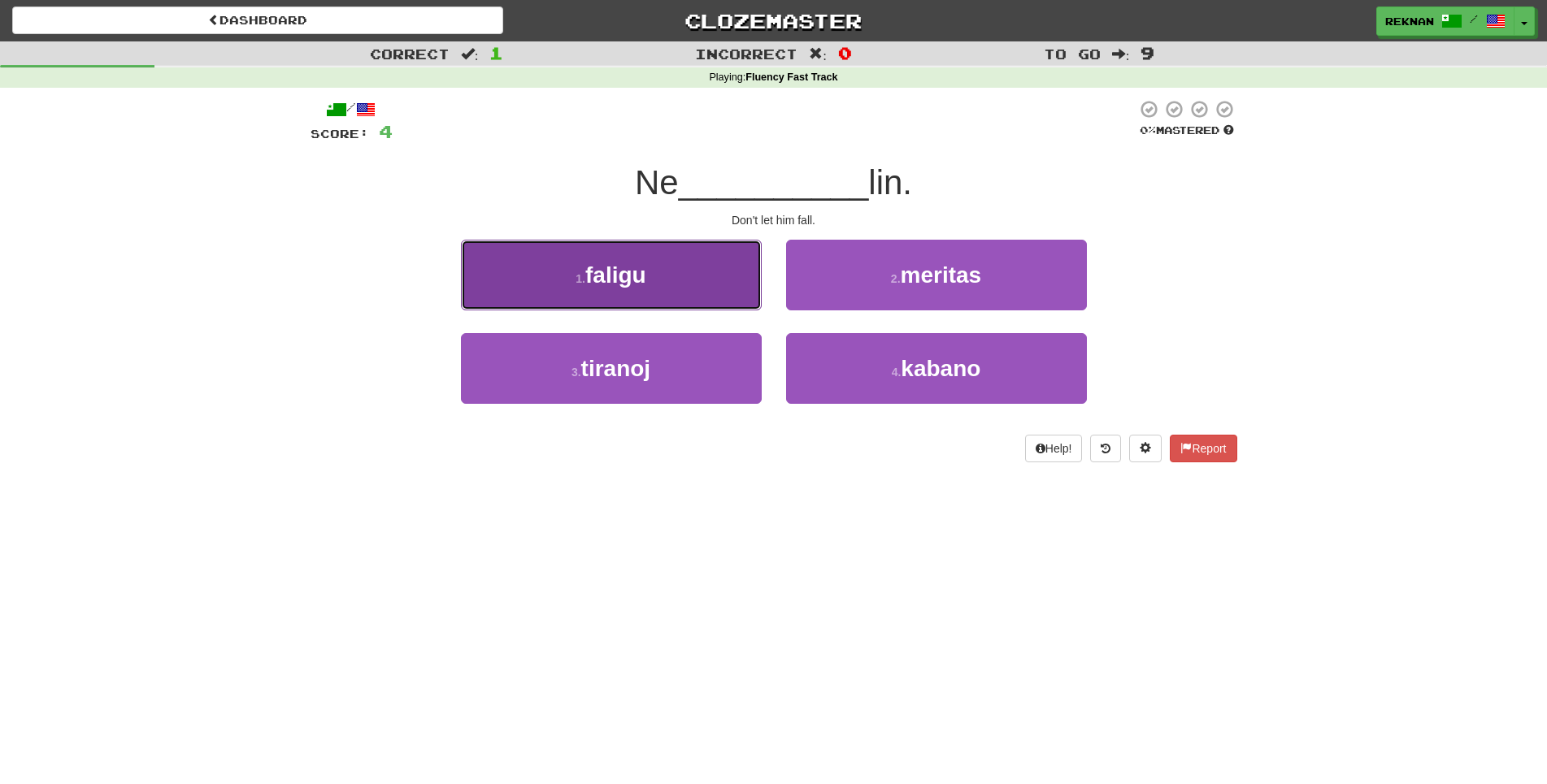
click at [642, 288] on span "faligu" at bounding box center [616, 275] width 61 height 25
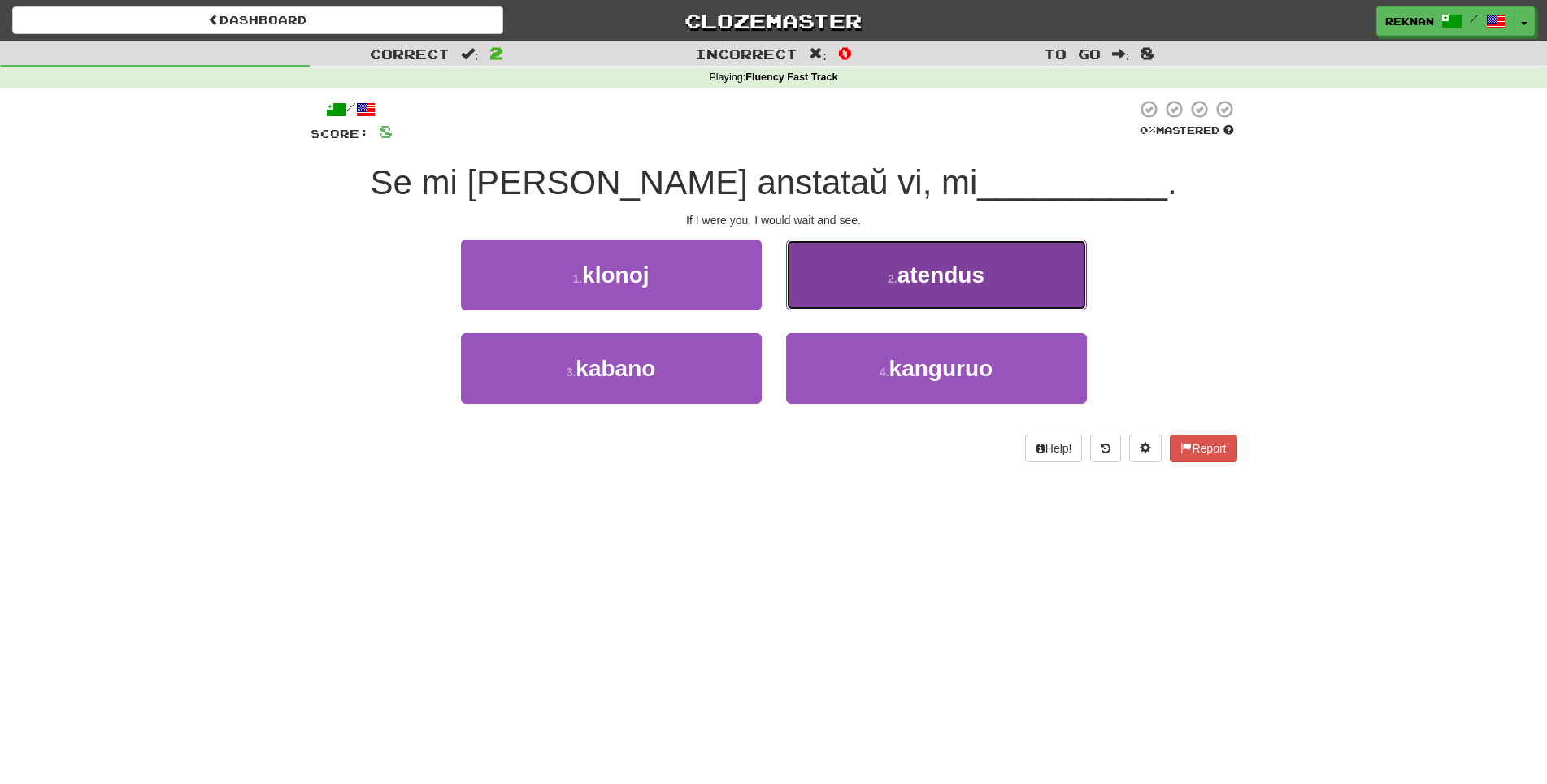
click at [854, 311] on button "2 . atendus" at bounding box center [936, 275] width 301 height 71
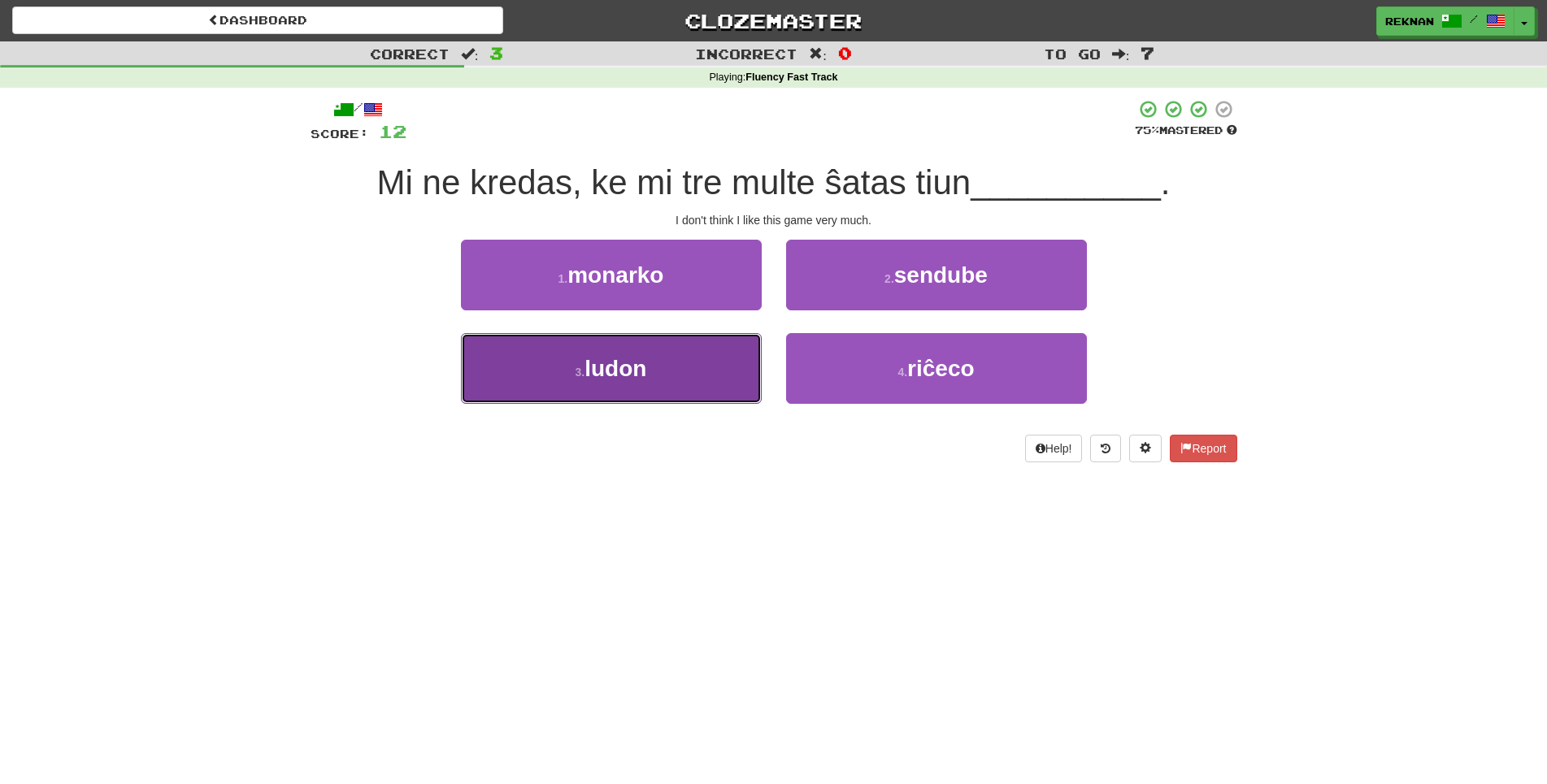
click at [663, 404] on button "3 . ludon" at bounding box center [612, 369] width 301 height 71
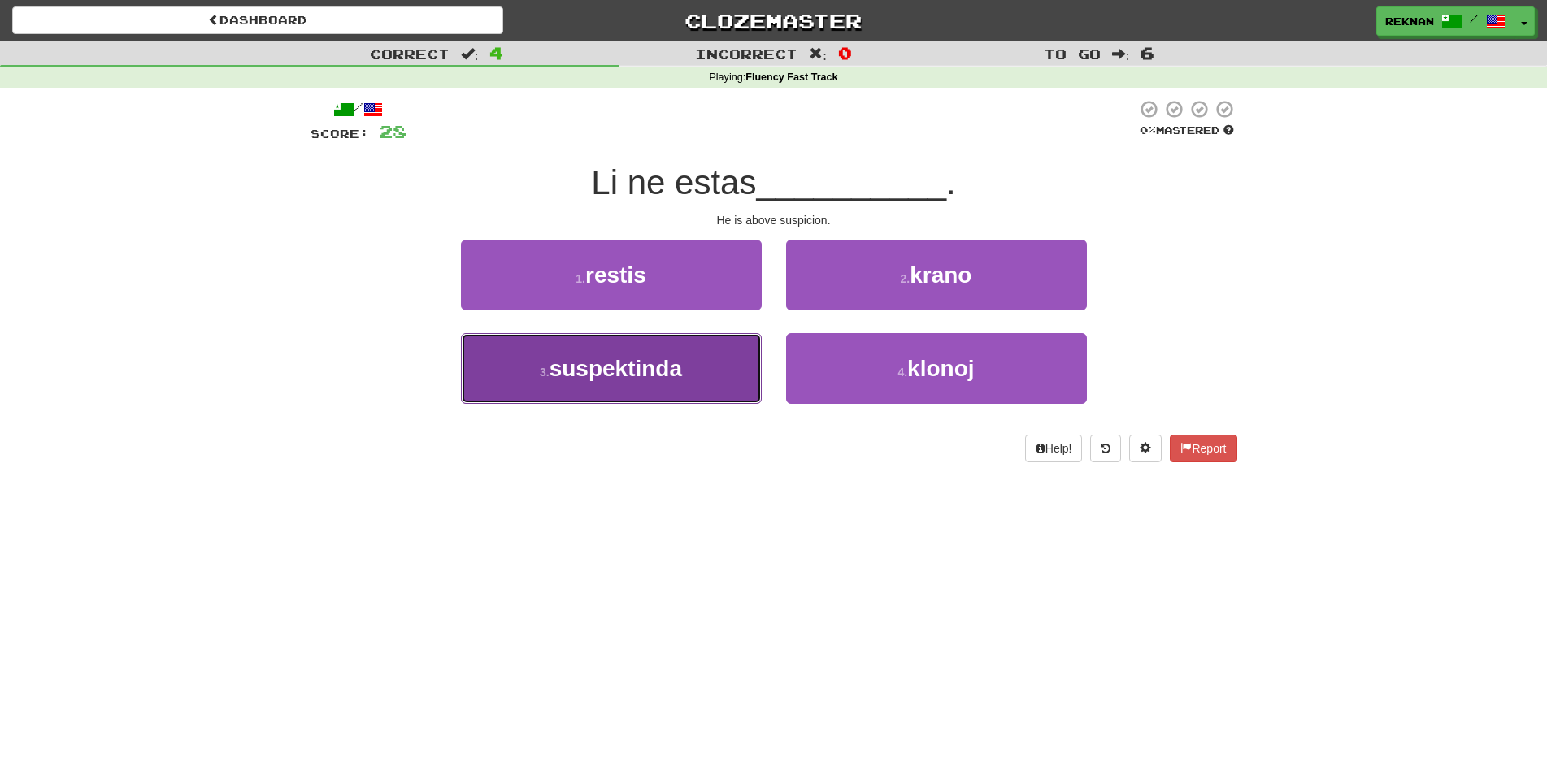
click at [672, 381] on span "suspektinda" at bounding box center [615, 368] width 132 height 25
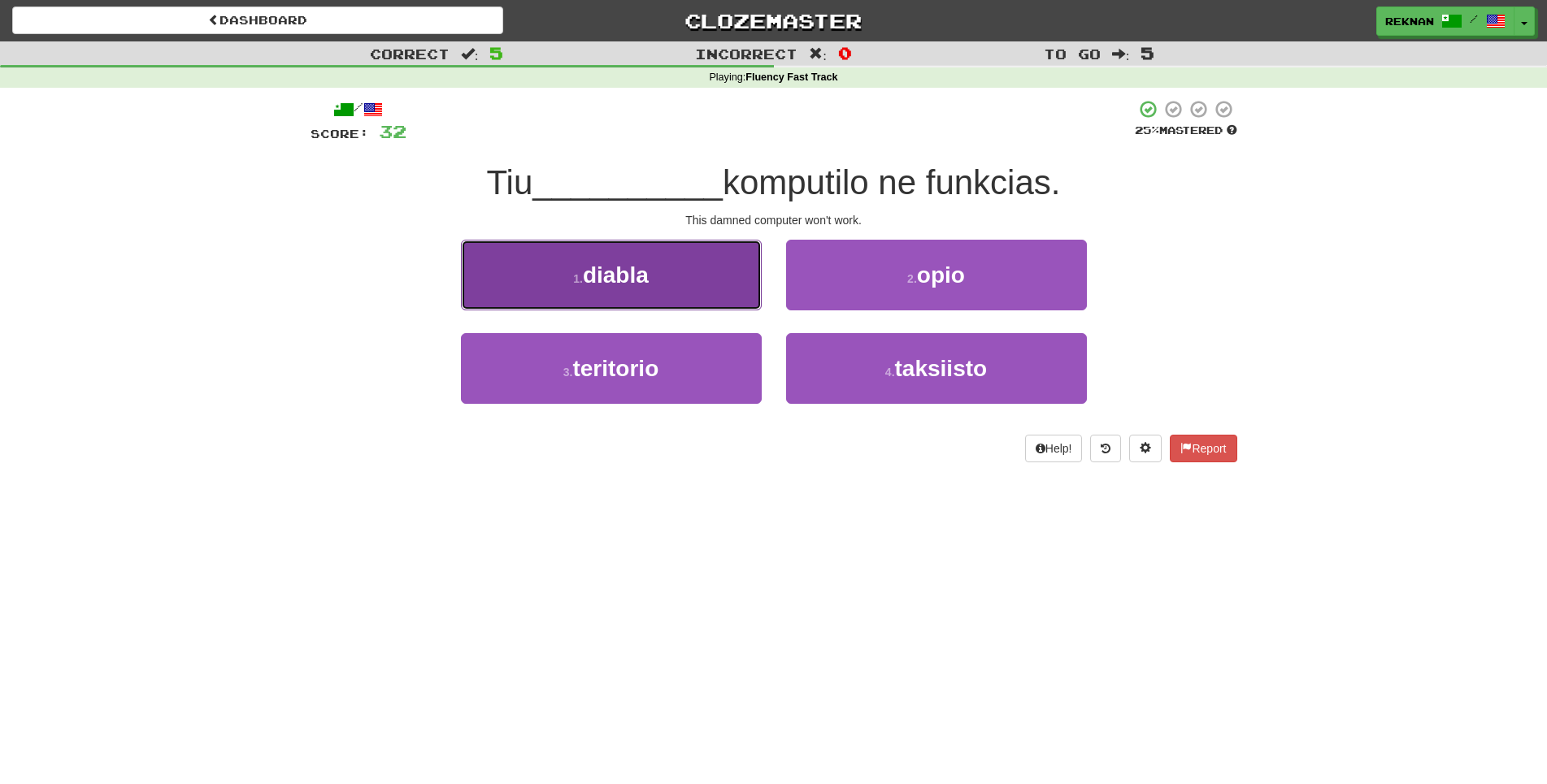
click at [602, 288] on span "diabla" at bounding box center [616, 275] width 66 height 25
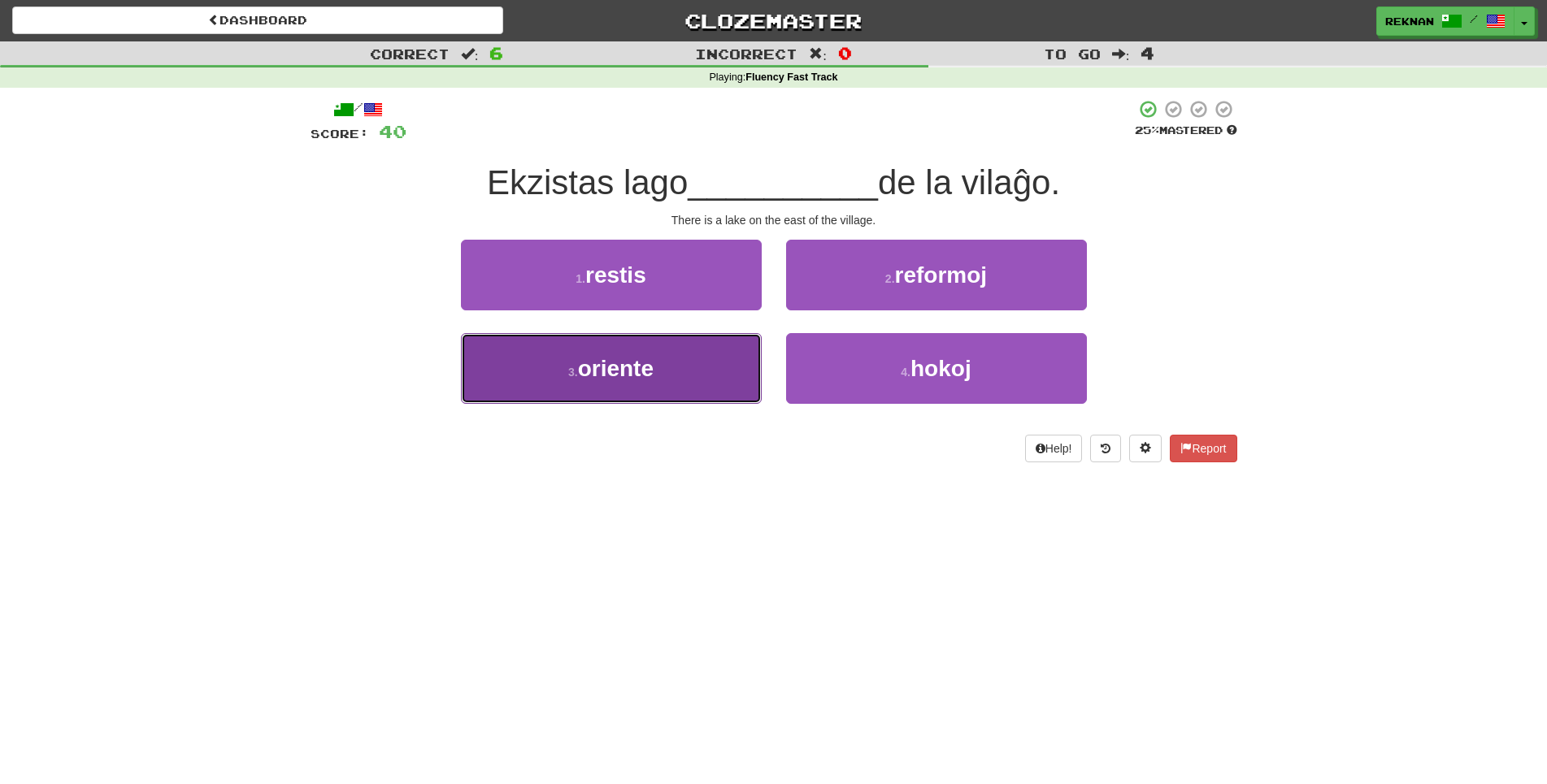
click at [556, 404] on button "3 . oriente" at bounding box center [612, 369] width 301 height 71
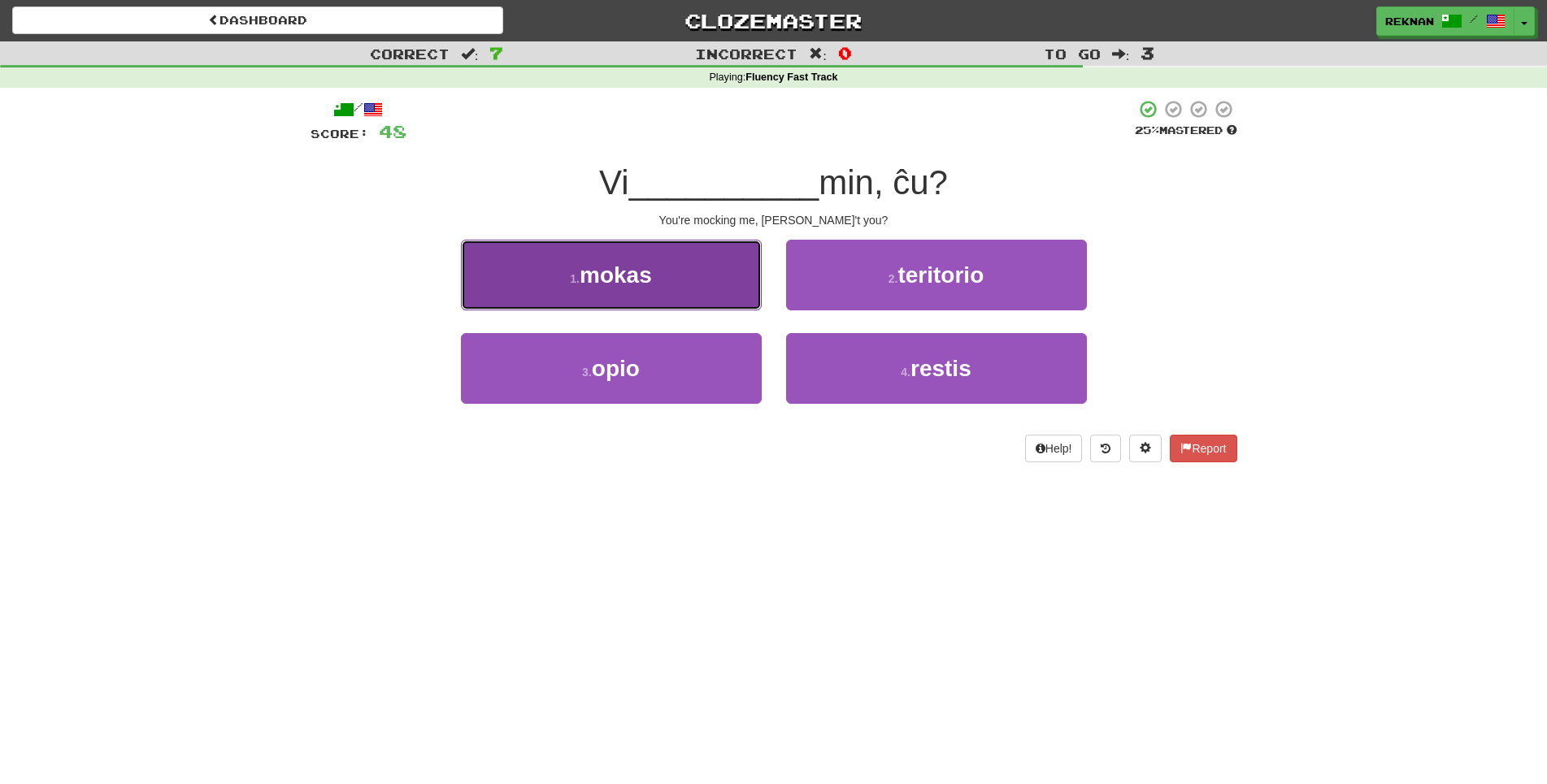
click at [634, 311] on button "1 . mokas" at bounding box center [612, 275] width 301 height 71
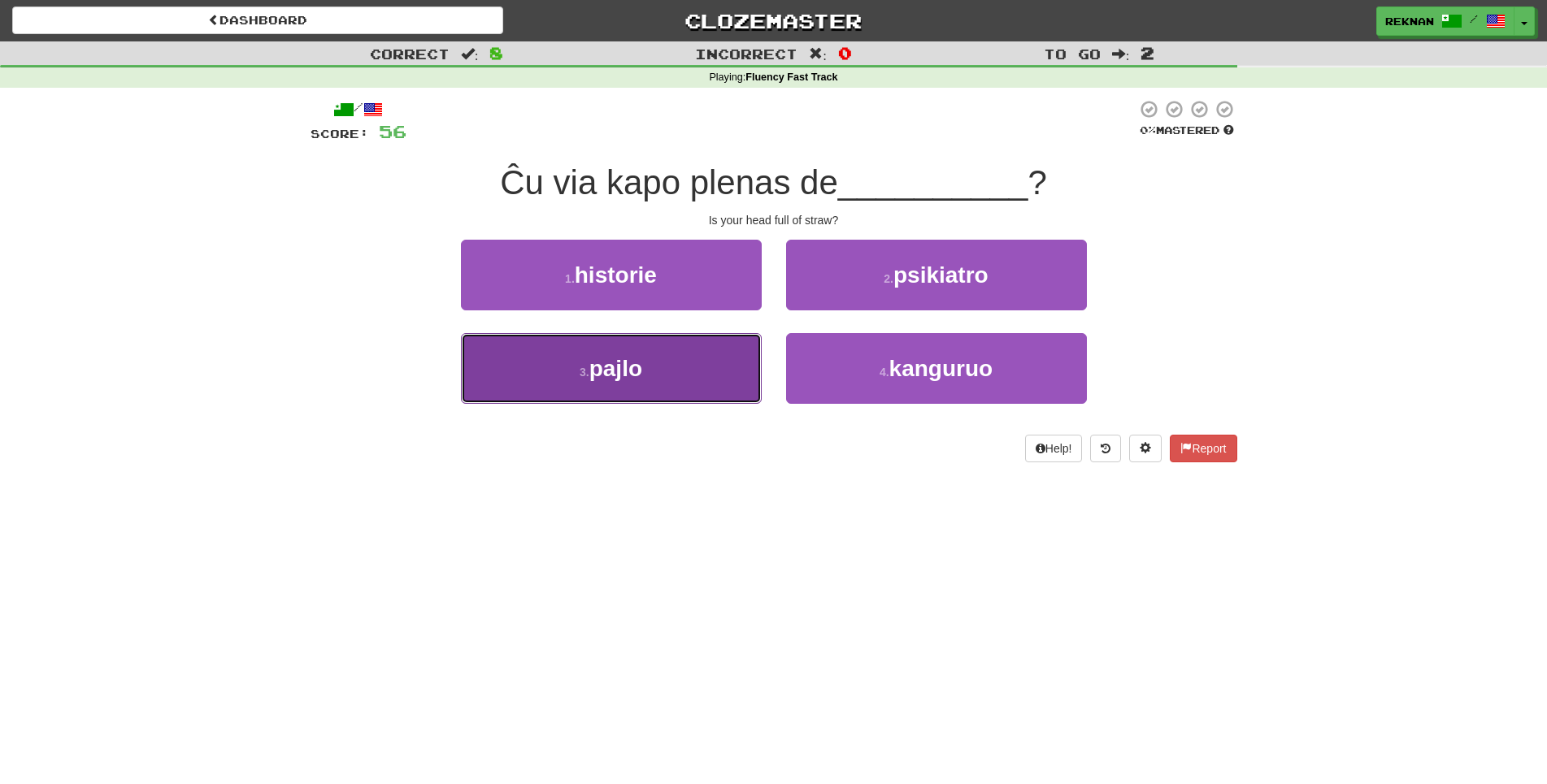
click at [725, 380] on button "3 . pajlo" at bounding box center [612, 369] width 301 height 71
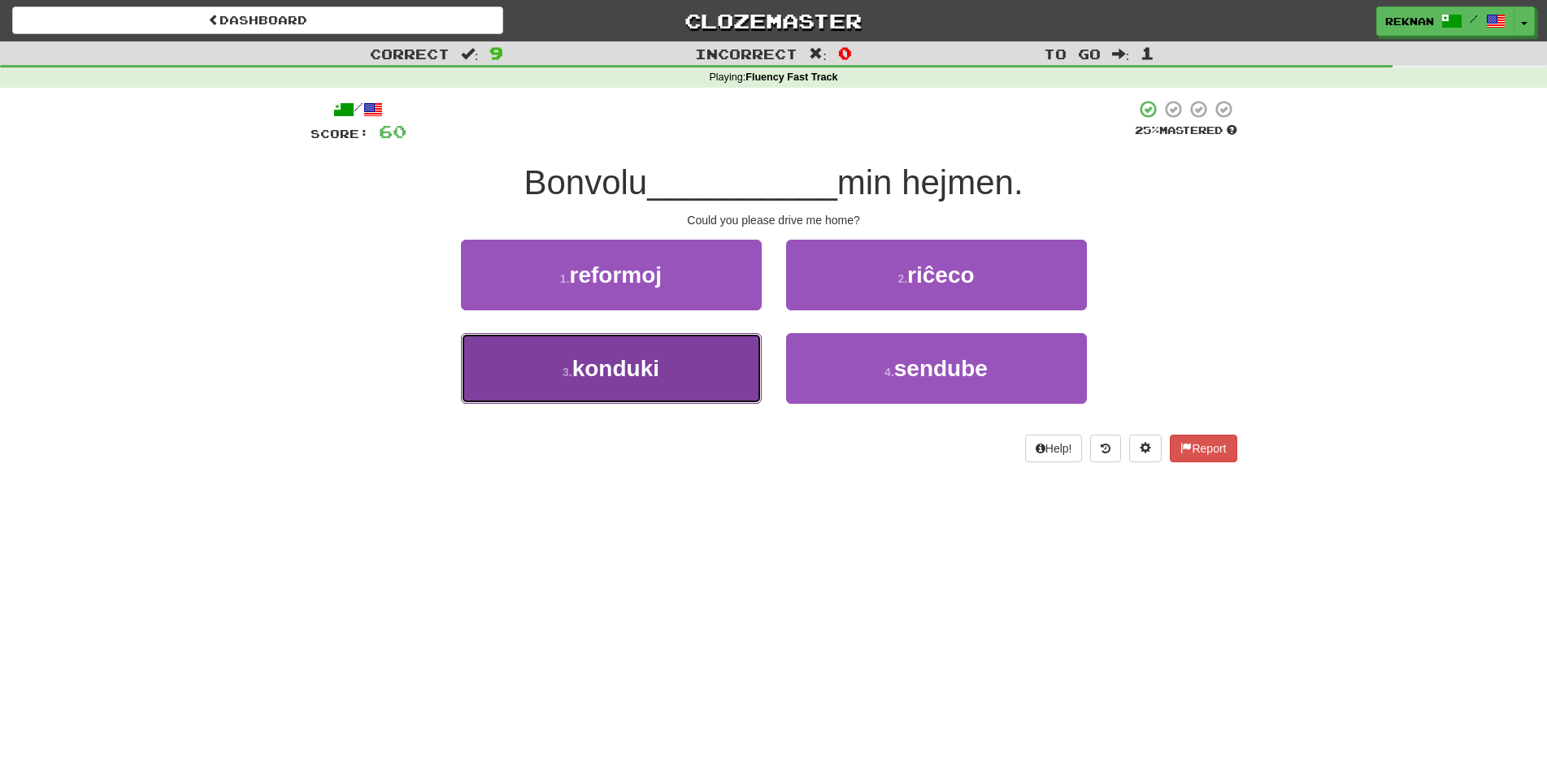
click at [707, 404] on button "3 . konduki" at bounding box center [612, 369] width 301 height 71
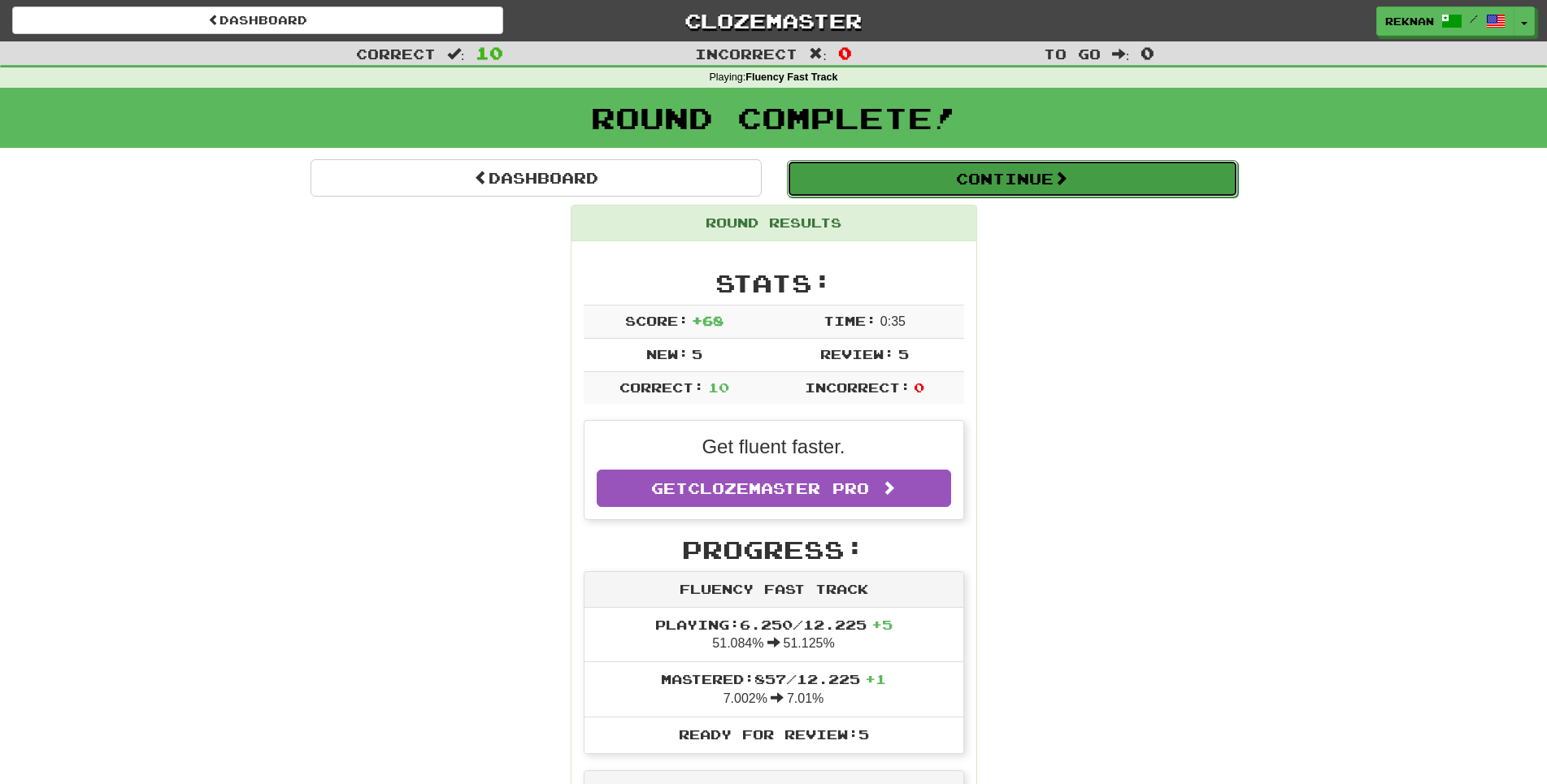
click at [1108, 194] on button "Continue" at bounding box center [1012, 178] width 451 height 37
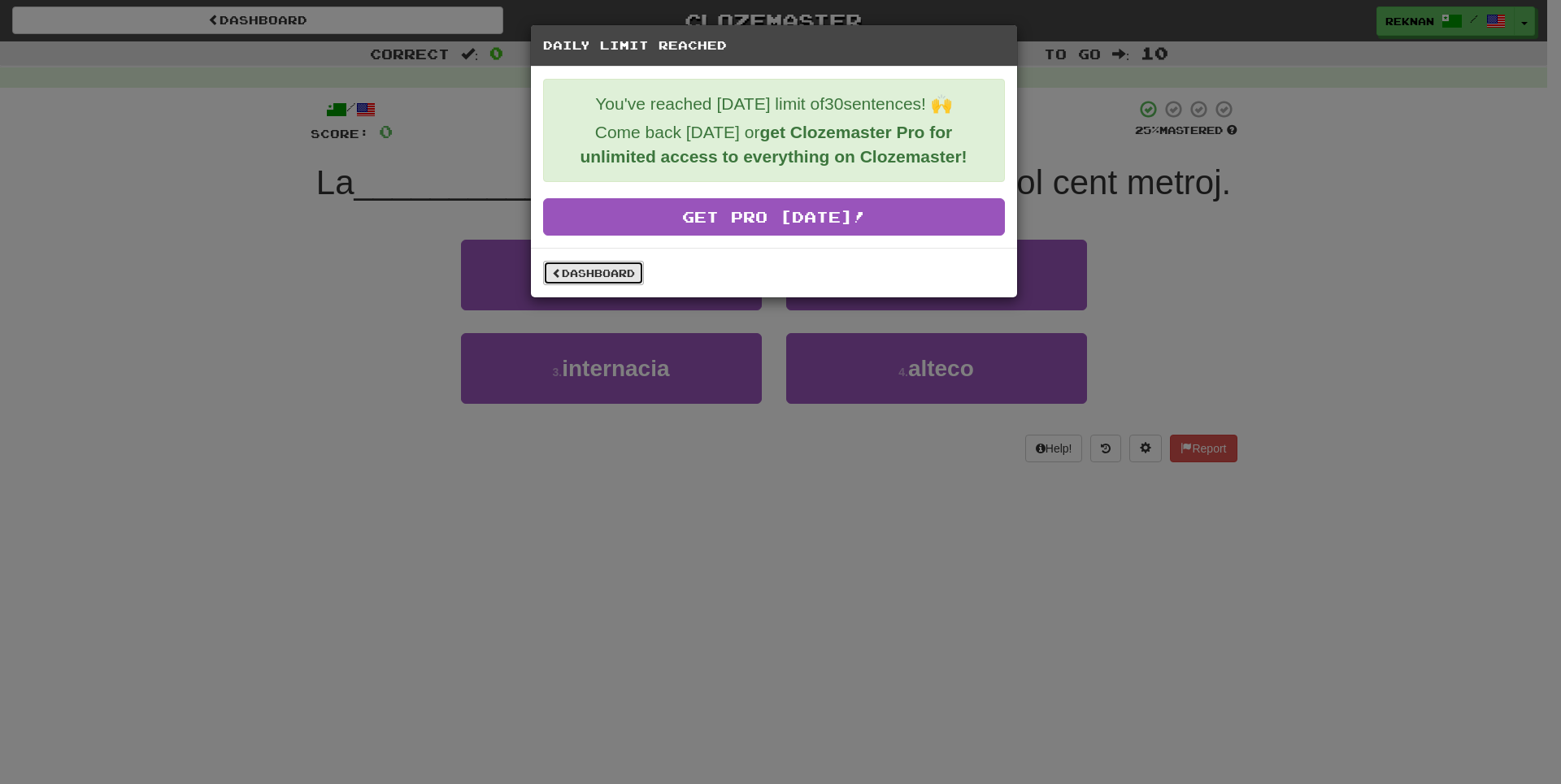
click at [601, 284] on link "Dashboard" at bounding box center [593, 273] width 101 height 24
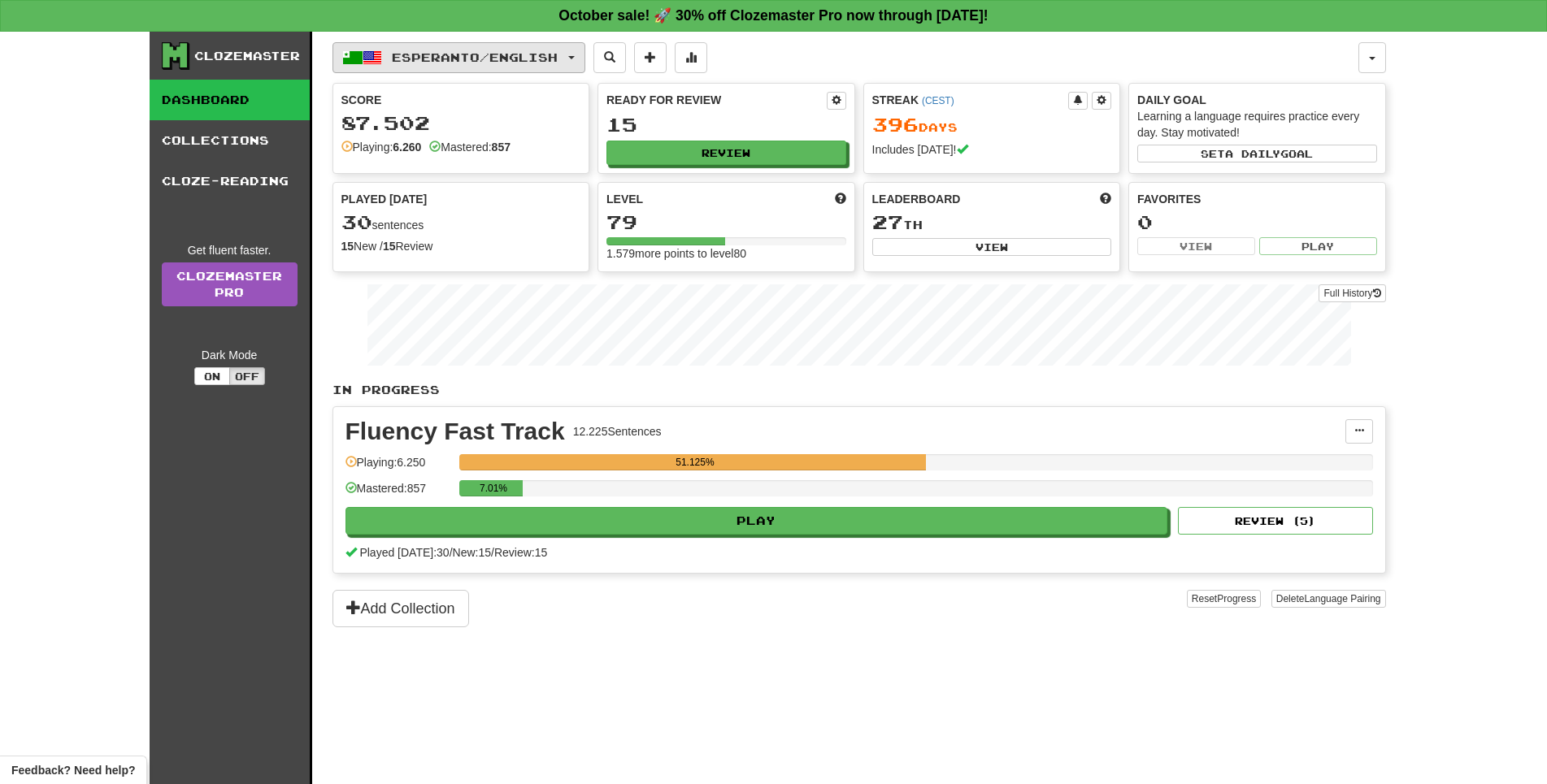
click at [542, 62] on span "Esperanto / English" at bounding box center [475, 57] width 166 height 14
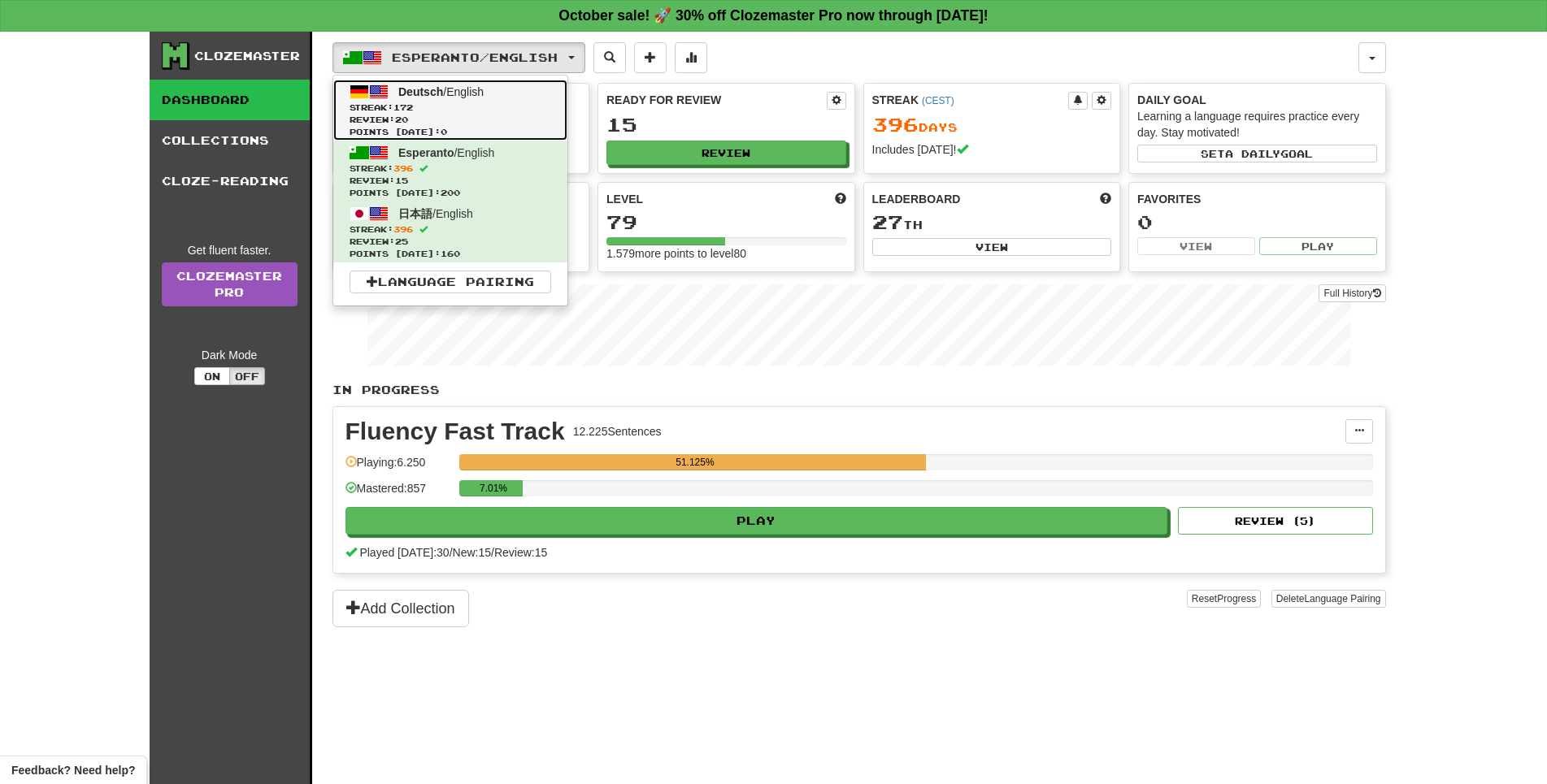
click at [538, 106] on span "Streak: 172" at bounding box center [450, 108] width 201 height 12
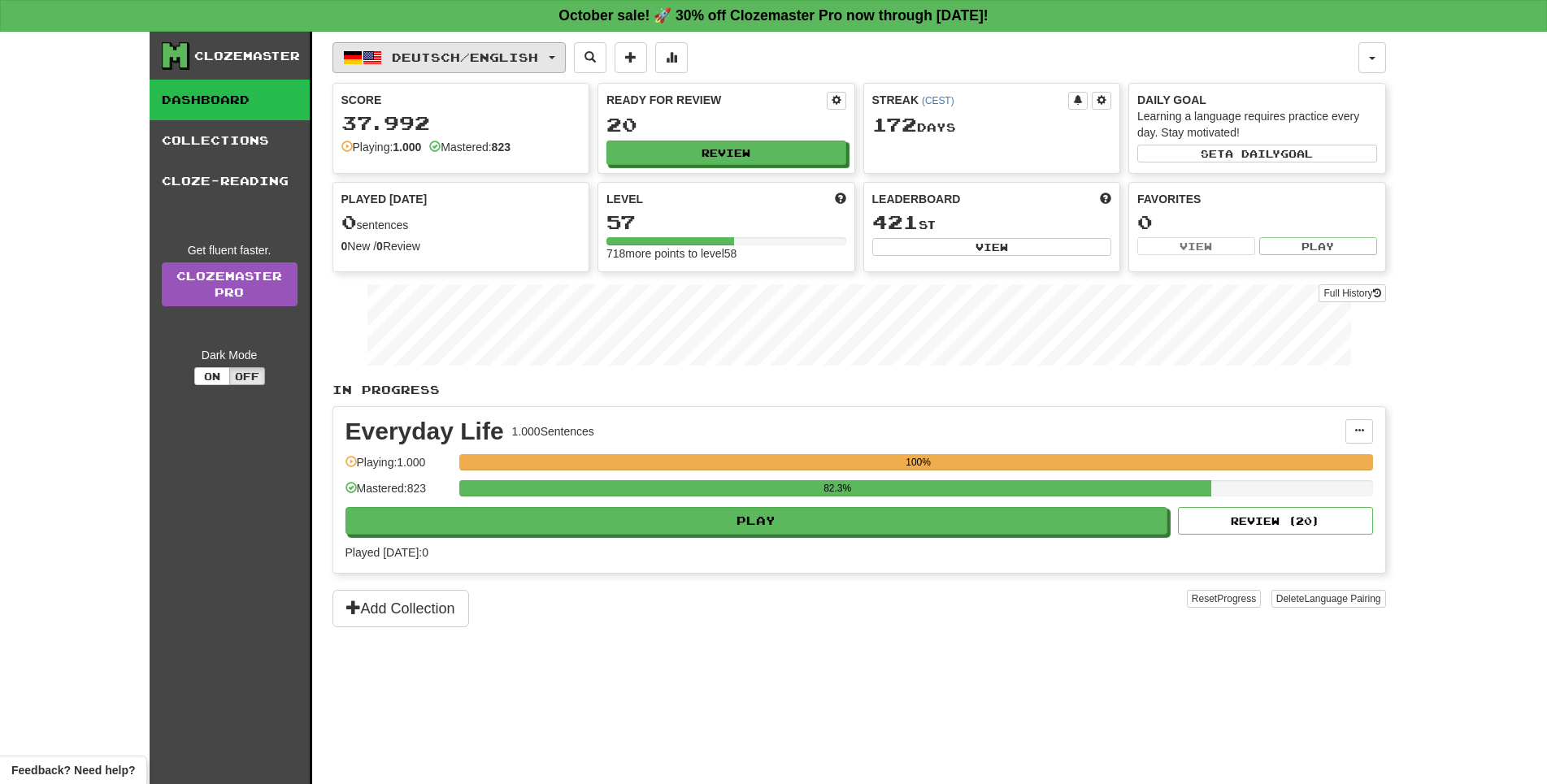
click at [494, 48] on button "Deutsch / English" at bounding box center [449, 58] width 233 height 31
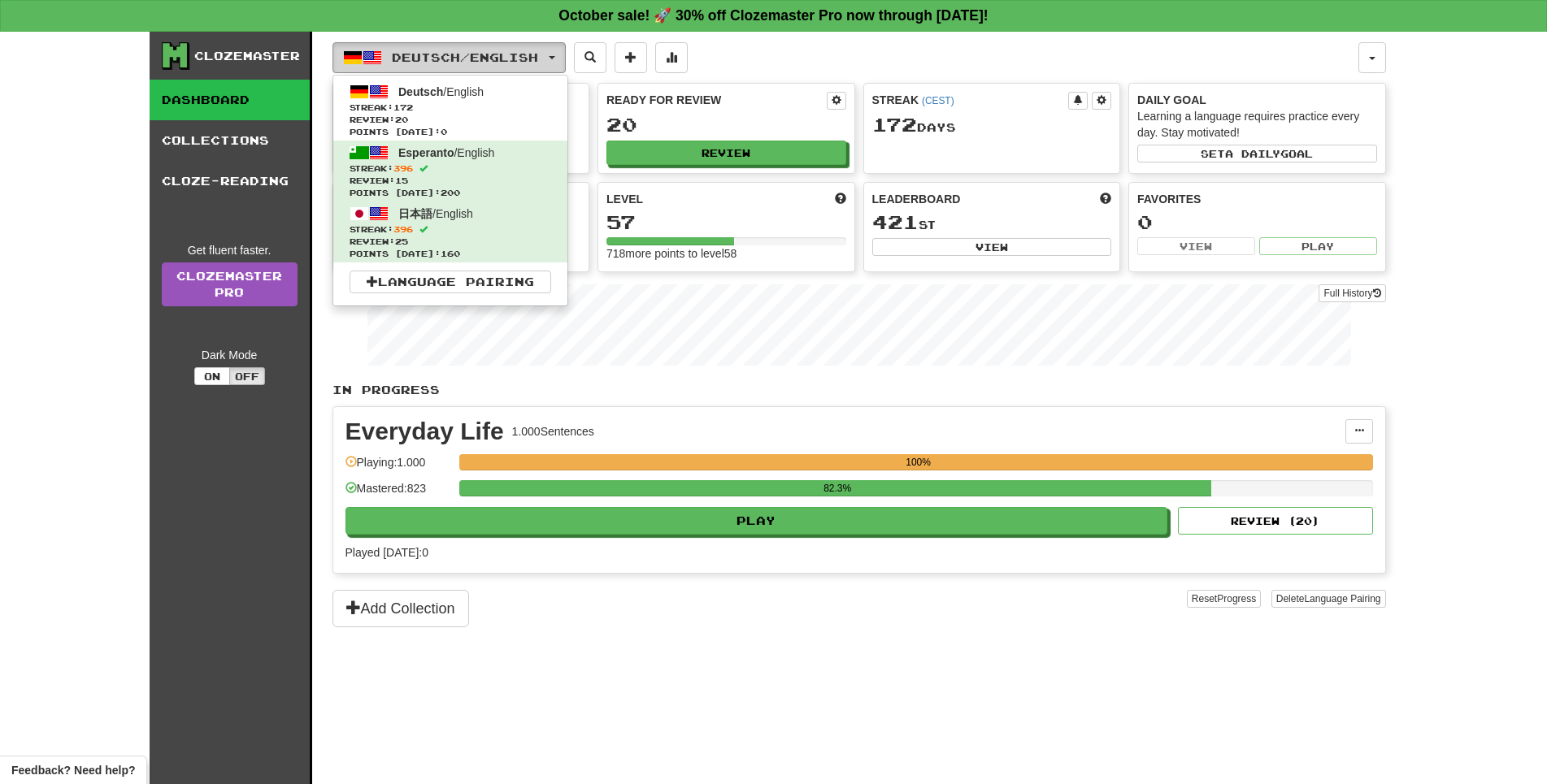
click at [494, 48] on button "Deutsch / English" at bounding box center [449, 58] width 233 height 31
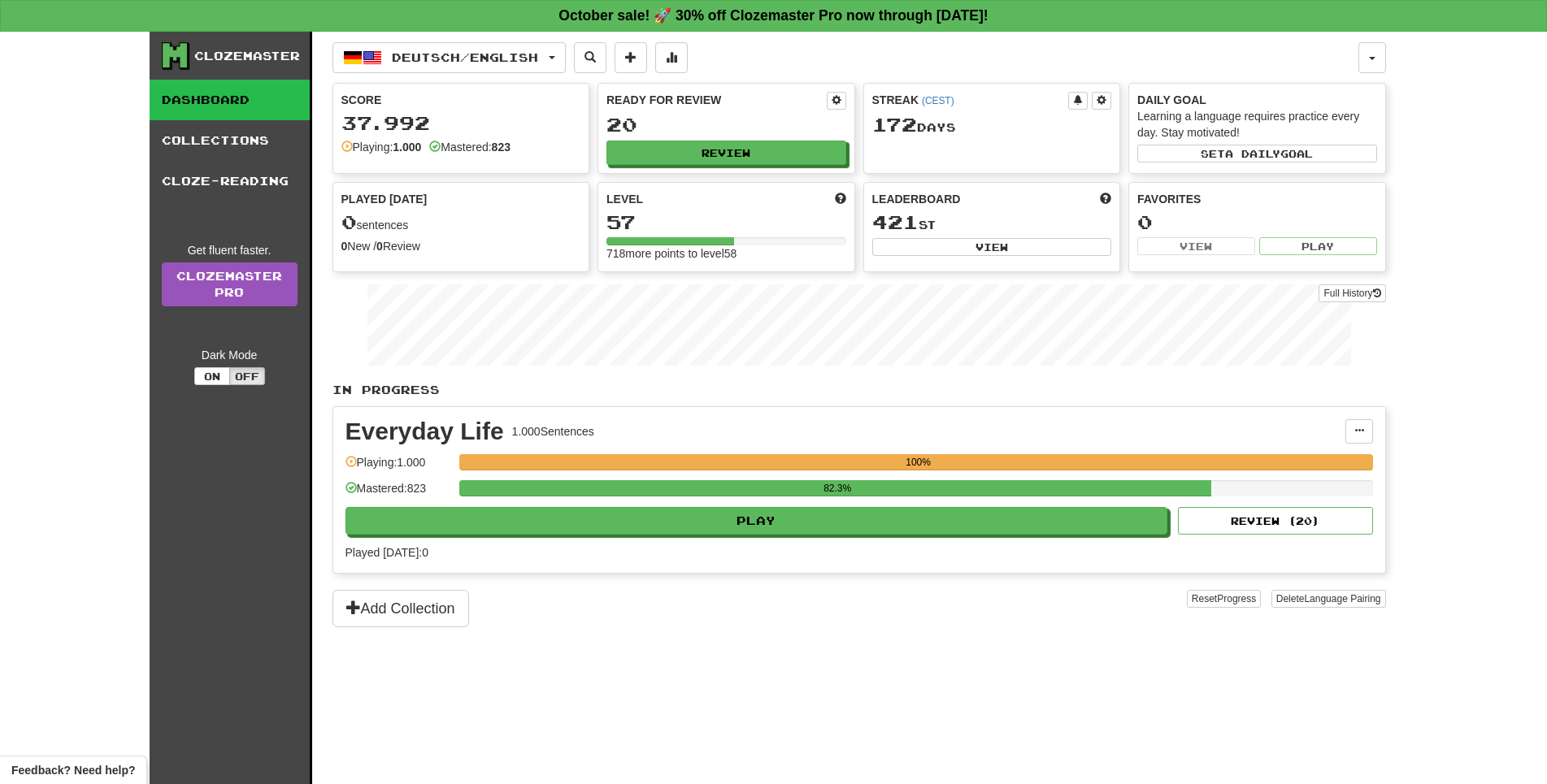
click at [824, 507] on div "82.3%" at bounding box center [916, 493] width 914 height 27
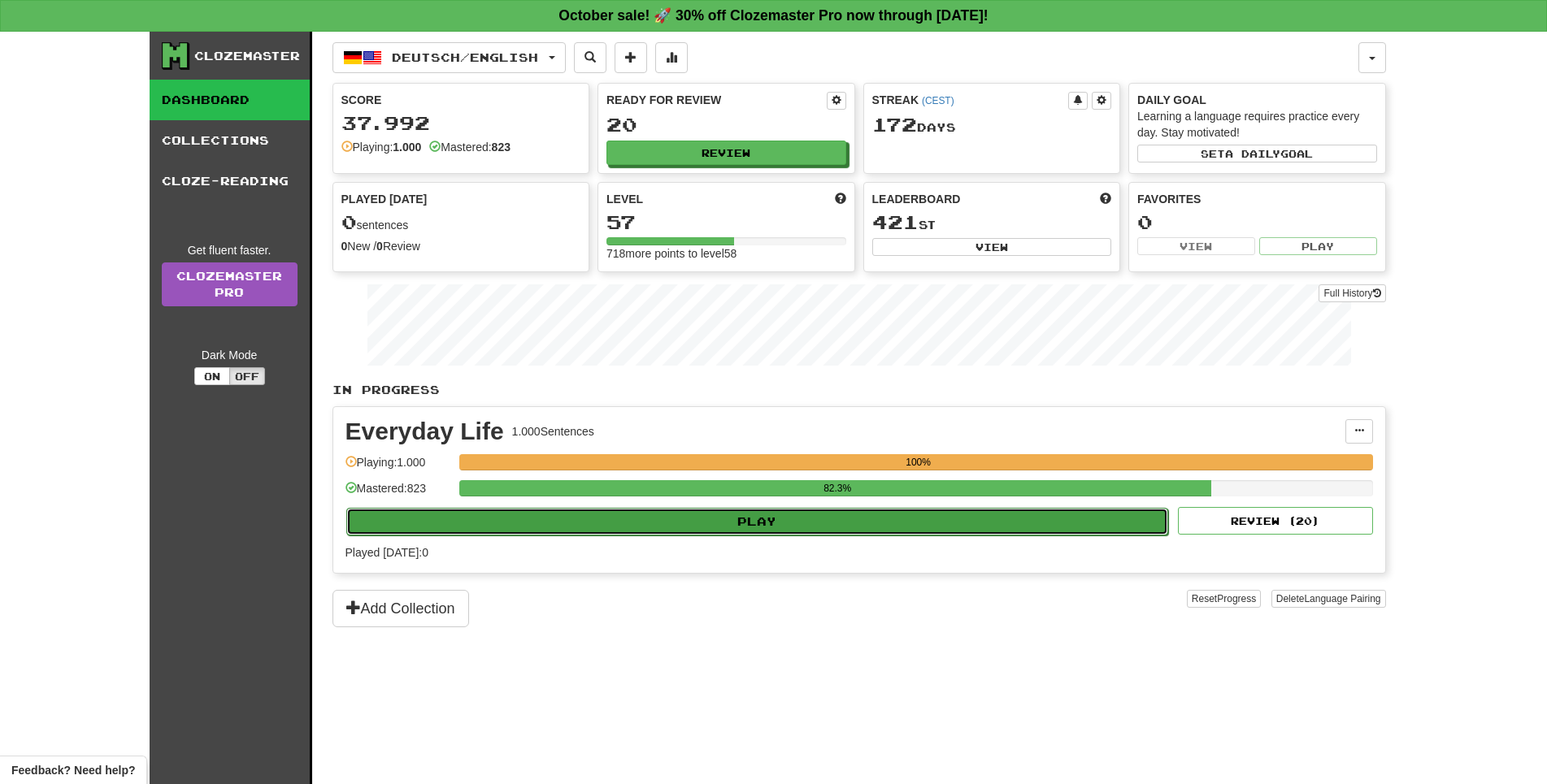
click at [821, 535] on button "Play" at bounding box center [758, 522] width 822 height 28
select select "**"
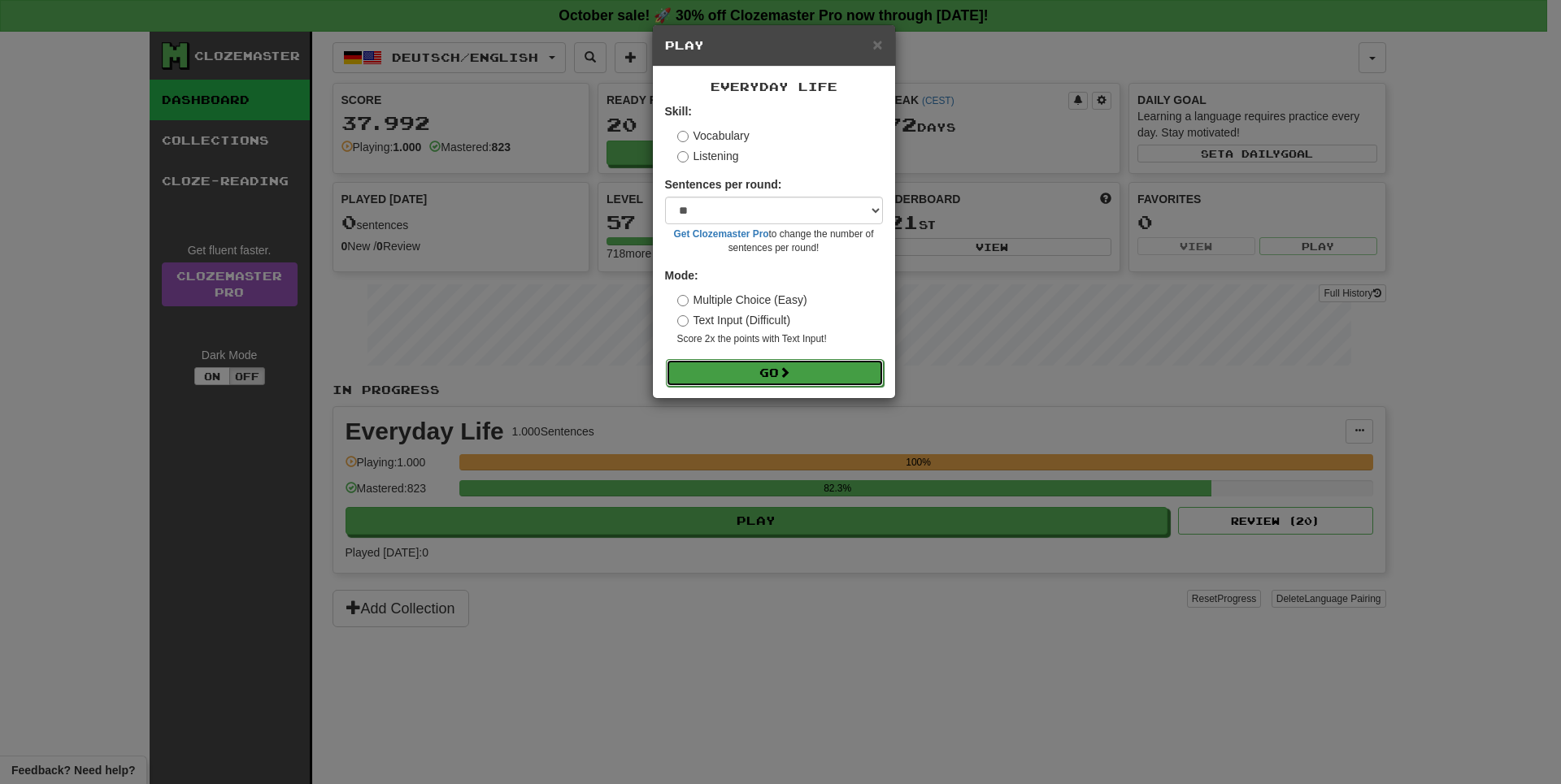
click at [811, 387] on button "Go" at bounding box center [775, 373] width 218 height 28
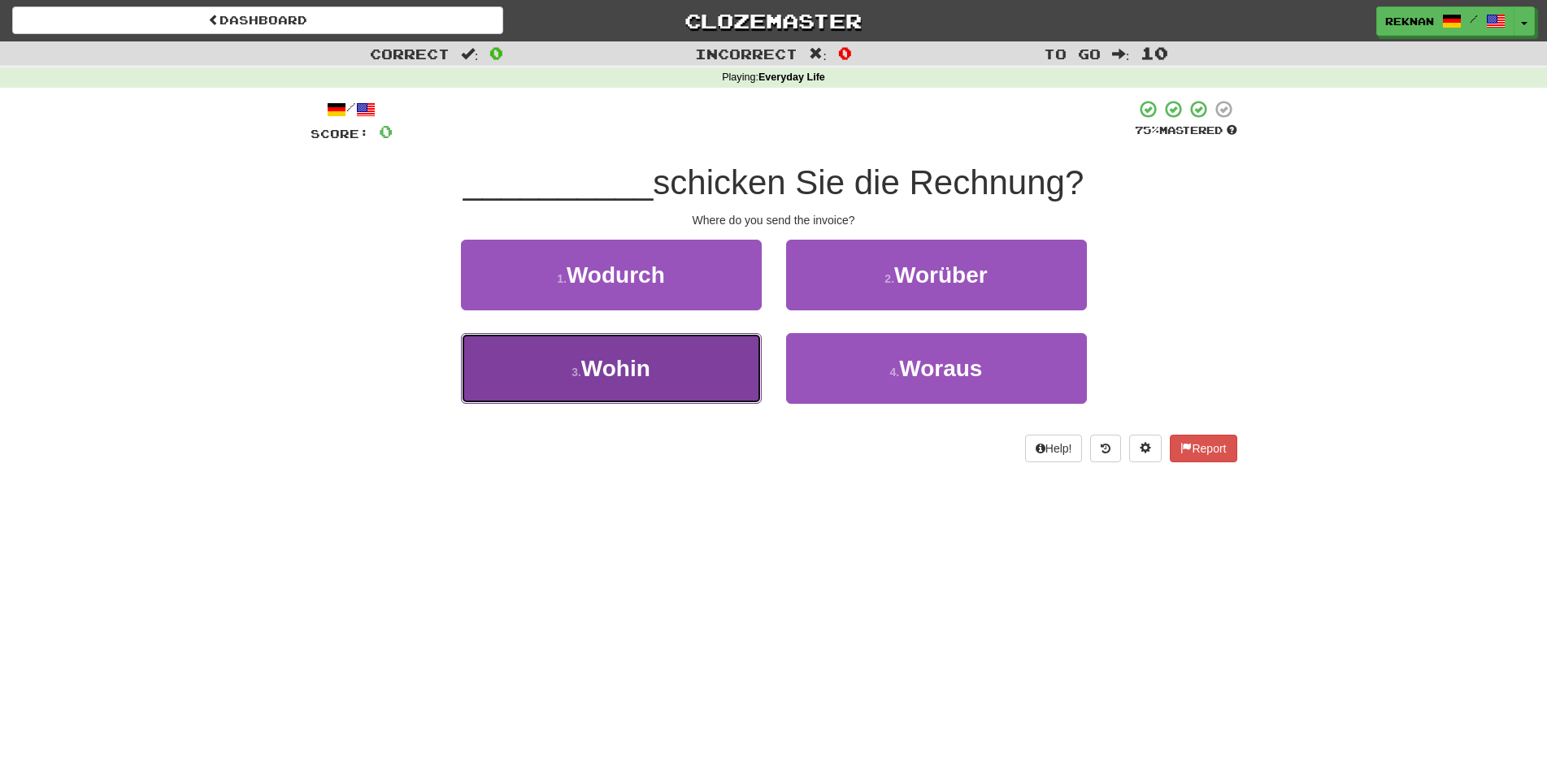
click at [700, 393] on button "3 . Wohin" at bounding box center [612, 369] width 301 height 71
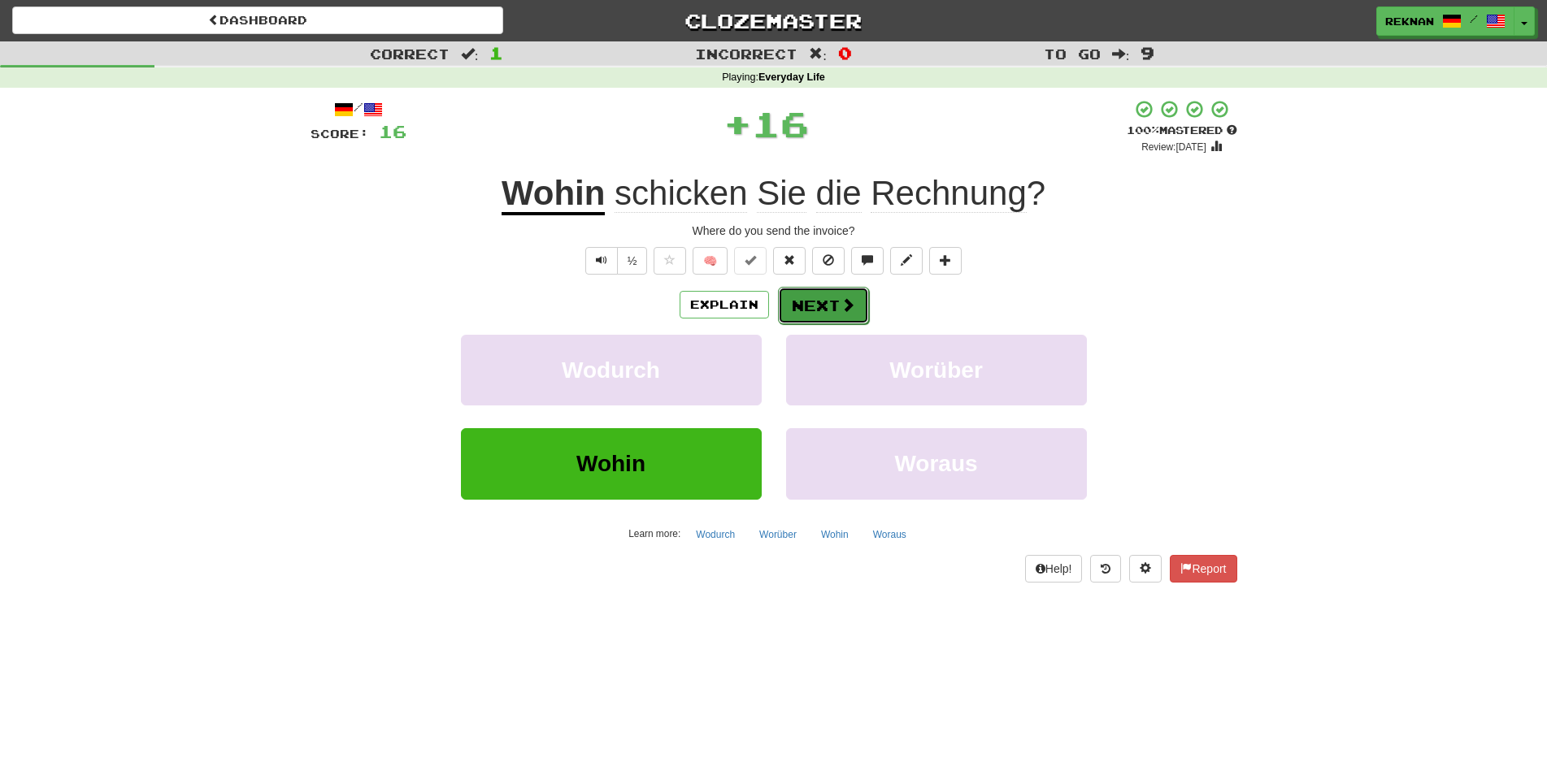
click at [823, 325] on button "Next" at bounding box center [823, 305] width 91 height 37
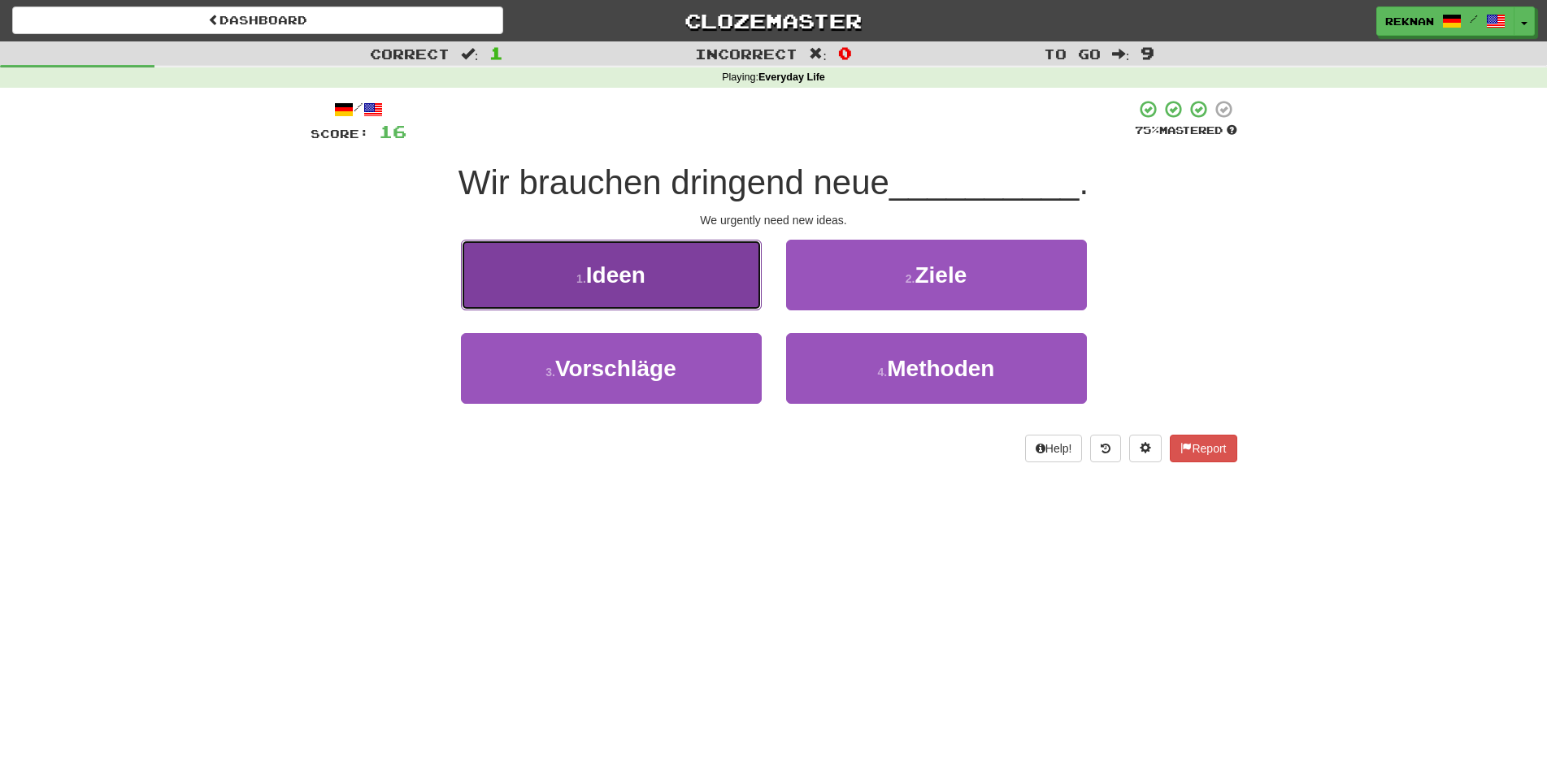
click at [628, 288] on span "Ideen" at bounding box center [616, 275] width 60 height 25
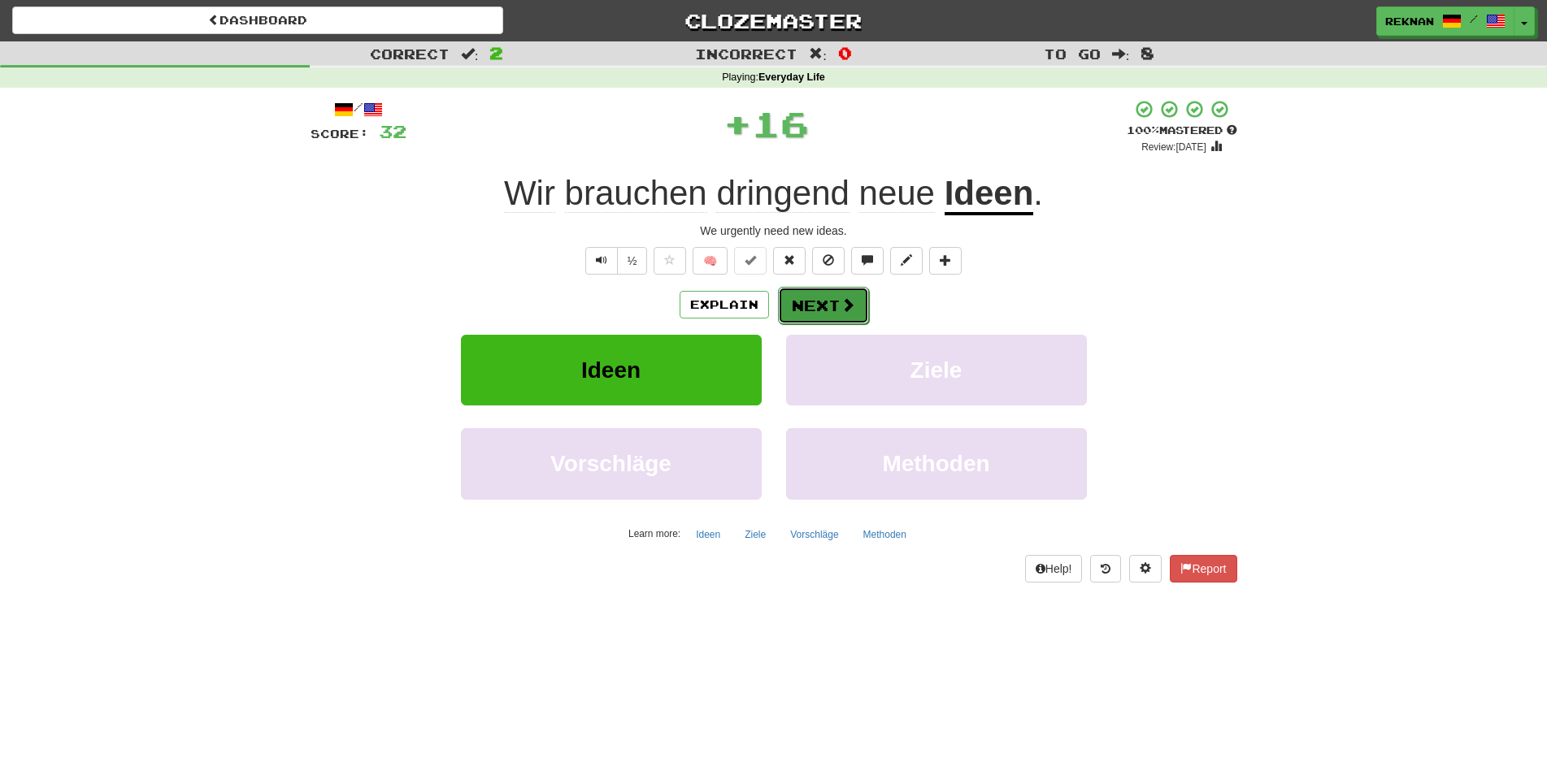
click at [830, 325] on button "Next" at bounding box center [823, 305] width 91 height 37
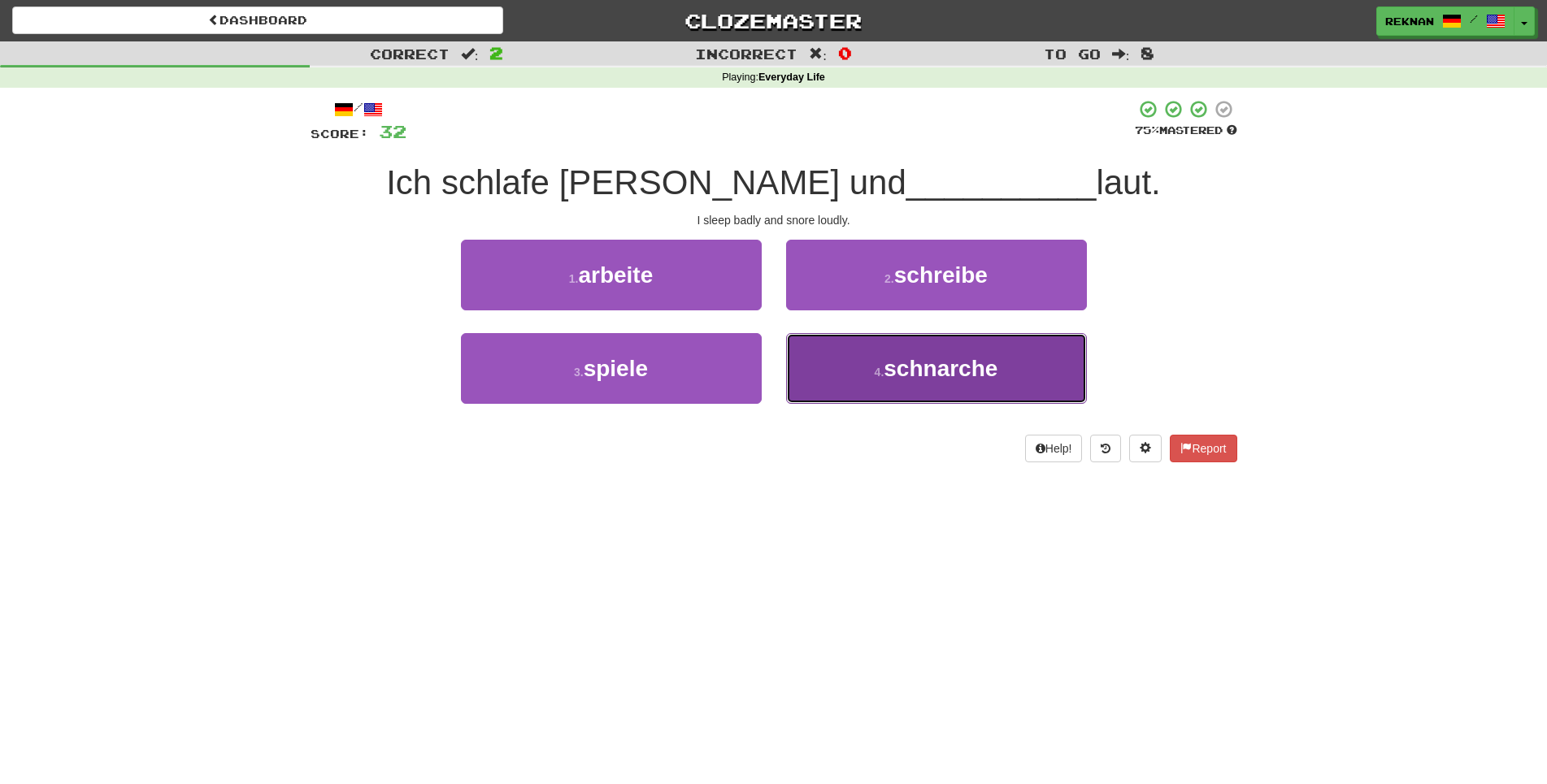
click at [864, 380] on button "4 . schnarche" at bounding box center [936, 369] width 301 height 71
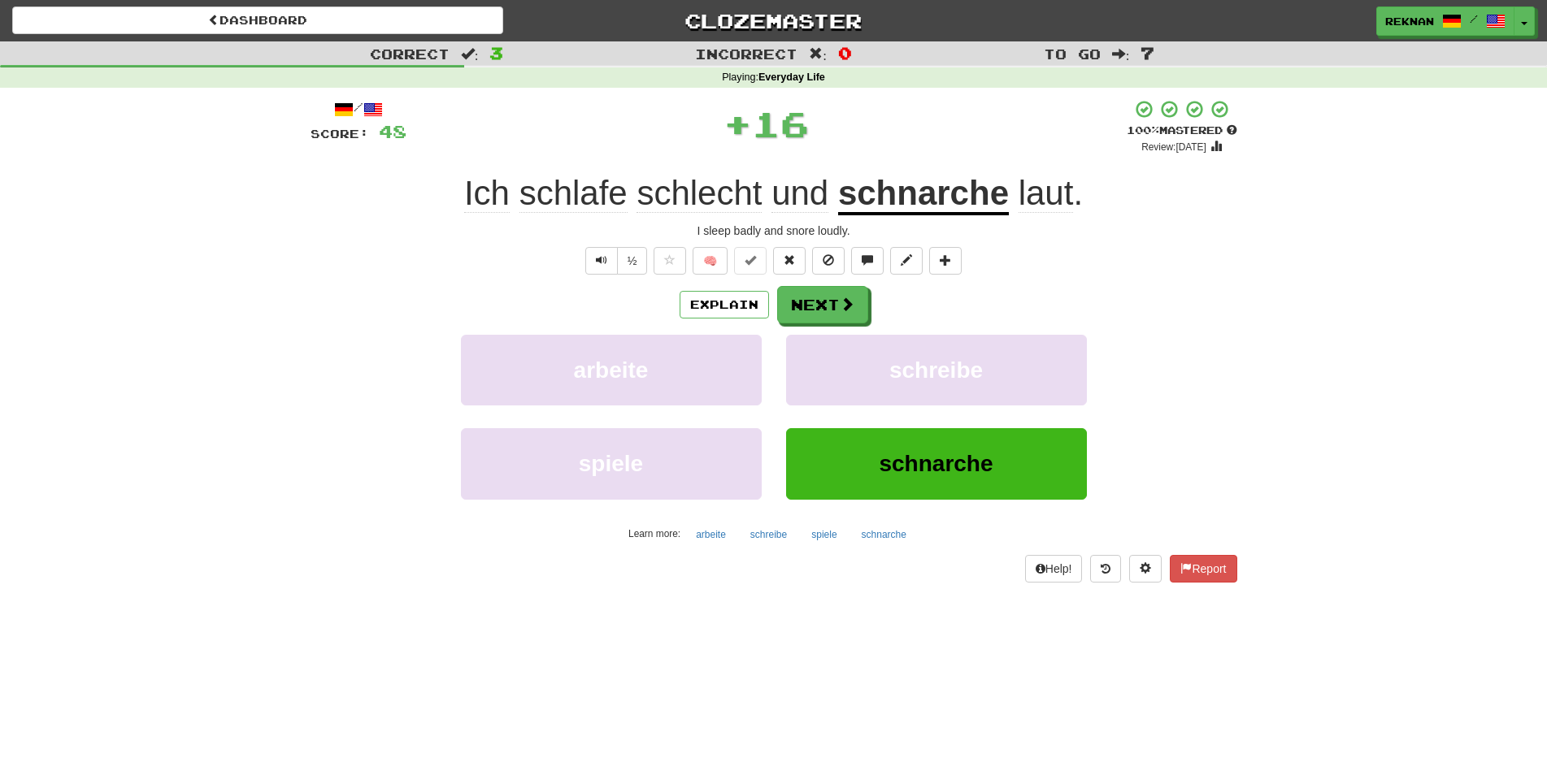
drag, startPoint x: 821, startPoint y: 297, endPoint x: 821, endPoint y: 338, distance: 41.0
click at [821, 301] on div "/ Score: 48 + 16 100 % Mastered Review: 2026-04-13 Ich schlafe schlecht und sch…" at bounding box center [774, 340] width 927 height 483
click at [821, 325] on button "Next" at bounding box center [823, 305] width 91 height 37
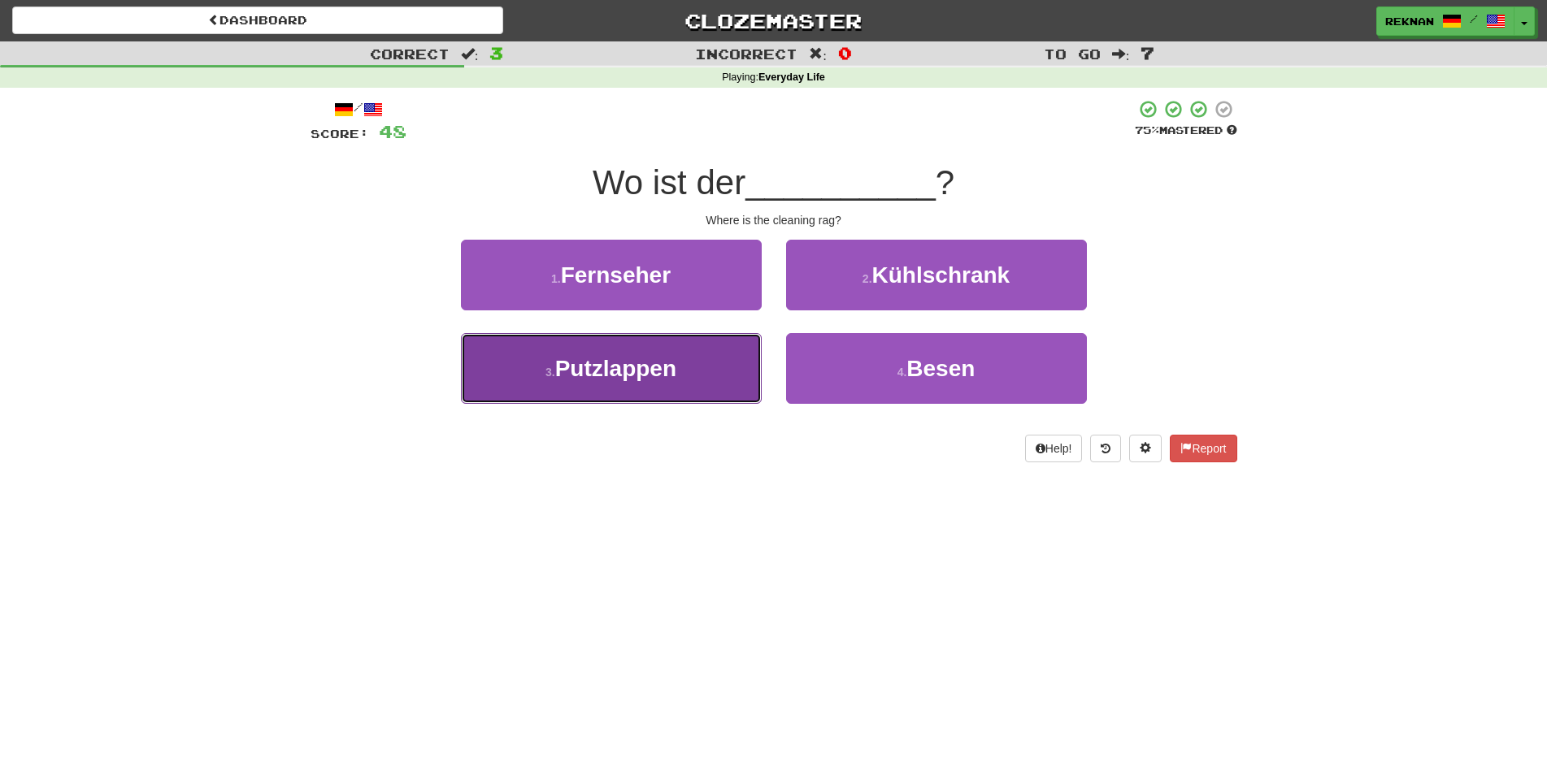
click at [571, 404] on button "3 . Putzlappen" at bounding box center [612, 369] width 301 height 71
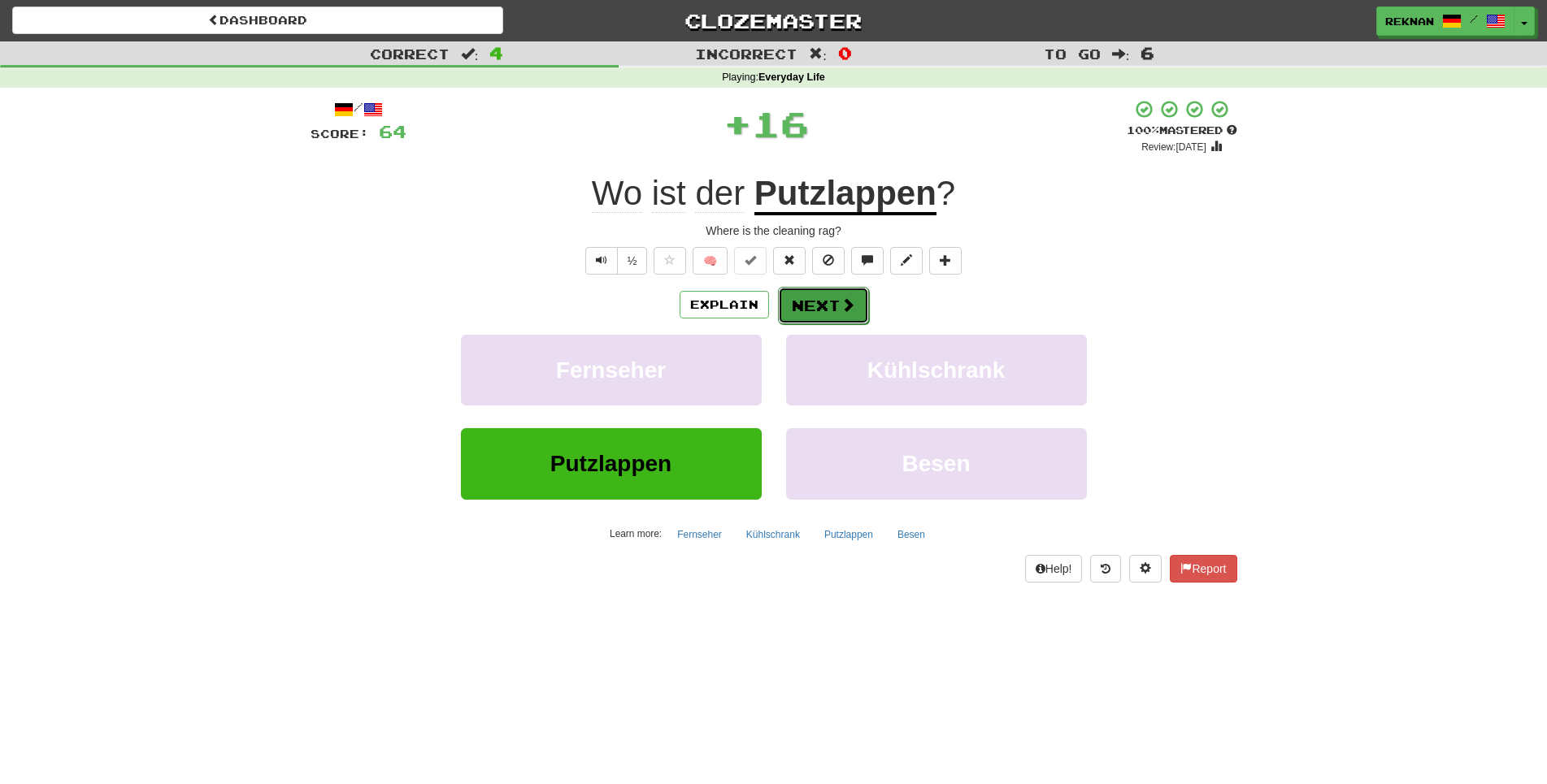
click at [840, 325] on button "Next" at bounding box center [823, 305] width 91 height 37
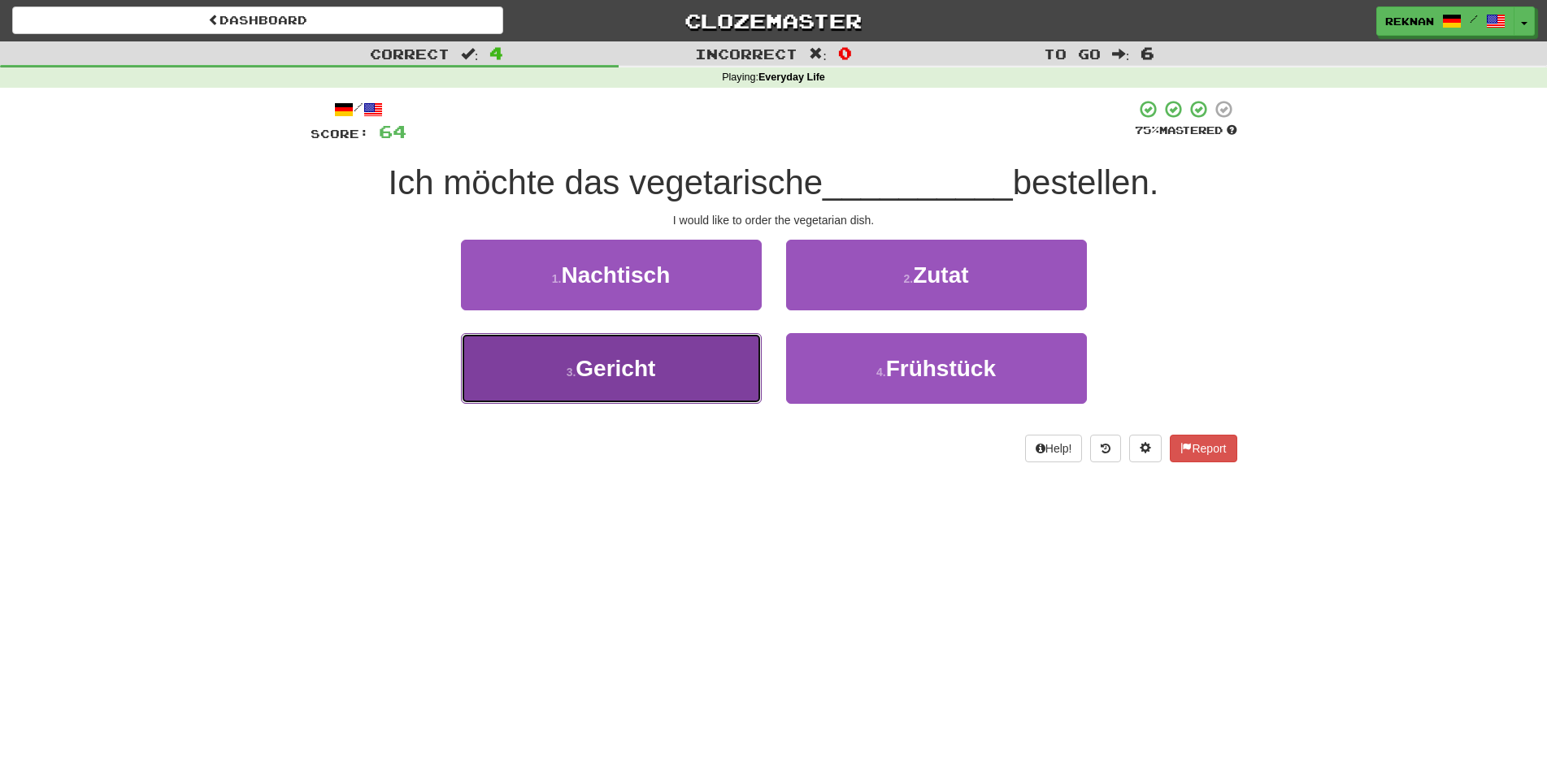
click at [731, 404] on button "3 . Gericht" at bounding box center [612, 369] width 301 height 71
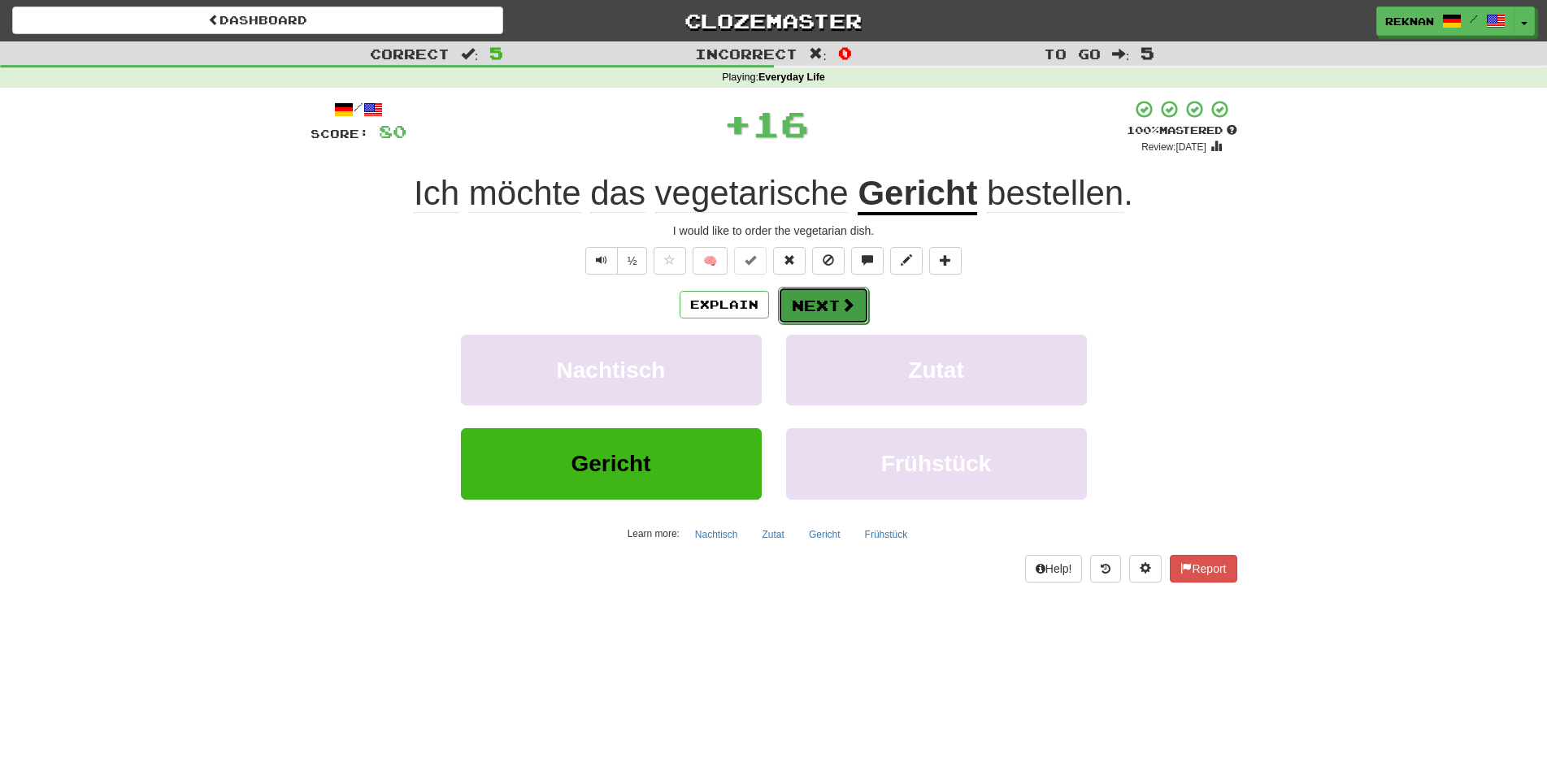
click at [834, 323] on button "Next" at bounding box center [823, 305] width 91 height 37
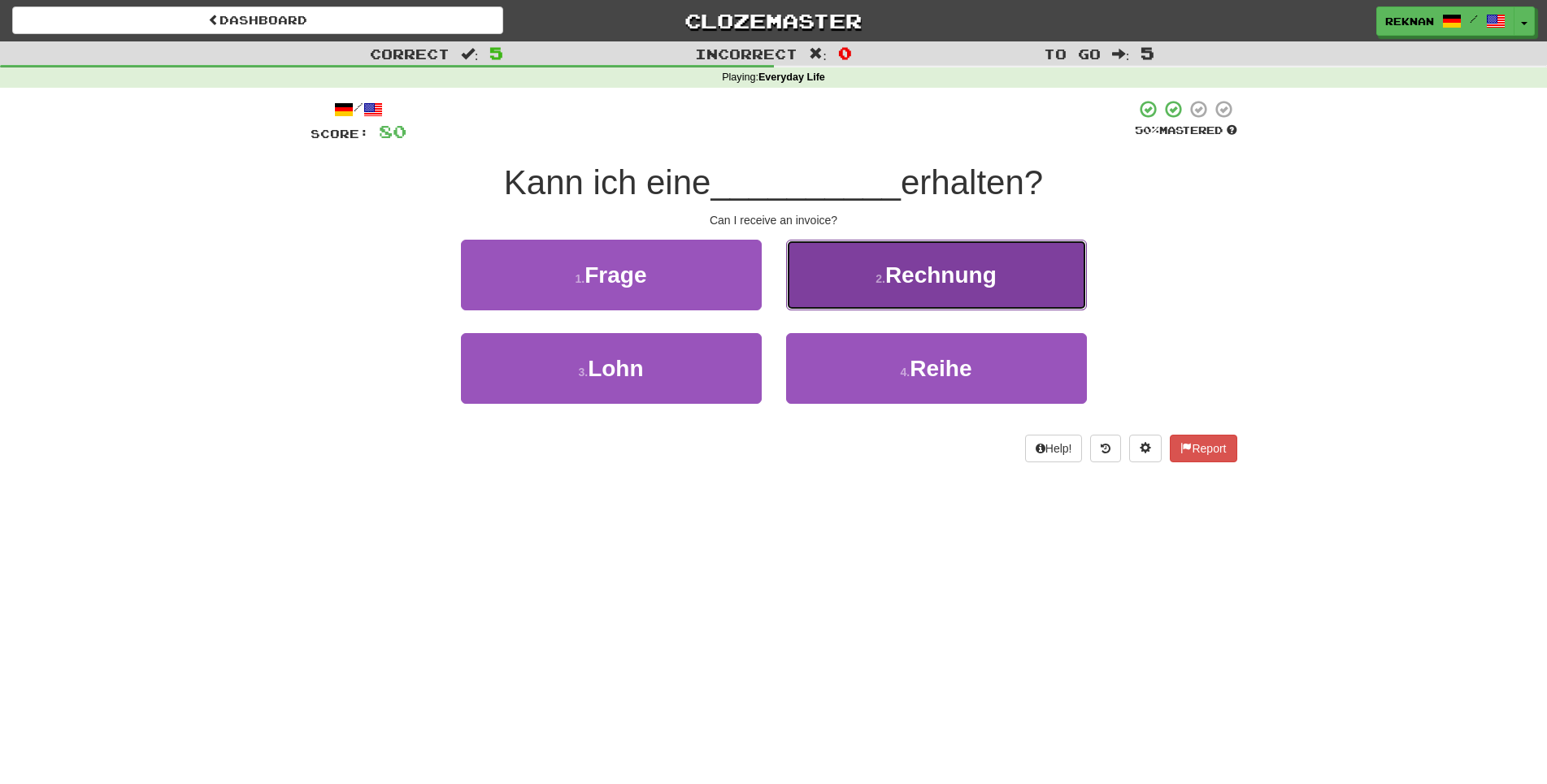
click at [881, 288] on button "2 . Rechnung" at bounding box center [936, 275] width 301 height 71
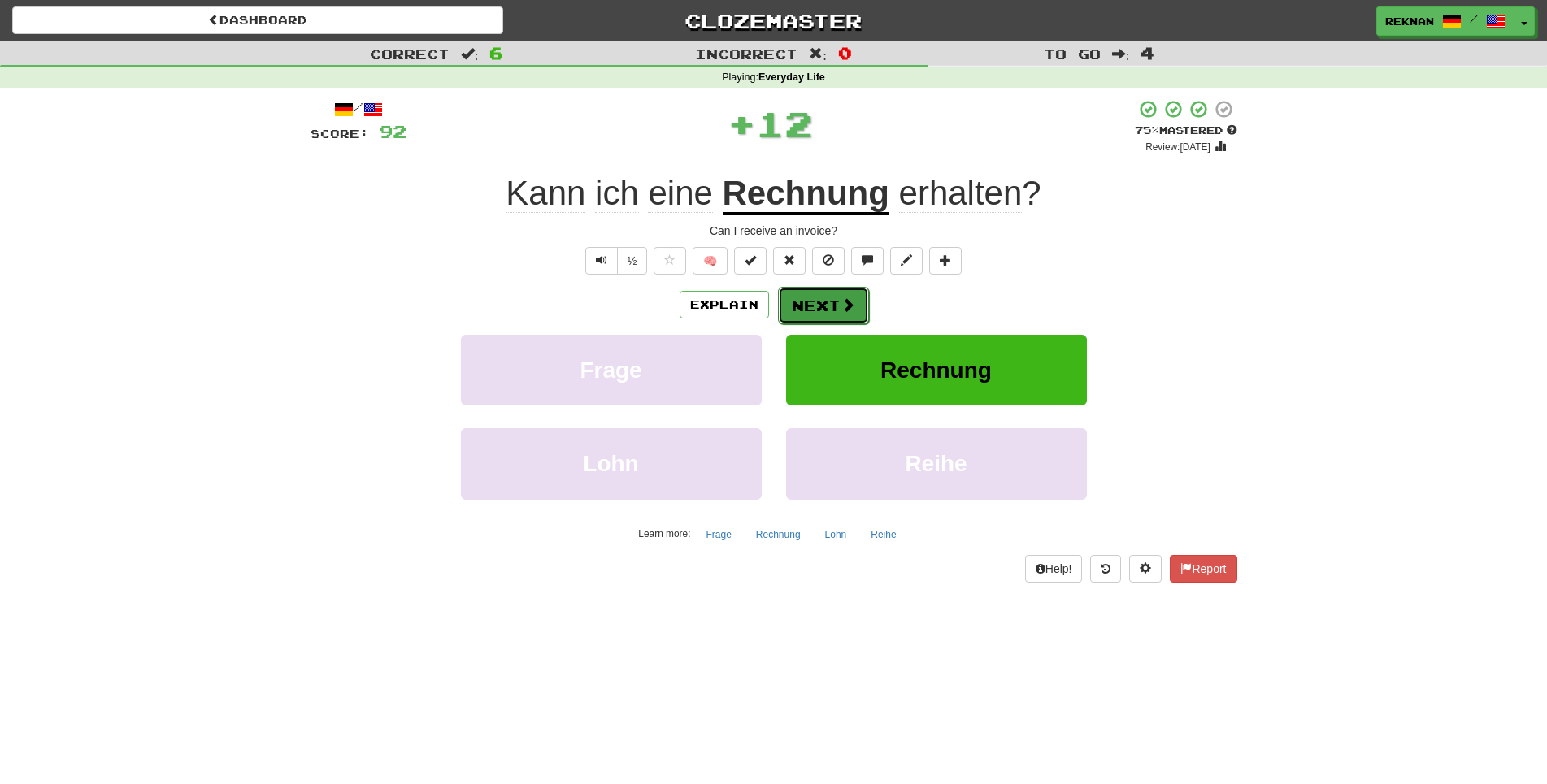
click at [807, 325] on button "Next" at bounding box center [823, 305] width 91 height 37
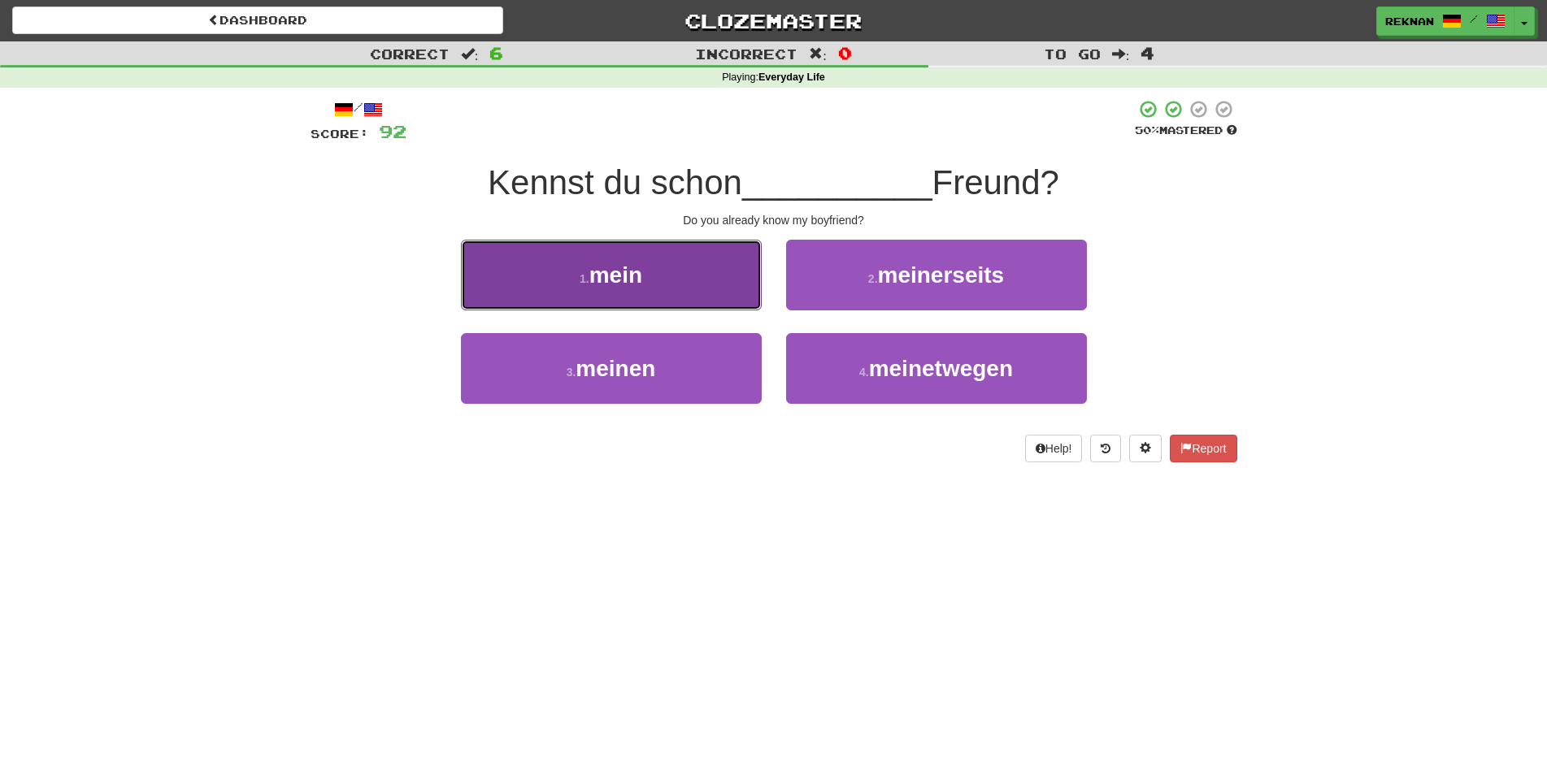
click at [621, 311] on button "1 . mein" at bounding box center [612, 275] width 301 height 71
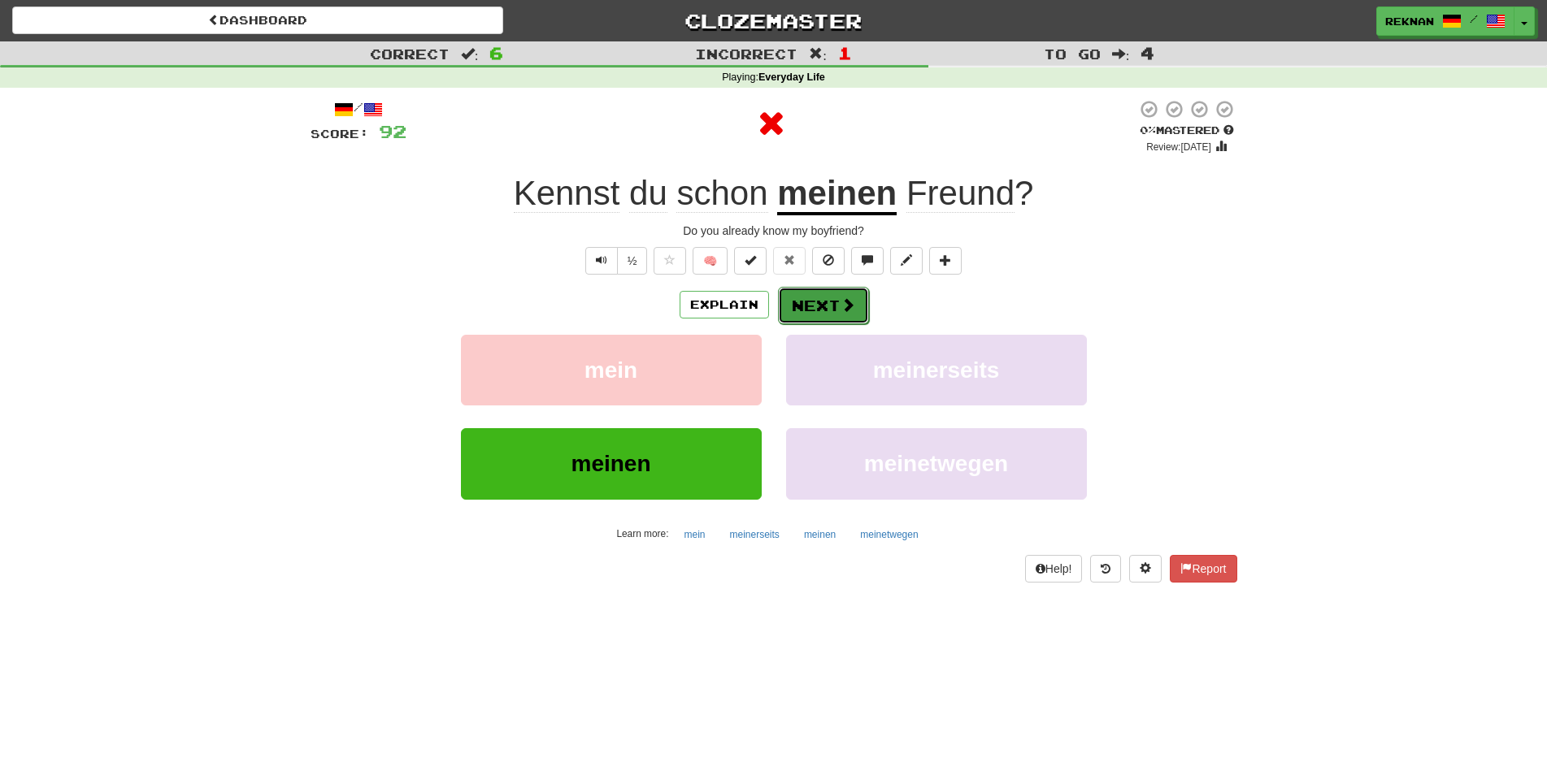
click at [836, 325] on button "Next" at bounding box center [823, 305] width 91 height 37
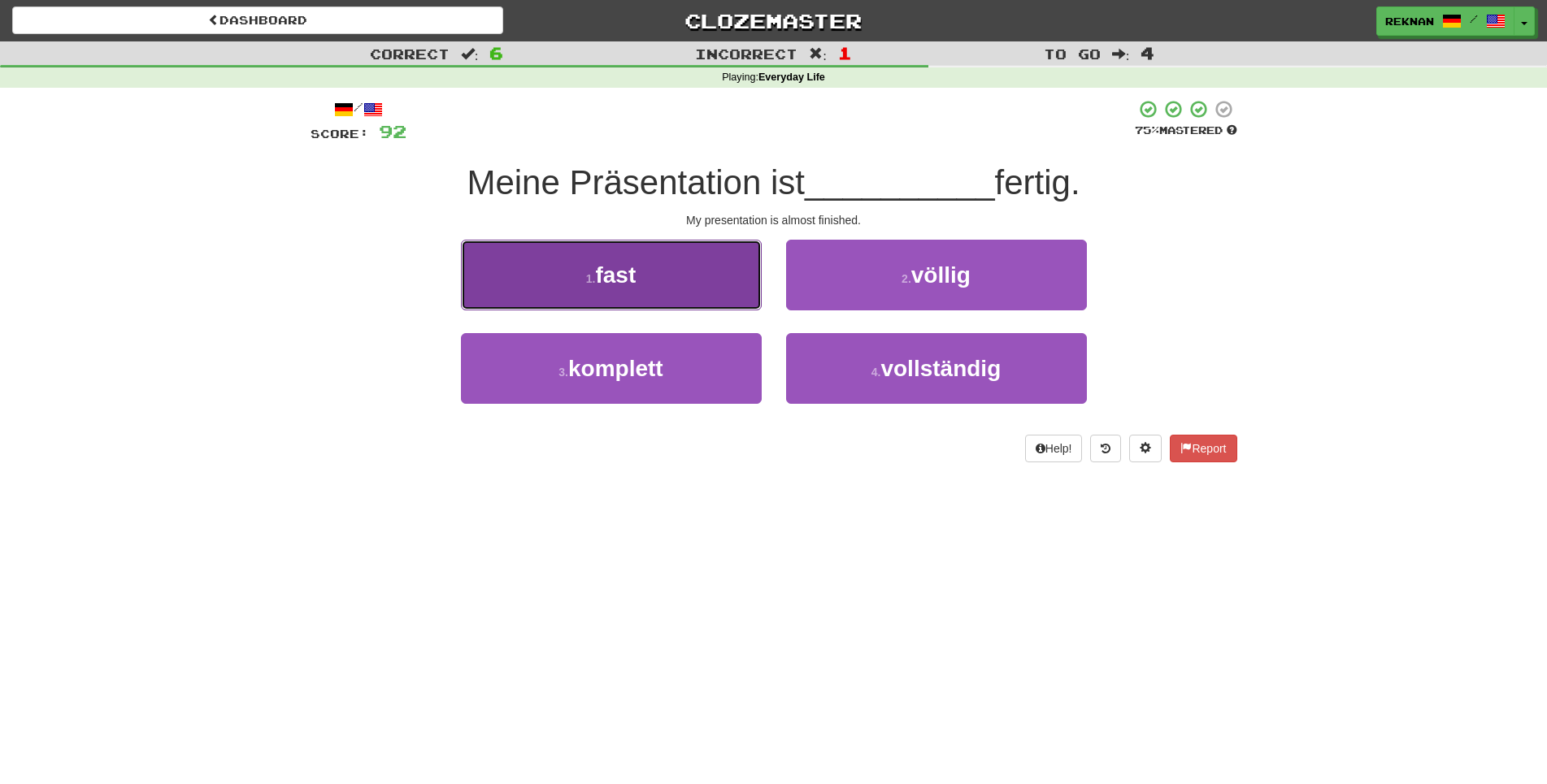
click at [714, 308] on button "1 . fast" at bounding box center [612, 275] width 301 height 71
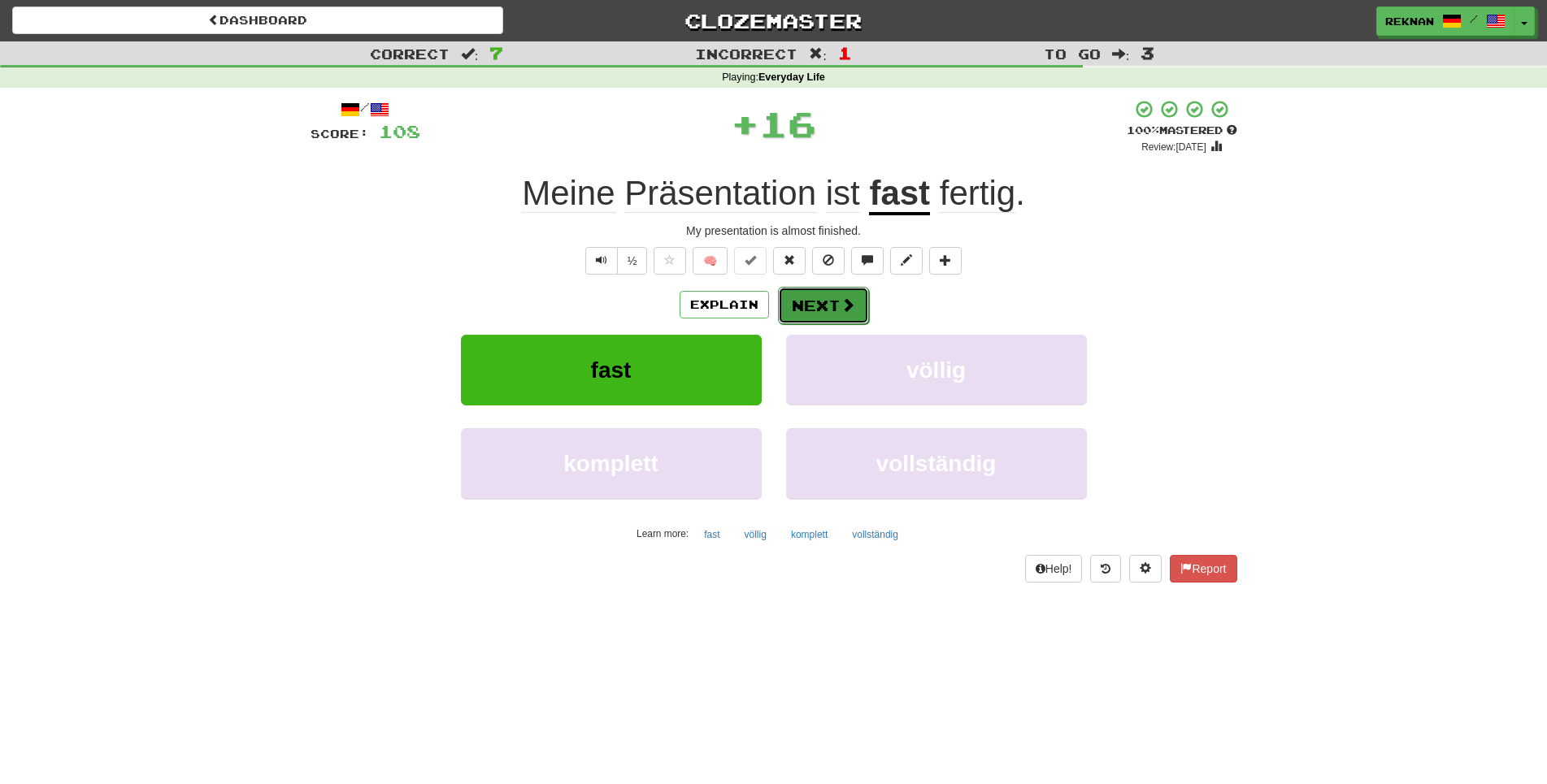
click at [787, 313] on button "Next" at bounding box center [823, 305] width 91 height 37
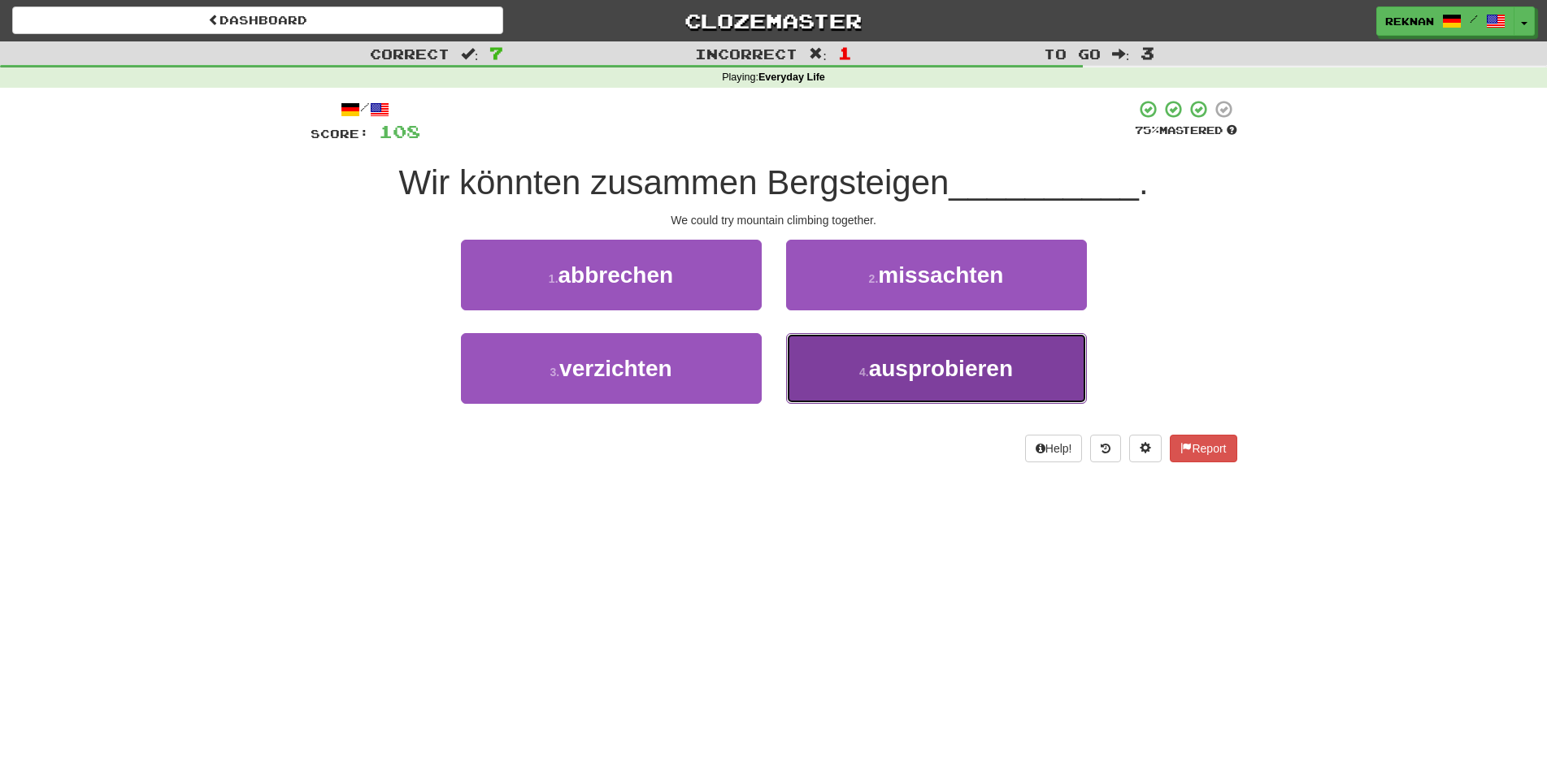
click at [996, 381] on span "ausprobieren" at bounding box center [941, 368] width 144 height 25
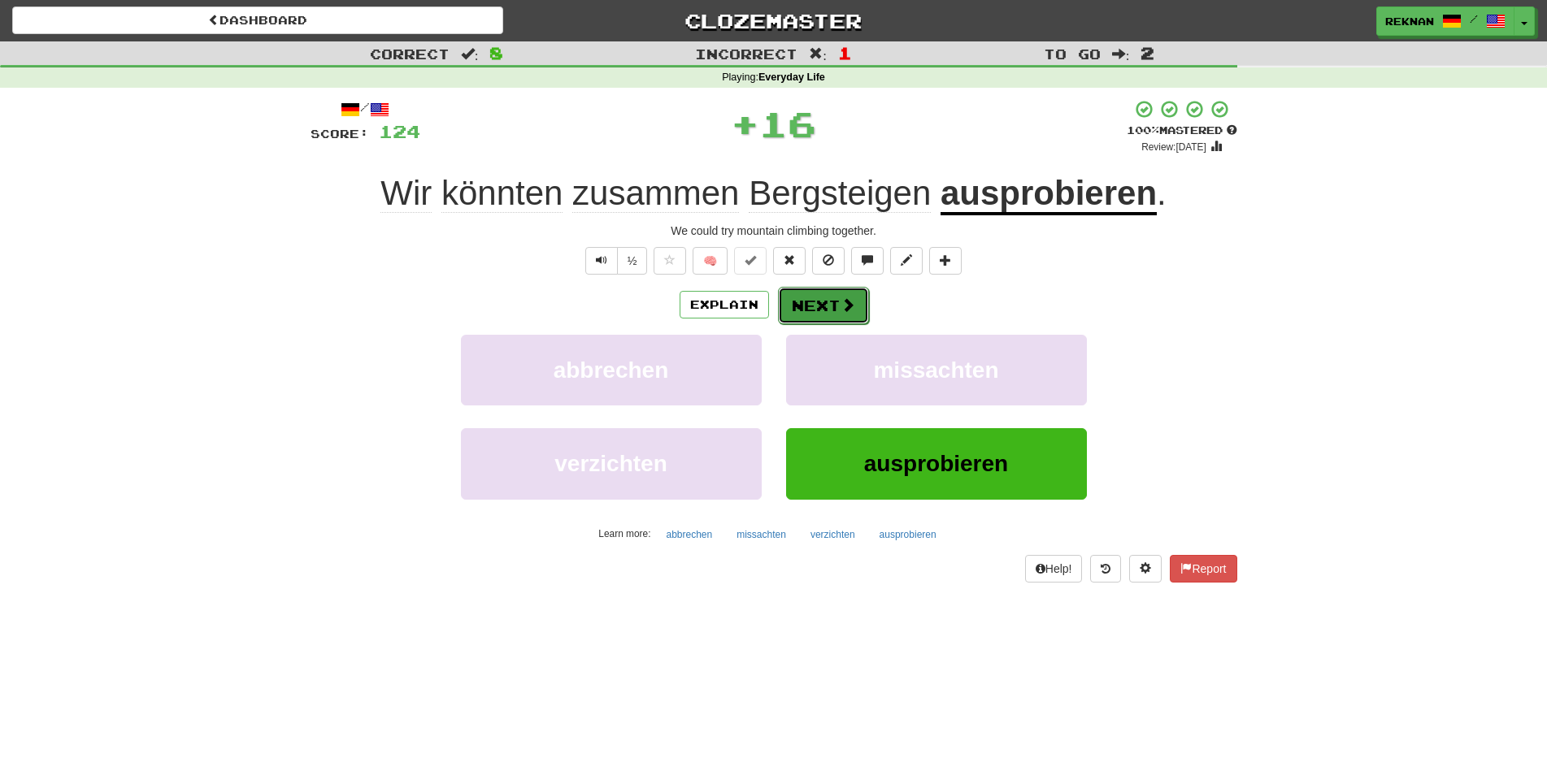
click at [851, 319] on button "Next" at bounding box center [823, 305] width 91 height 37
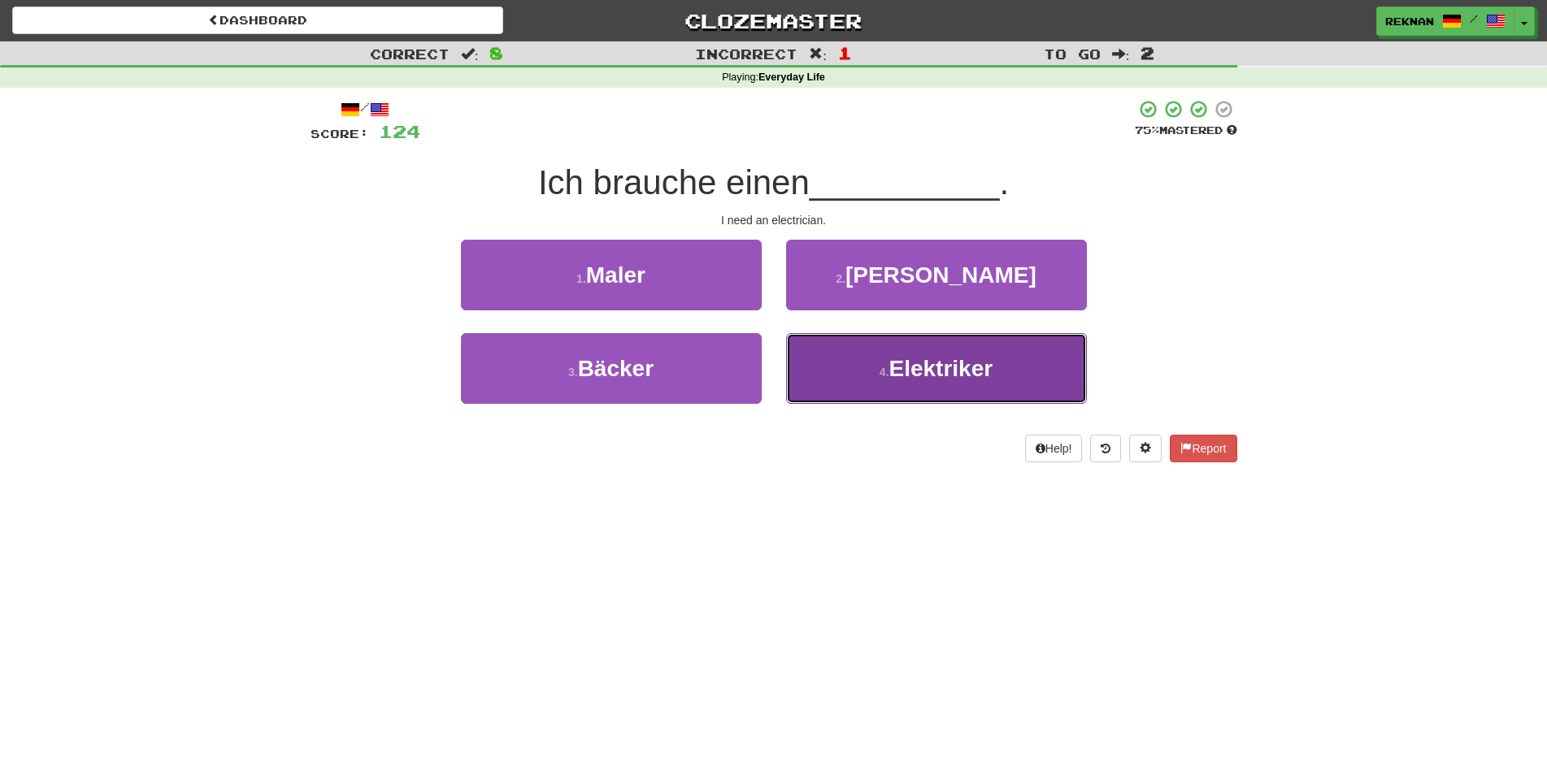
click at [879, 379] on small "4 ." at bounding box center [884, 372] width 10 height 13
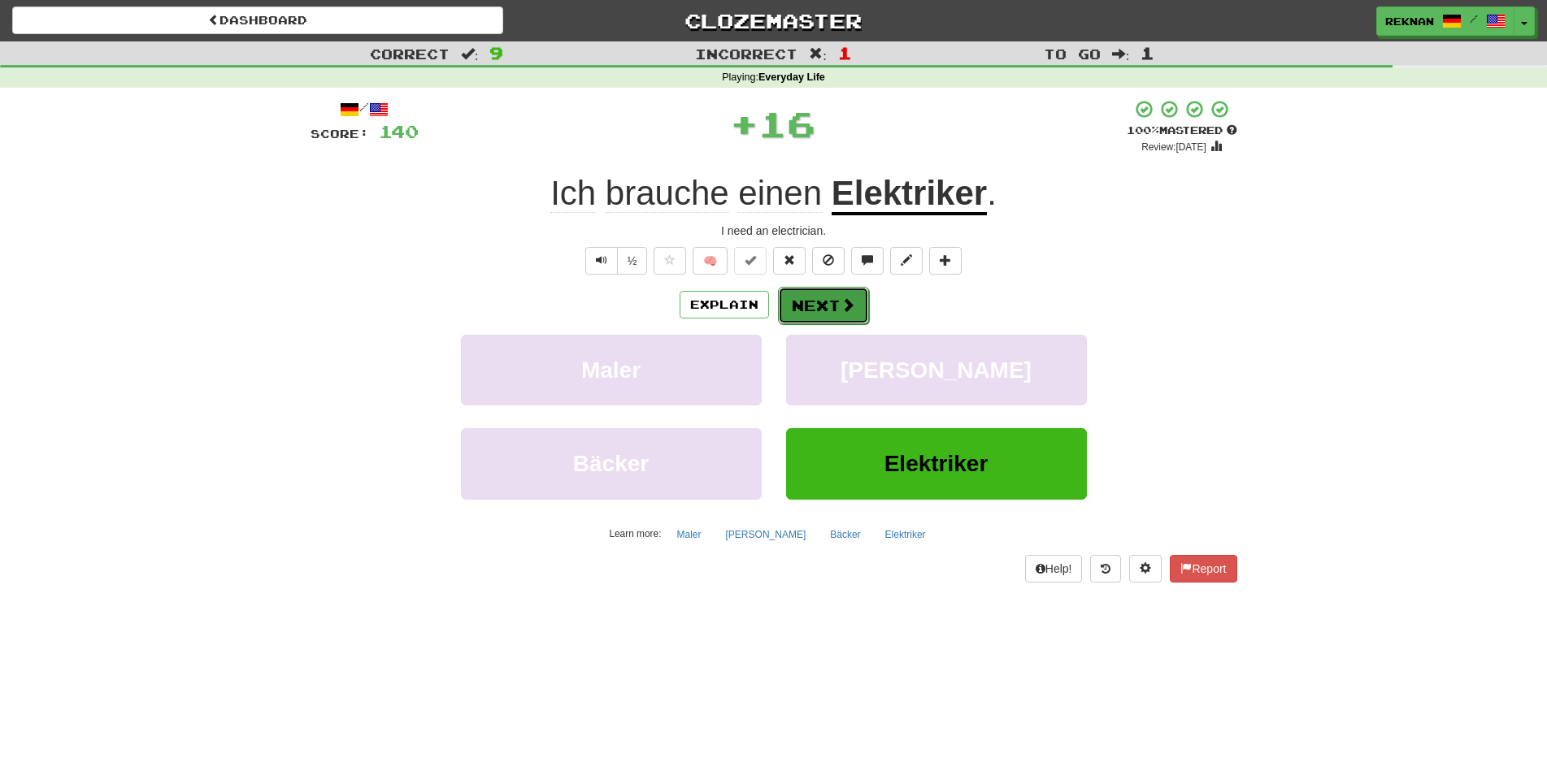
click at [830, 319] on button "Next" at bounding box center [823, 305] width 91 height 37
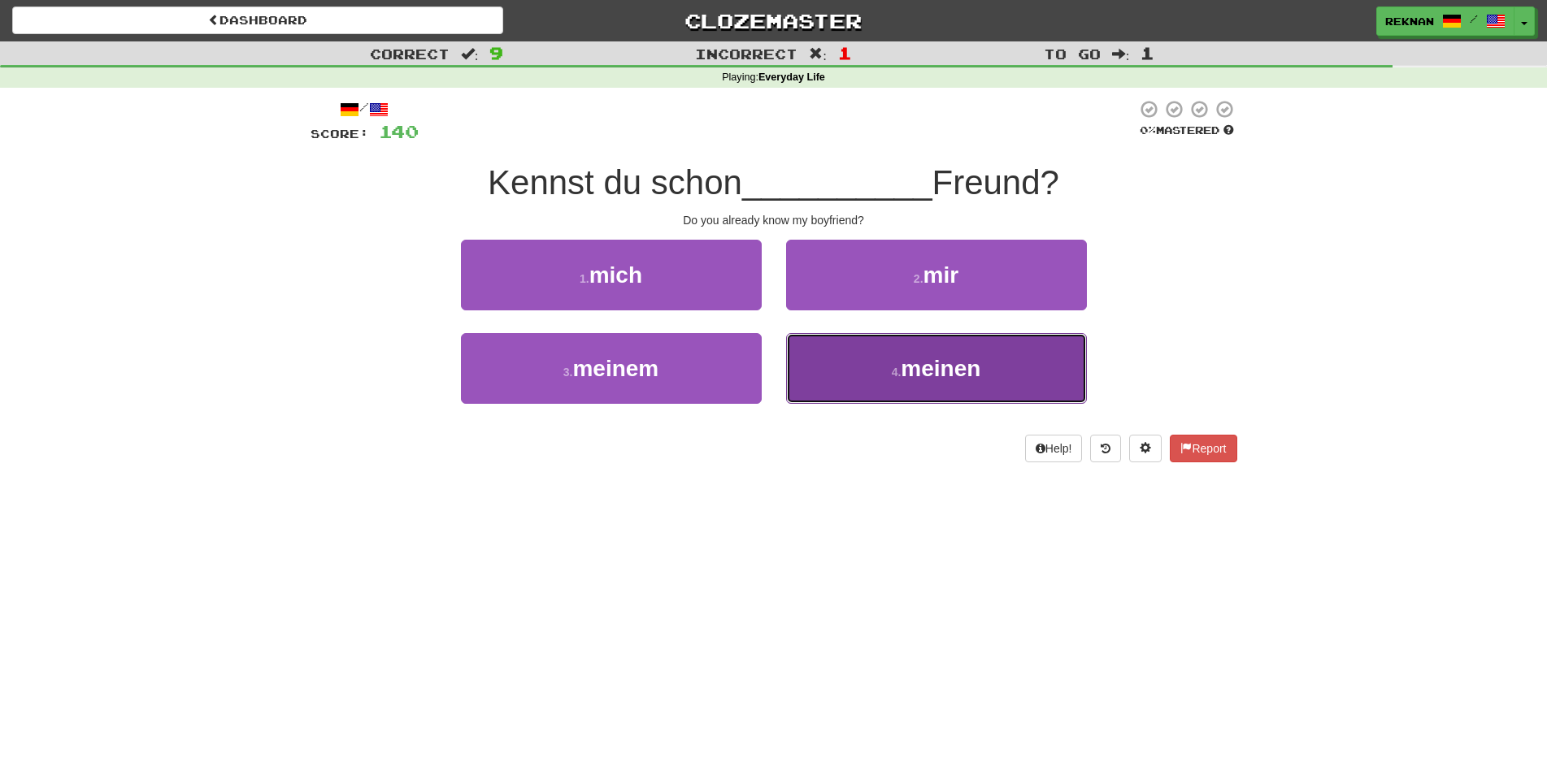
click at [843, 388] on button "4 . meinen" at bounding box center [936, 369] width 301 height 71
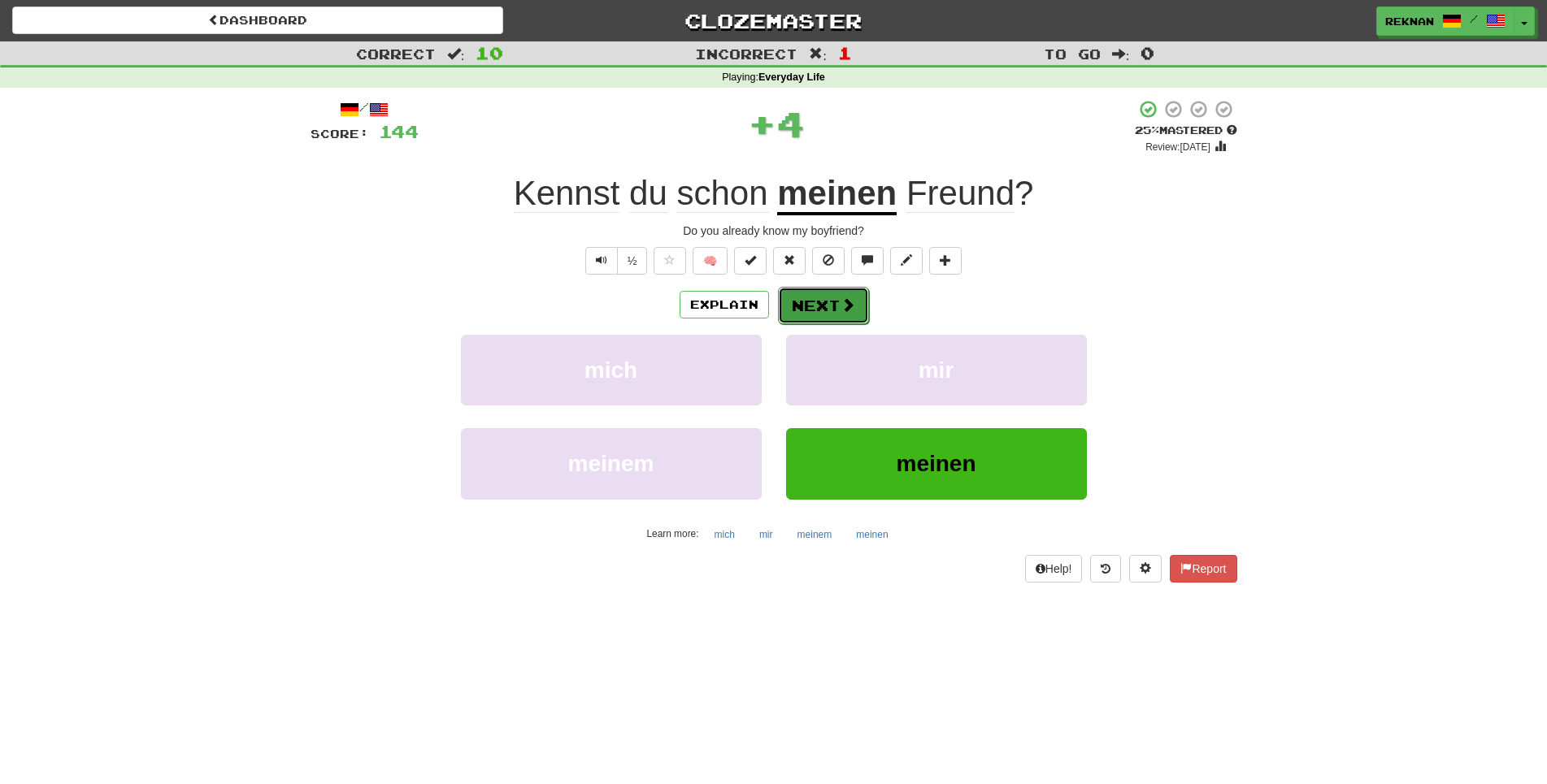
click at [819, 325] on button "Next" at bounding box center [823, 305] width 91 height 37
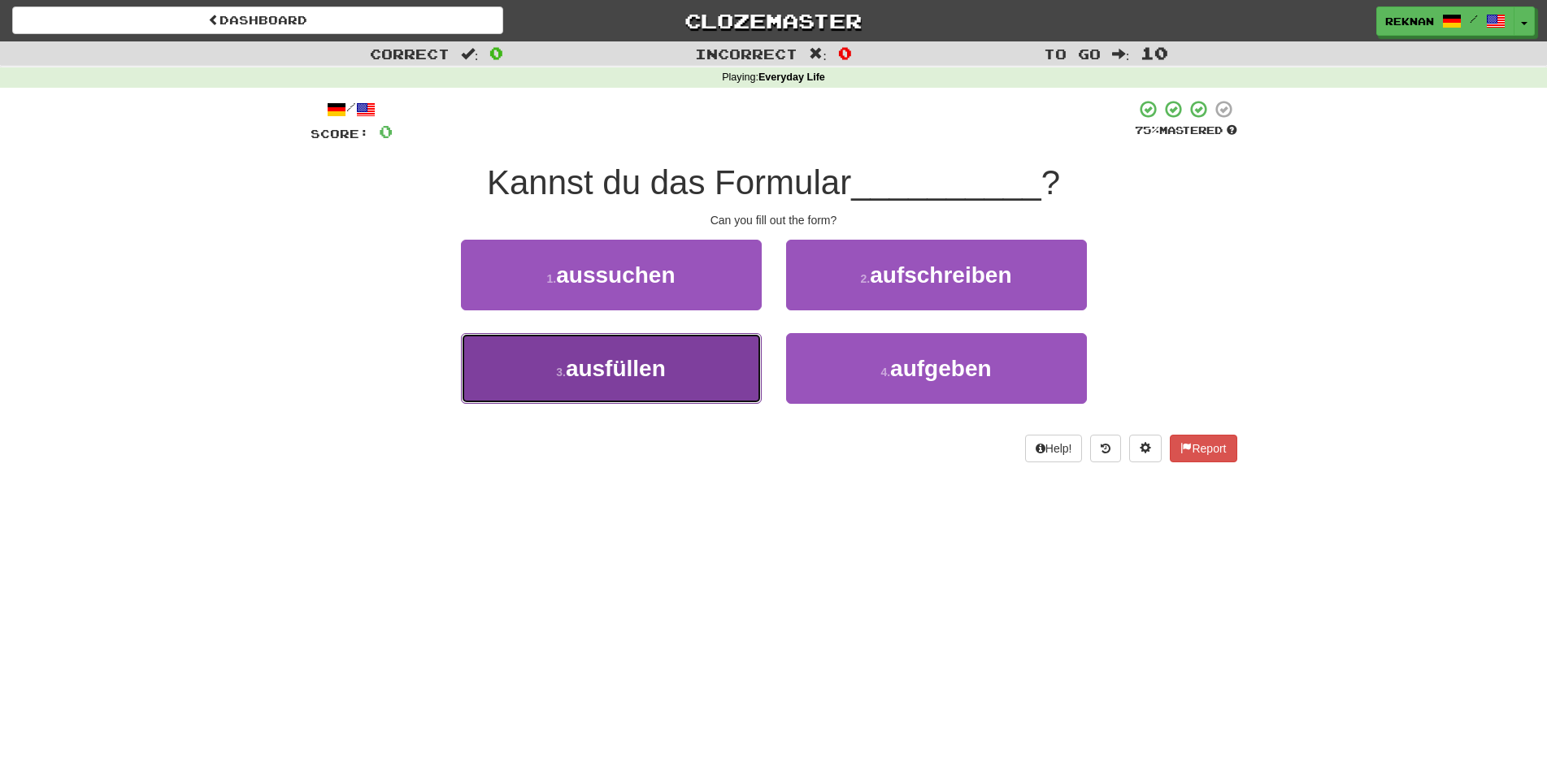
click at [637, 381] on span "ausfüllen" at bounding box center [616, 368] width 100 height 25
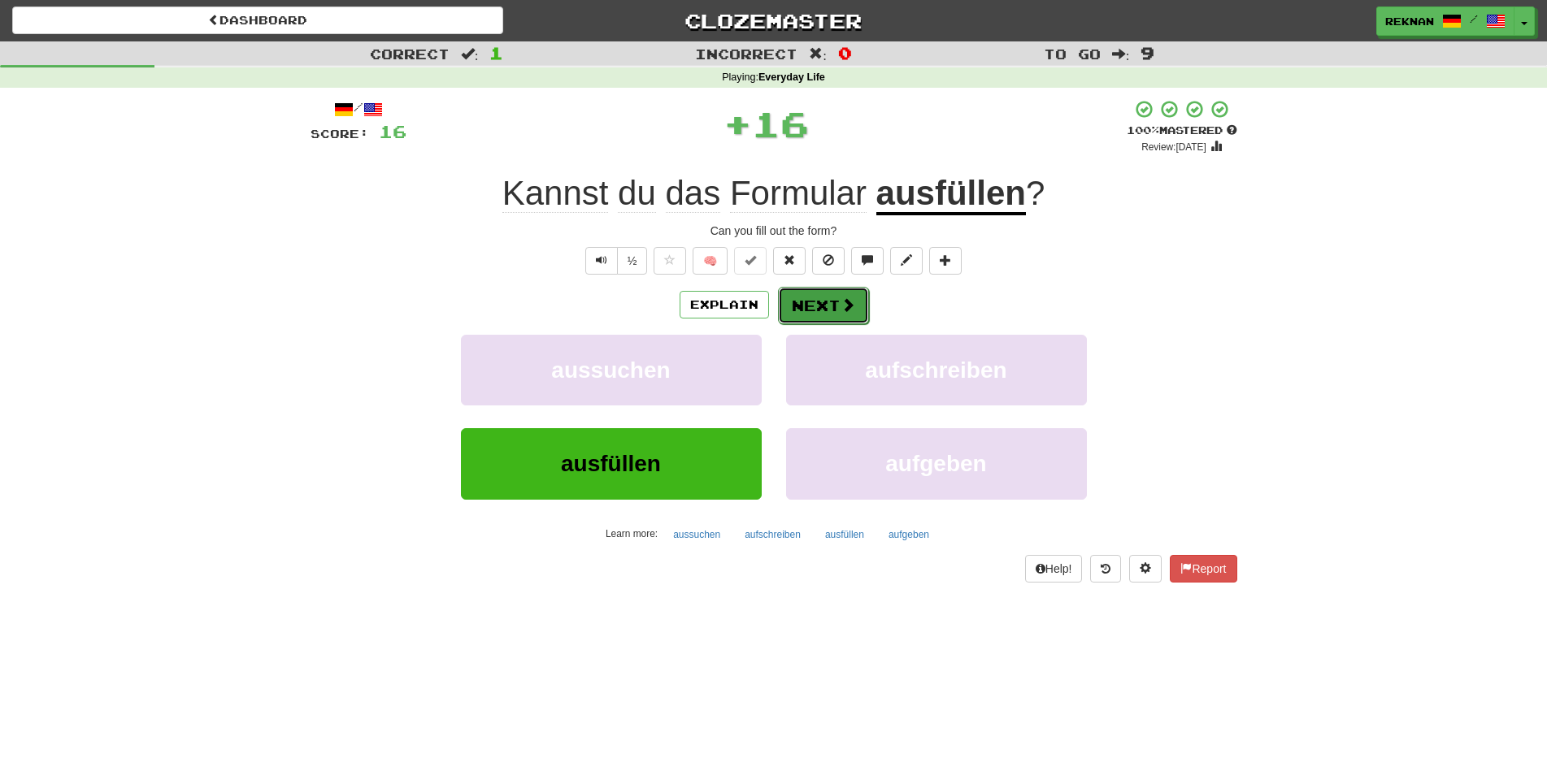
click at [826, 325] on button "Next" at bounding box center [823, 305] width 91 height 37
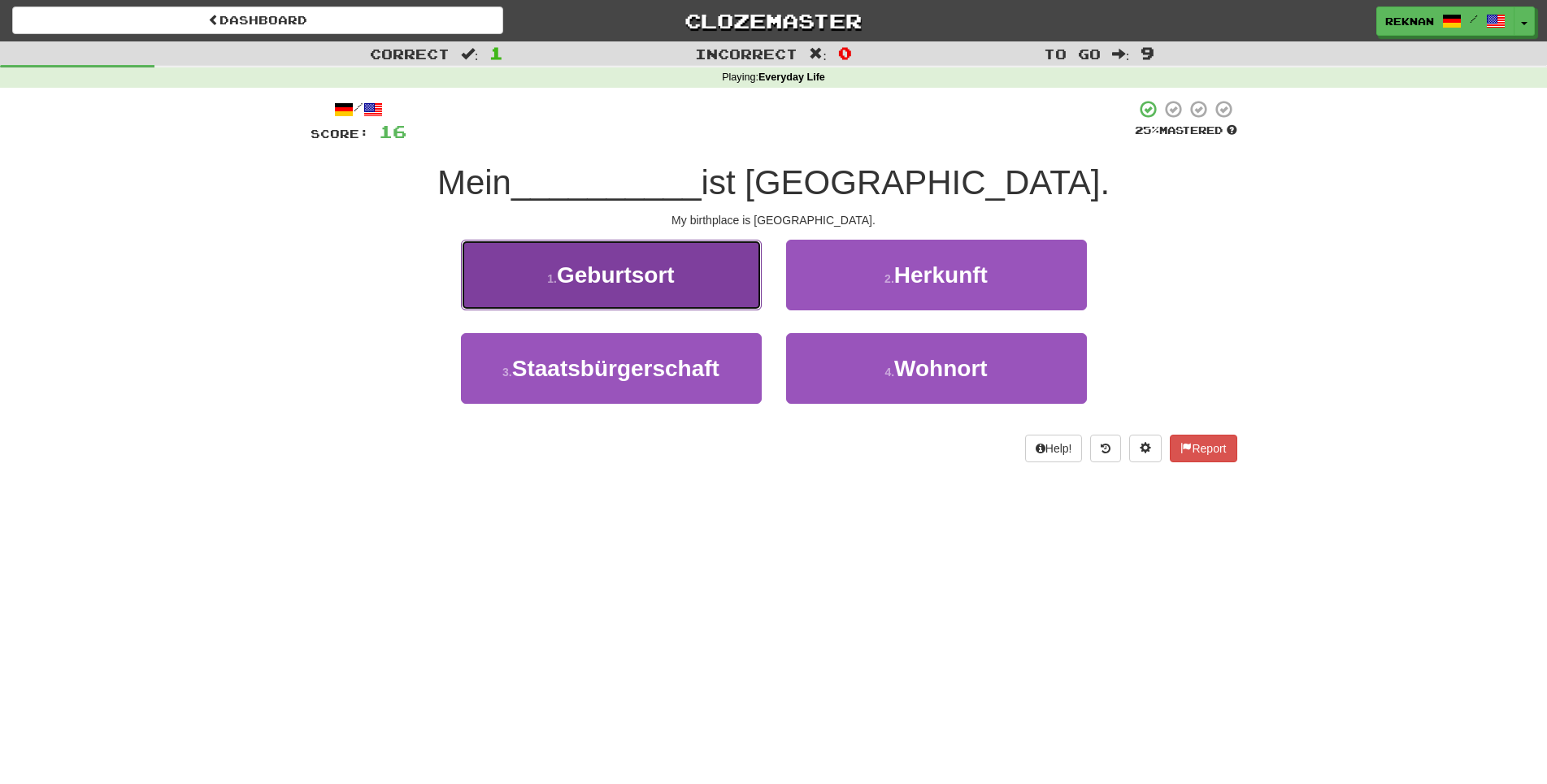
click at [694, 311] on button "1 . Geburtsort" at bounding box center [612, 275] width 301 height 71
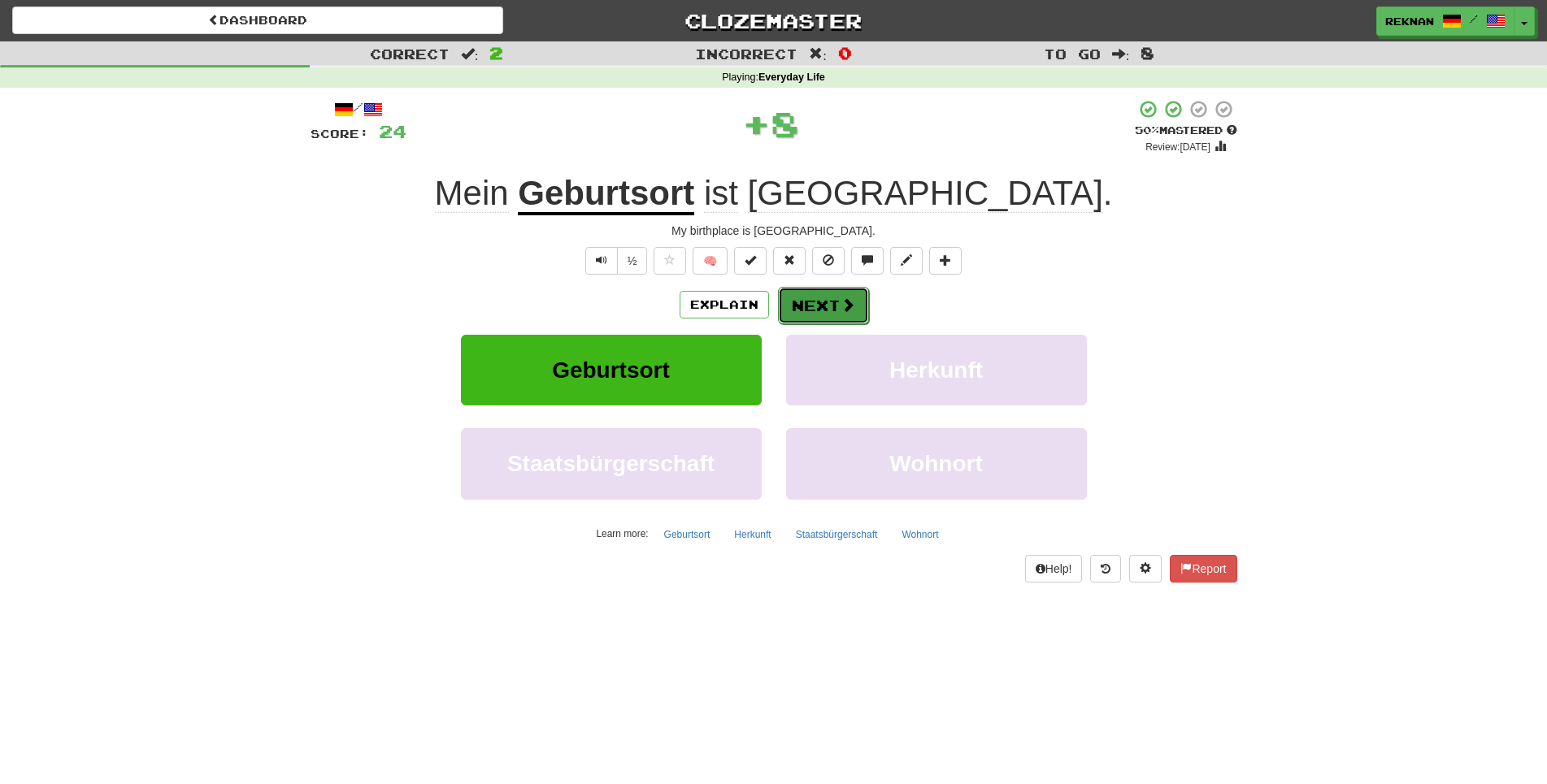
click at [852, 312] on span at bounding box center [847, 304] width 15 height 15
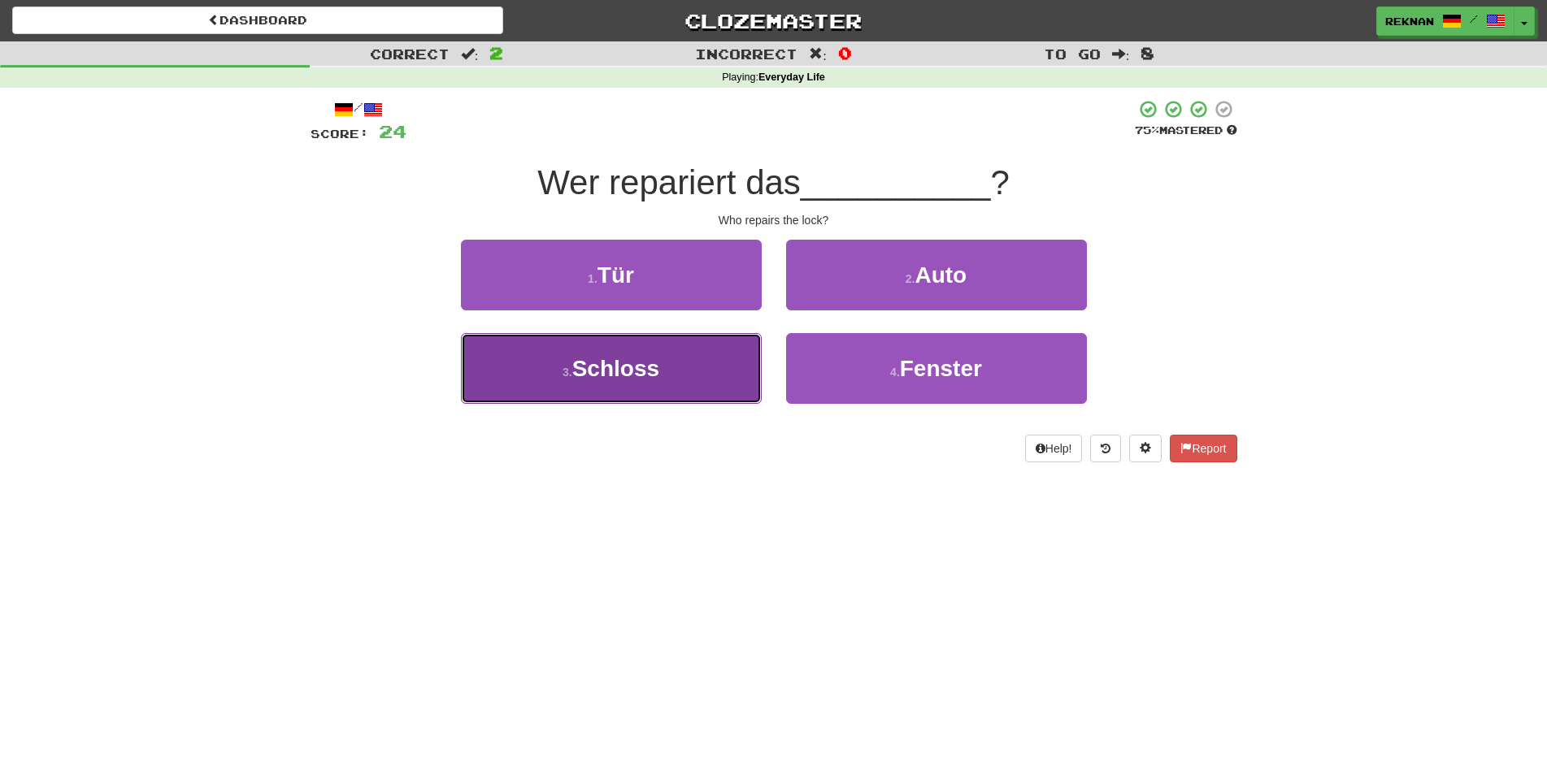
click at [651, 381] on span "Schloss" at bounding box center [616, 368] width 87 height 25
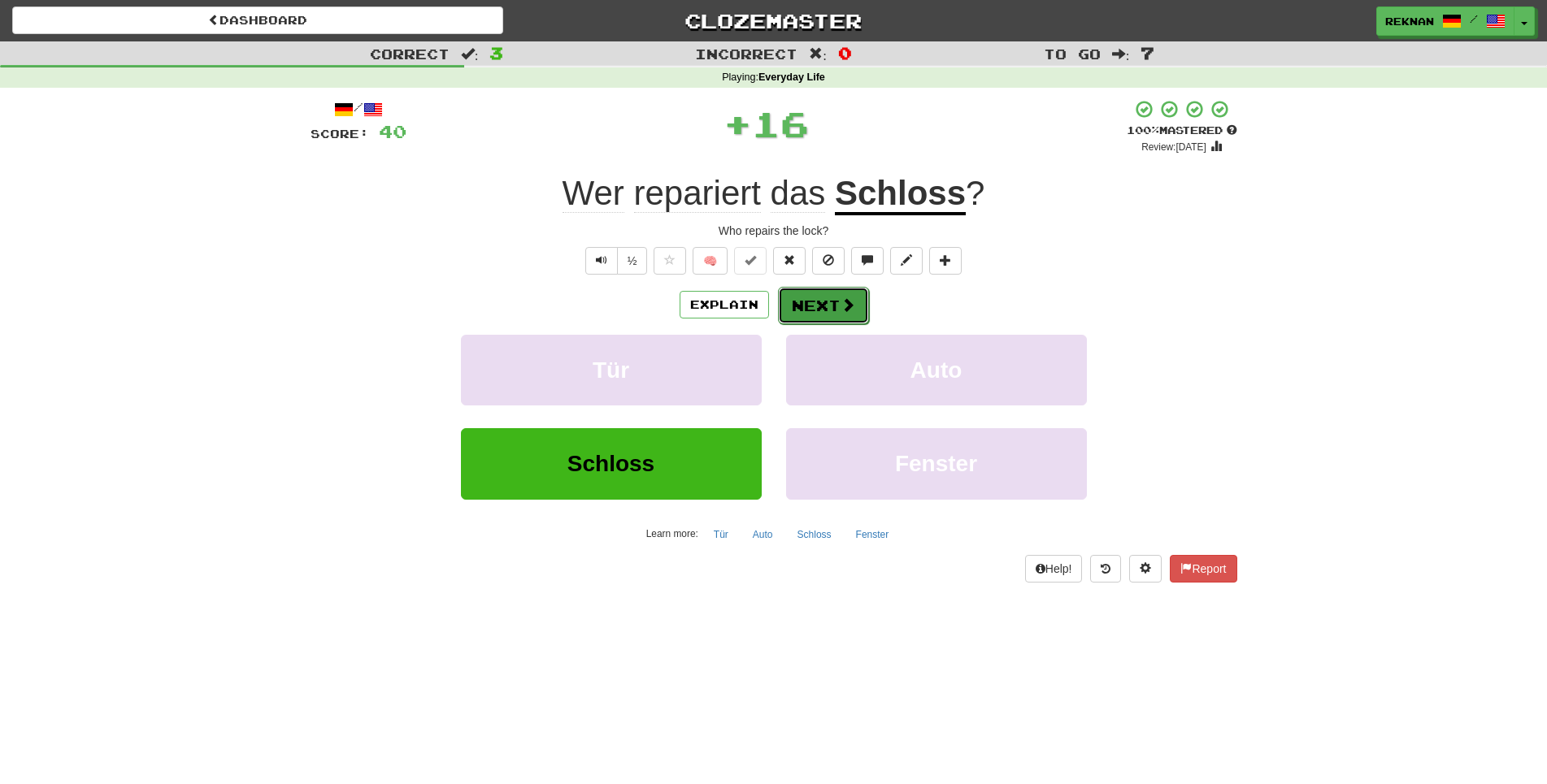
click at [833, 325] on button "Next" at bounding box center [823, 305] width 91 height 37
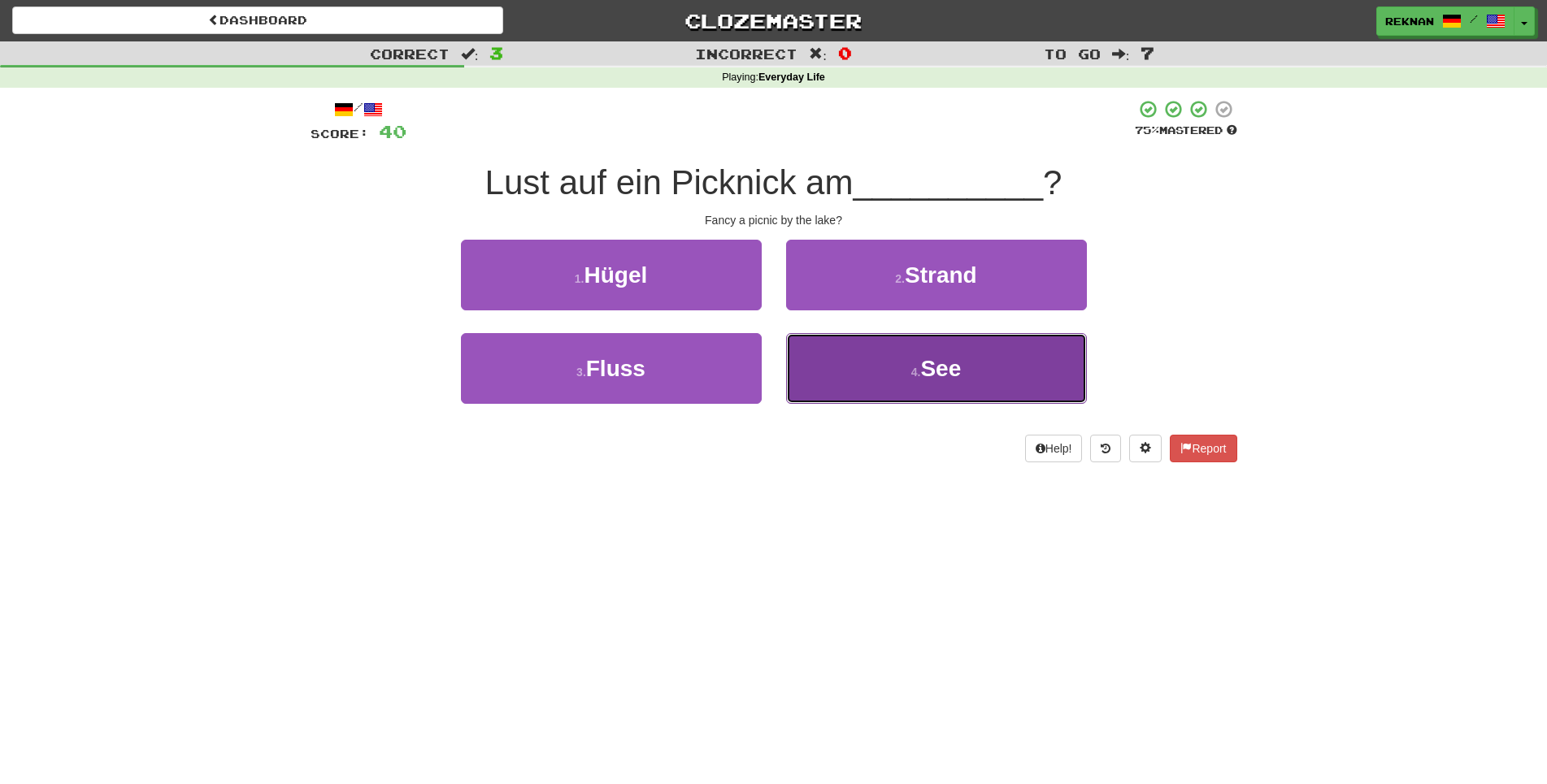
click at [958, 381] on span "See" at bounding box center [940, 368] width 41 height 25
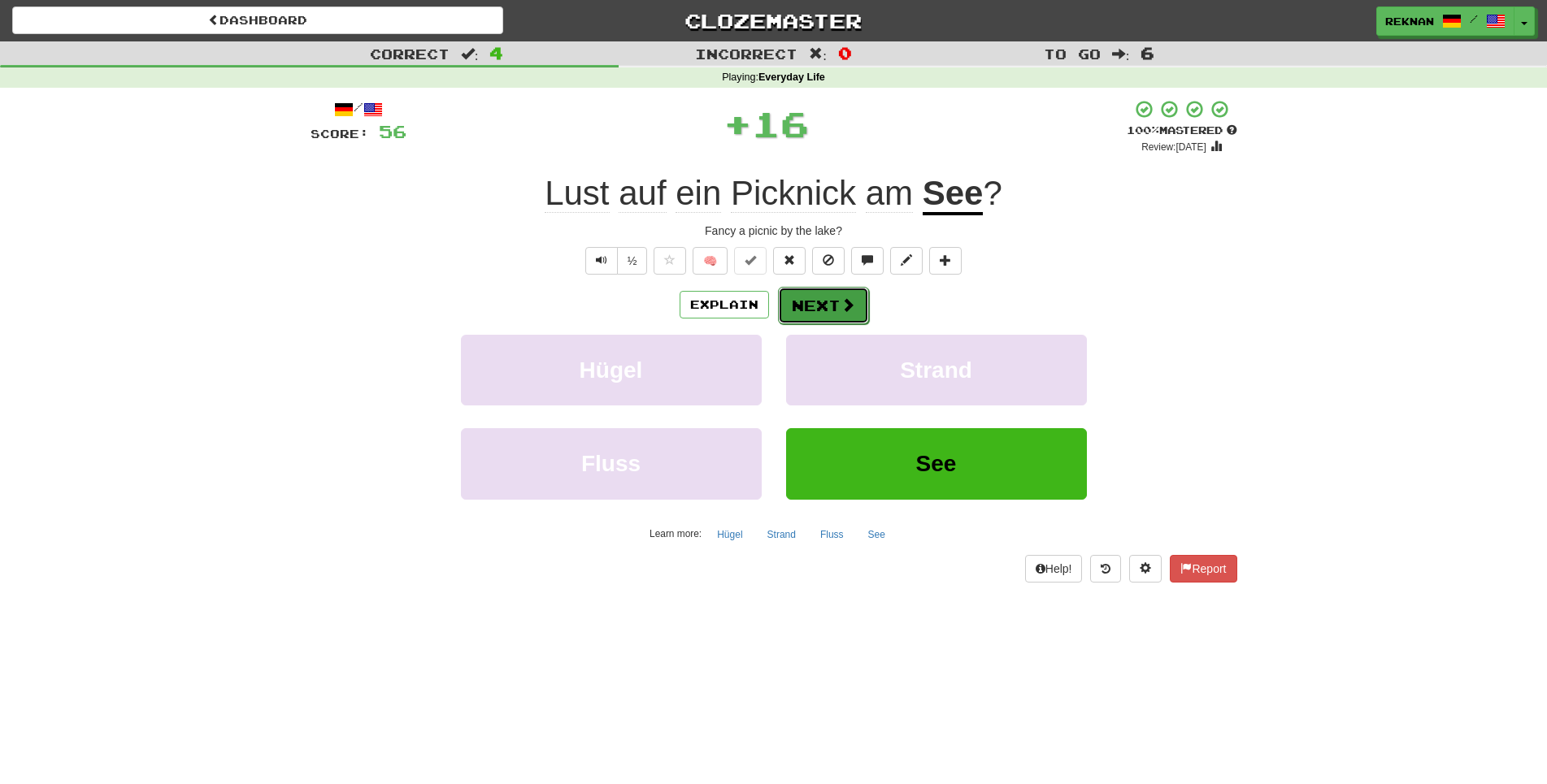
click at [860, 325] on button "Next" at bounding box center [823, 305] width 91 height 37
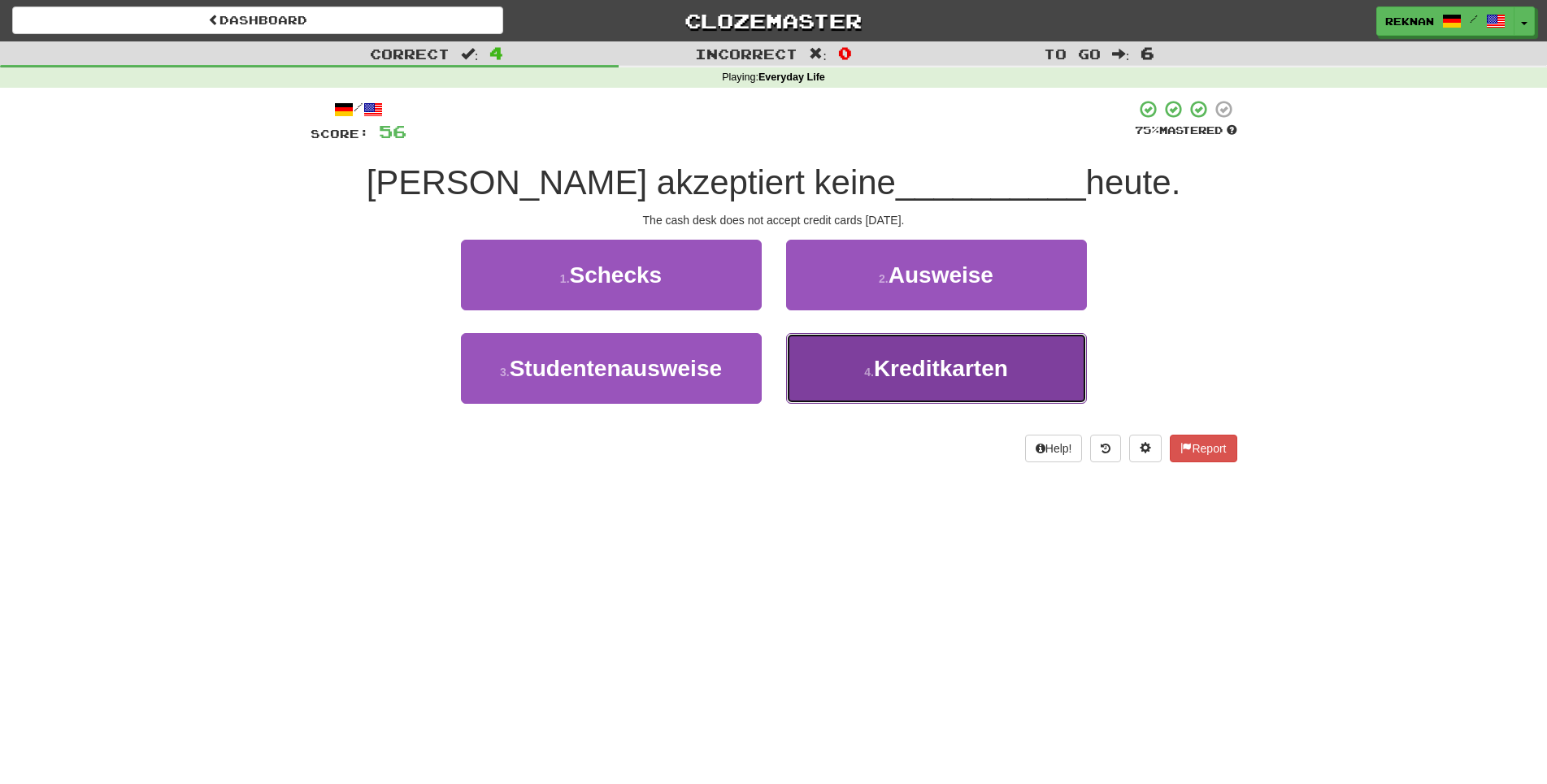
click at [914, 381] on span "Kreditkarten" at bounding box center [941, 368] width 134 height 25
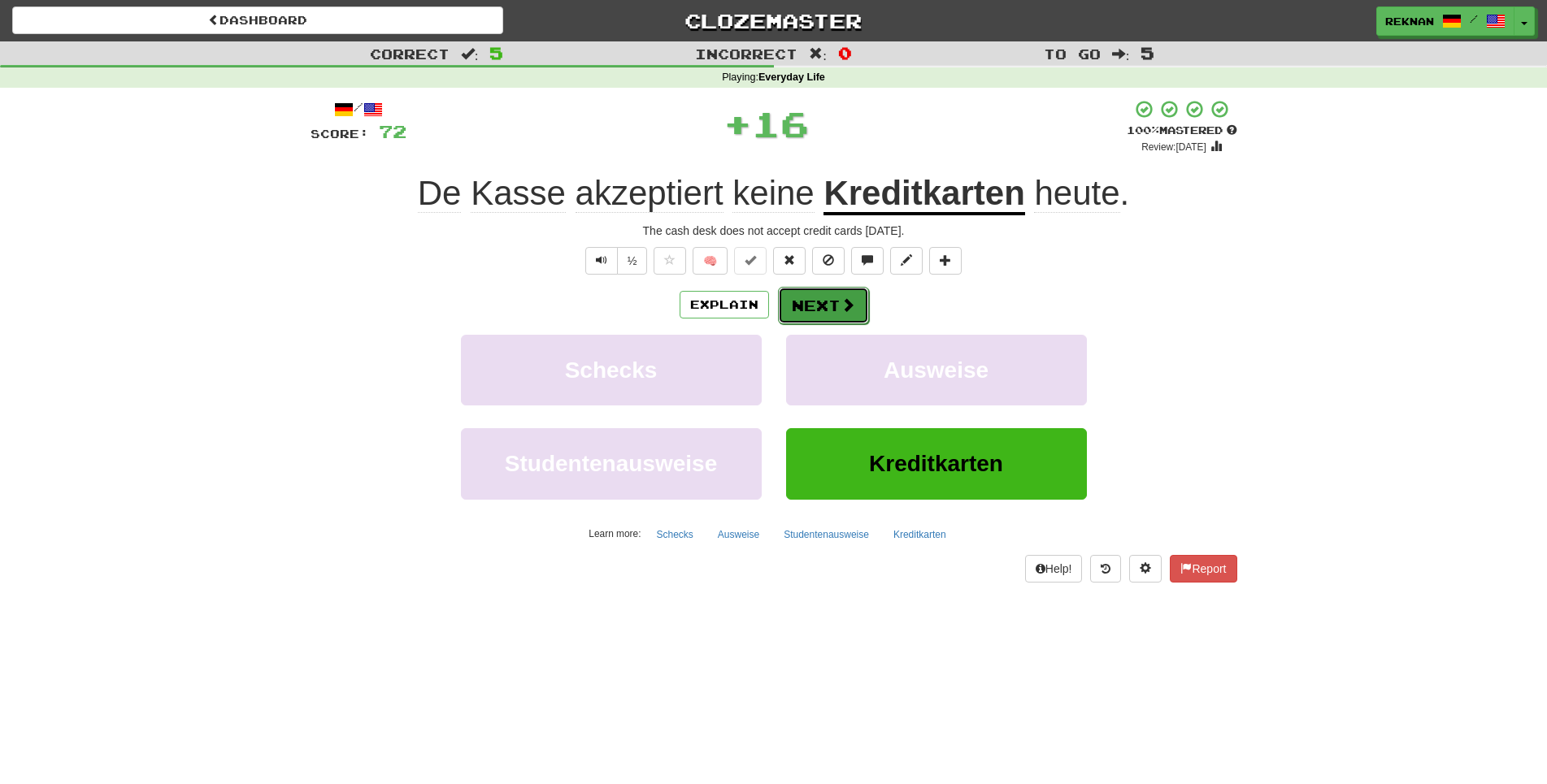
click at [838, 325] on button "Next" at bounding box center [823, 305] width 91 height 37
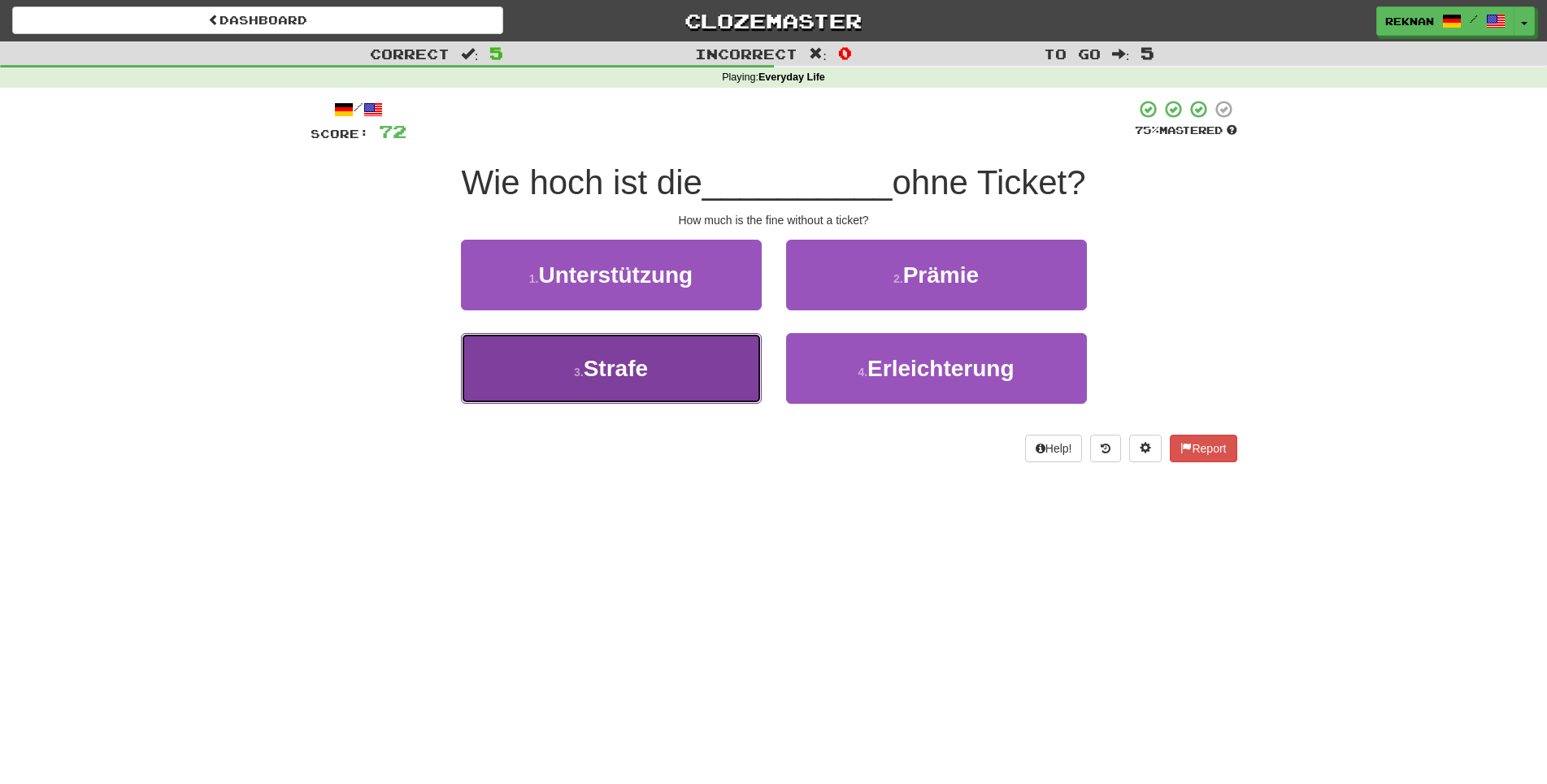
click at [648, 381] on span "Strafe" at bounding box center [616, 368] width 64 height 25
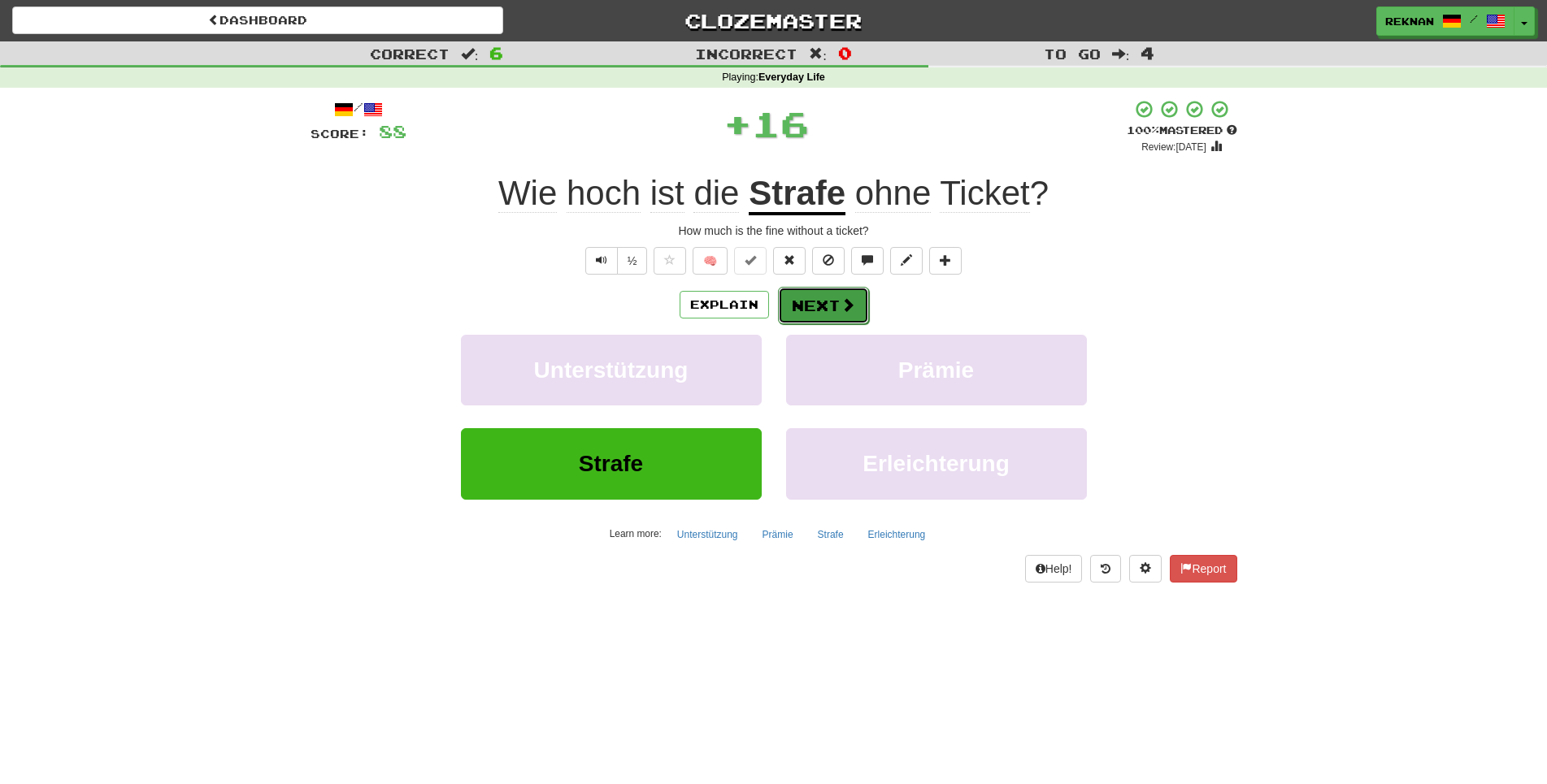
click at [854, 312] on span at bounding box center [847, 304] width 15 height 15
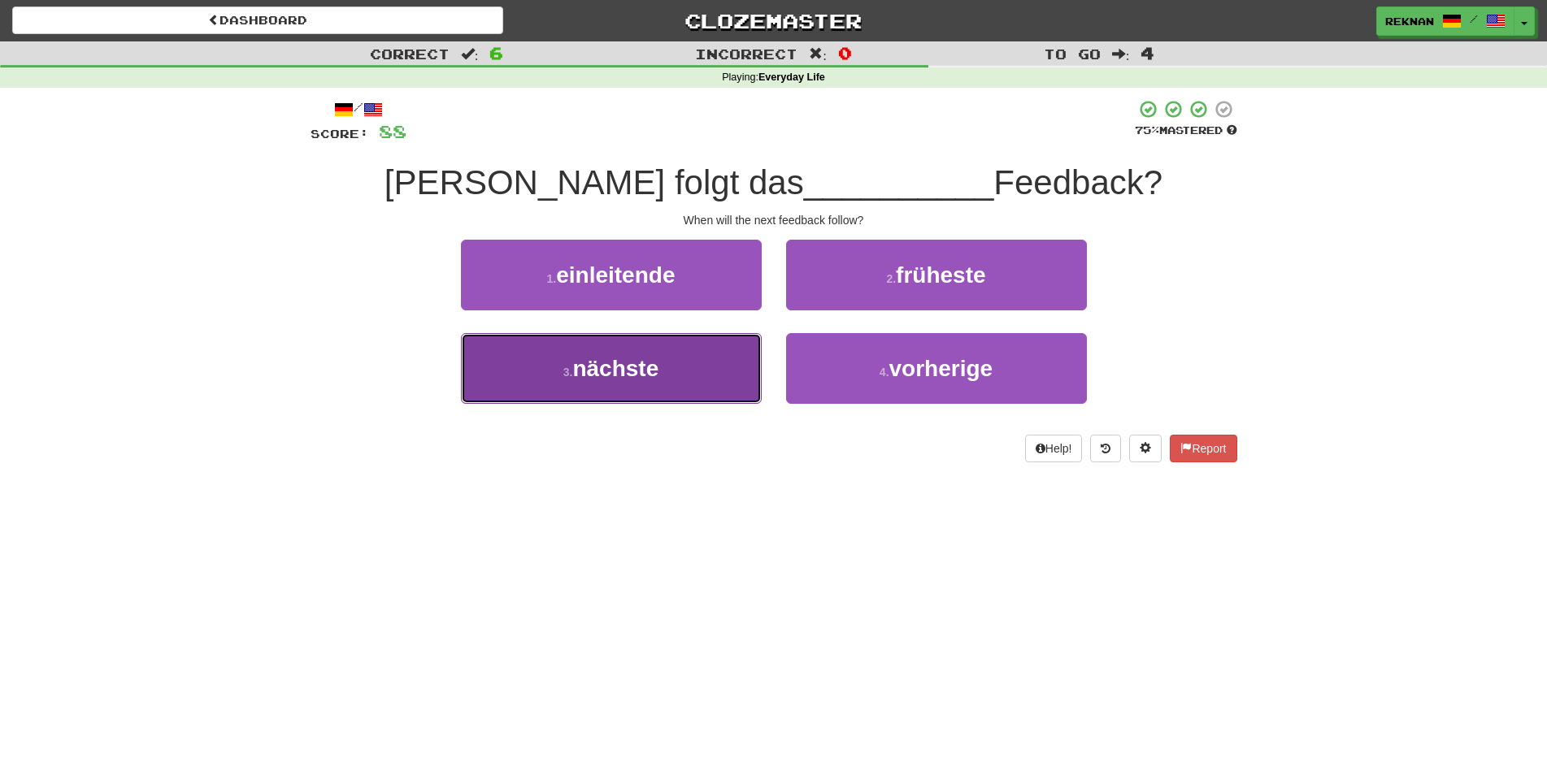
click at [735, 404] on button "3 . nächste" at bounding box center [612, 369] width 301 height 71
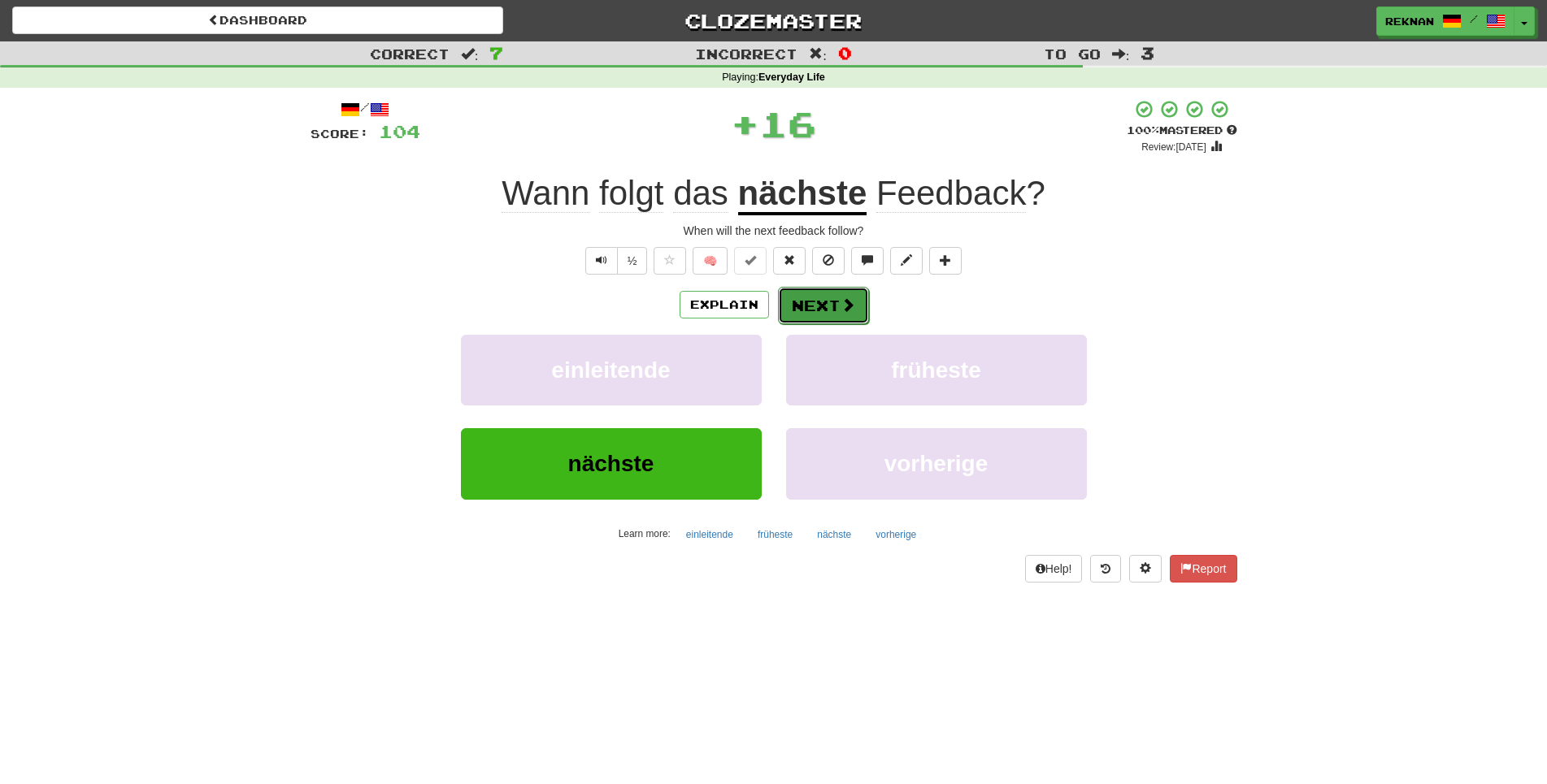
click at [826, 325] on button "Next" at bounding box center [823, 305] width 91 height 37
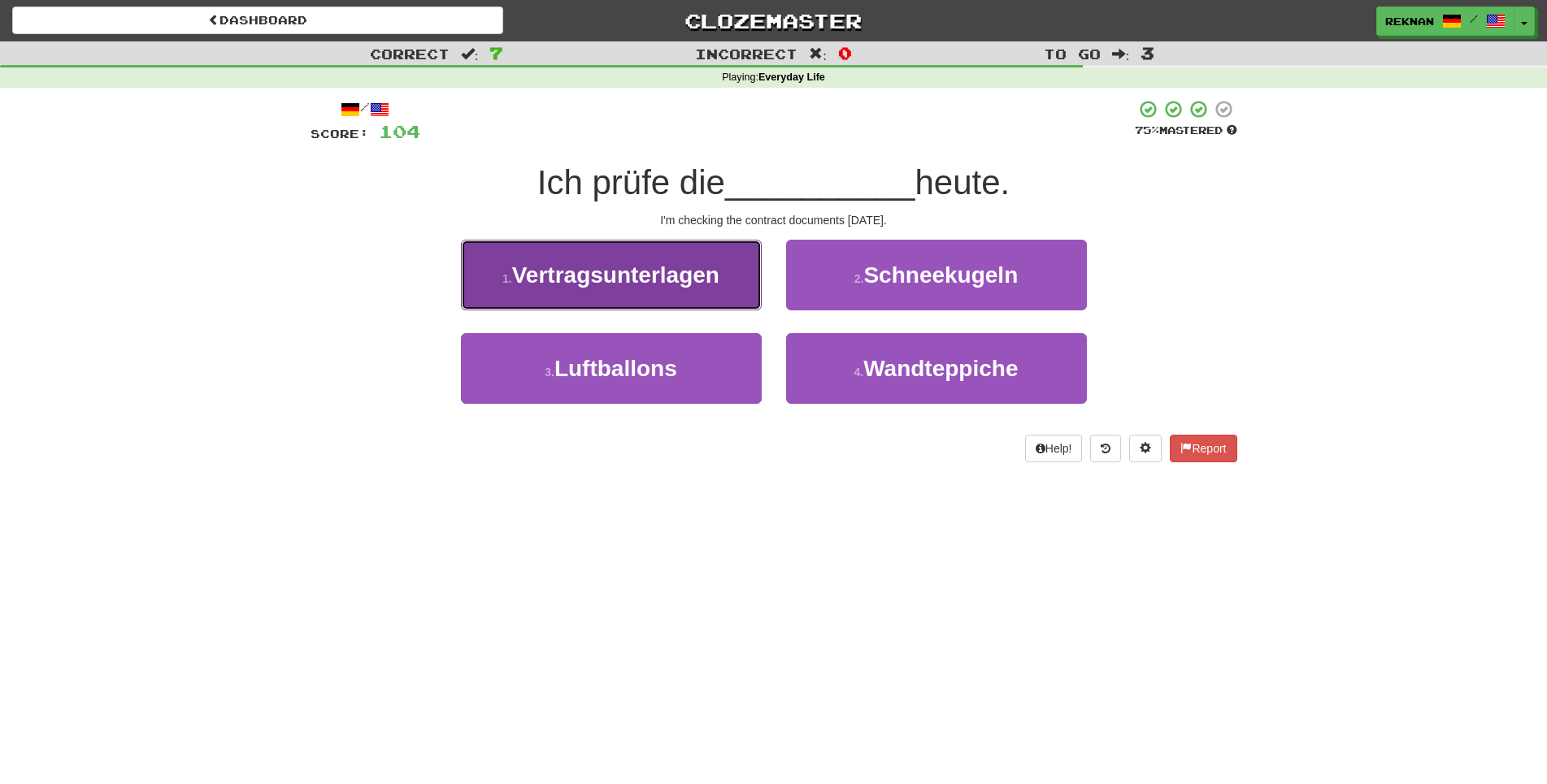
click at [662, 288] on span "Vertragsunterlagen" at bounding box center [616, 275] width 207 height 25
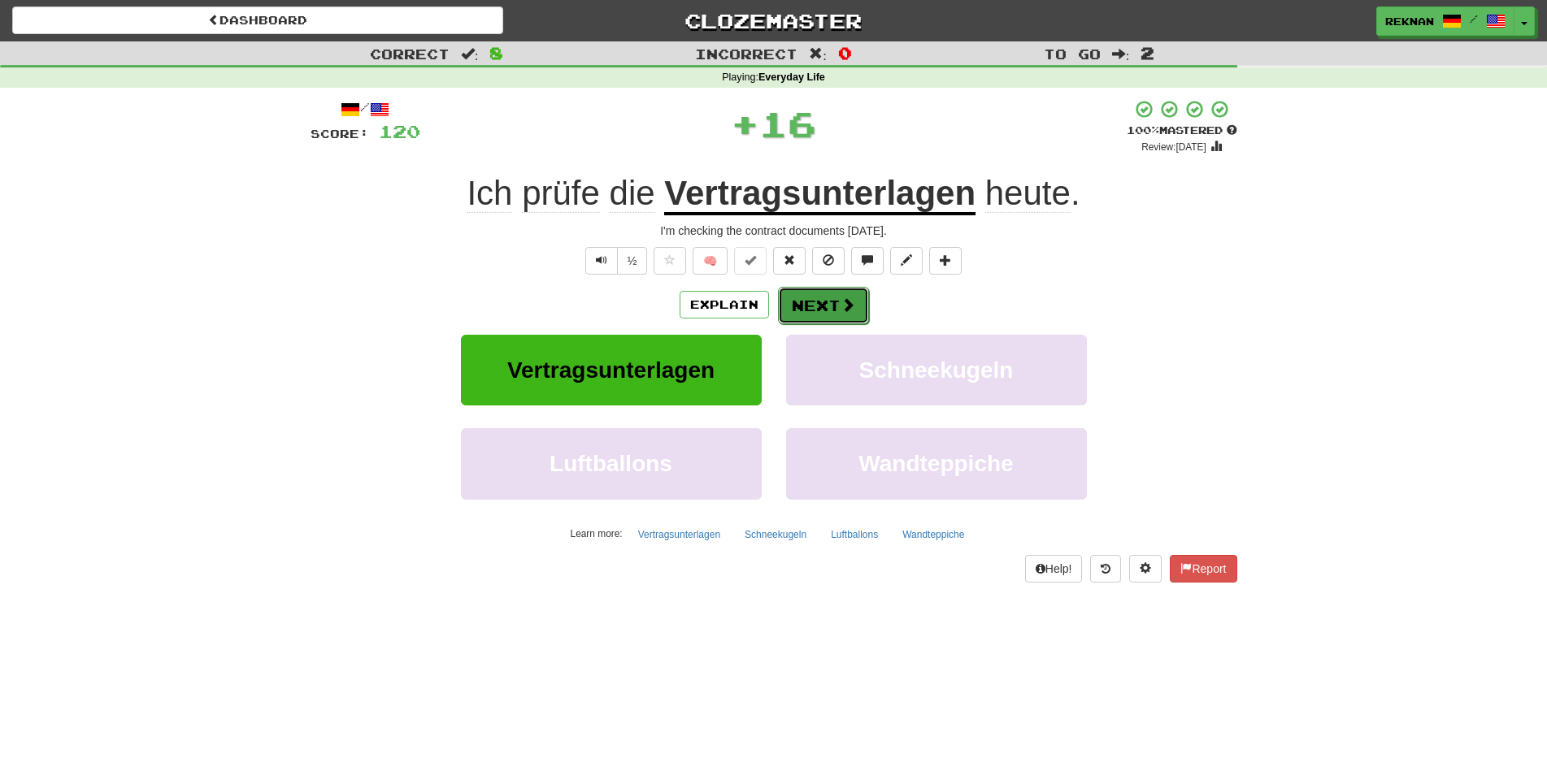
click at [815, 325] on button "Next" at bounding box center [823, 305] width 91 height 37
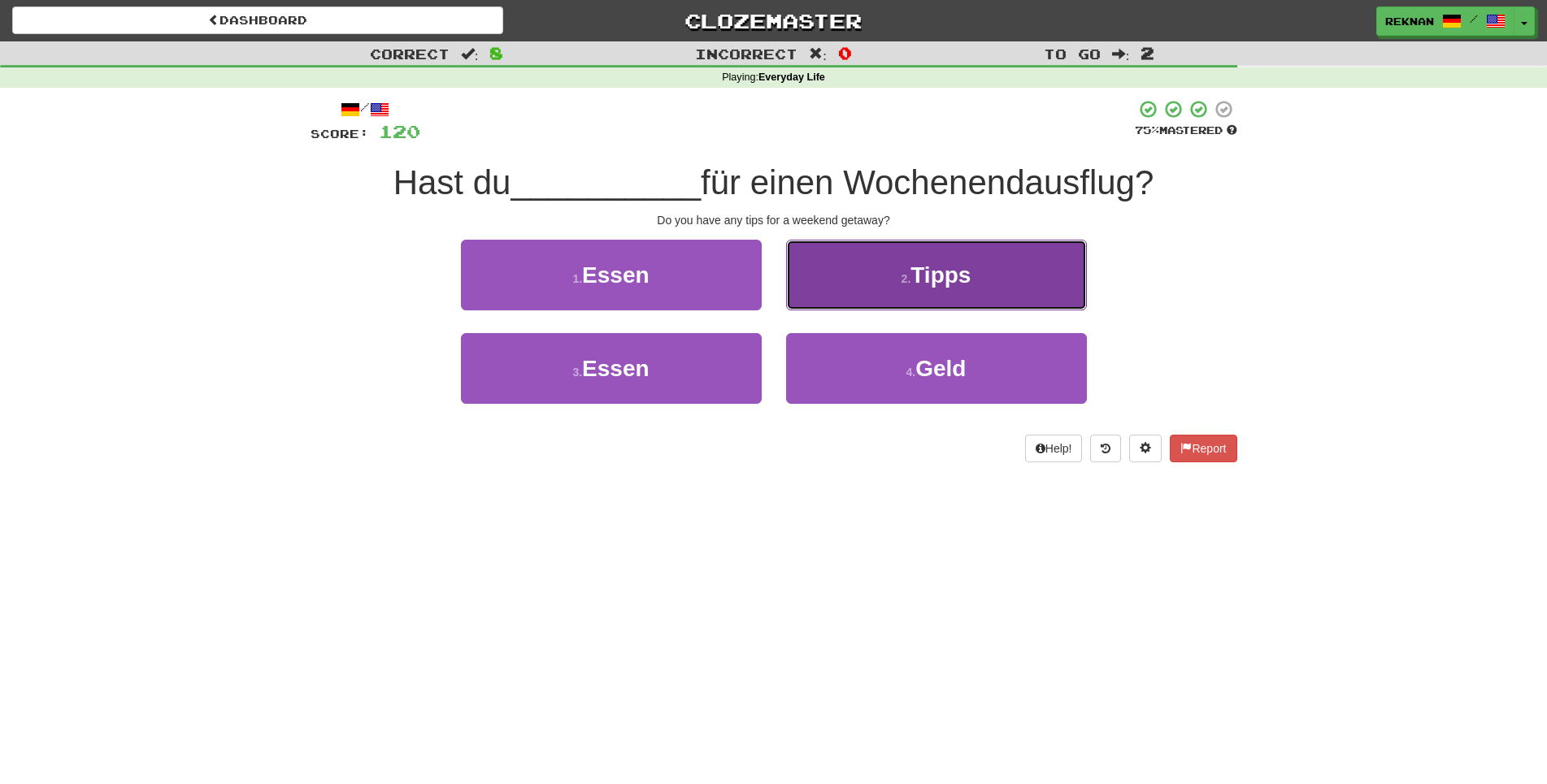
click at [815, 311] on button "2 . Tipps" at bounding box center [936, 275] width 301 height 71
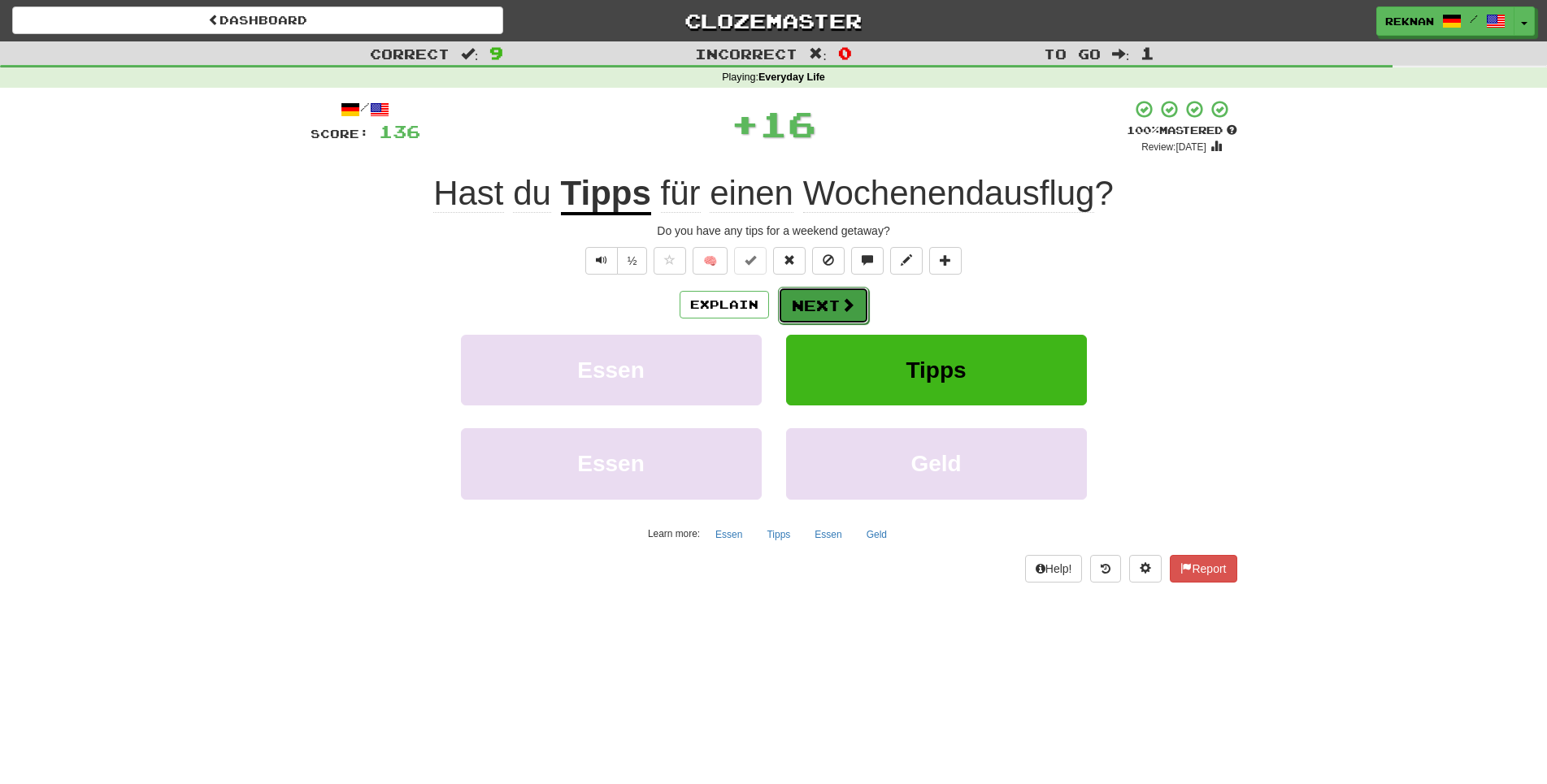
click at [807, 325] on button "Next" at bounding box center [823, 305] width 91 height 37
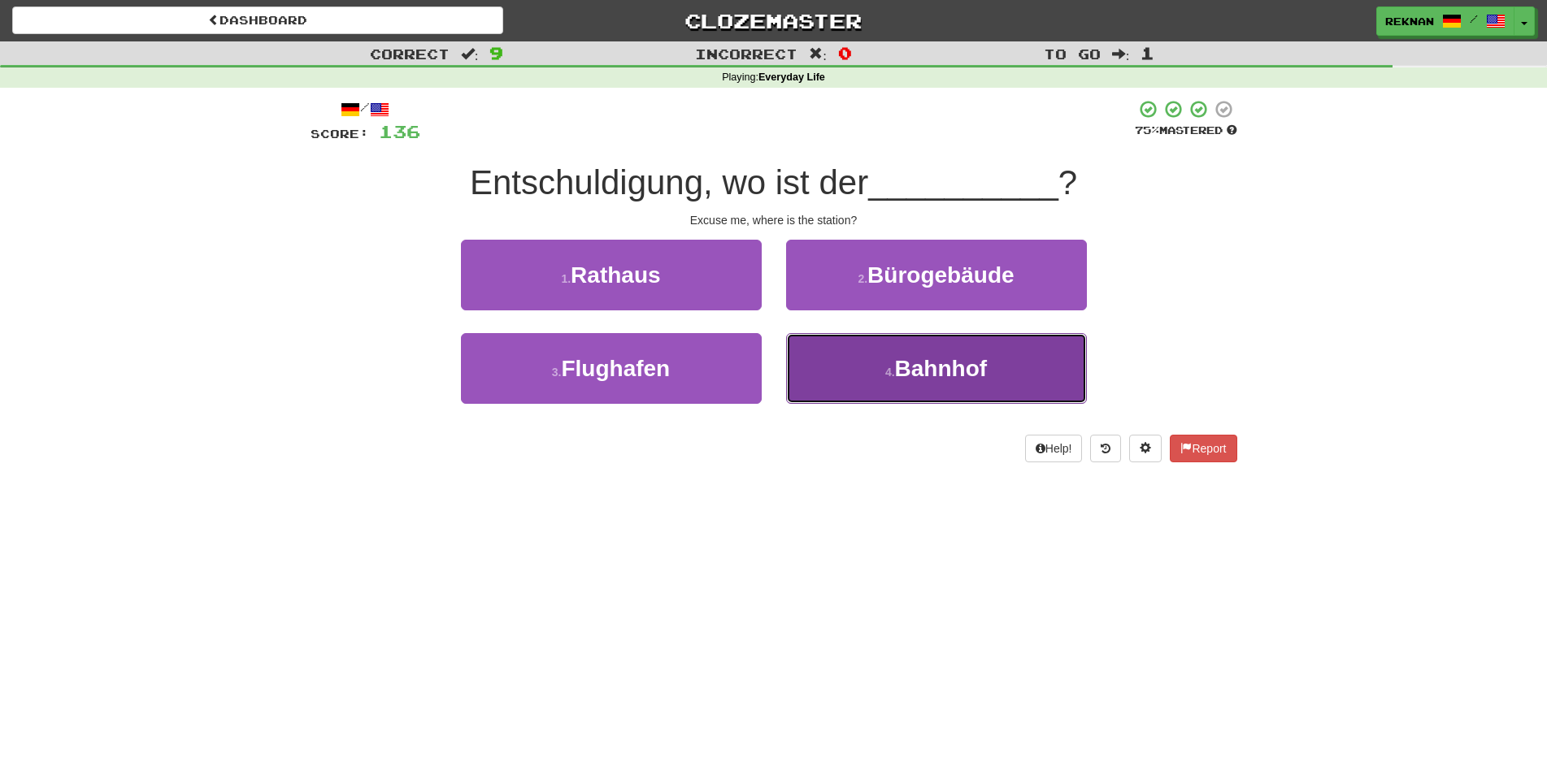
click at [850, 404] on button "4 . Bahnhof" at bounding box center [936, 369] width 301 height 71
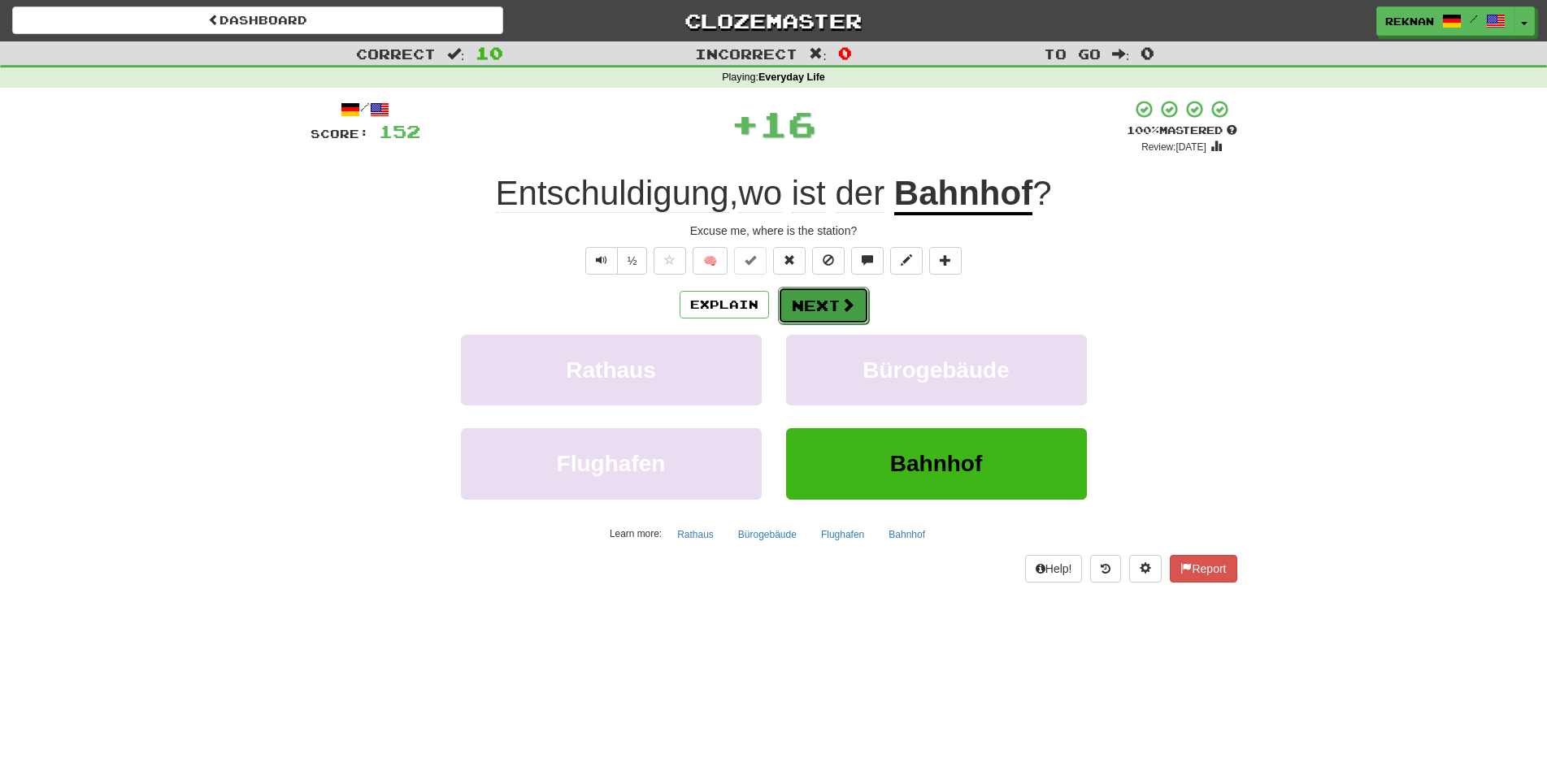
click at [843, 325] on button "Next" at bounding box center [823, 305] width 91 height 37
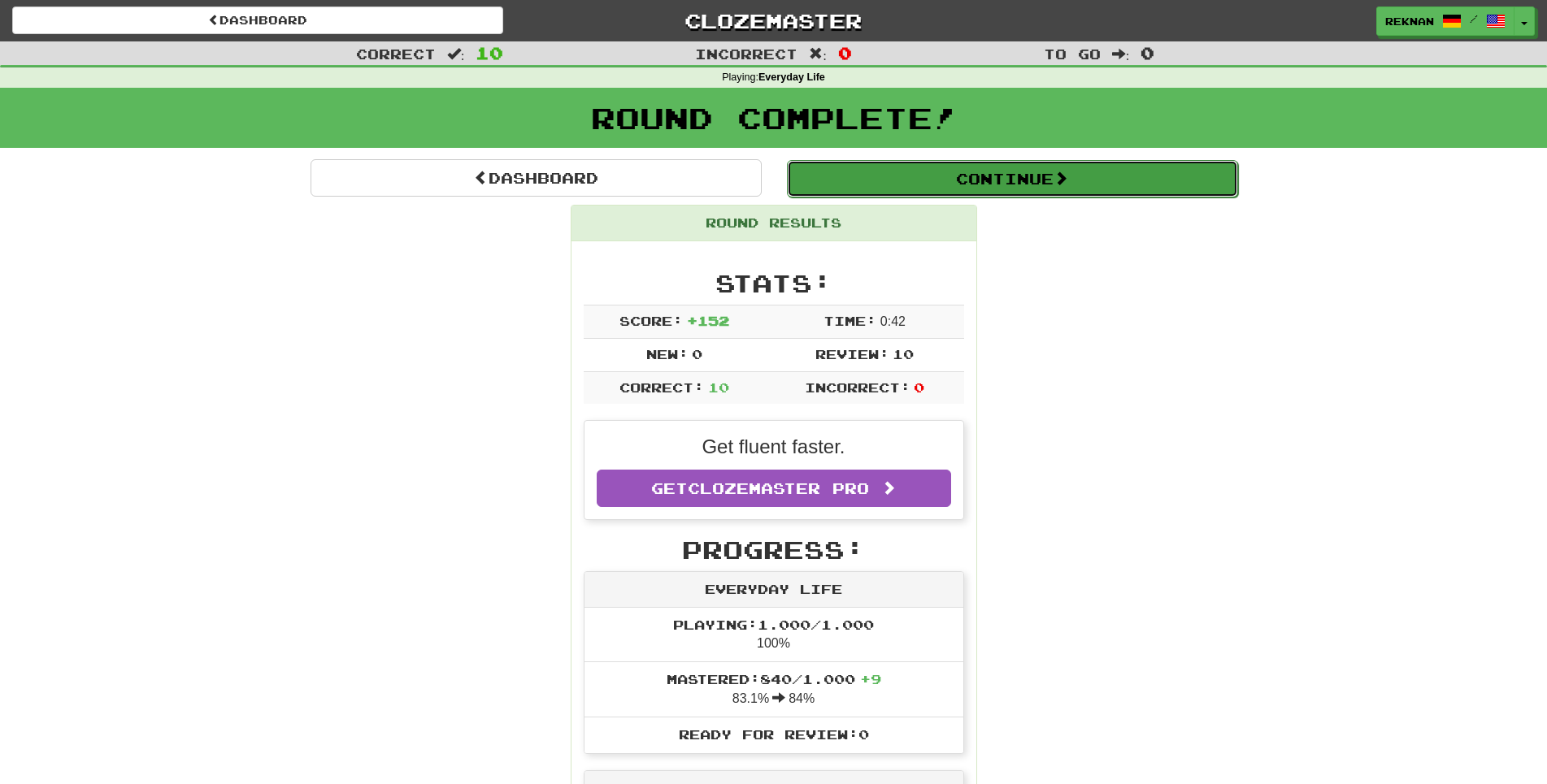
click at [948, 198] on button "Continue" at bounding box center [1012, 178] width 451 height 37
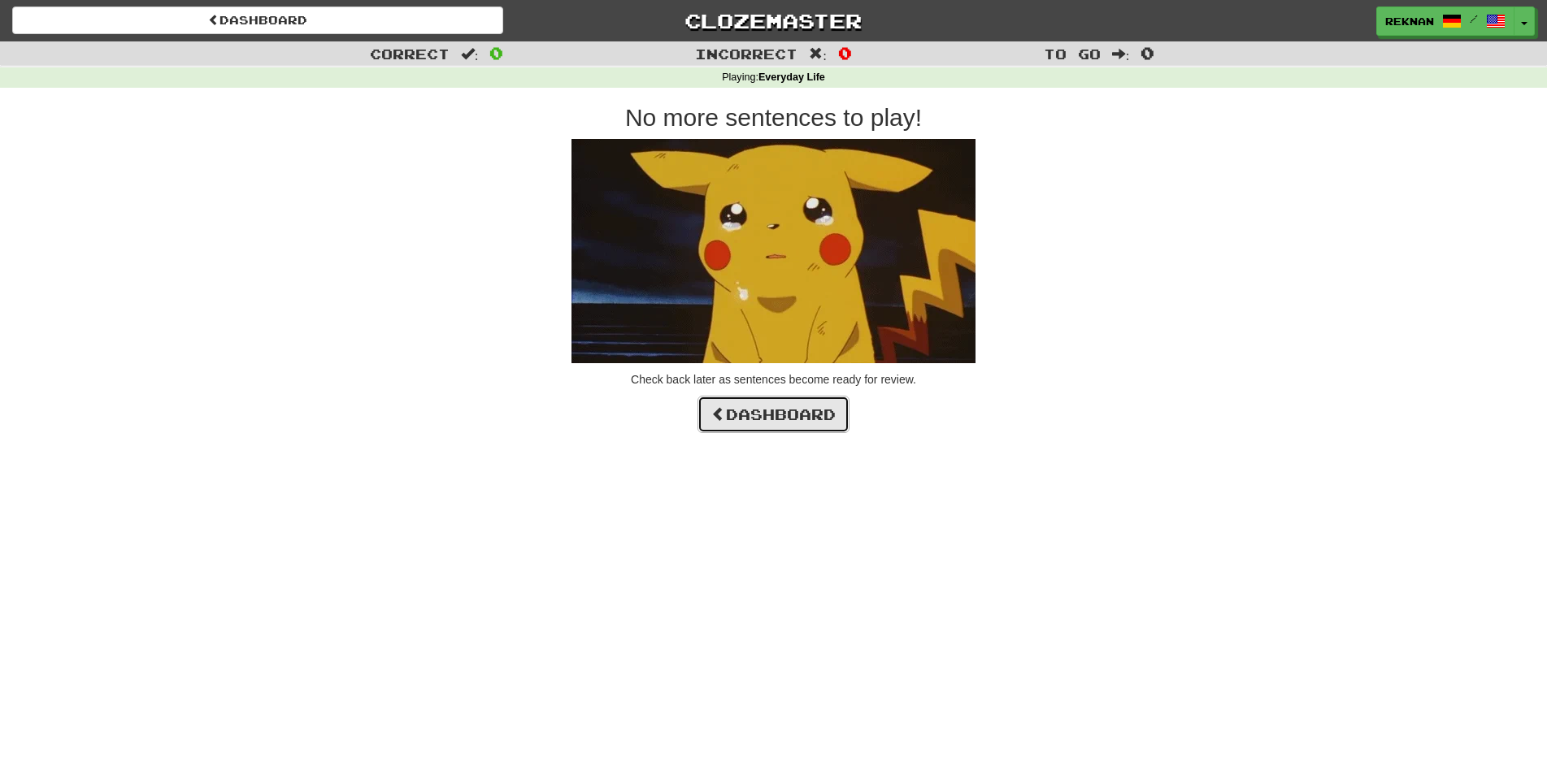
click at [754, 431] on link "Dashboard" at bounding box center [773, 414] width 152 height 37
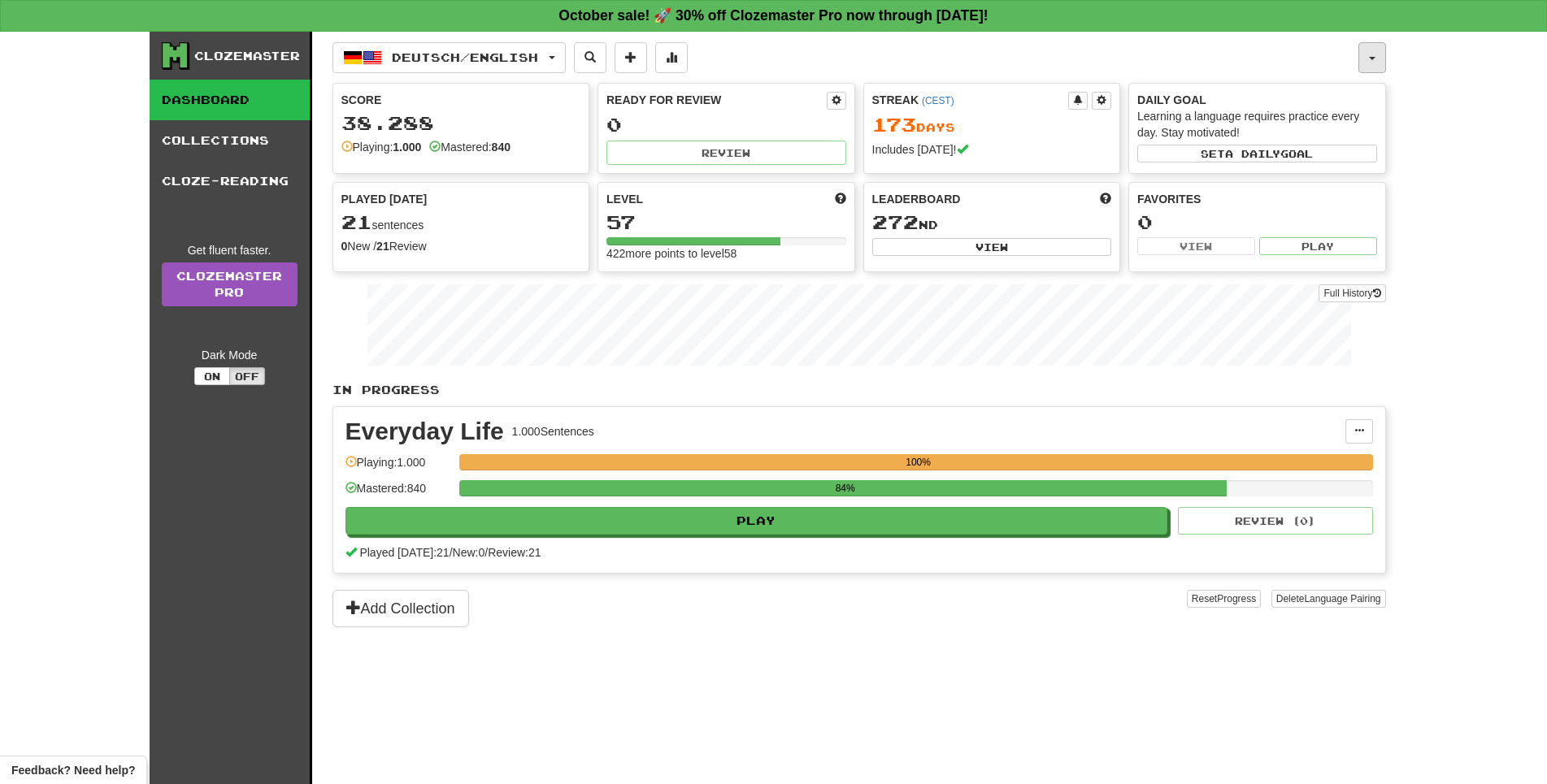
click at [1376, 66] on button "button" at bounding box center [1373, 58] width 28 height 31
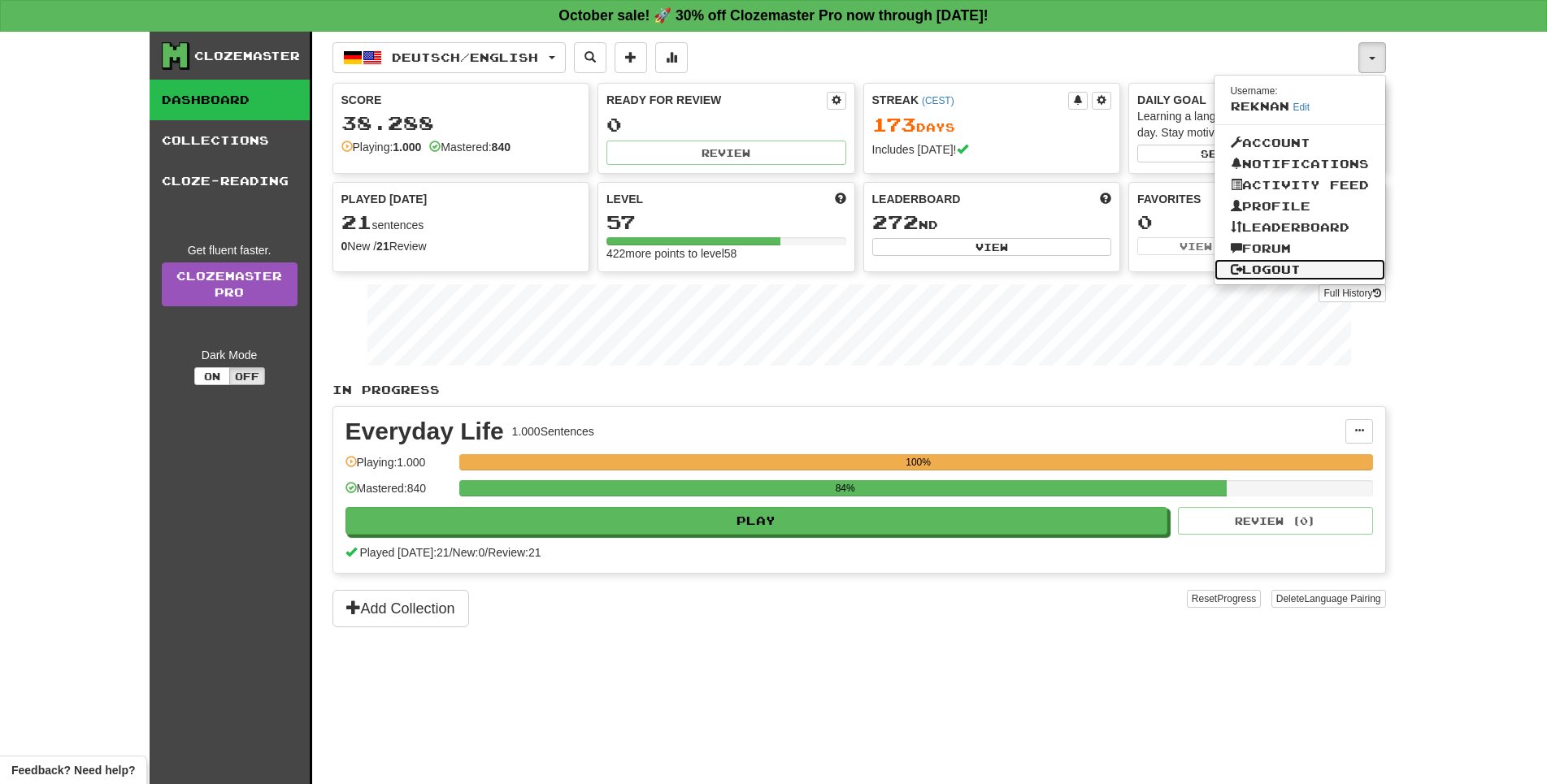
click at [1282, 281] on link "Logout" at bounding box center [1300, 269] width 171 height 21
